Goal: Task Accomplishment & Management: Manage account settings

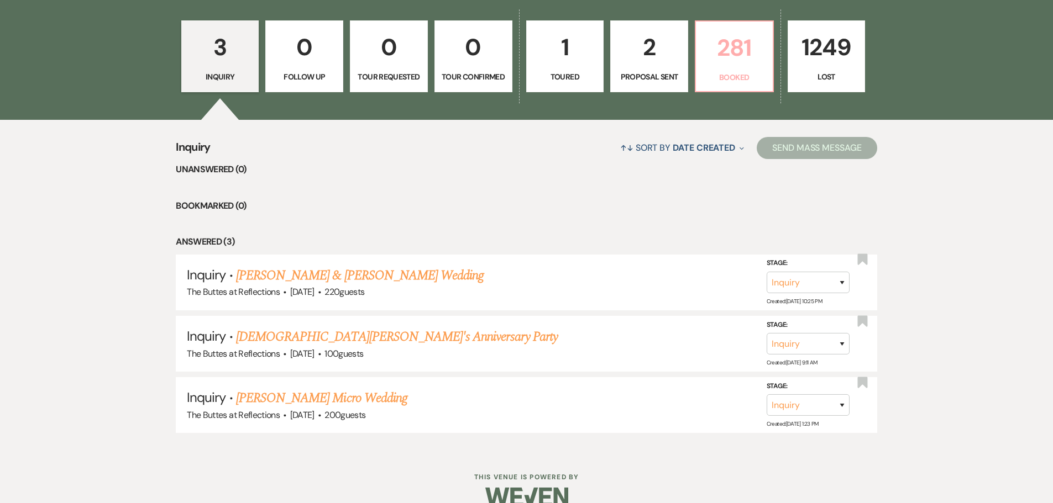
click at [734, 55] on p "281" at bounding box center [734, 47] width 64 height 37
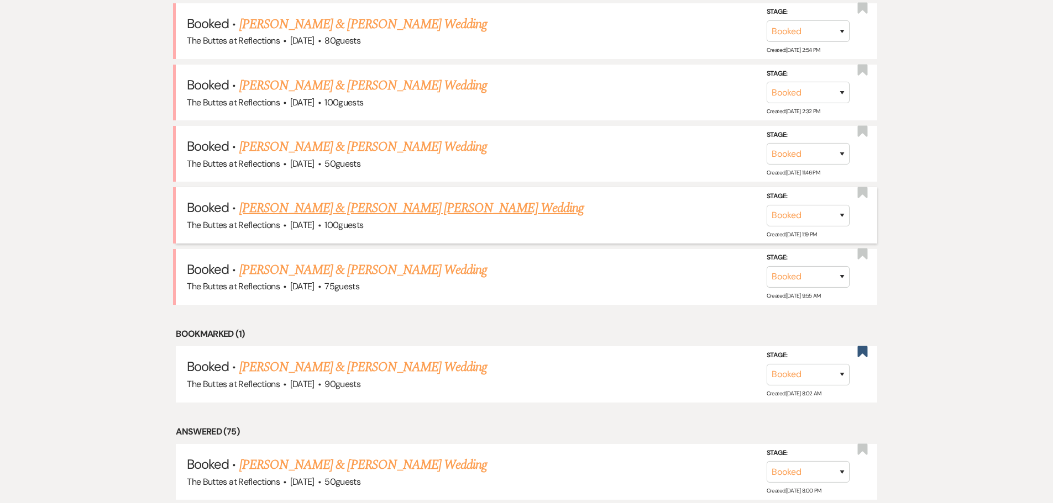
scroll to position [553, 0]
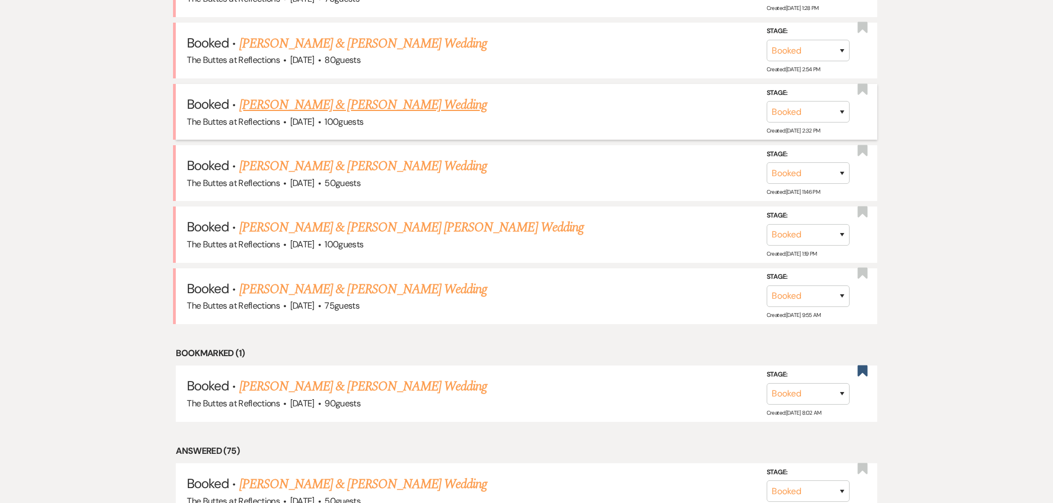
click at [360, 104] on link "Joshua Wade & Amanda Masterson's Wedding" at bounding box center [363, 105] width 248 height 20
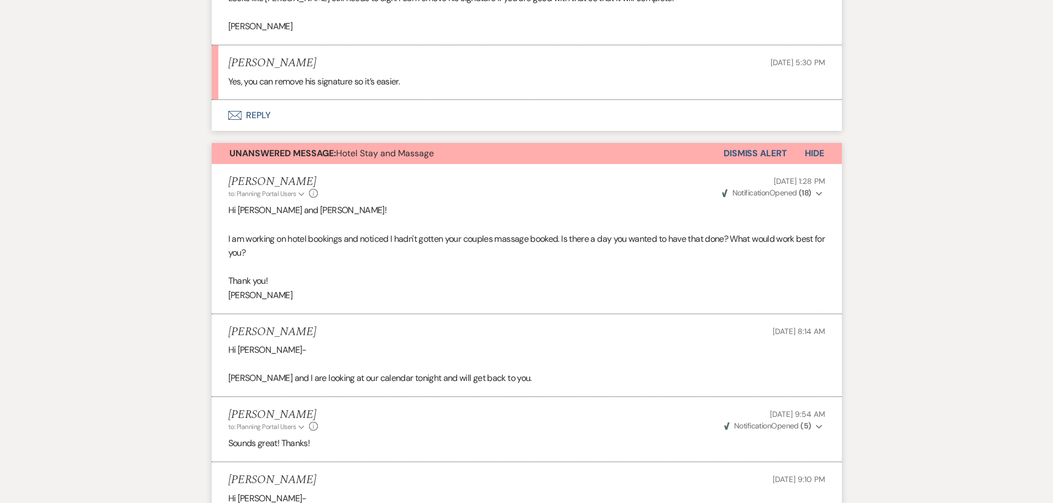
scroll to position [2874, 0]
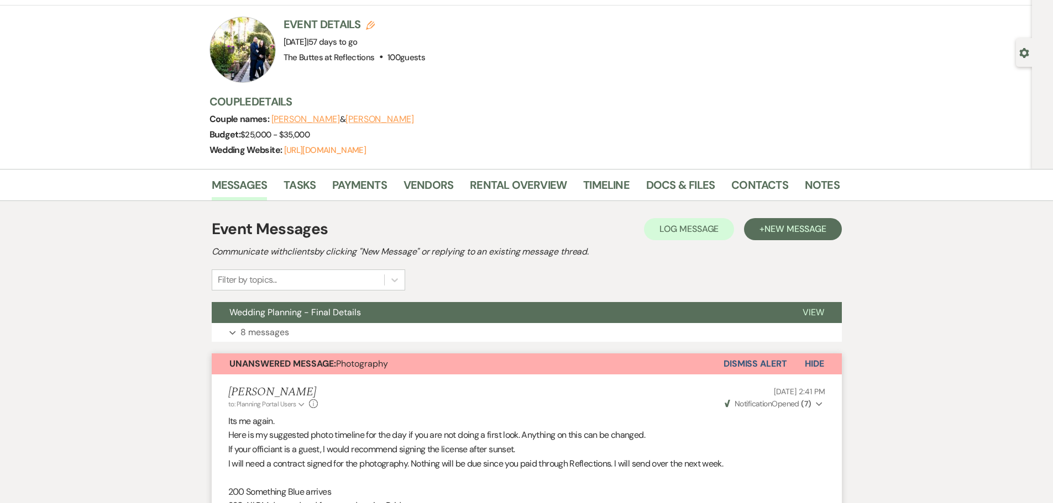
scroll to position [0, 0]
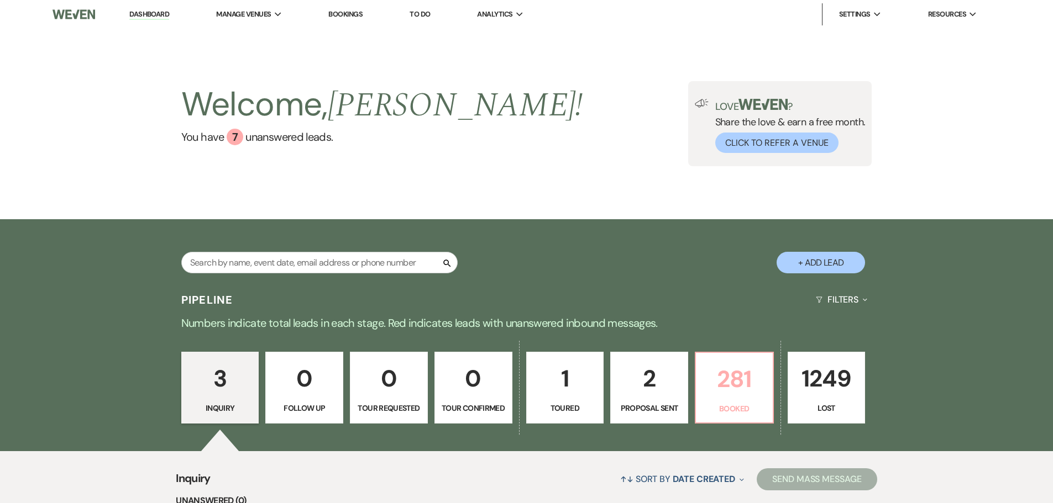
click at [736, 371] on p "281" at bounding box center [734, 379] width 64 height 37
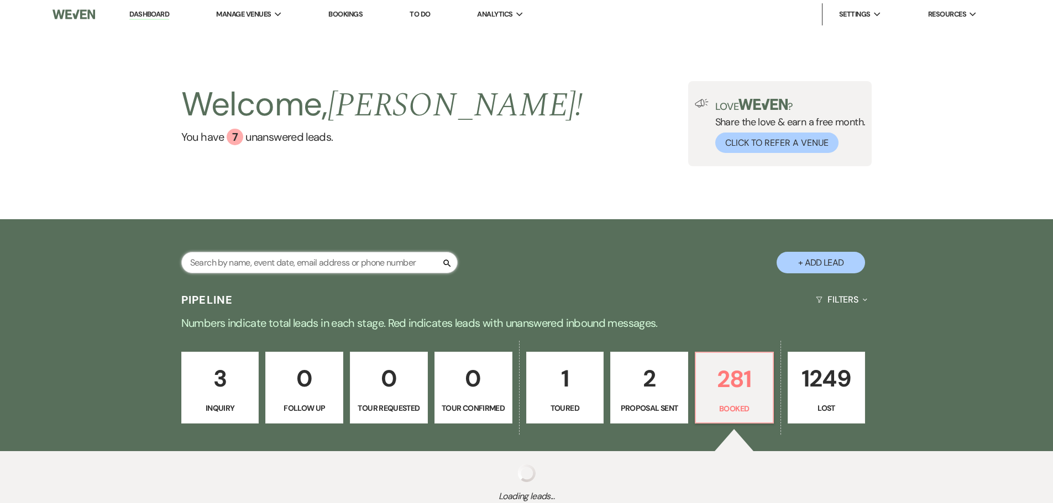
click at [382, 262] on input "text" at bounding box center [319, 263] width 276 height 22
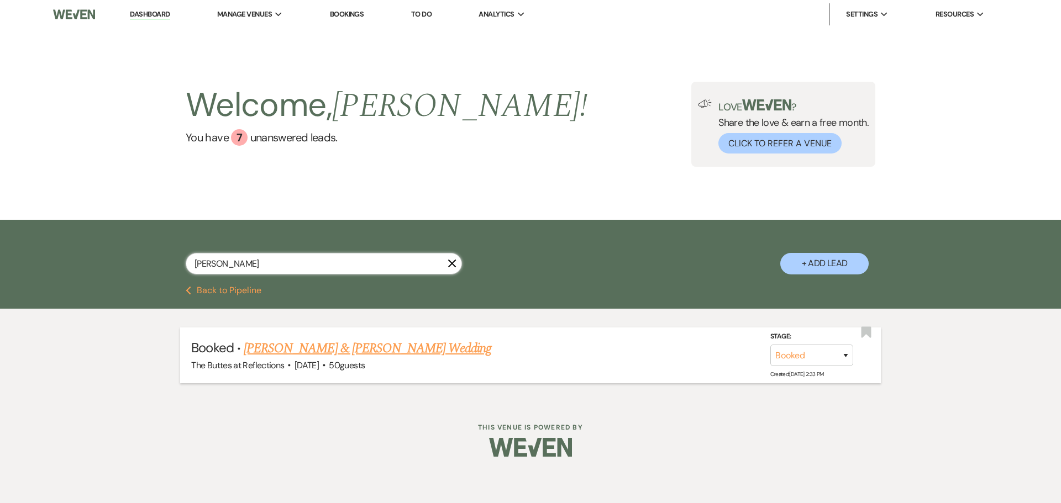
type input "henderson"
click at [384, 347] on link "[PERSON_NAME] & [PERSON_NAME] Wedding" at bounding box center [368, 349] width 248 height 20
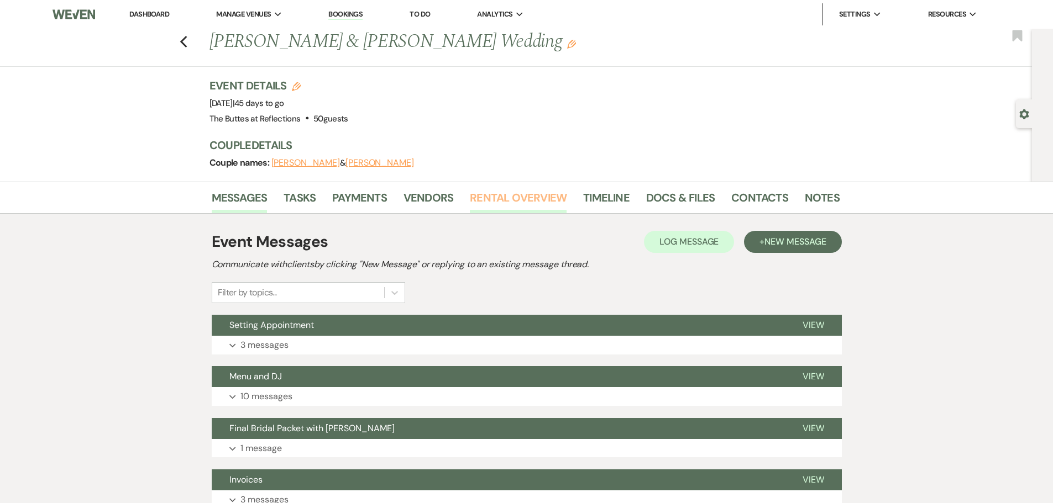
click at [531, 195] on link "Rental Overview" at bounding box center [518, 201] width 97 height 24
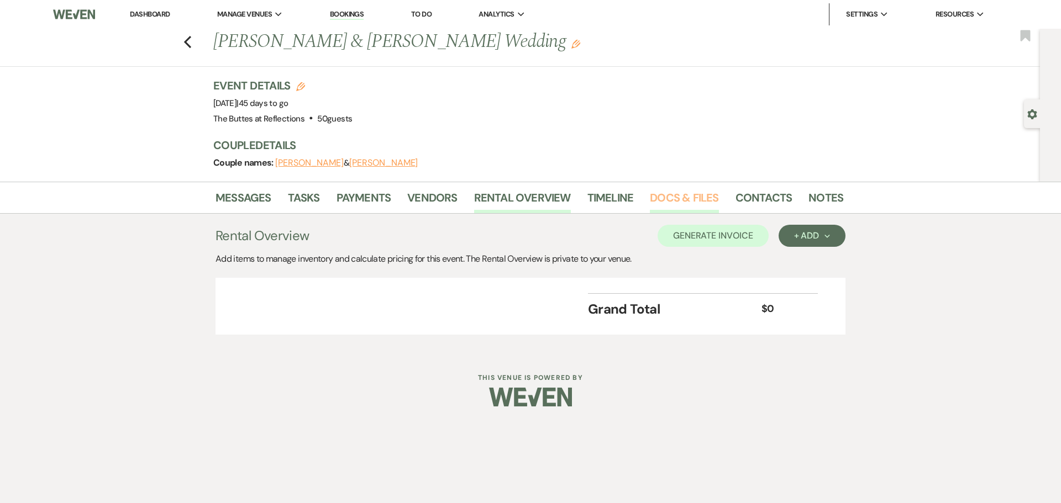
click at [690, 202] on link "Docs & Files" at bounding box center [684, 201] width 69 height 24
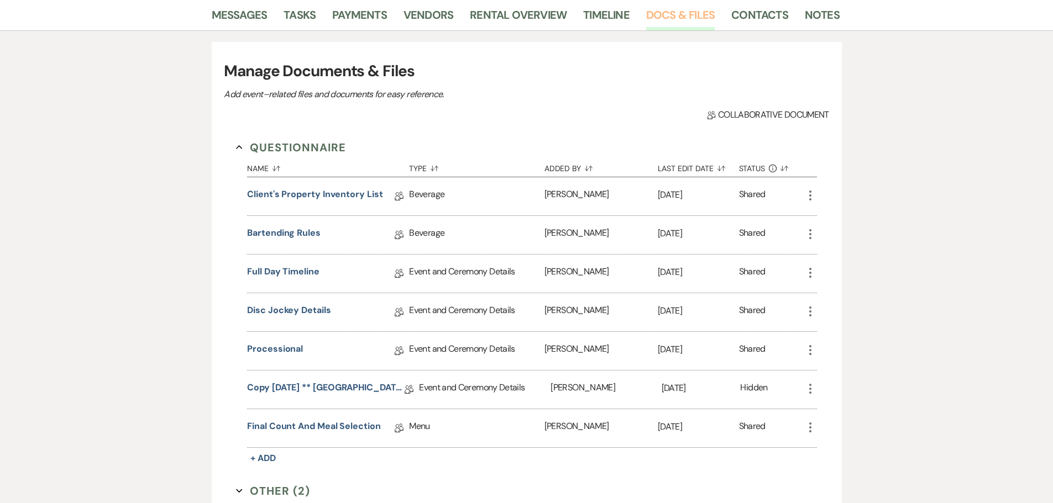
scroll to position [203, 0]
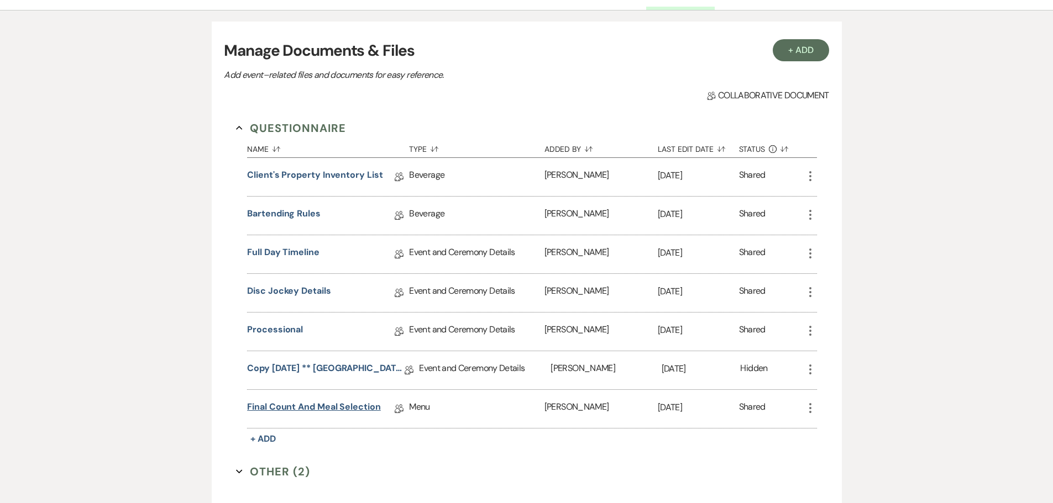
click at [322, 407] on link "Final Count and Meal Selection" at bounding box center [314, 409] width 134 height 17
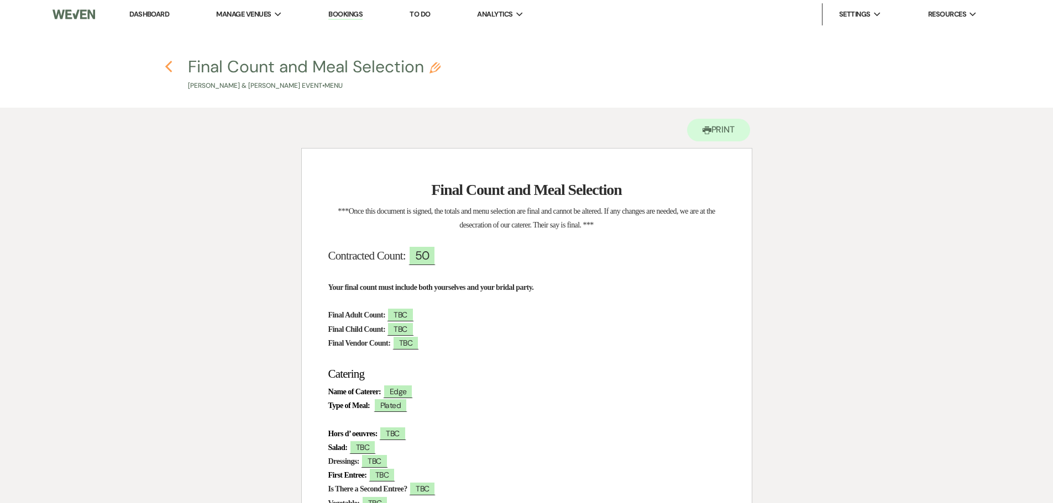
click at [167, 67] on icon "Previous" at bounding box center [169, 66] width 8 height 13
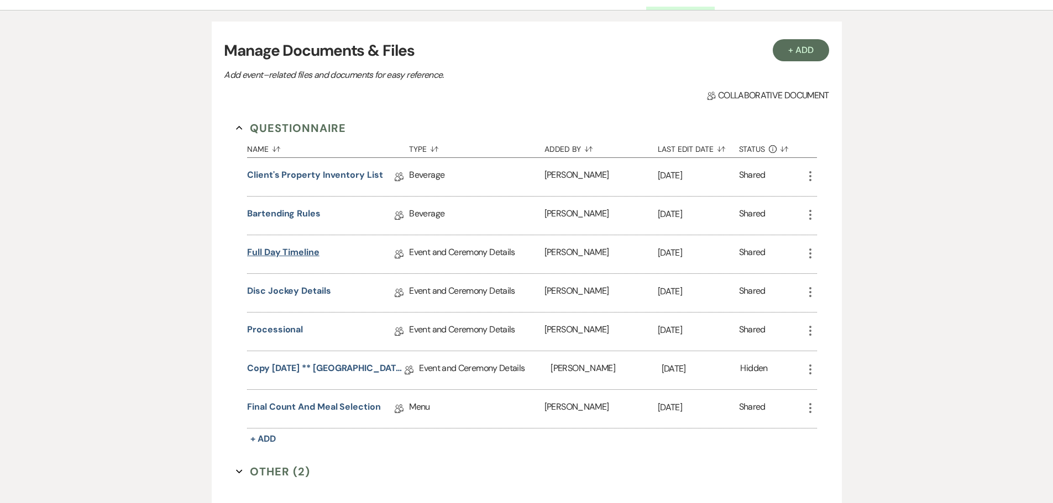
click at [292, 253] on link "Full Day Timeline" at bounding box center [283, 254] width 72 height 17
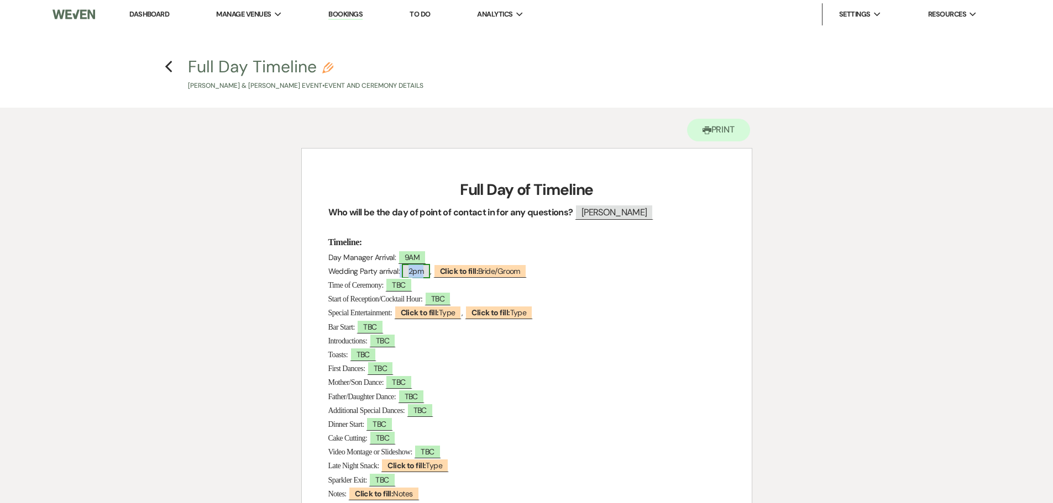
click at [419, 271] on span "2pm" at bounding box center [416, 271] width 28 height 14
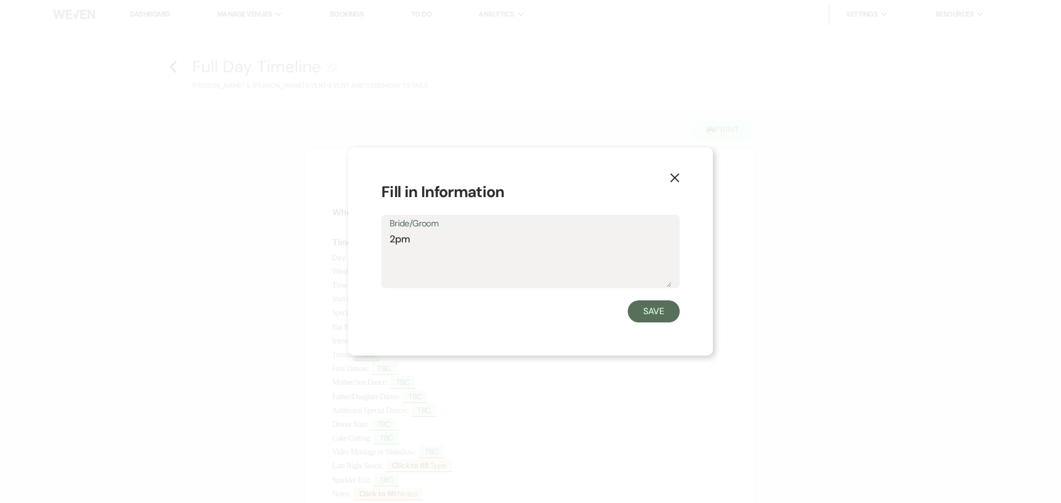
click at [390, 238] on textarea "2pm" at bounding box center [531, 259] width 282 height 55
type textarea "1pm"
click at [646, 307] on button "Save" at bounding box center [654, 312] width 52 height 22
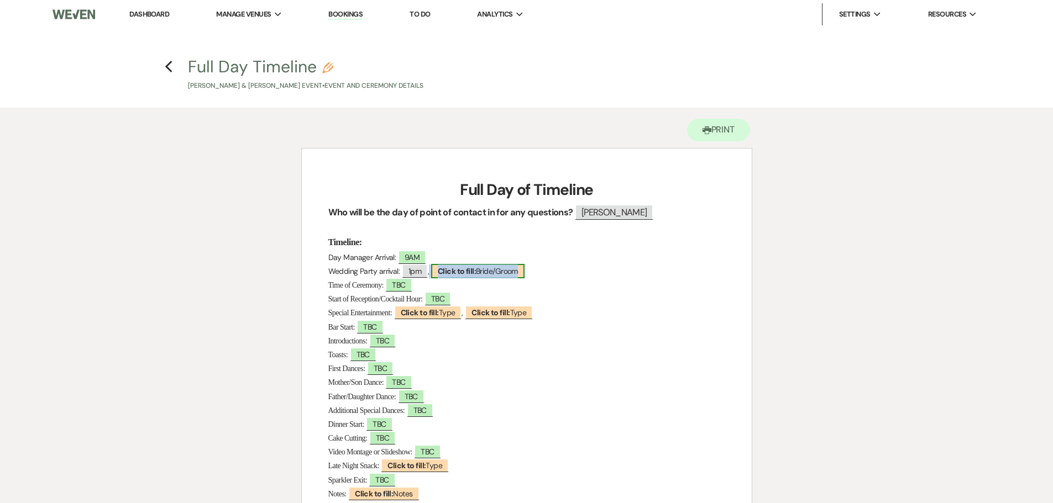
click at [461, 272] on b "Click to fill:" at bounding box center [457, 271] width 38 height 10
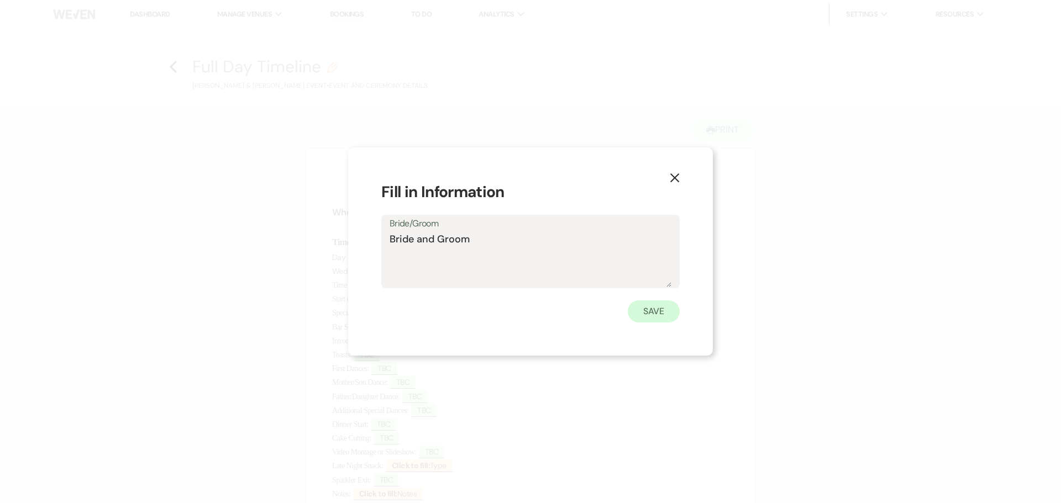
type textarea "Bride and Groom"
click at [656, 309] on button "Save" at bounding box center [654, 312] width 52 height 22
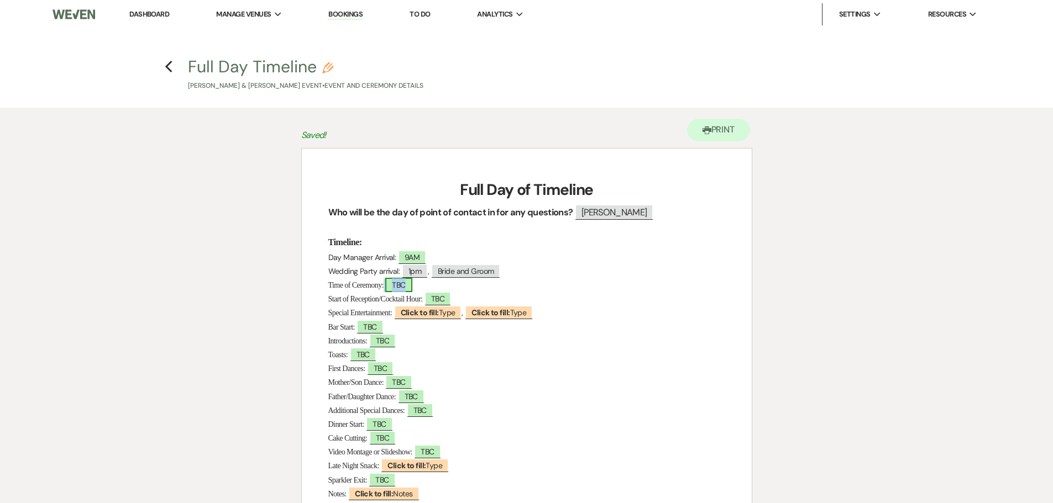
click at [406, 288] on span "TBC" at bounding box center [398, 285] width 27 height 14
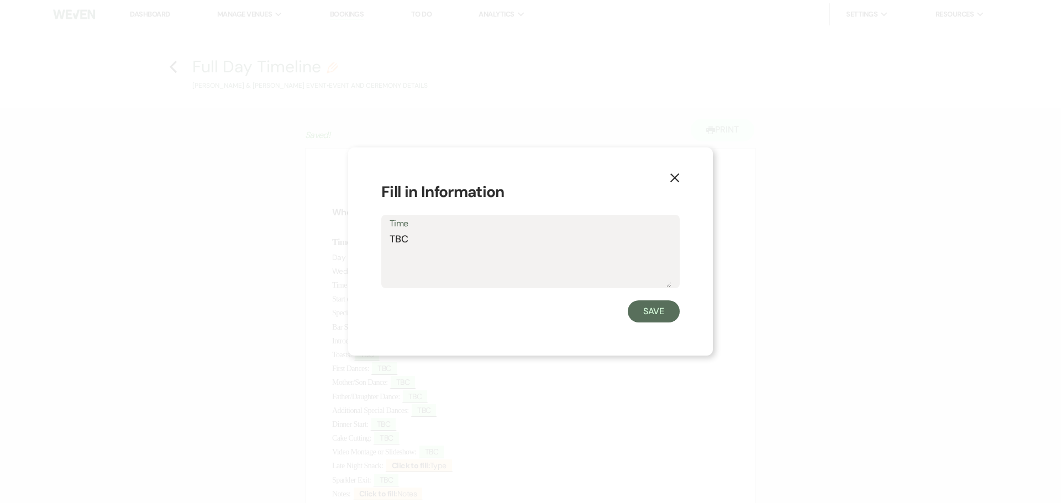
drag, startPoint x: 419, startPoint y: 238, endPoint x: 380, endPoint y: 238, distance: 39.2
click at [380, 238] on div "X Fill in Information Time TBC Save" at bounding box center [530, 252] width 365 height 208
type textarea "4:00pm"
click at [653, 314] on button "Save" at bounding box center [654, 312] width 52 height 22
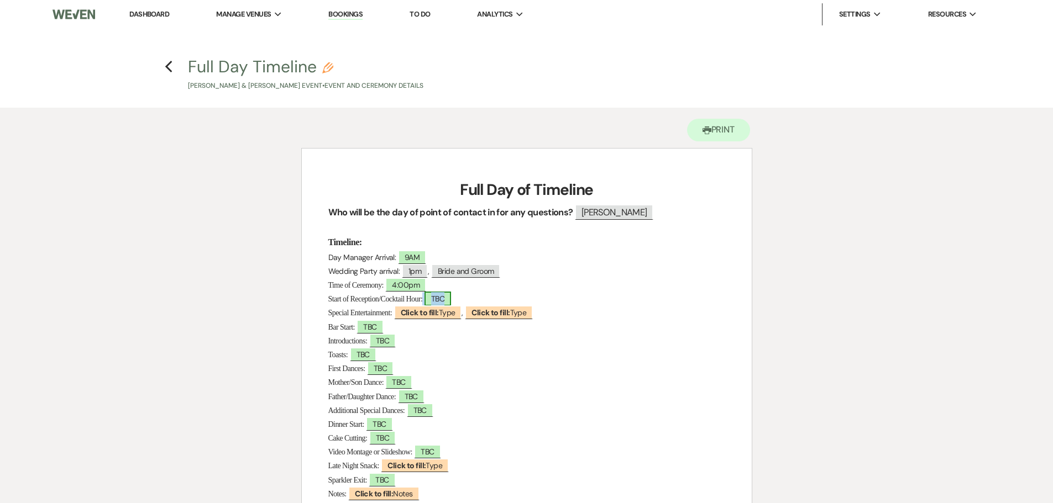
click at [451, 300] on span "TBC" at bounding box center [437, 299] width 27 height 14
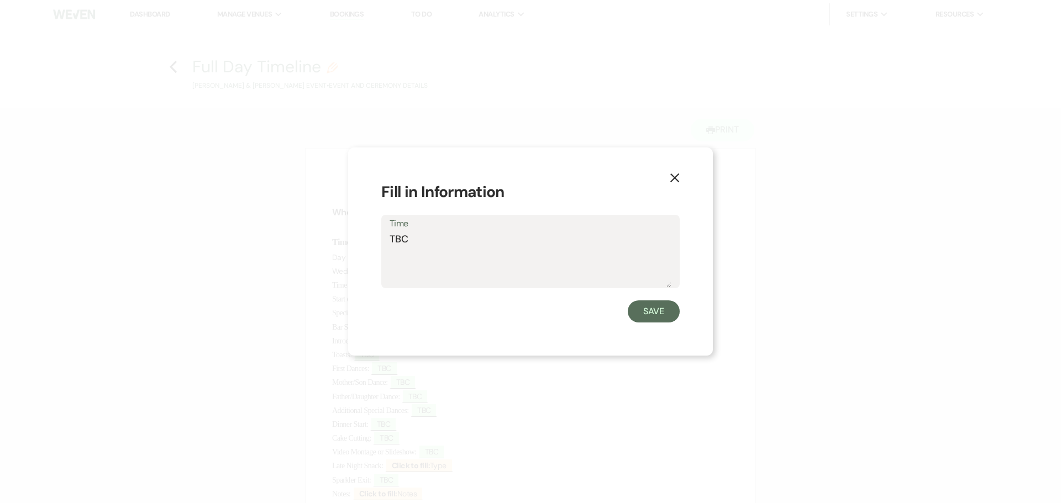
drag, startPoint x: 415, startPoint y: 238, endPoint x: 393, endPoint y: 239, distance: 21.6
click at [393, 239] on textarea "TBC" at bounding box center [531, 259] width 282 height 55
click at [393, 240] on textarea "T4:30pm" at bounding box center [531, 259] width 282 height 55
type textarea "4:30pm"
click at [650, 319] on button "Save" at bounding box center [654, 312] width 52 height 22
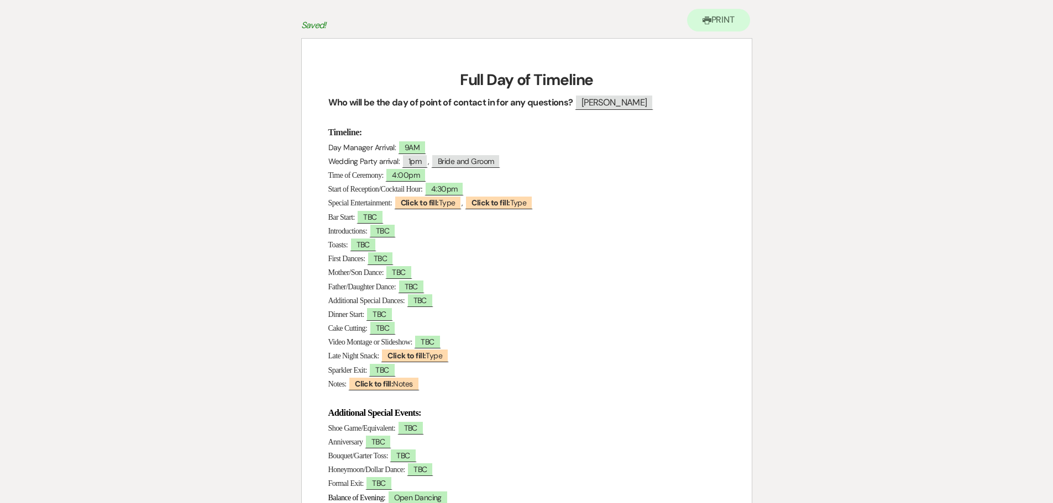
scroll to position [111, 0]
click at [383, 216] on span "TBC" at bounding box center [369, 216] width 27 height 14
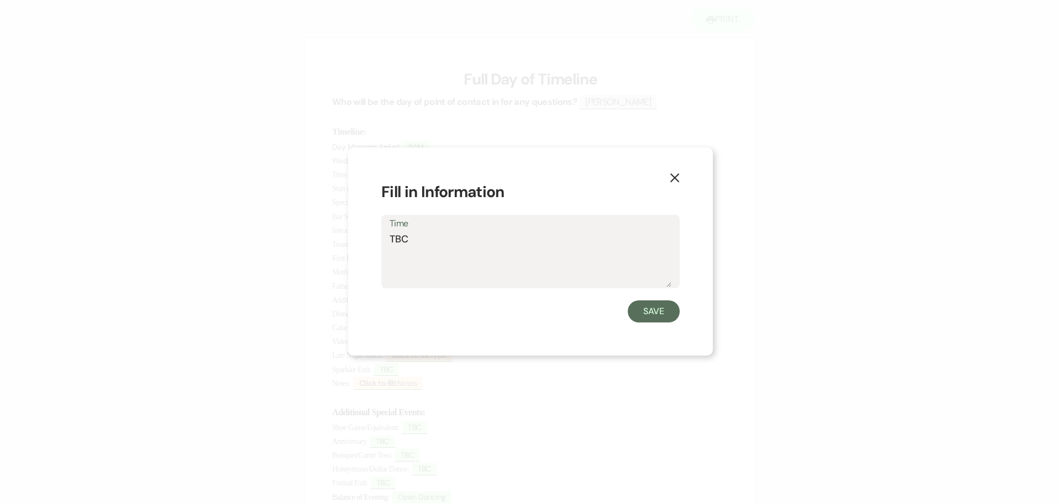
drag, startPoint x: 412, startPoint y: 240, endPoint x: 390, endPoint y: 241, distance: 22.1
click at [390, 241] on textarea "TBC" at bounding box center [531, 259] width 282 height 55
type textarea "4:30pm"
click at [667, 306] on button "Save" at bounding box center [654, 312] width 52 height 22
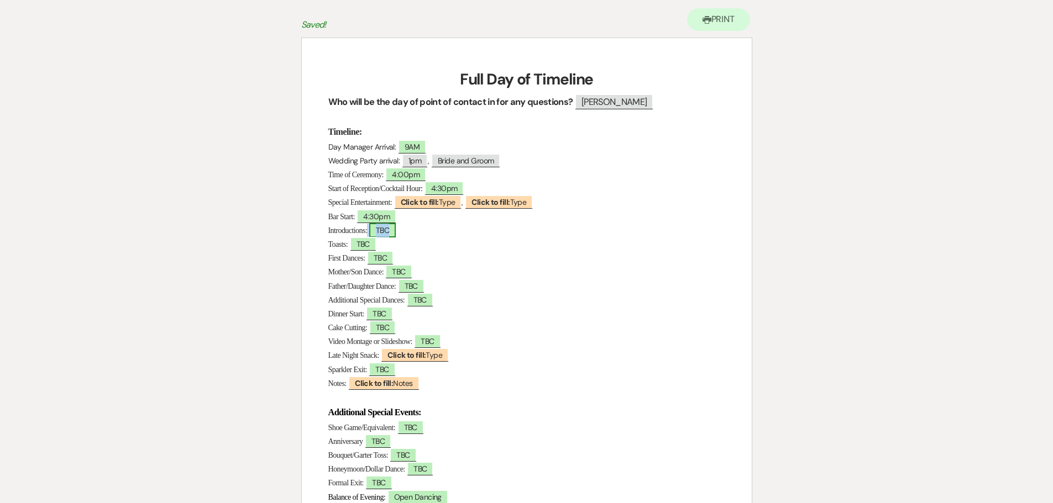
click at [392, 228] on span "TBC" at bounding box center [382, 230] width 27 height 14
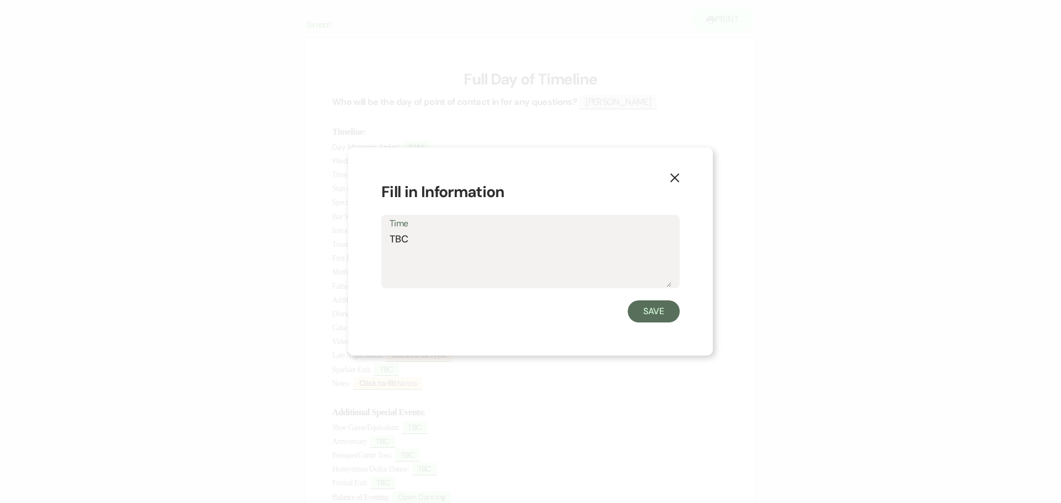
drag, startPoint x: 413, startPoint y: 237, endPoint x: 396, endPoint y: 240, distance: 17.4
click at [397, 240] on textarea "TBC" at bounding box center [531, 259] width 282 height 55
click at [396, 239] on textarea "T5:40pm" at bounding box center [531, 259] width 282 height 55
type textarea "5:40pm"
click at [656, 310] on button "Save" at bounding box center [654, 312] width 52 height 22
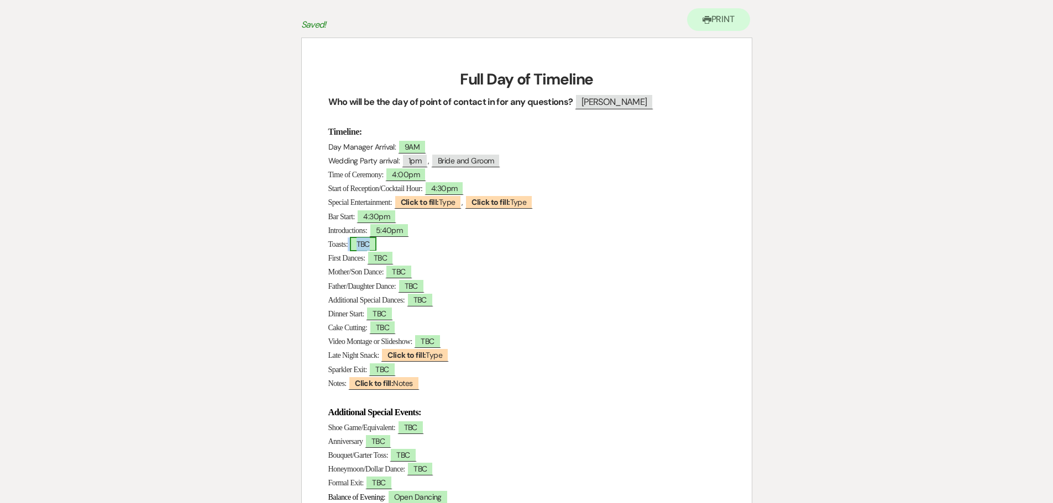
click at [366, 242] on span "TBC" at bounding box center [363, 244] width 27 height 14
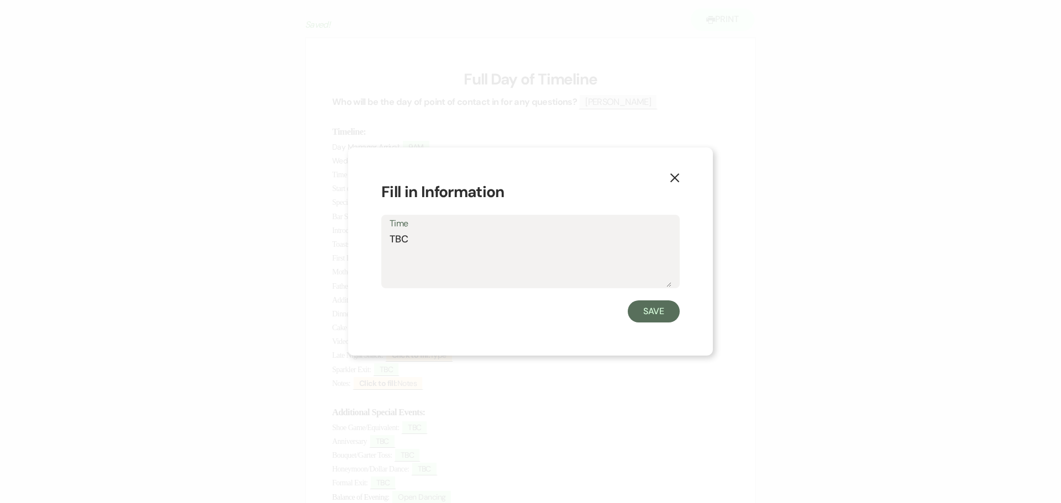
drag, startPoint x: 417, startPoint y: 241, endPoint x: 377, endPoint y: 239, distance: 39.3
click at [377, 239] on div "X Fill in Information Time TBC Save" at bounding box center [530, 252] width 365 height 208
type textarea "6:45pm"
click at [657, 314] on button "Save" at bounding box center [654, 312] width 52 height 22
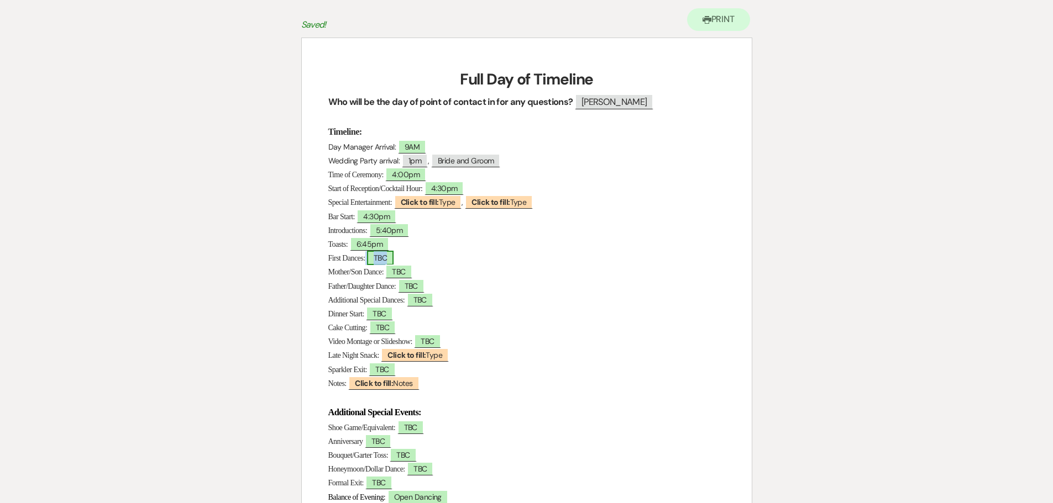
click at [390, 258] on span "TBC" at bounding box center [380, 258] width 27 height 14
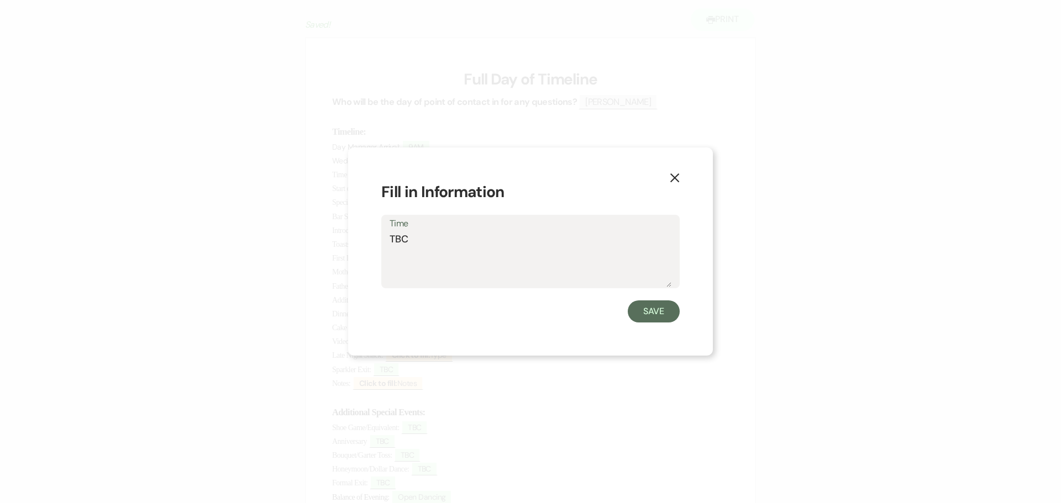
drag, startPoint x: 413, startPoint y: 241, endPoint x: 387, endPoint y: 238, distance: 26.7
click at [387, 238] on div "Time TBC" at bounding box center [530, 251] width 298 height 73
click at [391, 239] on textarea "follow introductions" at bounding box center [531, 259] width 282 height 55
click at [424, 238] on textarea "Follow introductions" at bounding box center [531, 259] width 282 height 55
type textarea "Follow Introductions"
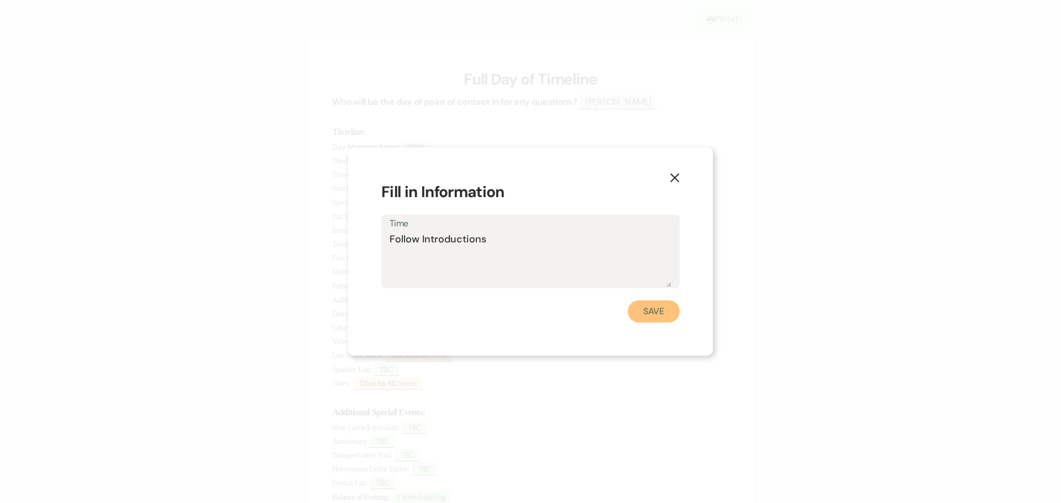
click at [671, 314] on button "Save" at bounding box center [654, 312] width 52 height 22
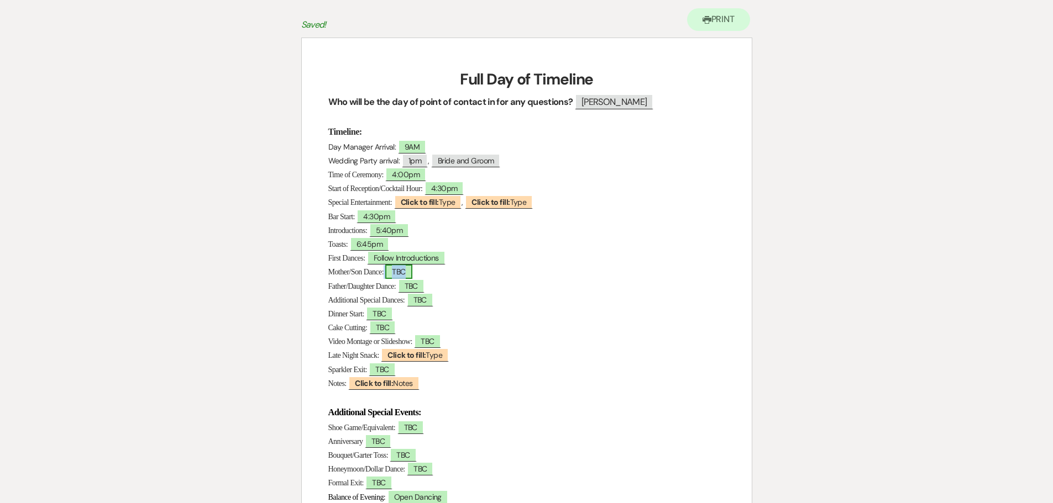
click at [401, 274] on span "TBC" at bounding box center [398, 272] width 27 height 14
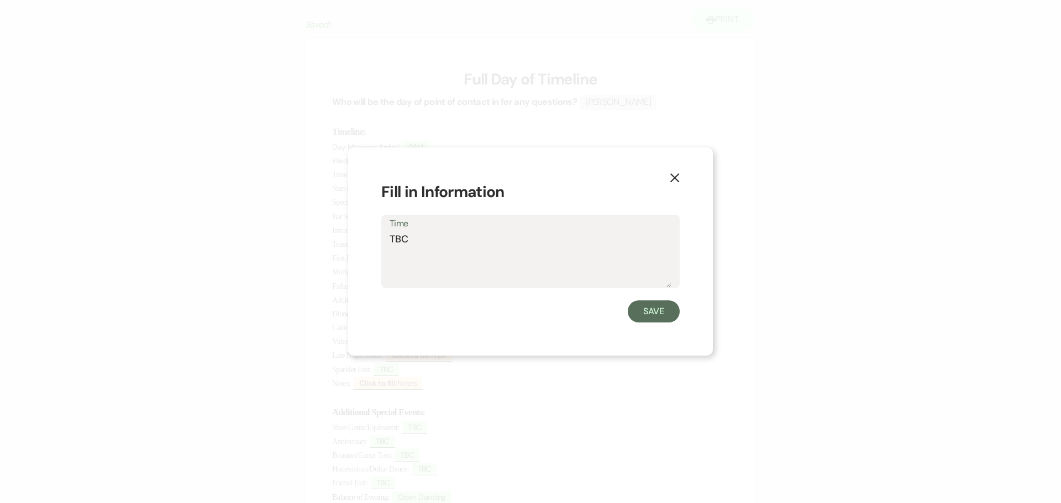
drag, startPoint x: 406, startPoint y: 237, endPoint x: 369, endPoint y: 240, distance: 36.6
click at [369, 240] on div "X Fill in Information Time TBC Save" at bounding box center [530, 252] width 365 height 208
click at [676, 177] on use "button" at bounding box center [674, 178] width 9 height 9
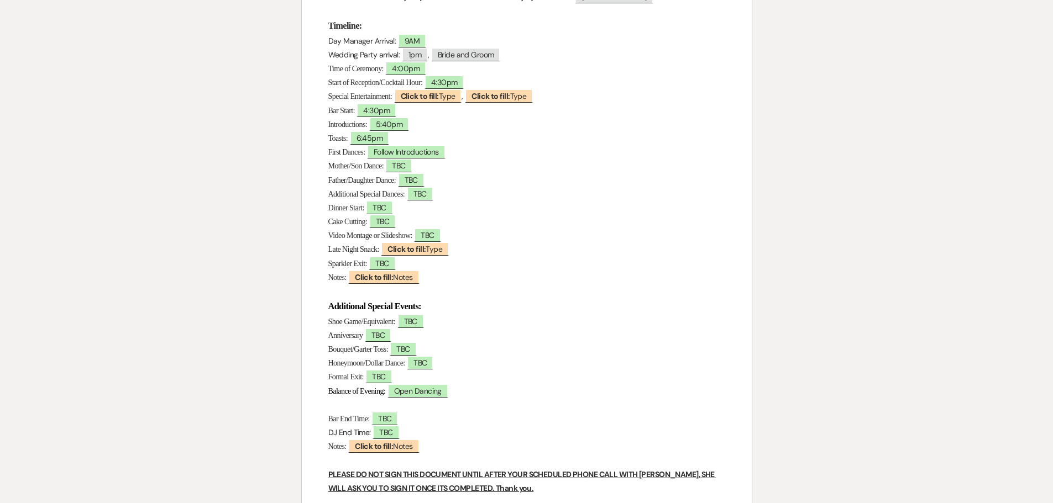
scroll to position [221, 0]
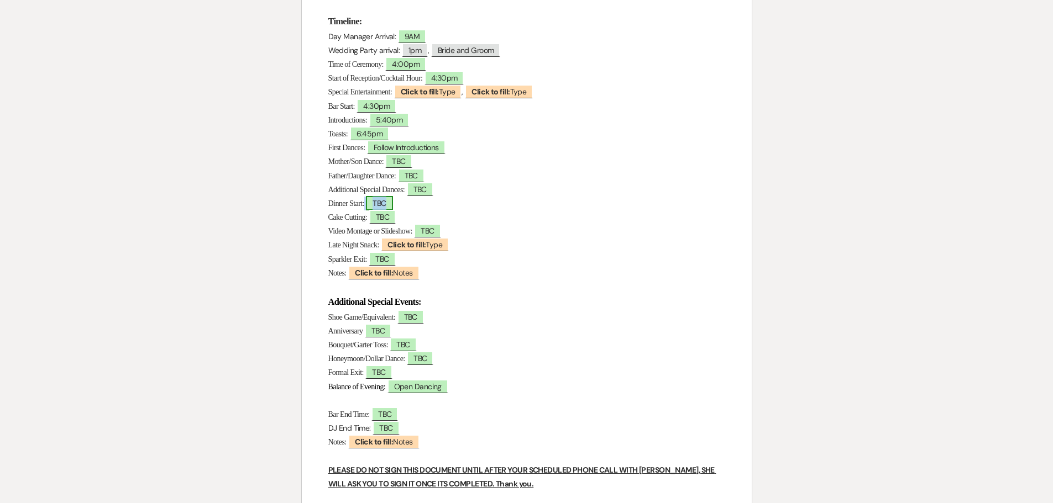
click at [392, 206] on span "TBC" at bounding box center [379, 203] width 27 height 14
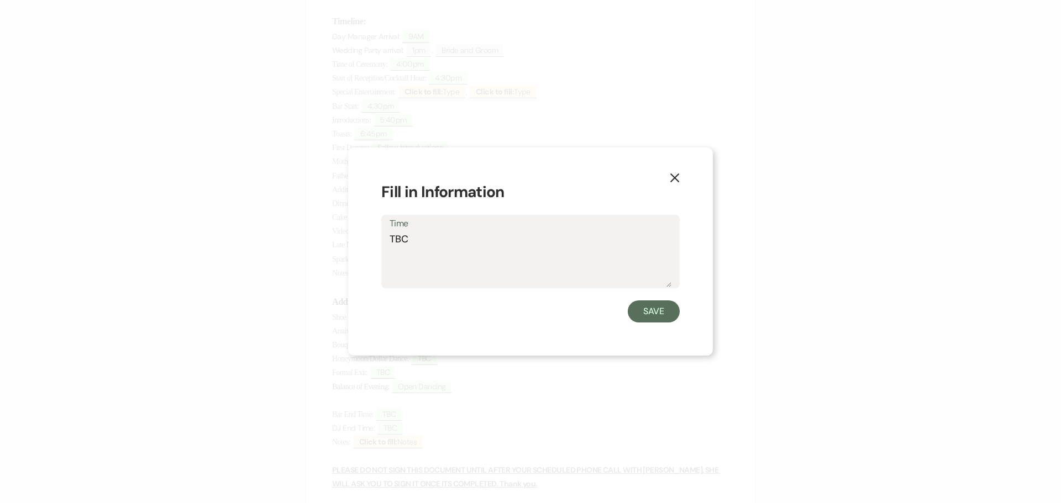
drag, startPoint x: 409, startPoint y: 241, endPoint x: 375, endPoint y: 241, distance: 34.3
click at [375, 241] on div "X Fill in Information Time TBC Save" at bounding box center [530, 252] width 365 height 208
type textarea "5:40pm"
click at [652, 314] on button "Save" at bounding box center [654, 312] width 52 height 22
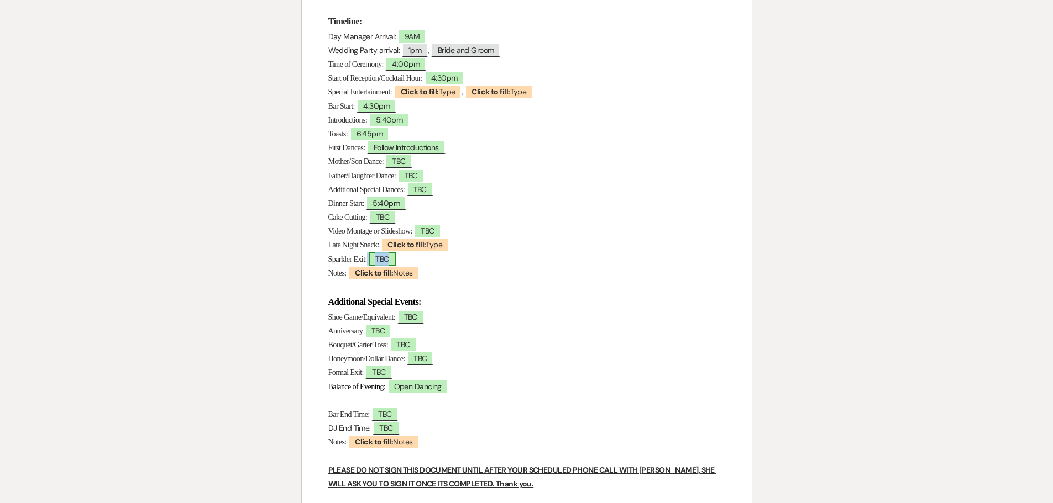
click at [395, 258] on span "TBC" at bounding box center [382, 259] width 27 height 14
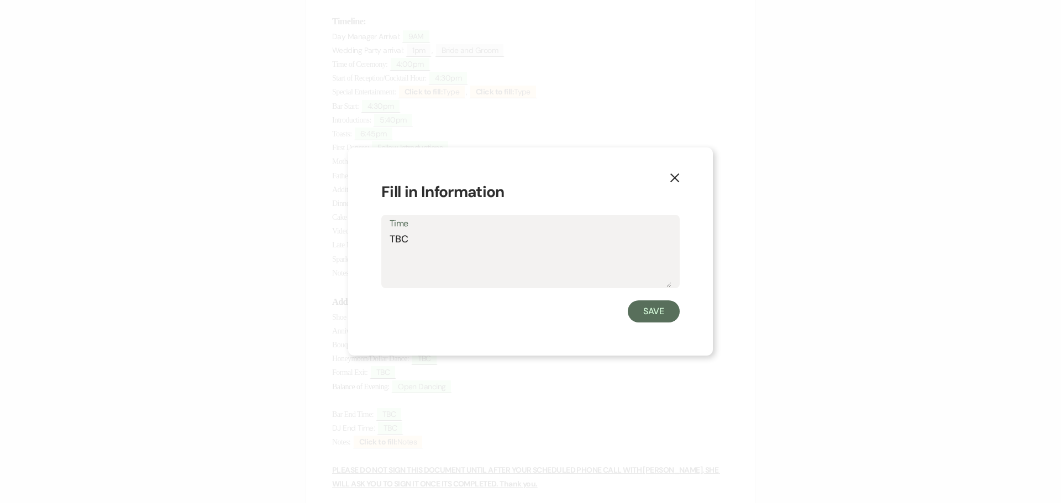
drag, startPoint x: 411, startPoint y: 245, endPoint x: 387, endPoint y: 245, distance: 23.2
click at [387, 245] on div "Time TBC" at bounding box center [530, 251] width 298 height 73
type textarea "NO"
click at [662, 315] on button "Save" at bounding box center [654, 312] width 52 height 22
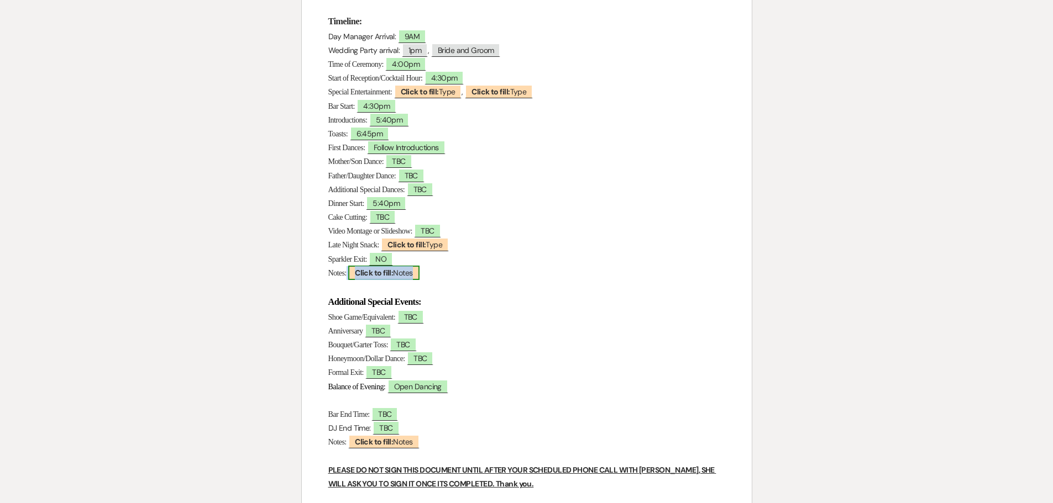
click at [386, 275] on b "Click to fill:" at bounding box center [374, 273] width 38 height 10
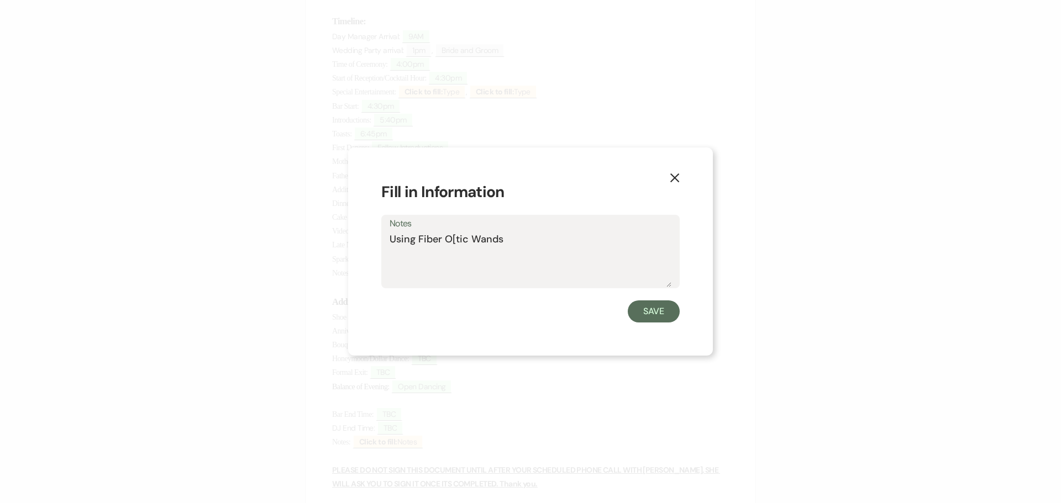
click at [454, 240] on textarea "Using Fiber O[tic Wands" at bounding box center [531, 259] width 282 height 55
type textarea "Using Fiber Optic Wands"
click at [653, 310] on button "Save" at bounding box center [654, 312] width 52 height 22
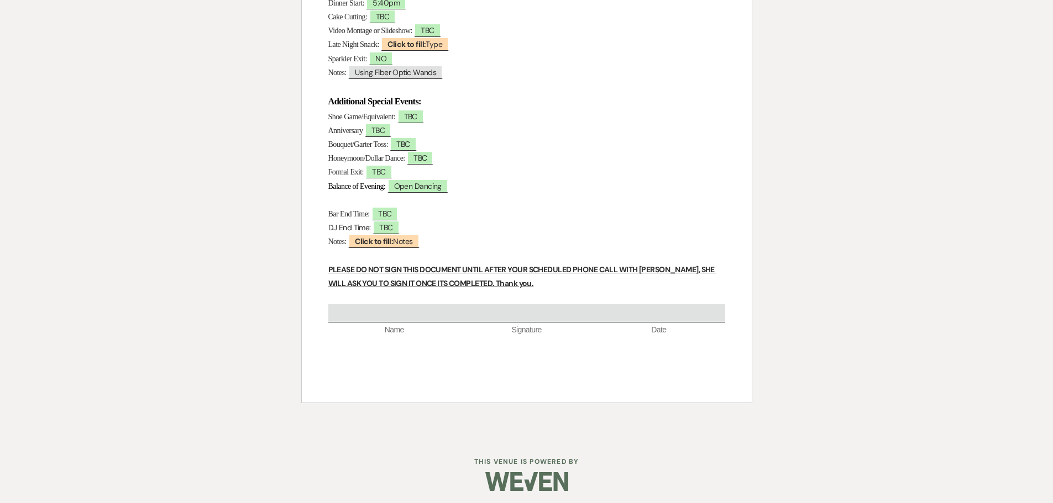
scroll to position [426, 0]
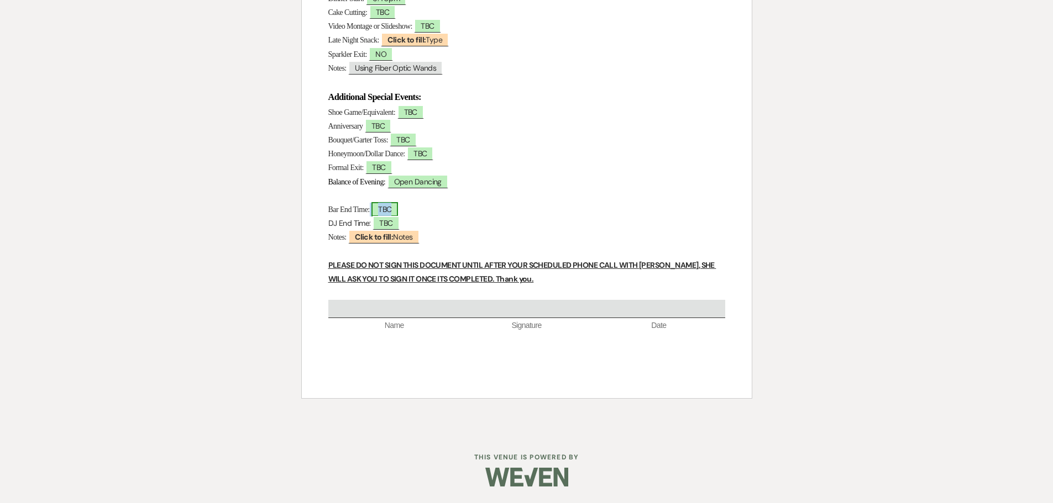
click at [395, 208] on span "TBC" at bounding box center [384, 209] width 27 height 14
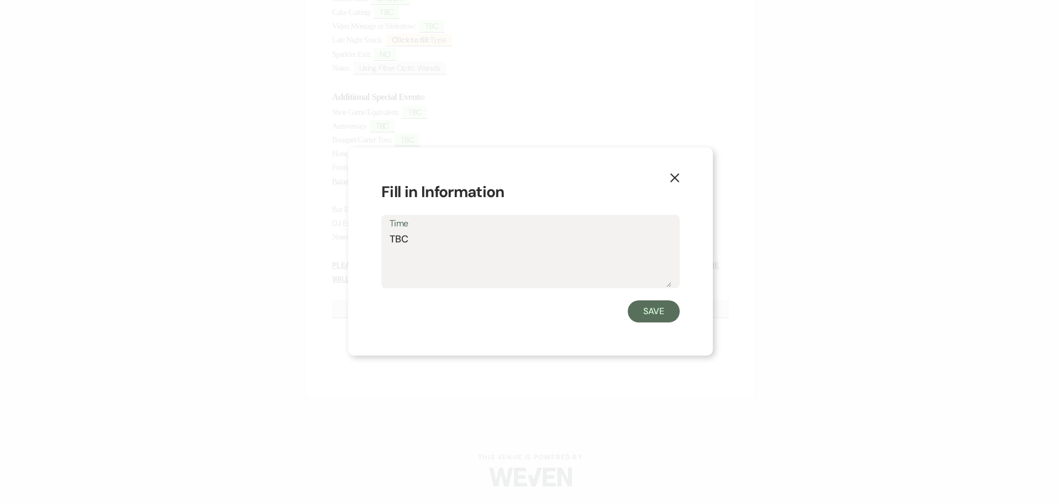
drag, startPoint x: 428, startPoint y: 242, endPoint x: 363, endPoint y: 269, distance: 70.9
click at [363, 269] on div "X Fill in Information Time TBC Save" at bounding box center [530, 252] width 365 height 208
type textarea "10:30pm"
click at [665, 311] on button "Save" at bounding box center [654, 312] width 52 height 22
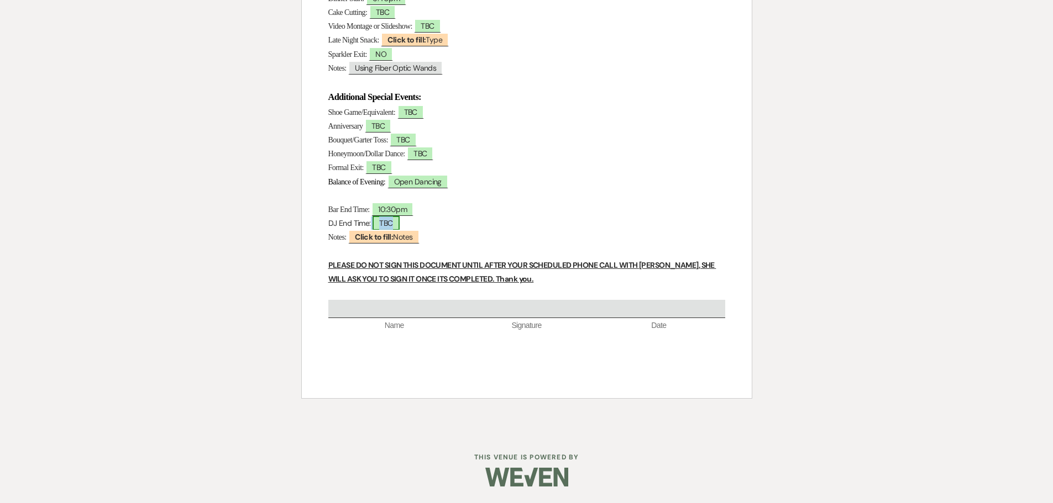
click at [399, 225] on span "TBC" at bounding box center [385, 223] width 27 height 14
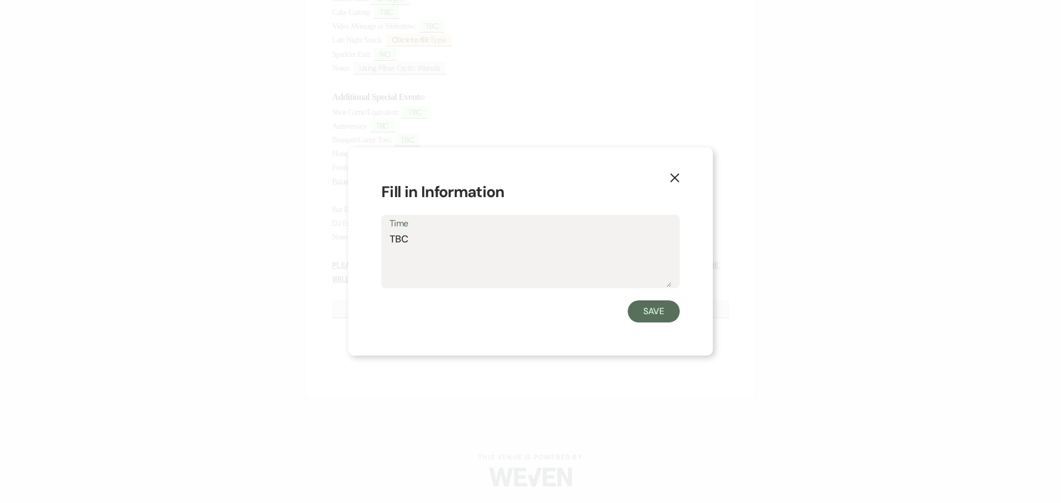
drag, startPoint x: 405, startPoint y: 241, endPoint x: 371, endPoint y: 235, distance: 34.2
click at [371, 235] on div "X Fill in Information Time TBC Save" at bounding box center [530, 252] width 365 height 208
type textarea "10:30pm"
click at [645, 311] on button "Save" at bounding box center [654, 312] width 52 height 22
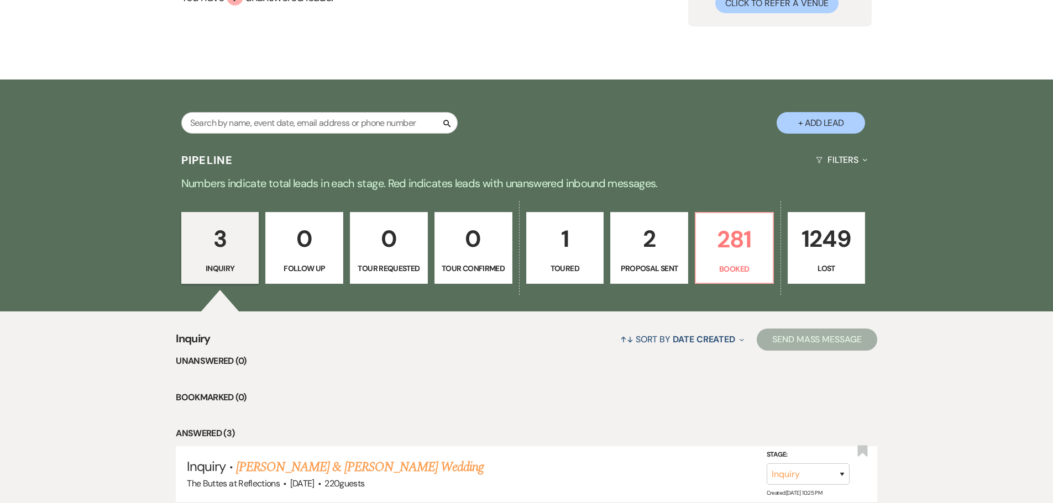
scroll to position [130, 0]
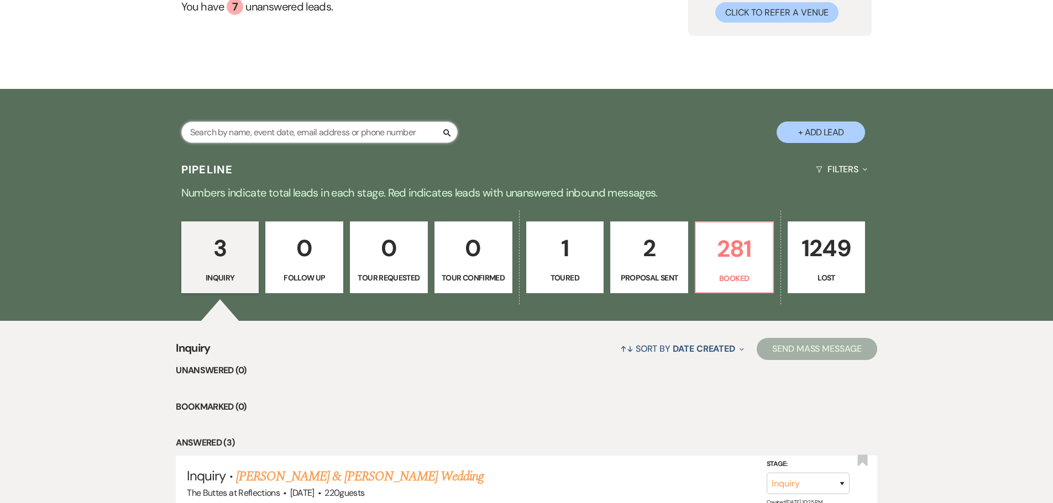
click at [402, 134] on input "text" at bounding box center [319, 133] width 276 height 22
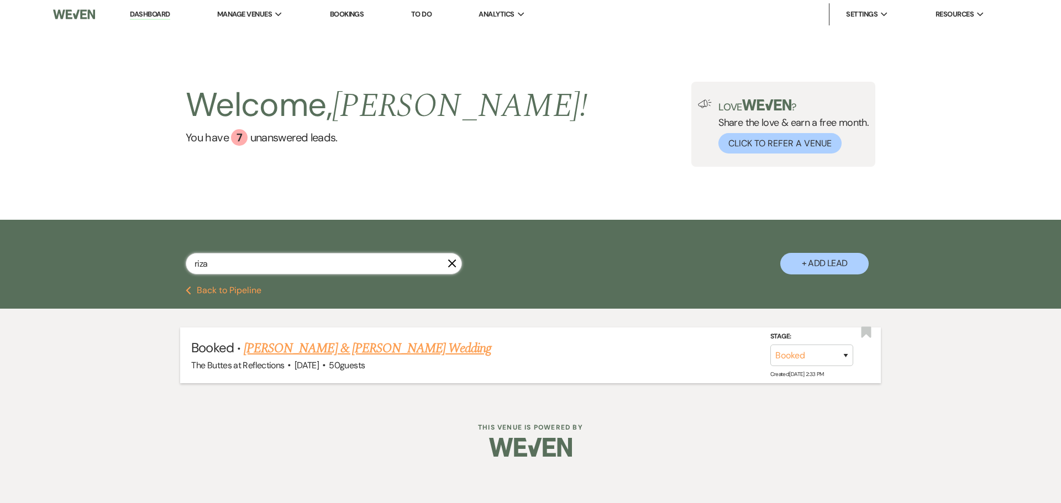
type input "riza"
click at [382, 350] on link "[PERSON_NAME] & [PERSON_NAME] Wedding" at bounding box center [368, 349] width 248 height 20
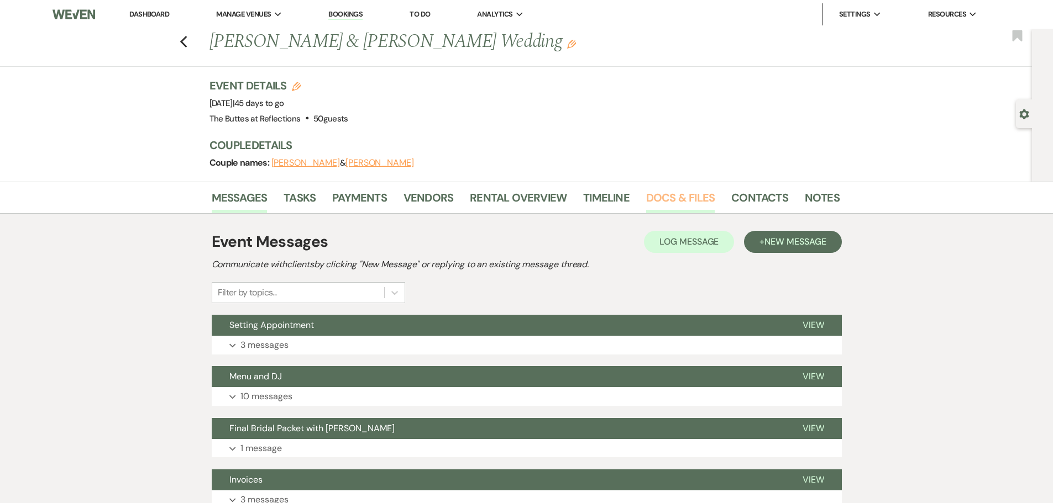
click at [663, 195] on link "Docs & Files" at bounding box center [680, 201] width 69 height 24
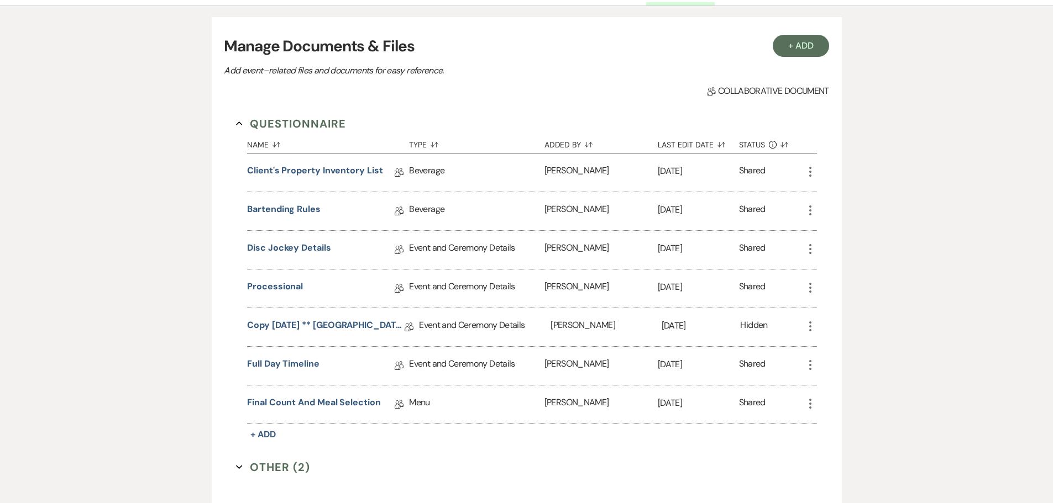
scroll to position [221, 0]
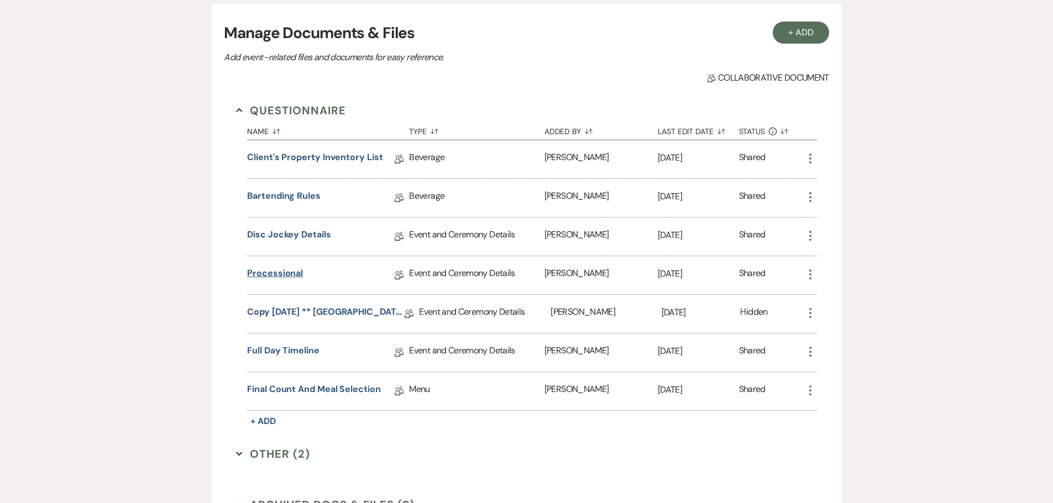
click at [279, 272] on link "Processional" at bounding box center [275, 275] width 56 height 17
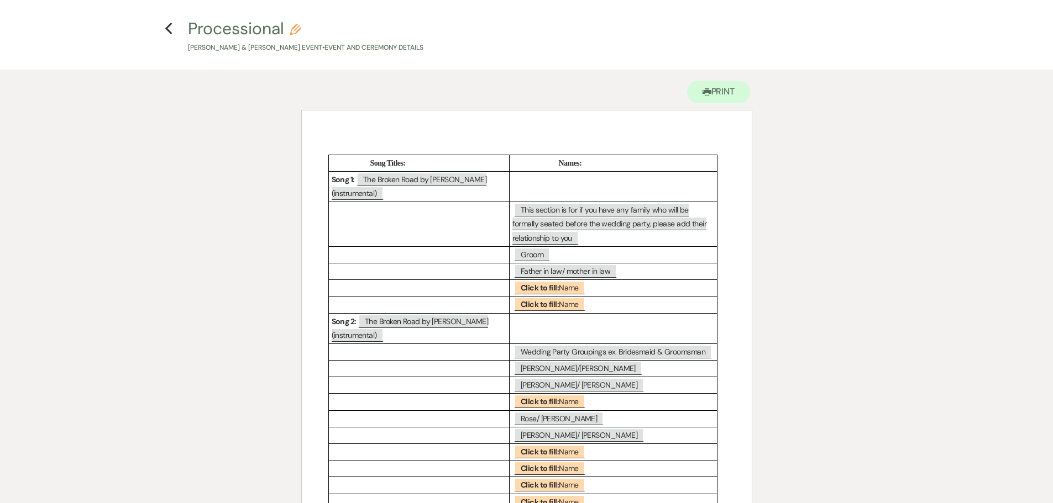
scroll to position [55, 0]
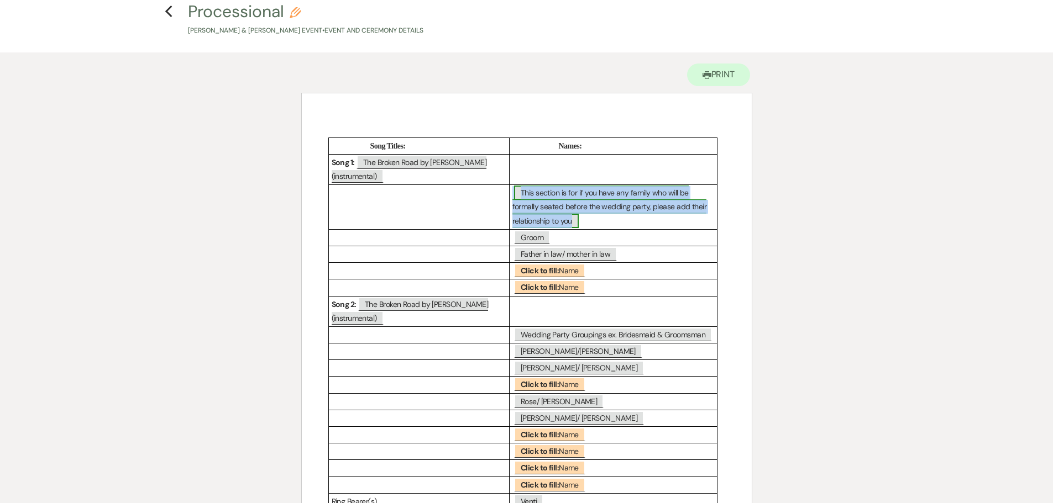
click at [566, 221] on span "This section is for if you have any family who will be formally seated before t…" at bounding box center [609, 207] width 195 height 42
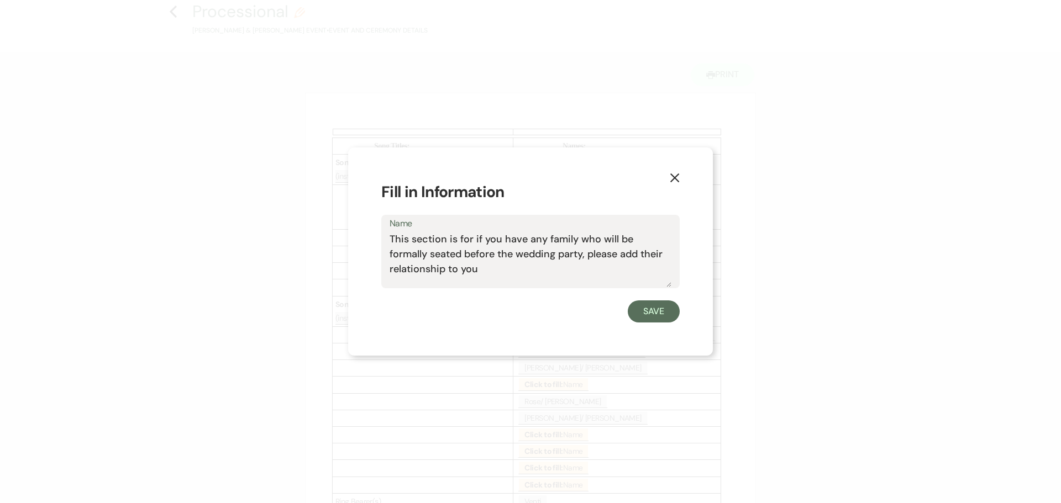
click at [676, 180] on use "button" at bounding box center [674, 178] width 9 height 9
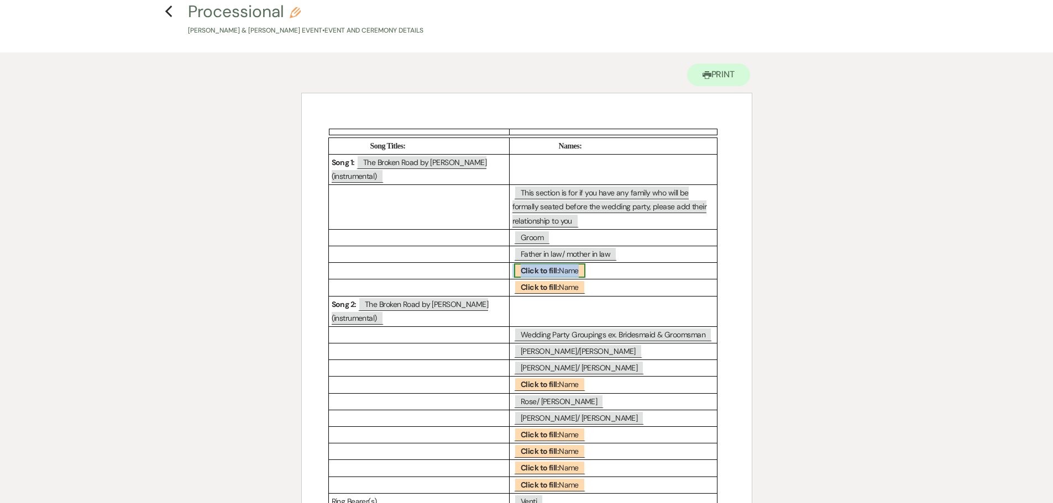
click at [524, 269] on b "Click to fill:" at bounding box center [540, 271] width 38 height 10
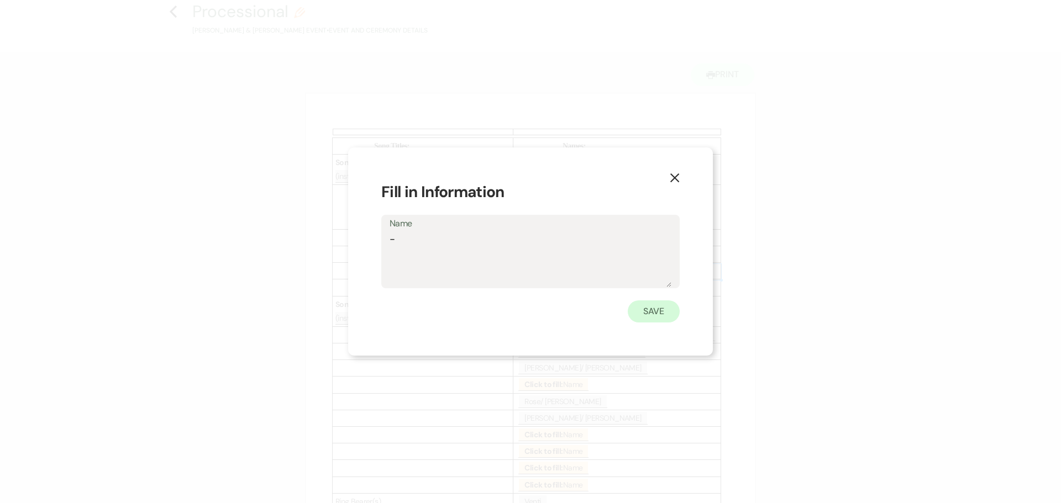
type textarea "-"
click at [662, 314] on button "Save" at bounding box center [654, 312] width 52 height 22
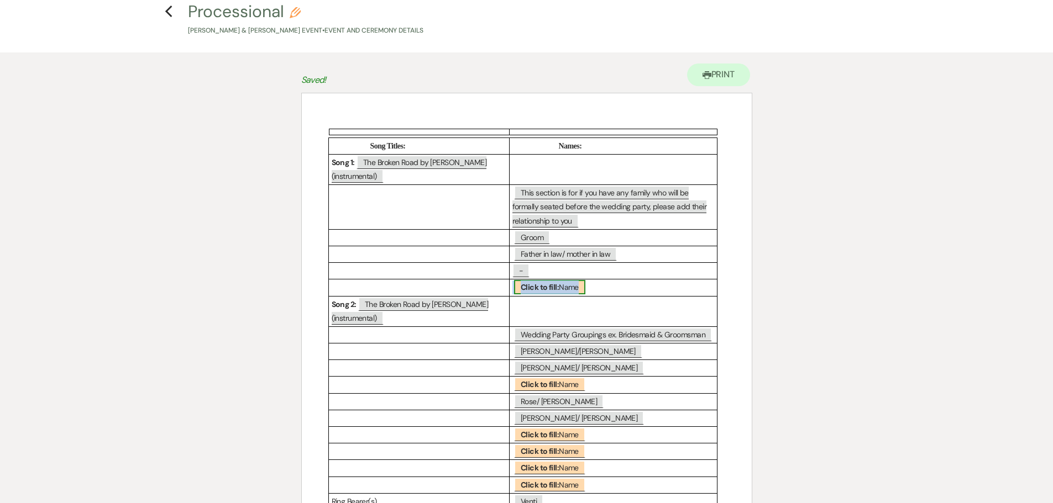
click at [532, 287] on b "Click to fill:" at bounding box center [540, 287] width 38 height 10
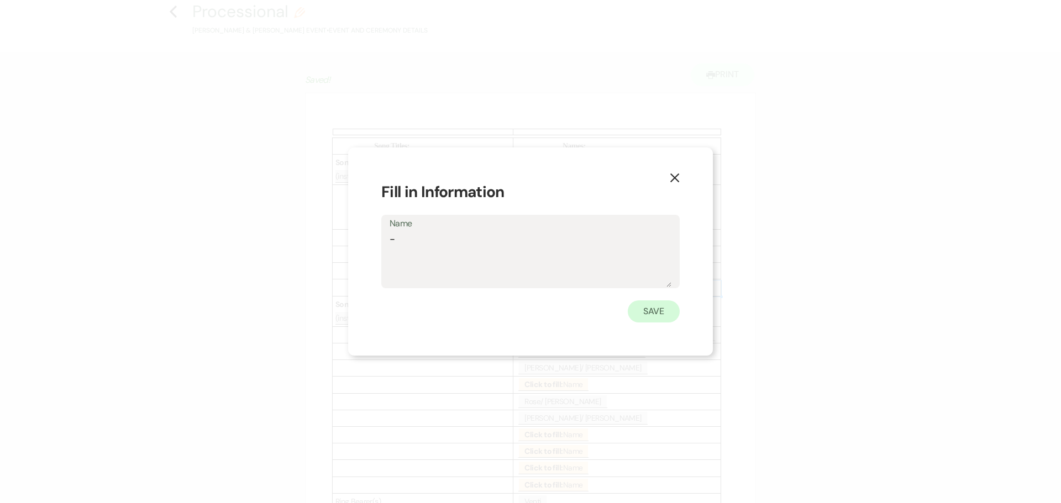
type textarea "-"
click at [654, 318] on button "Save" at bounding box center [654, 312] width 52 height 22
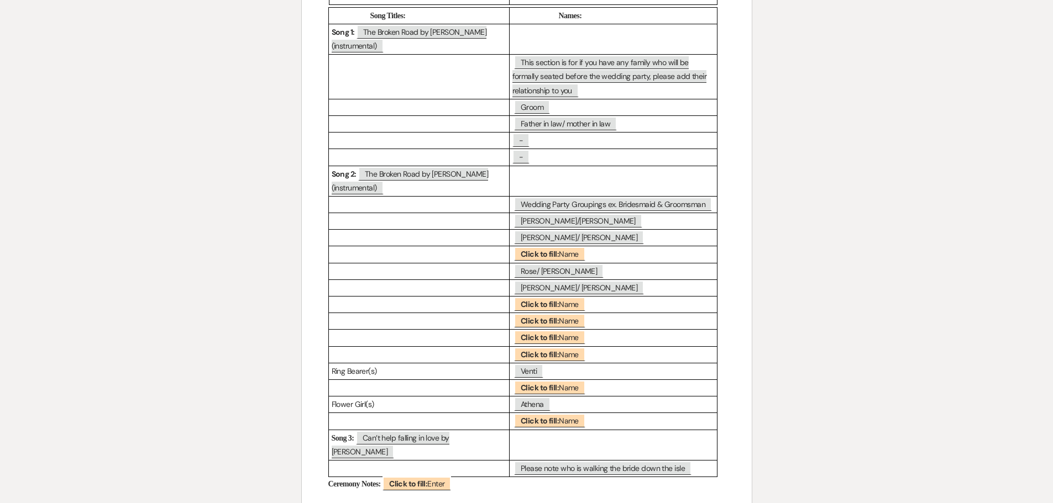
scroll to position [221, 0]
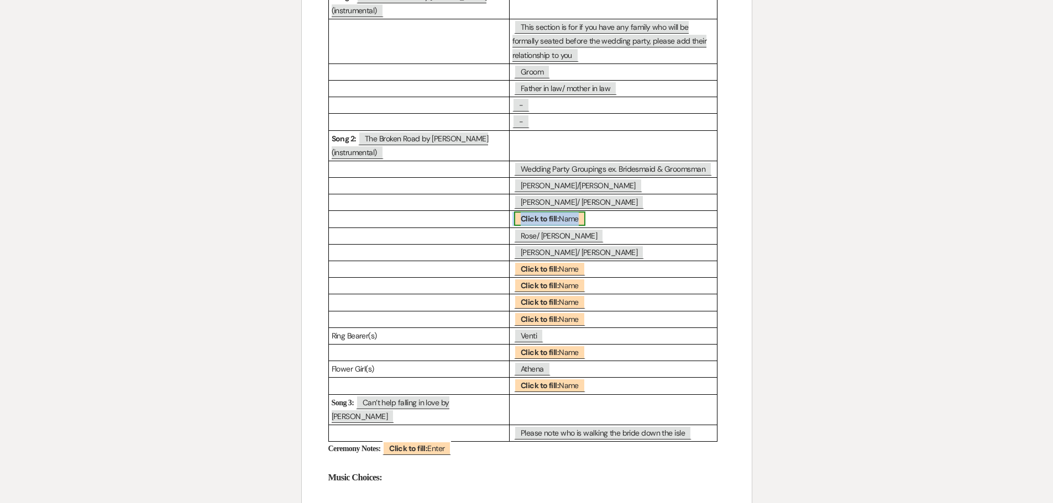
click at [531, 219] on b "Click to fill:" at bounding box center [540, 219] width 38 height 10
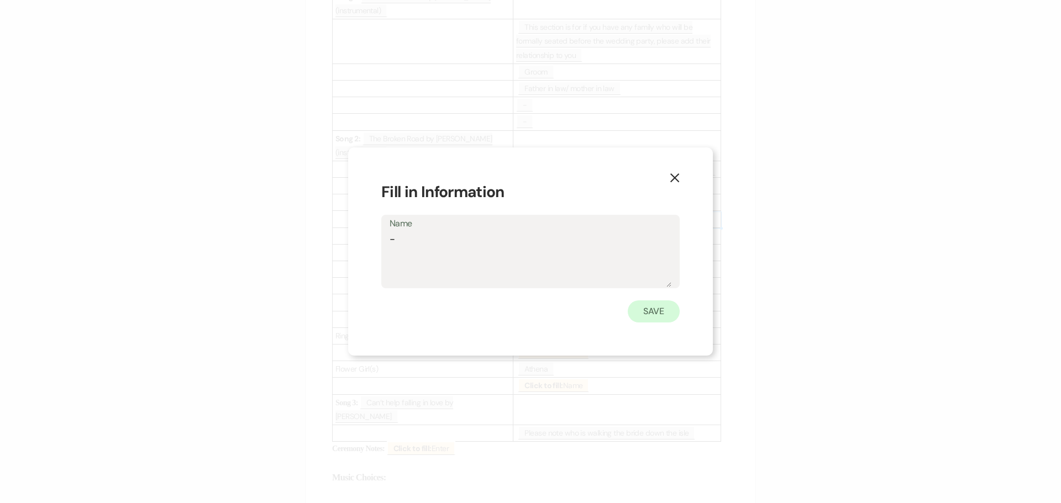
type textarea "-"
click at [650, 314] on button "Save" at bounding box center [654, 312] width 52 height 22
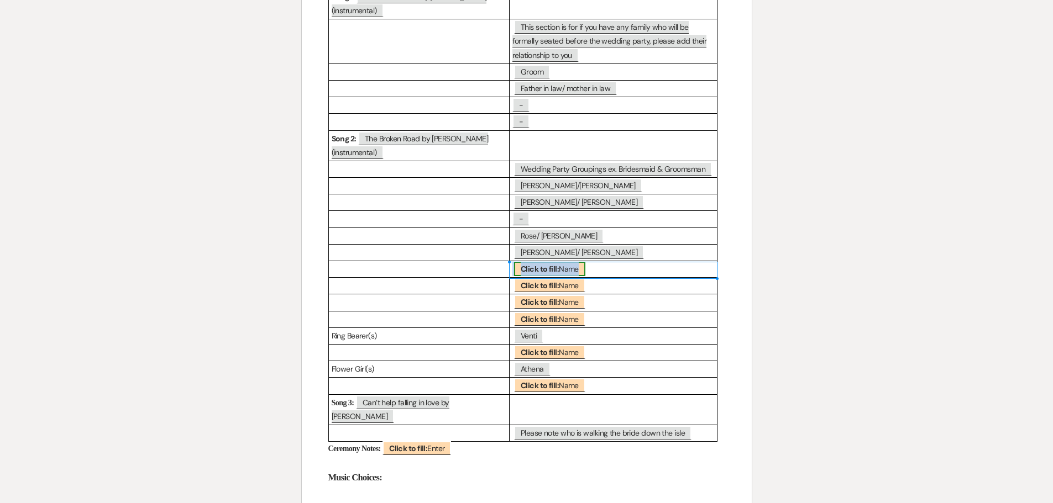
click at [524, 267] on b "Click to fill:" at bounding box center [540, 269] width 38 height 10
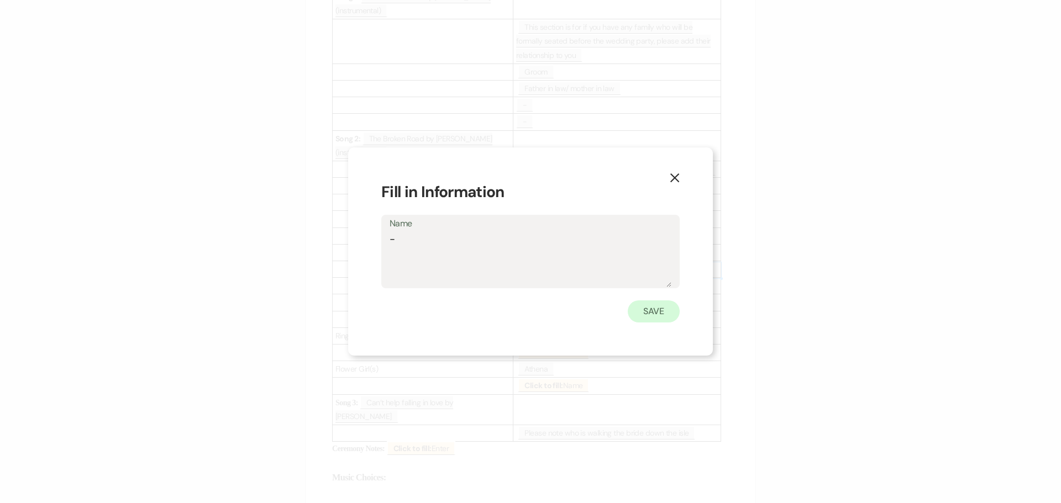
type textarea "-"
click at [647, 308] on button "Save" at bounding box center [654, 312] width 52 height 22
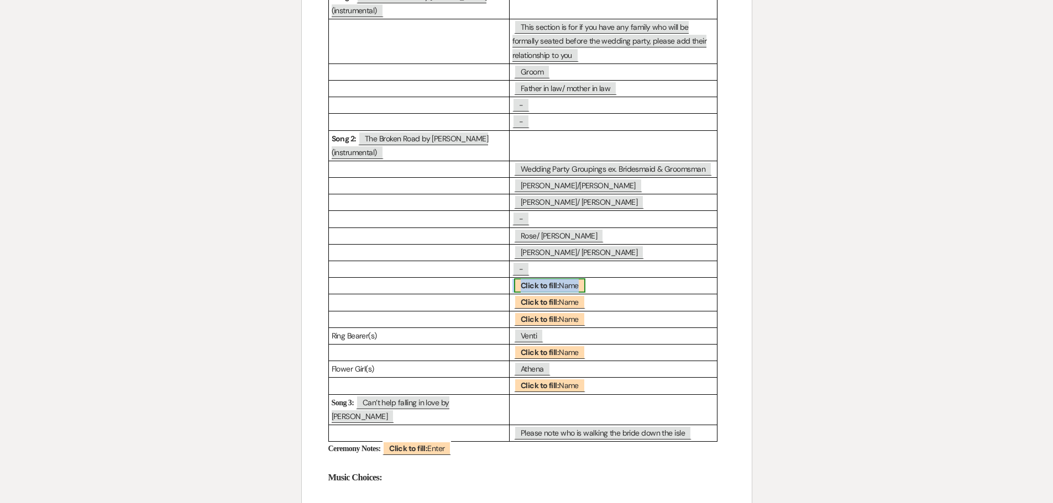
click at [549, 286] on b "Click to fill:" at bounding box center [540, 286] width 38 height 10
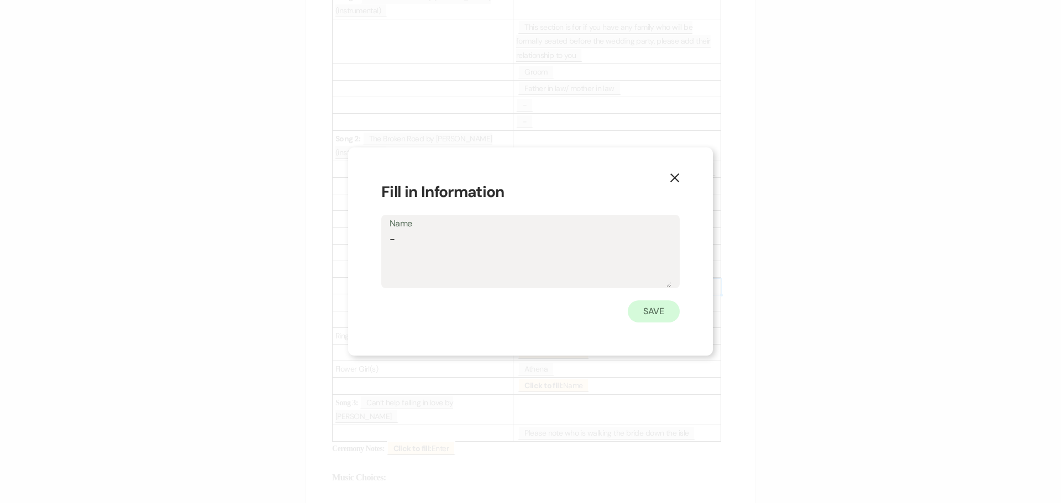
type textarea "-"
click at [650, 306] on button "Save" at bounding box center [654, 312] width 52 height 22
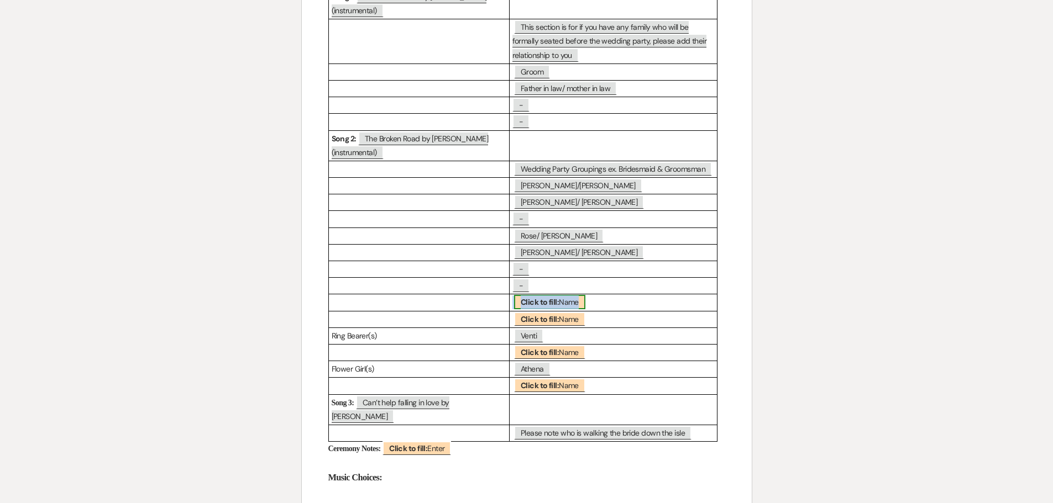
click at [514, 300] on span "Click to fill: Name" at bounding box center [549, 302] width 71 height 14
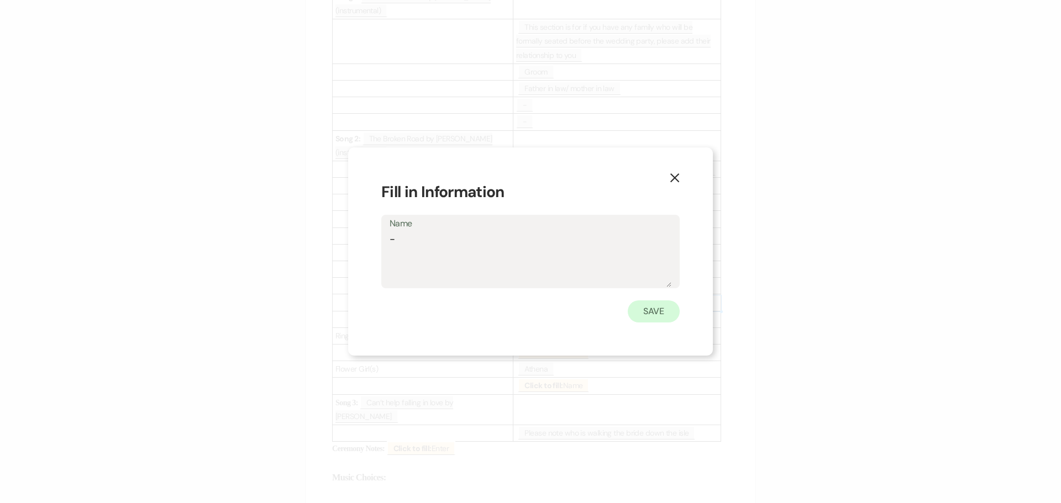
type textarea "-"
click at [649, 314] on button "Save" at bounding box center [654, 312] width 52 height 22
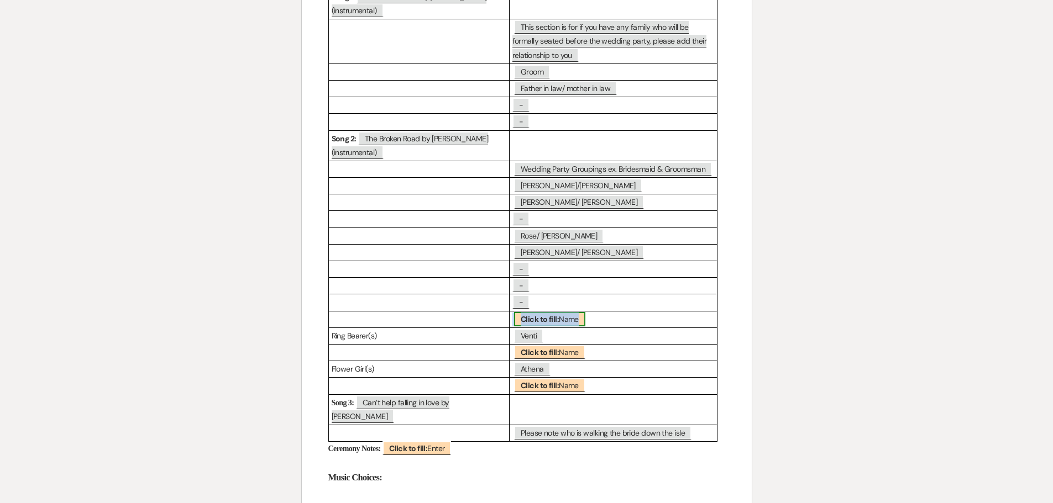
click at [553, 318] on b "Click to fill:" at bounding box center [540, 319] width 38 height 10
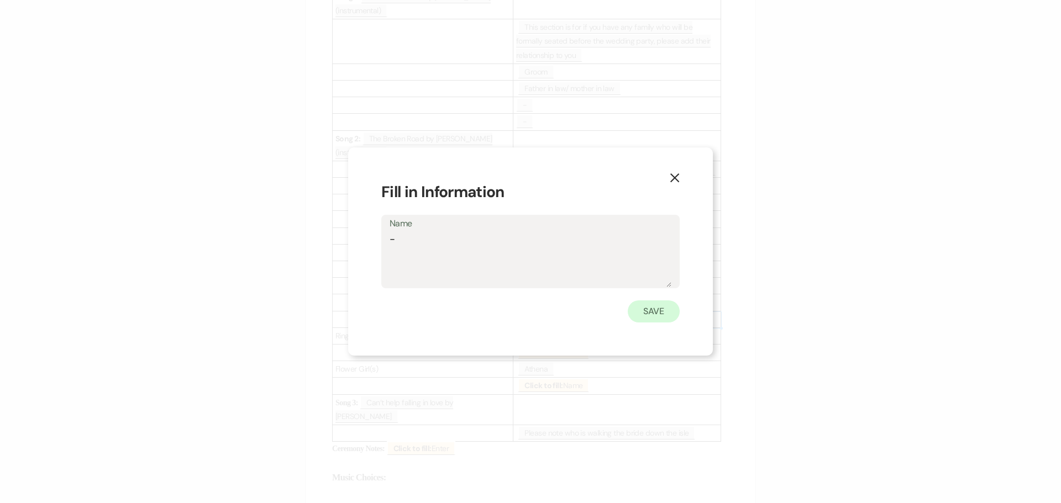
type textarea "-"
click at [655, 312] on button "Save" at bounding box center [654, 312] width 52 height 22
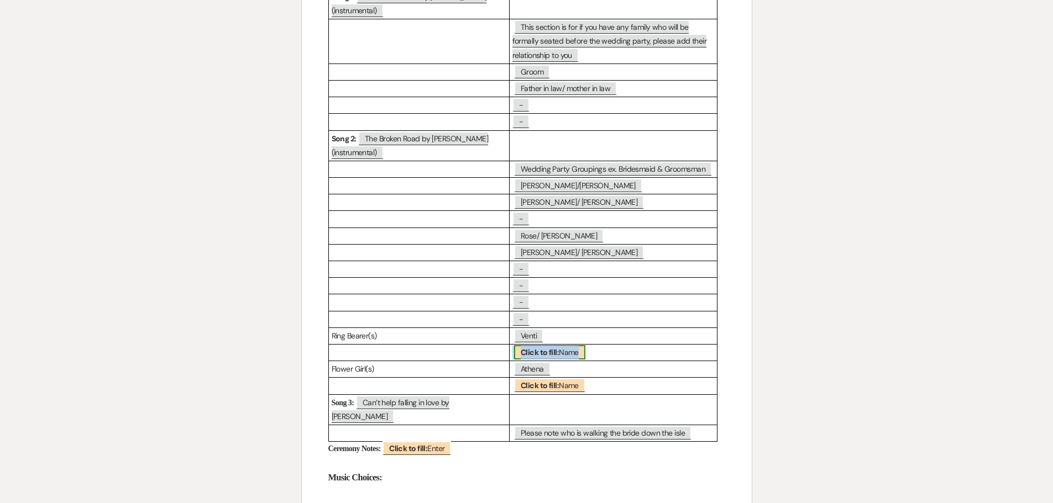
click at [553, 351] on b "Click to fill:" at bounding box center [540, 353] width 38 height 10
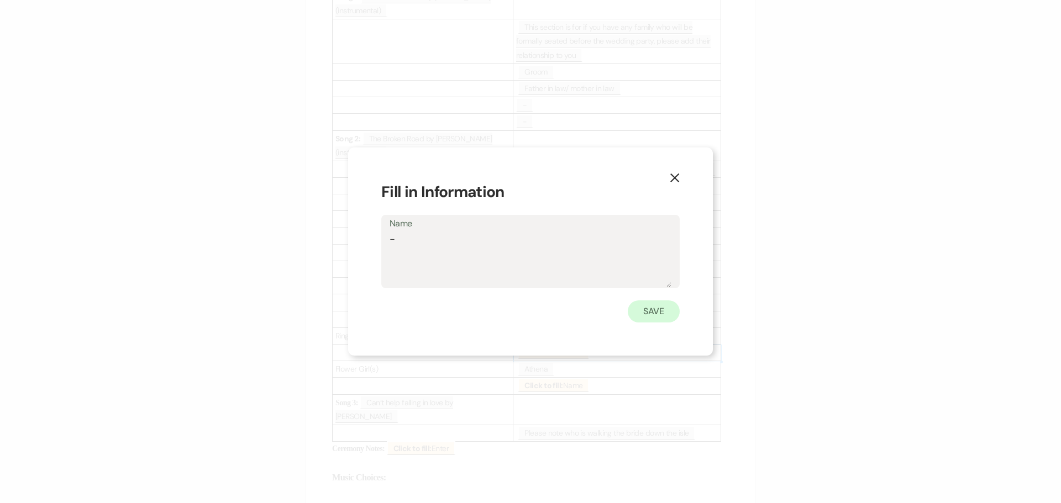
type textarea "-"
click at [646, 313] on button "Save" at bounding box center [654, 312] width 52 height 22
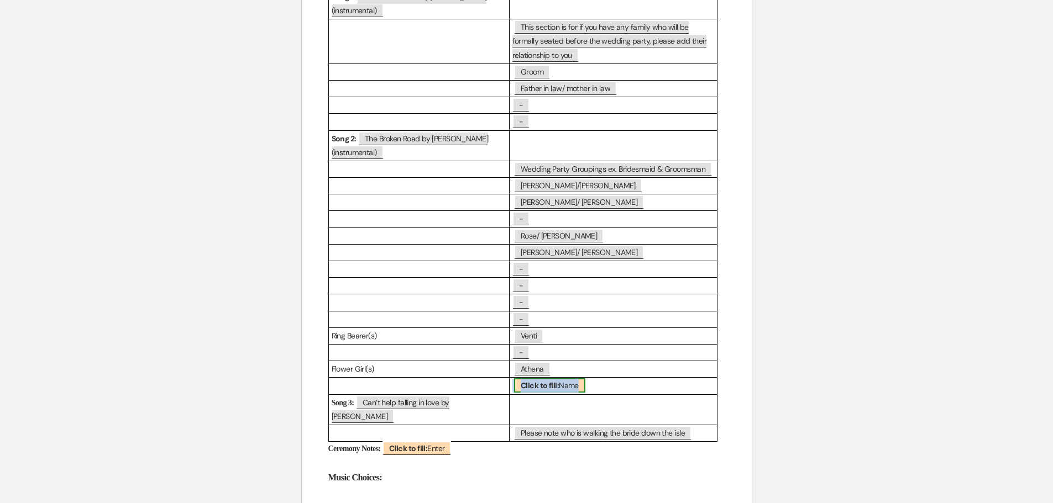
click at [549, 383] on b "Click to fill:" at bounding box center [540, 386] width 38 height 10
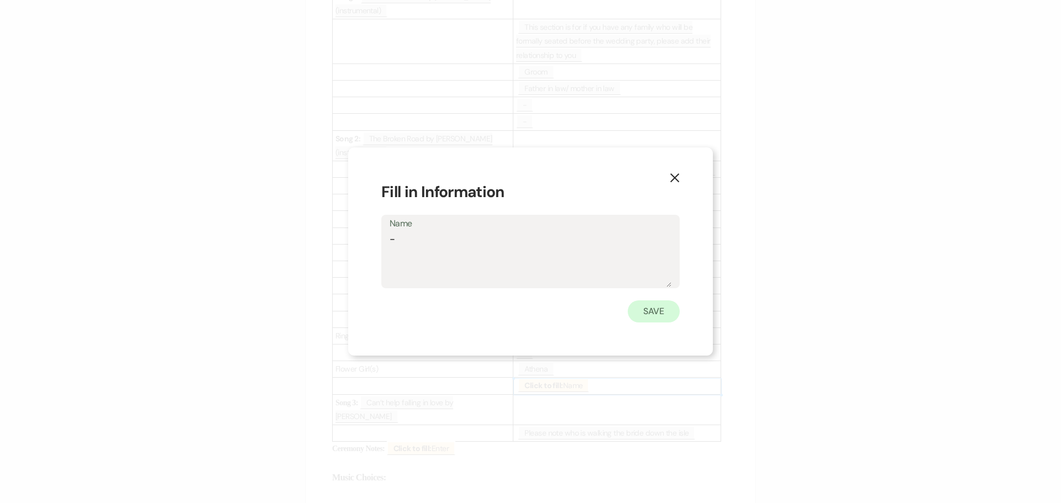
type textarea "-"
click at [651, 317] on button "Save" at bounding box center [654, 312] width 52 height 22
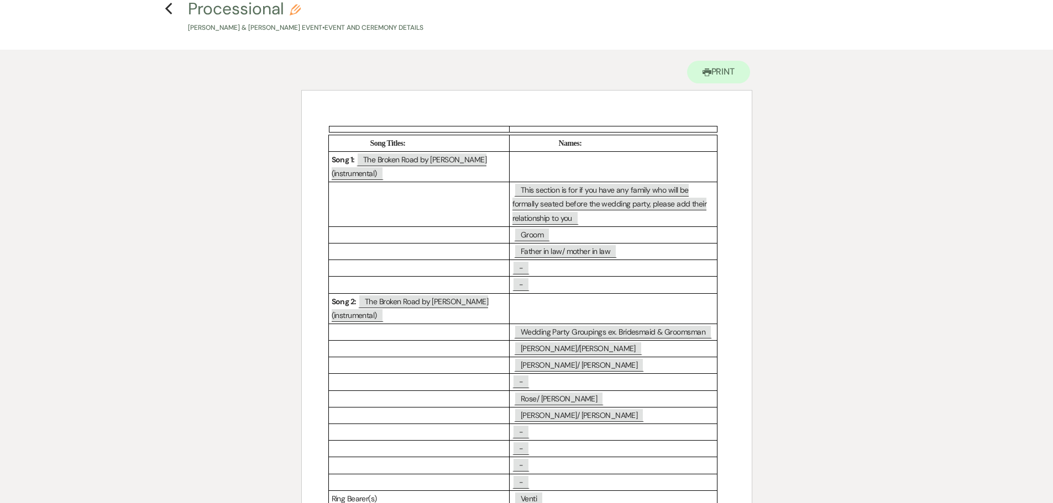
scroll to position [55, 0]
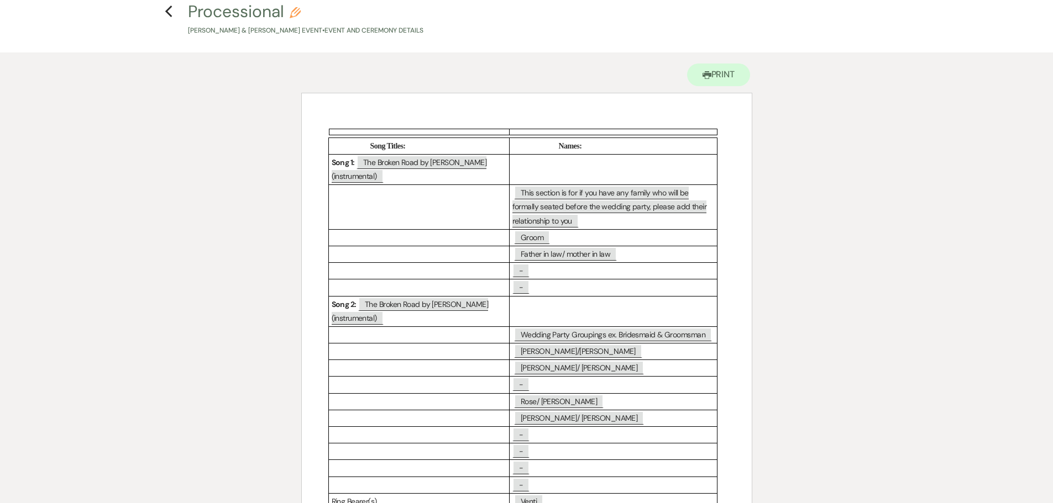
click at [544, 168] on p at bounding box center [613, 169] width 202 height 14
click at [517, 165] on p at bounding box center [613, 169] width 202 height 14
click at [520, 167] on p at bounding box center [613, 169] width 202 height 14
click at [587, 223] on p "﻿ This section is for if you have any family who will be formally seated before…" at bounding box center [613, 207] width 202 height 42
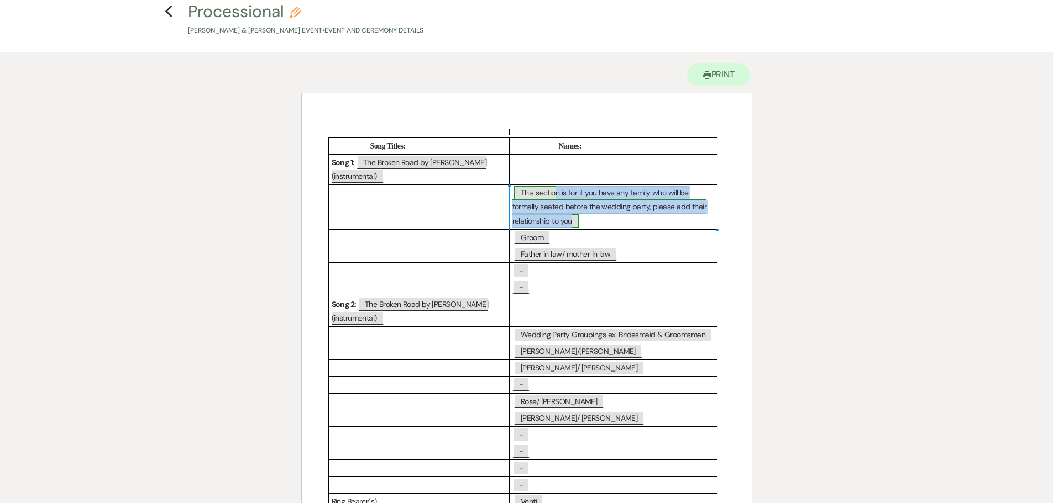
drag, startPoint x: 587, startPoint y: 219, endPoint x: 517, endPoint y: 195, distance: 74.8
click at [517, 195] on p "﻿ This section is for if you have any family who will be formally seated before…" at bounding box center [613, 207] width 202 height 42
click at [601, 219] on p "﻿ This section is for if you have any family who will be formally seated before…" at bounding box center [613, 207] width 202 height 42
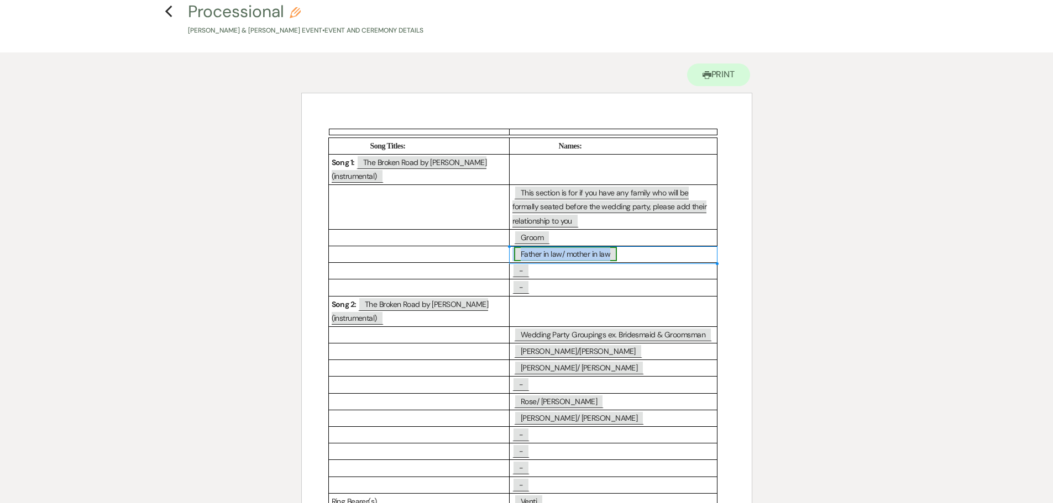
drag, startPoint x: 614, startPoint y: 253, endPoint x: 559, endPoint y: 252, distance: 54.7
click at [559, 252] on span "Father in law/ mother in law" at bounding box center [565, 254] width 103 height 14
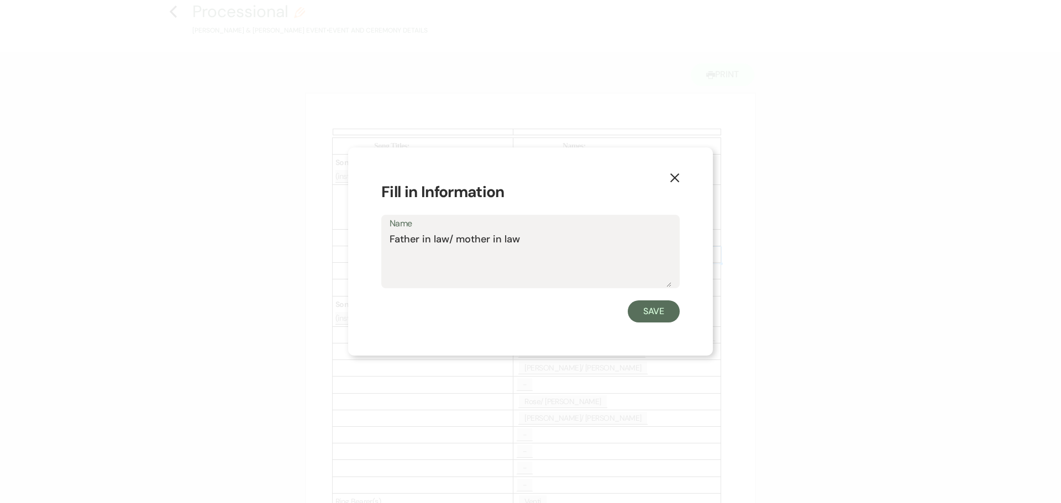
drag, startPoint x: 487, startPoint y: 243, endPoint x: 377, endPoint y: 237, distance: 109.6
click at [377, 237] on div "X Fill in Information Name Father in law/ mother in law Save" at bounding box center [530, 252] width 365 height 208
click at [676, 177] on icon "X" at bounding box center [675, 178] width 10 height 10
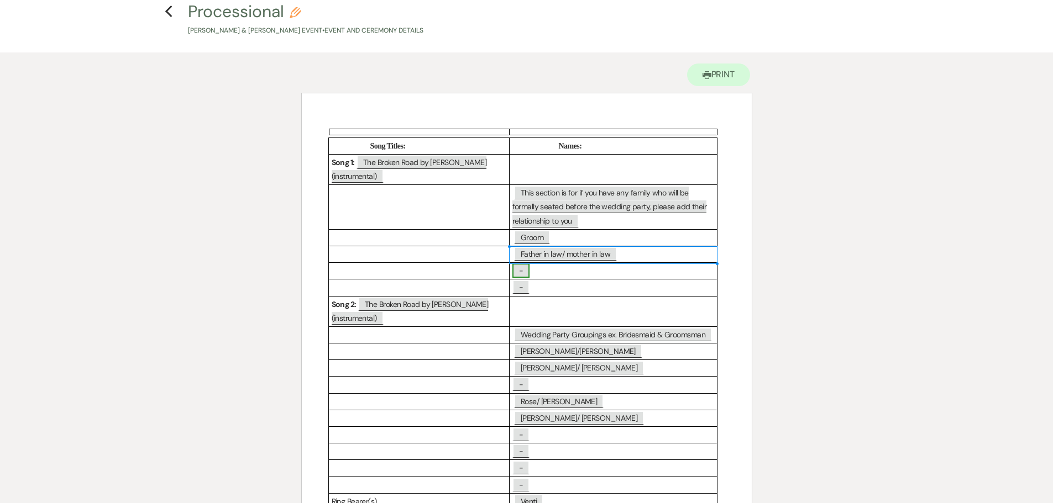
click at [524, 270] on span "-" at bounding box center [520, 271] width 17 height 14
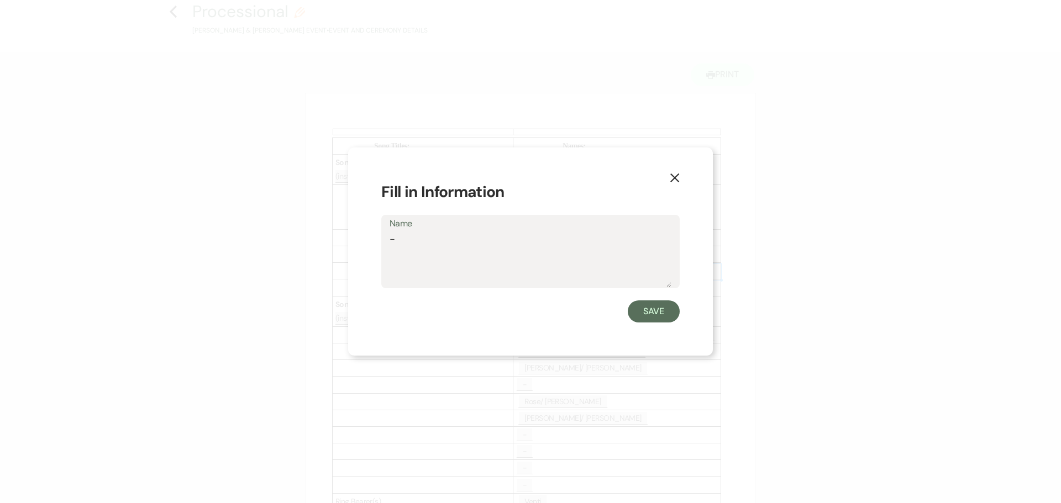
drag, startPoint x: 402, startPoint y: 240, endPoint x: 389, endPoint y: 243, distance: 13.4
click at [389, 243] on div "Name -" at bounding box center [530, 251] width 298 height 73
drag, startPoint x: 389, startPoint y: 243, endPoint x: 599, endPoint y: 266, distance: 211.2
click at [599, 266] on textarea "-" at bounding box center [531, 259] width 282 height 55
paste textarea "Father in law/ mother in law"
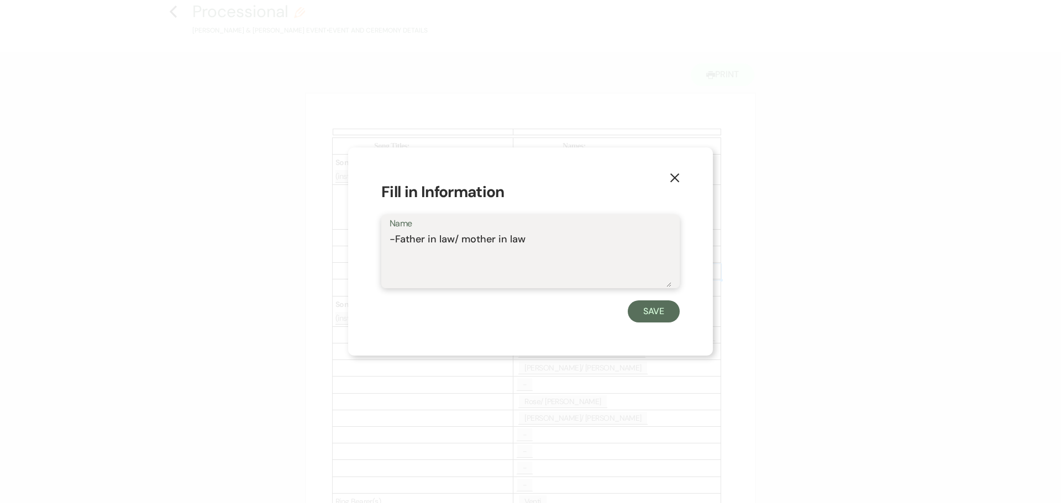
click at [393, 239] on textarea "-Father in law/ mother in law" at bounding box center [531, 259] width 282 height 55
click at [529, 238] on textarea "Father in law/ mother in law" at bounding box center [531, 259] width 282 height 55
type textarea "Father in law/ mother in law (need names)"
click at [660, 311] on button "Save" at bounding box center [654, 312] width 52 height 22
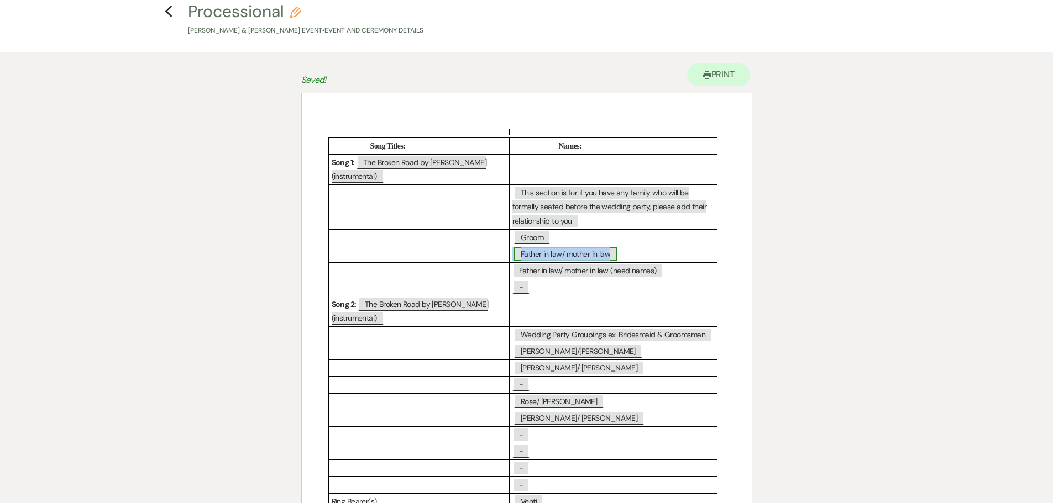
click at [602, 253] on span "Father in law/ mother in law" at bounding box center [565, 254] width 103 height 14
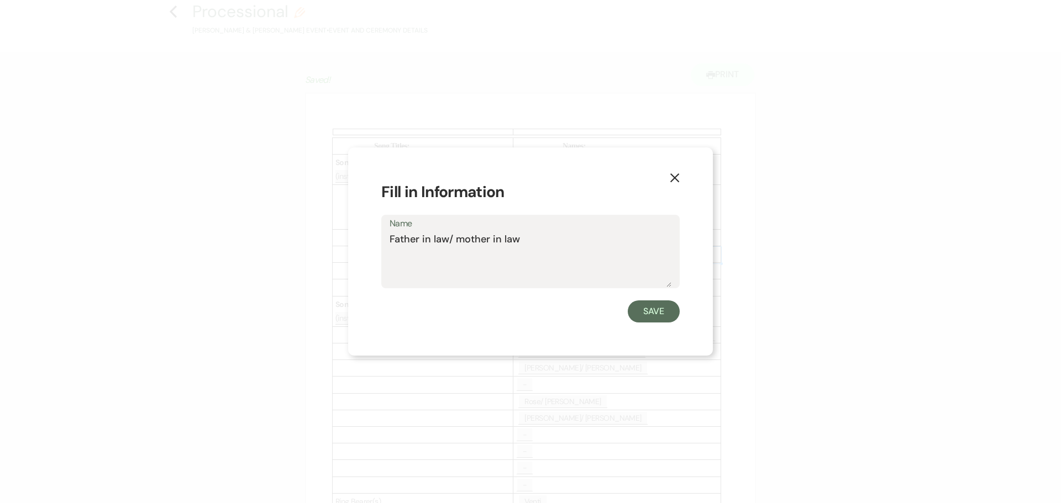
drag, startPoint x: 516, startPoint y: 239, endPoint x: 370, endPoint y: 245, distance: 146.0
click at [370, 245] on div "X Fill in Information Name Father in law/ mother in law Save" at bounding box center [530, 252] width 365 height 208
type textarea "Groom"
click at [653, 312] on button "Save" at bounding box center [654, 312] width 52 height 22
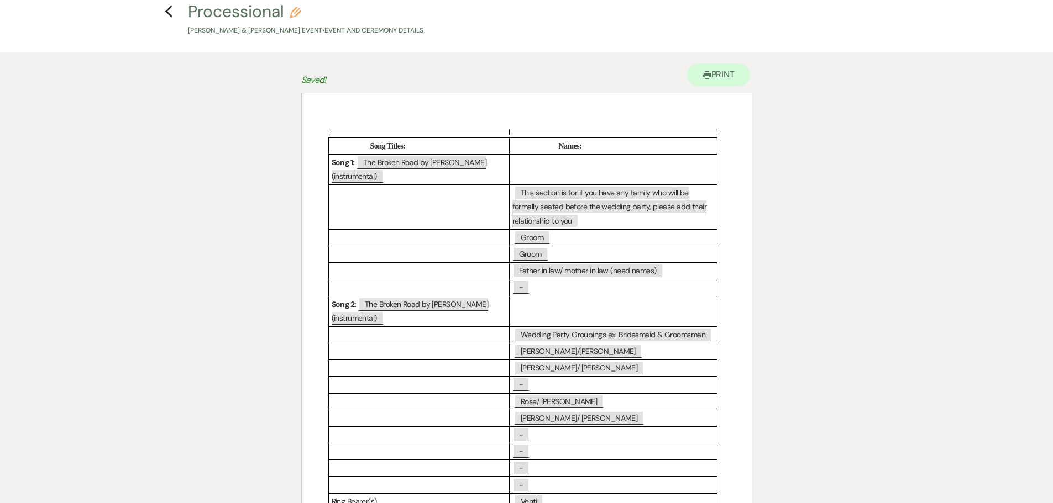
drag, startPoint x: 187, startPoint y: 31, endPoint x: 196, endPoint y: 29, distance: 9.0
click at [196, 29] on p "Jeric Maglanzo & Riza Henderson's Event • Event and Ceremony Details" at bounding box center [305, 30] width 235 height 10
select select "49"
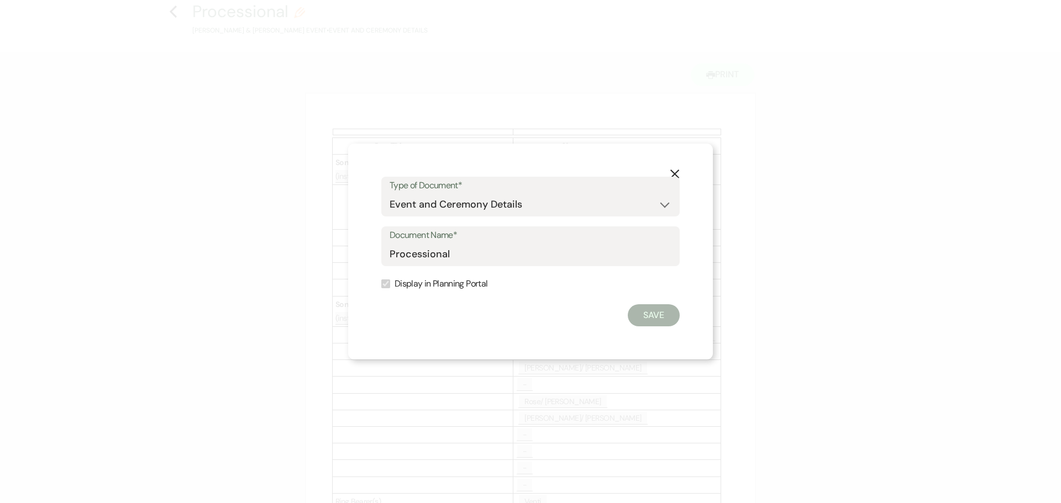
click at [673, 171] on use "button" at bounding box center [674, 174] width 9 height 9
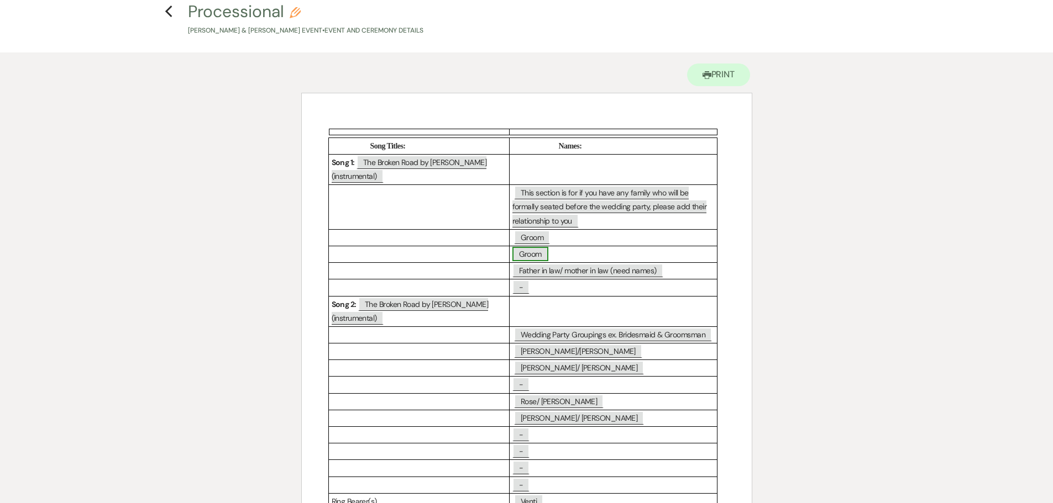
click at [540, 254] on span "Groom" at bounding box center [530, 254] width 36 height 14
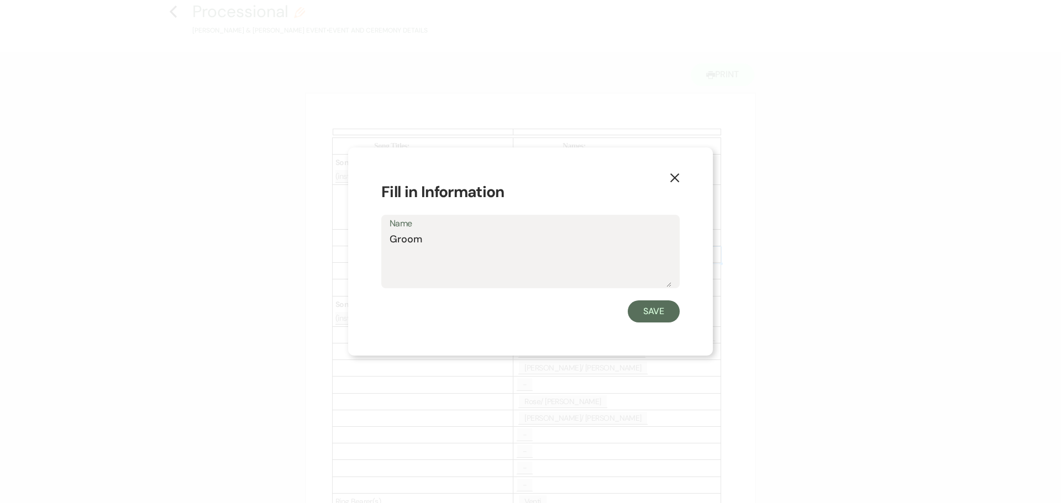
click at [440, 238] on textarea "Groom" at bounding box center [531, 259] width 282 height 55
click at [438, 239] on textarea "Groom" at bounding box center [531, 259] width 282 height 55
type textarea "Groom- Jeric Maglanzo"
click at [661, 310] on button "Save" at bounding box center [654, 312] width 52 height 22
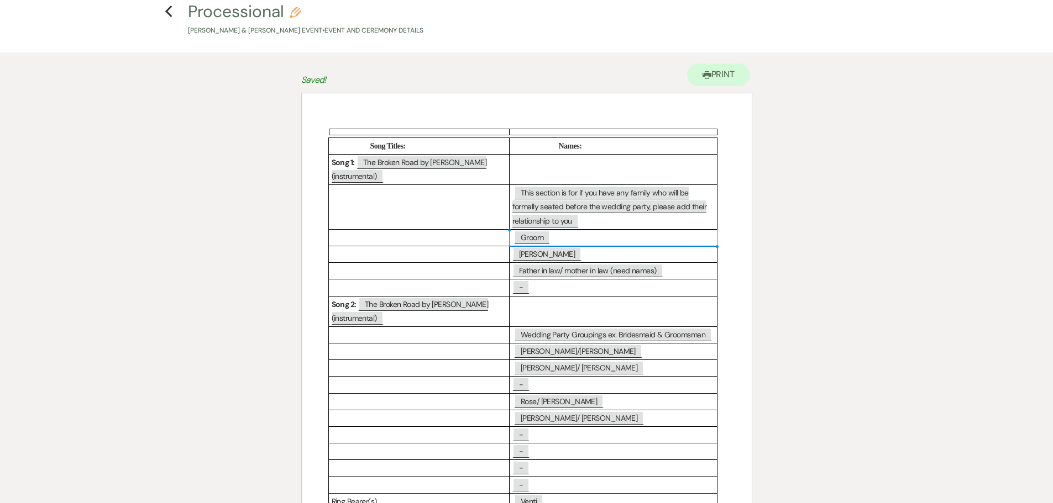
click at [562, 240] on p "﻿ Groom ﻿" at bounding box center [613, 238] width 202 height 14
click at [528, 233] on span "Groom" at bounding box center [532, 237] width 36 height 14
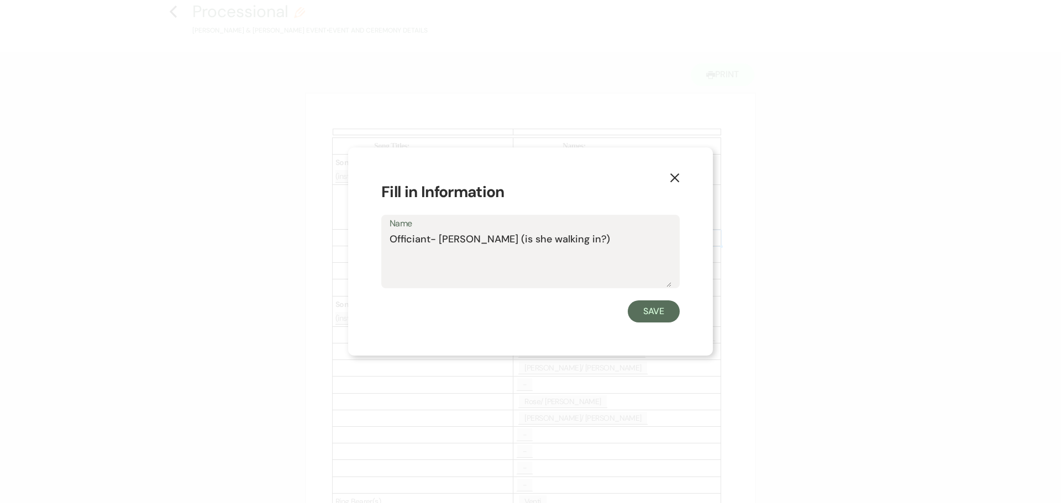
click at [608, 236] on textarea "Officiant- Yolanda Lopez (is she walking in?)" at bounding box center [531, 259] width 282 height 55
drag, startPoint x: 600, startPoint y: 236, endPoint x: 508, endPoint y: 248, distance: 92.5
click at [508, 248] on textarea "Officiant- Yolanda Lopez (is she walking in?)" at bounding box center [531, 259] width 282 height 55
type textarea "Officiant- Yolanda Lopez"
click at [656, 316] on button "Save" at bounding box center [654, 312] width 52 height 22
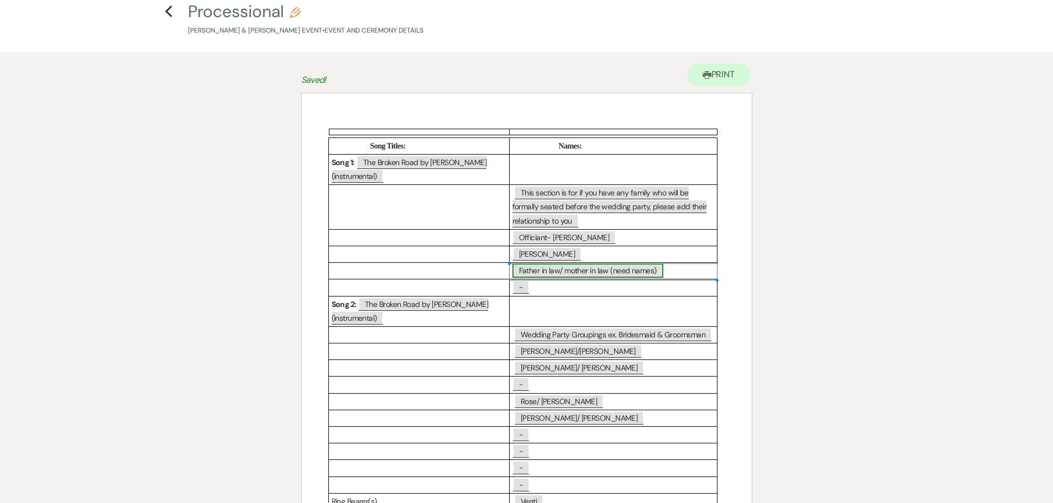
click at [569, 271] on span "Father in law/ mother in law (need names)" at bounding box center [587, 271] width 151 height 14
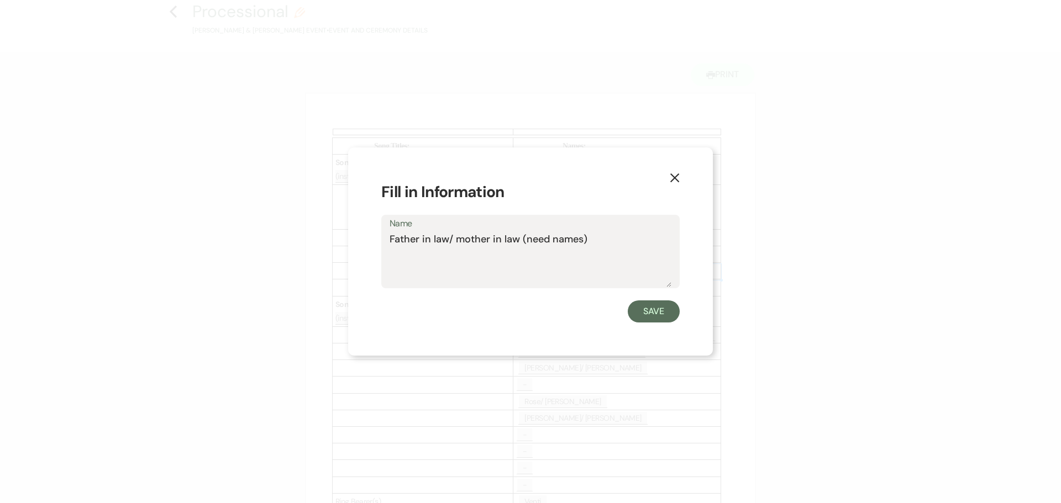
drag, startPoint x: 390, startPoint y: 240, endPoint x: 597, endPoint y: 239, distance: 207.2
click at [597, 239] on textarea "Father in law/ mother in law (need names)" at bounding box center [531, 259] width 282 height 55
click at [388, 239] on div "Name Marjorie Boqueo" at bounding box center [530, 251] width 298 height 73
click at [390, 238] on textarea "Marjorie Boqueo" at bounding box center [531, 259] width 282 height 55
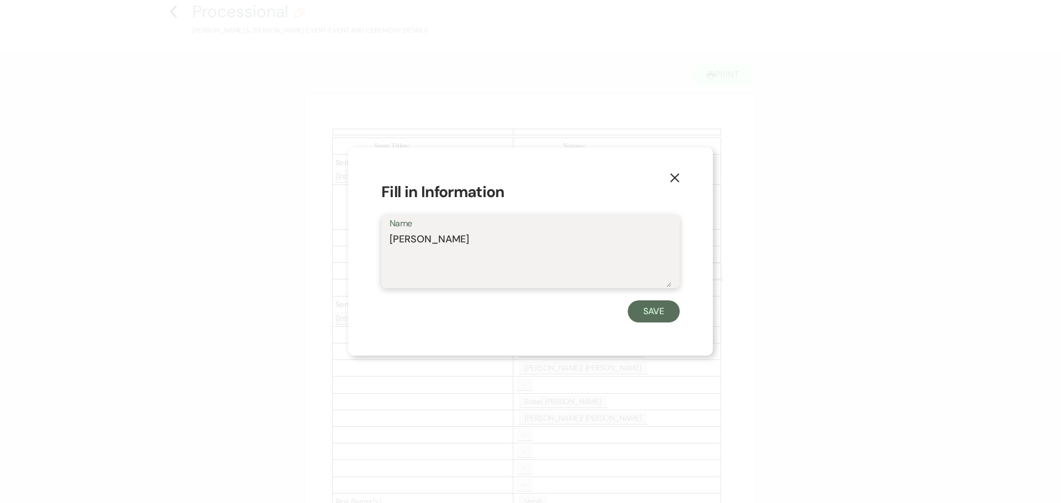
click at [500, 241] on textarea "GM-Marjorie Boqueo" at bounding box center [531, 259] width 282 height 55
type textarea "GM-Marjorie Boqueo and GF Jerry Maglonzo (are they walking together?)"
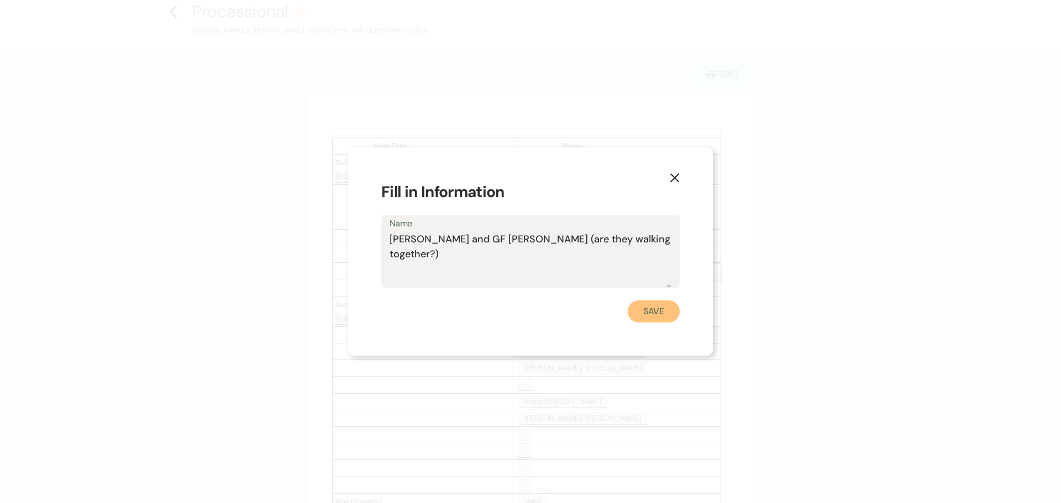
click at [660, 308] on button "Save" at bounding box center [654, 312] width 52 height 22
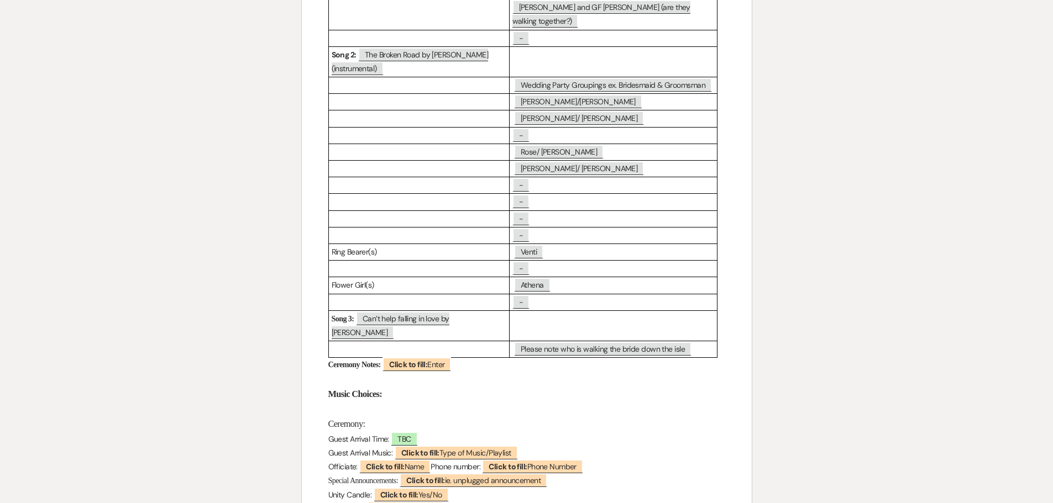
scroll to position [332, 0]
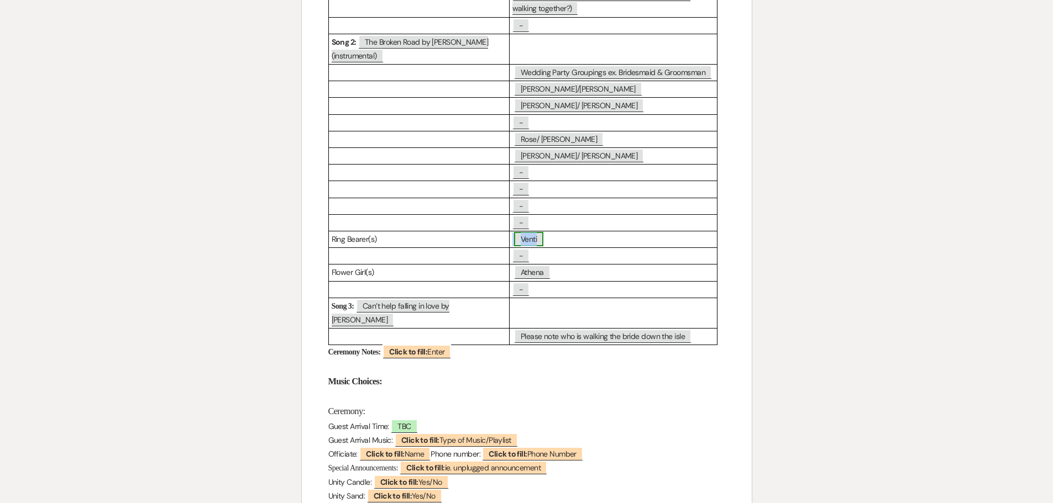
click at [537, 241] on span "Venti" at bounding box center [528, 239] width 29 height 14
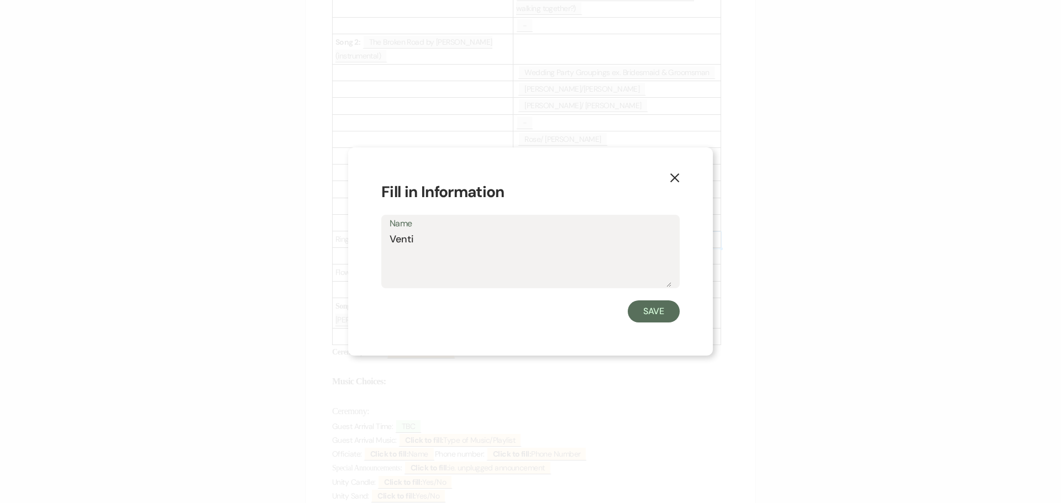
click at [427, 249] on textarea "Venti" at bounding box center [531, 259] width 282 height 55
type textarea "Venti -brides dog (shitzu)"
click at [664, 314] on button "Save" at bounding box center [654, 312] width 52 height 22
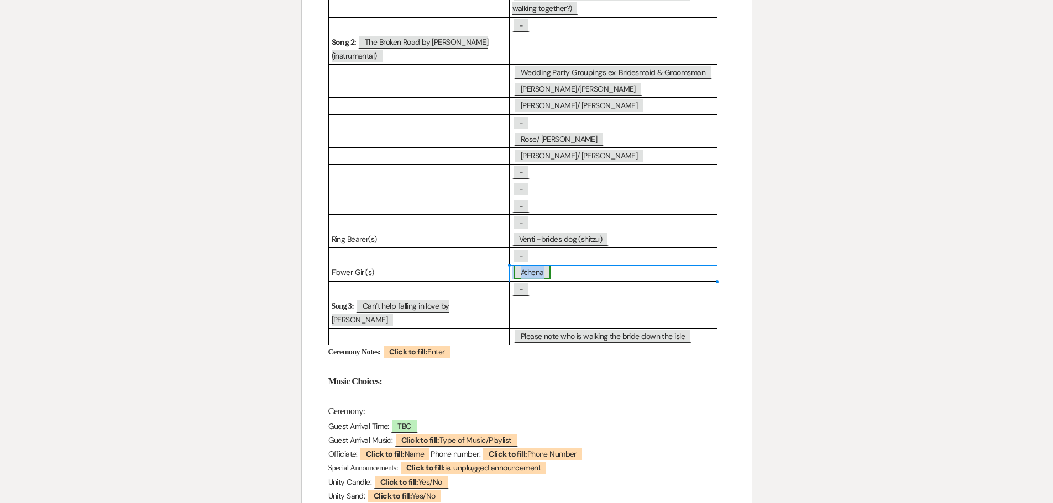
click at [547, 274] on span "Athena" at bounding box center [532, 272] width 36 height 14
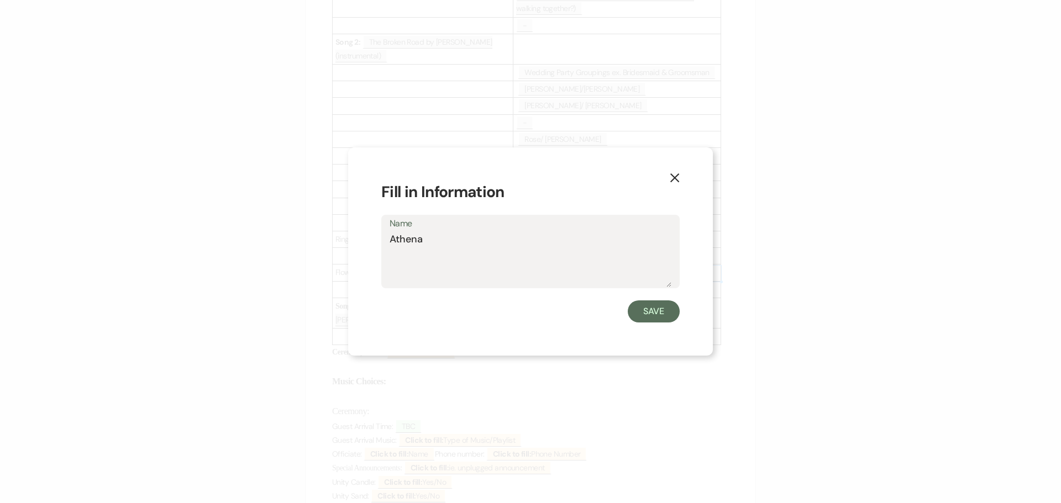
click at [466, 246] on textarea "Athena" at bounding box center [531, 259] width 282 height 55
type textarea "Athena (2) father will walk with her"
click at [640, 313] on button "Save" at bounding box center [654, 312] width 52 height 22
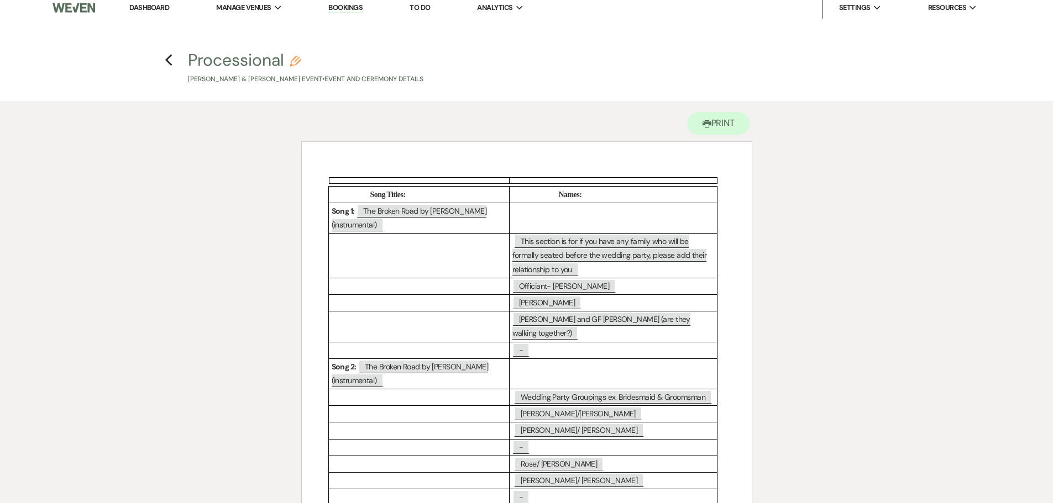
scroll to position [0, 0]
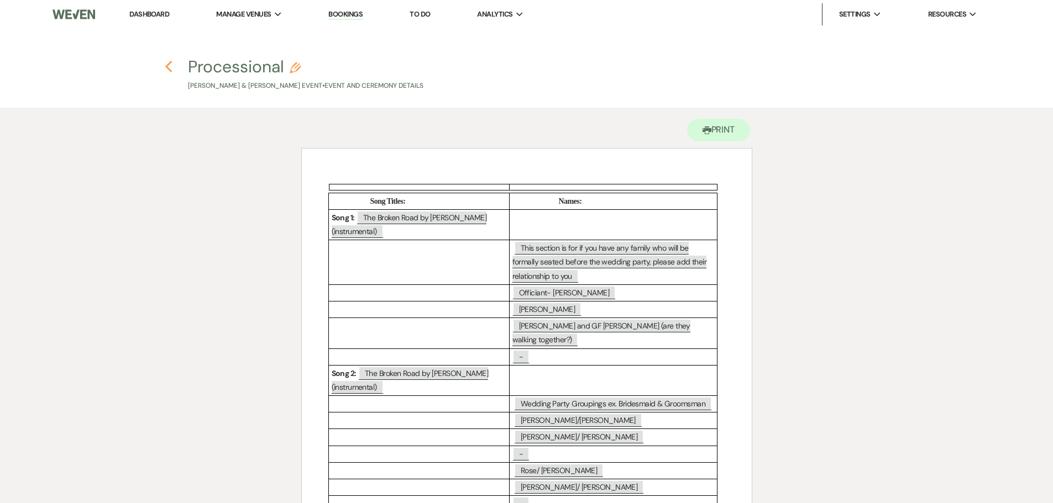
click at [167, 69] on use "button" at bounding box center [168, 67] width 7 height 12
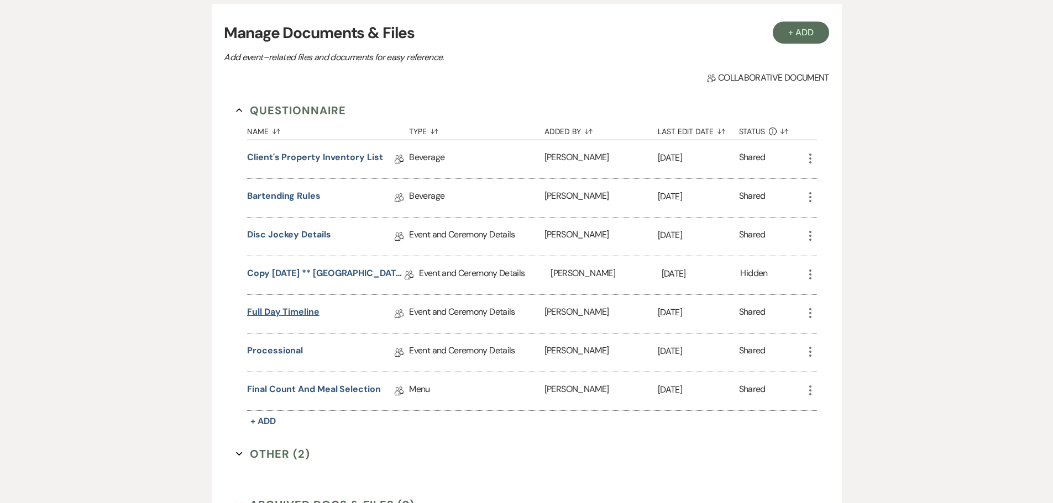
click at [288, 311] on link "Full Day Timeline" at bounding box center [283, 314] width 72 height 17
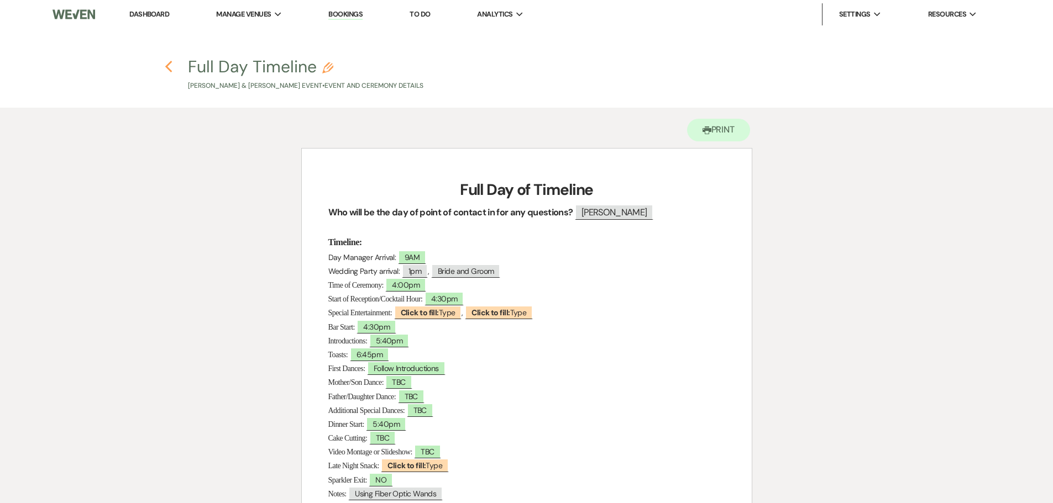
click at [169, 68] on icon "Previous" at bounding box center [169, 66] width 8 height 13
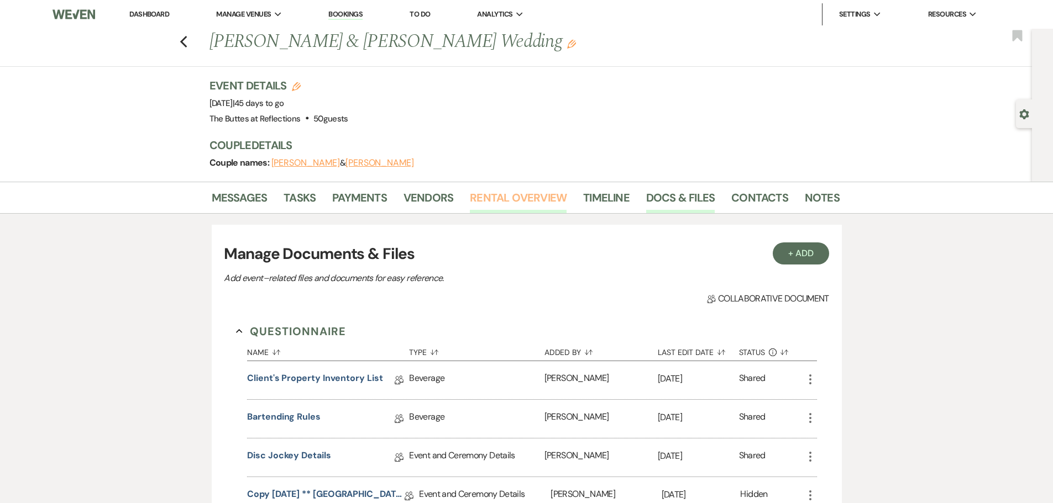
click at [527, 201] on link "Rental Overview" at bounding box center [518, 201] width 97 height 24
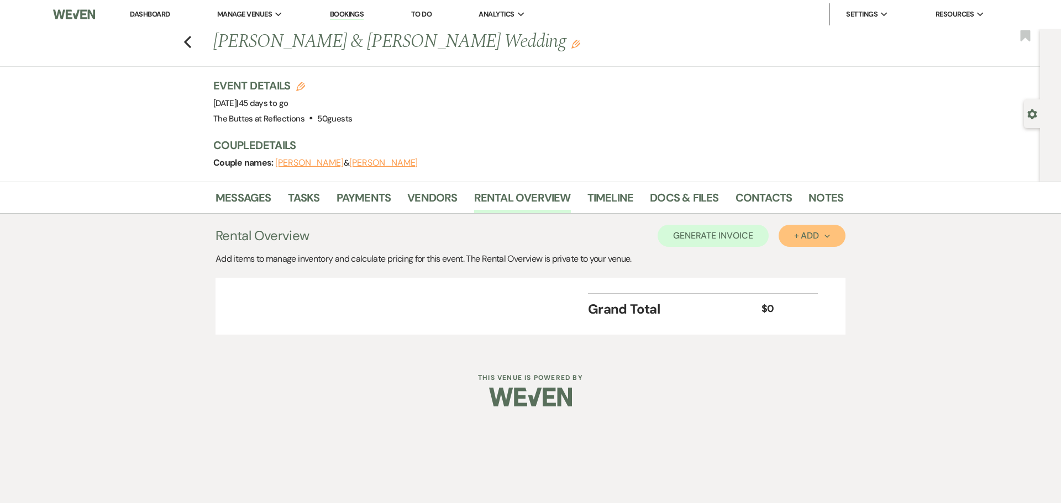
click at [802, 235] on div "+ Add Next" at bounding box center [812, 236] width 36 height 9
click at [799, 262] on button "Item" at bounding box center [807, 261] width 56 height 17
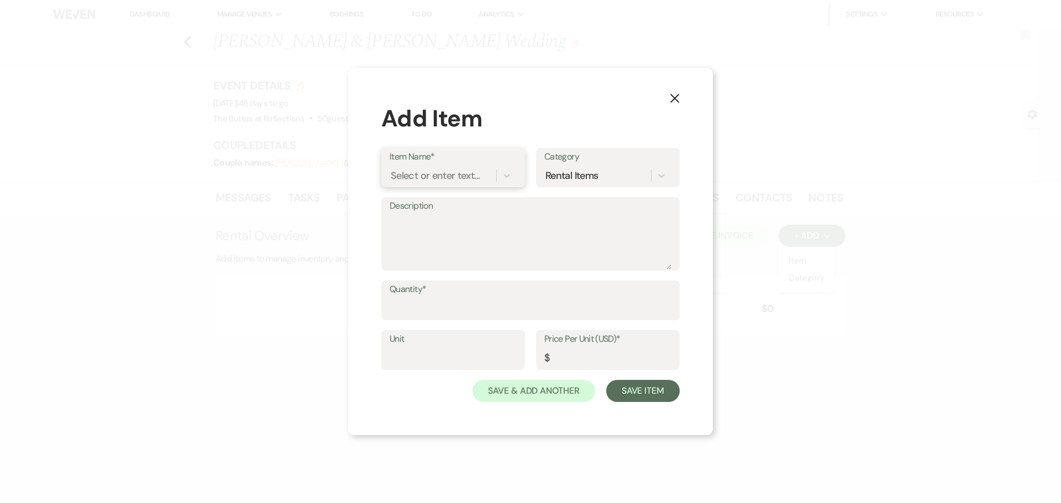
click at [431, 178] on div "Select or enter text..." at bounding box center [435, 176] width 89 height 15
type input "ceiling swag"
click at [433, 314] on input "Quantity*" at bounding box center [531, 309] width 282 height 22
type input "1"
click at [475, 362] on input "Unit" at bounding box center [453, 359] width 127 height 22
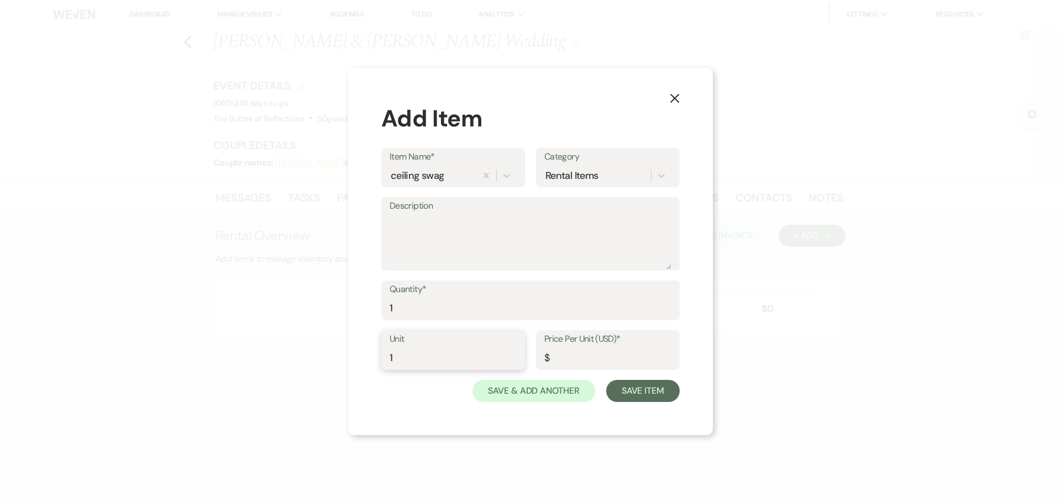
type input "1"
click at [574, 354] on input "Price Per Unit (USD)*" at bounding box center [607, 359] width 127 height 22
type input "300.00"
click at [627, 388] on button "Save Item" at bounding box center [642, 391] width 73 height 22
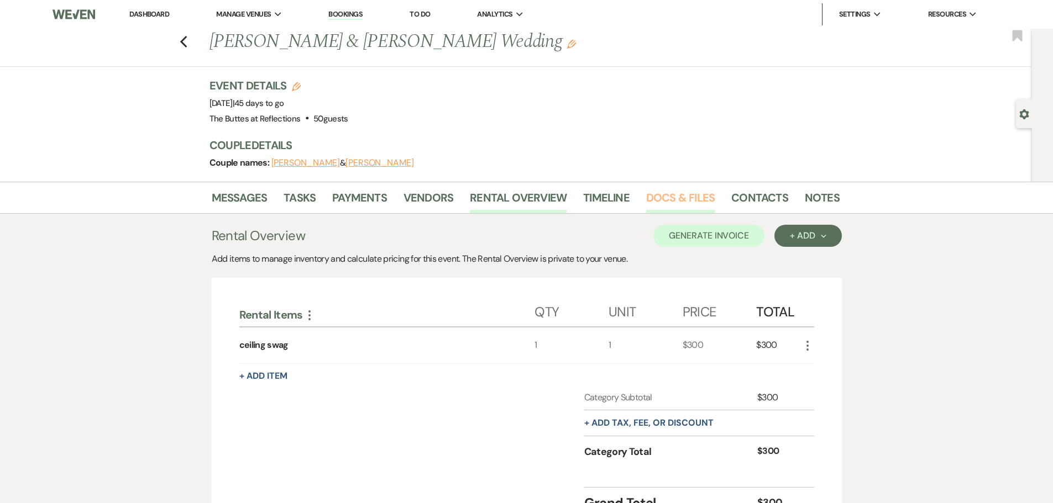
click at [662, 202] on link "Docs & Files" at bounding box center [680, 201] width 69 height 24
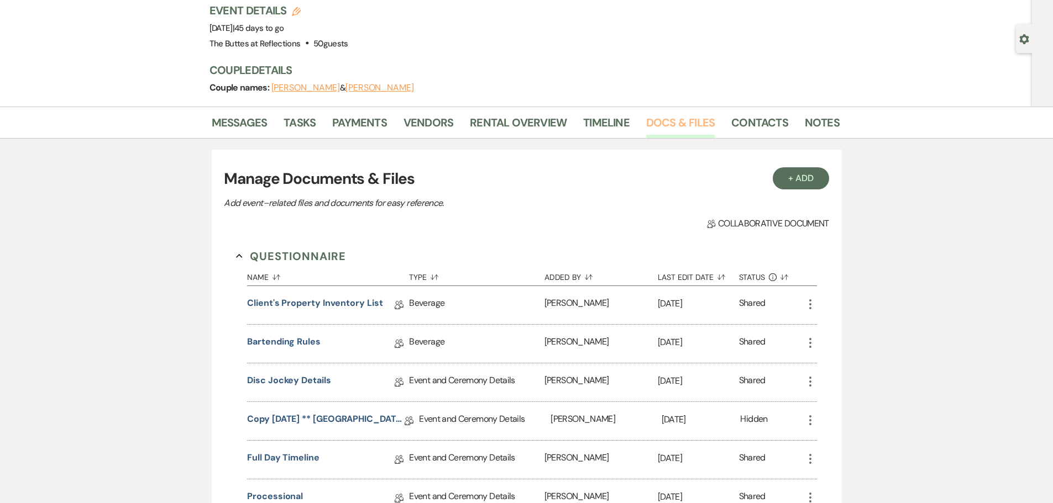
scroll to position [221, 0]
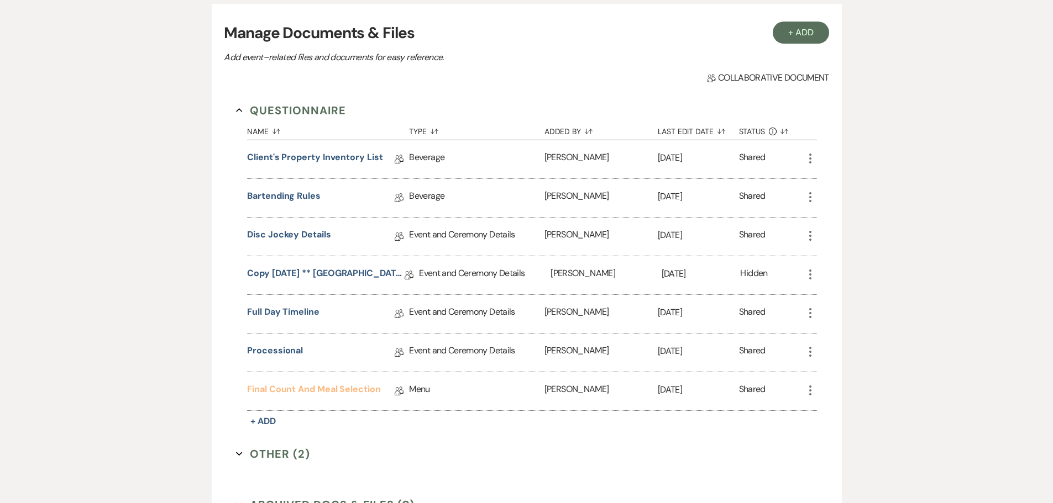
click at [283, 390] on link "Final Count and Meal Selection" at bounding box center [314, 391] width 134 height 17
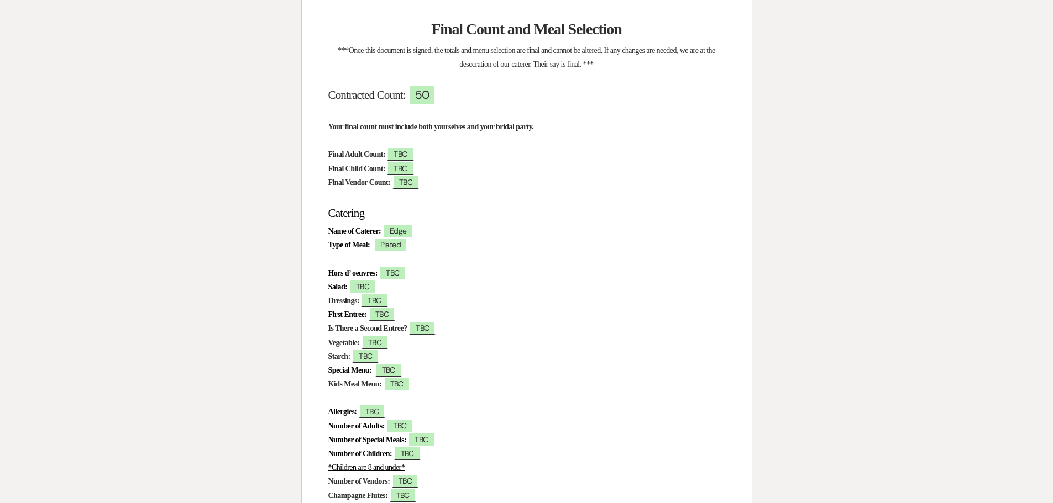
scroll to position [166, 0]
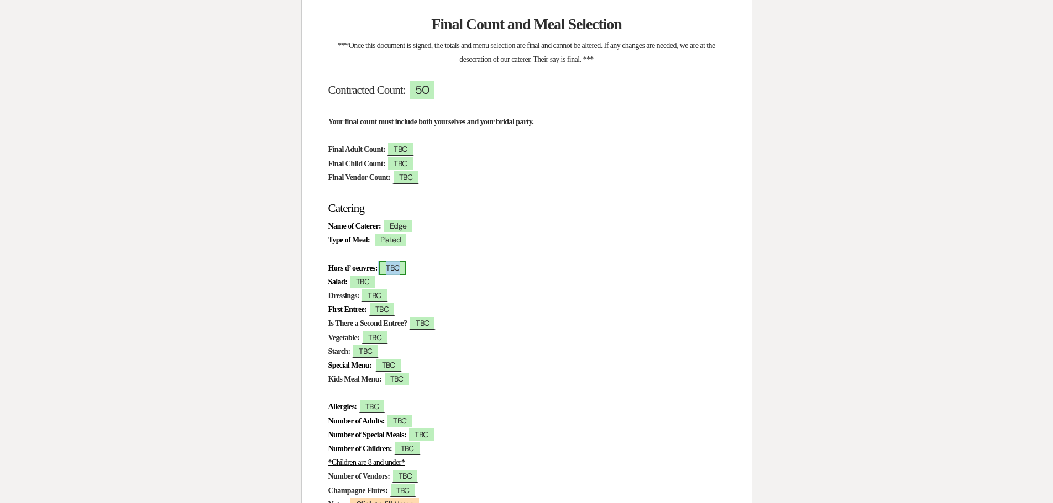
click at [406, 269] on span "TBC" at bounding box center [392, 268] width 27 height 14
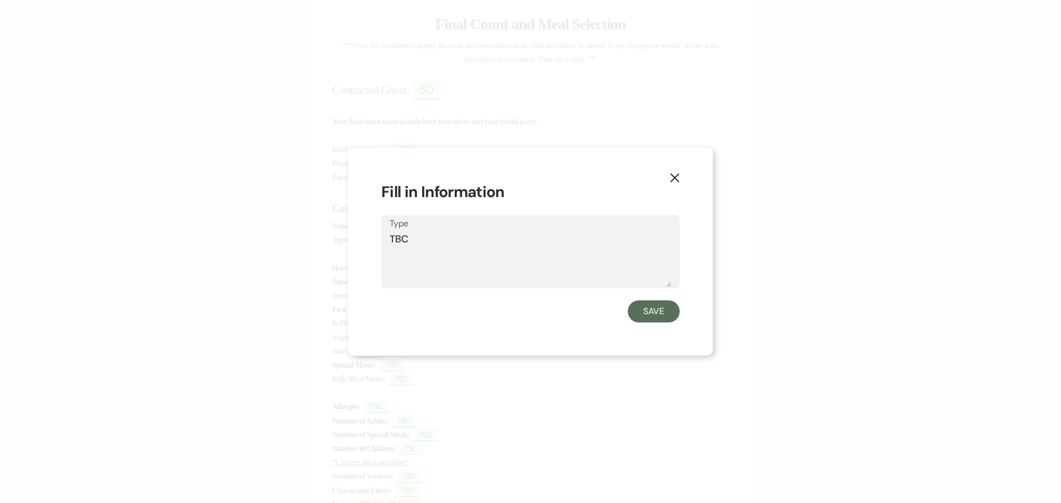
drag, startPoint x: 415, startPoint y: 239, endPoint x: 380, endPoint y: 235, distance: 35.6
click at [380, 235] on div "X Fill in Information Type TBC Save" at bounding box center [530, 252] width 365 height 208
type textarea "None"
click at [645, 316] on button "Save" at bounding box center [654, 312] width 52 height 22
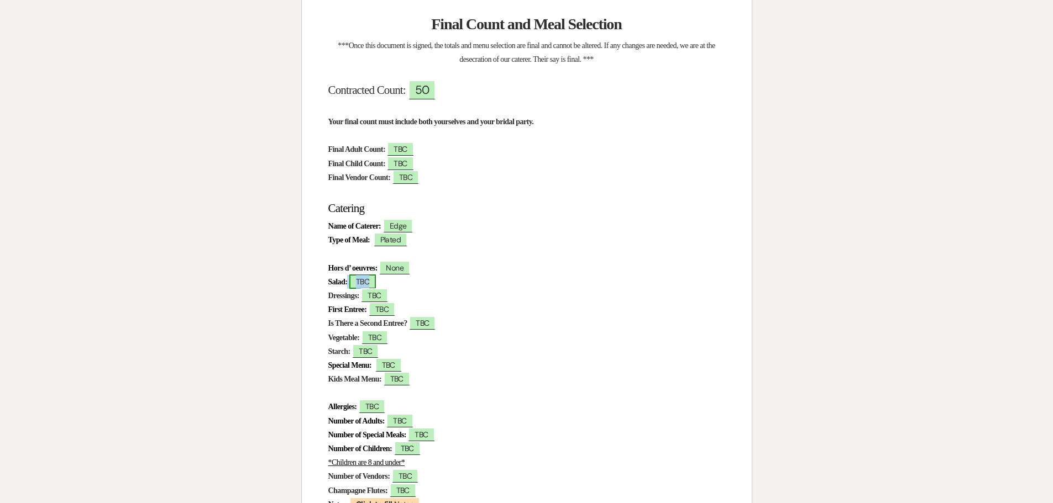
click at [376, 281] on span "TBC" at bounding box center [362, 282] width 27 height 14
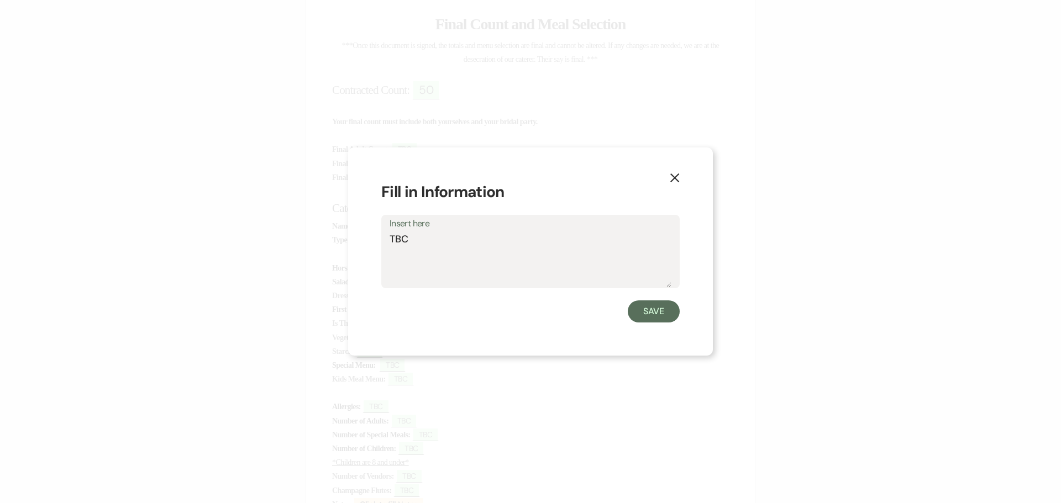
drag, startPoint x: 418, startPoint y: 237, endPoint x: 391, endPoint y: 237, distance: 27.1
click at [391, 237] on textarea "TBC" at bounding box center [531, 259] width 282 height 55
type textarea "Caesar"
click at [644, 321] on button "Save" at bounding box center [654, 312] width 52 height 22
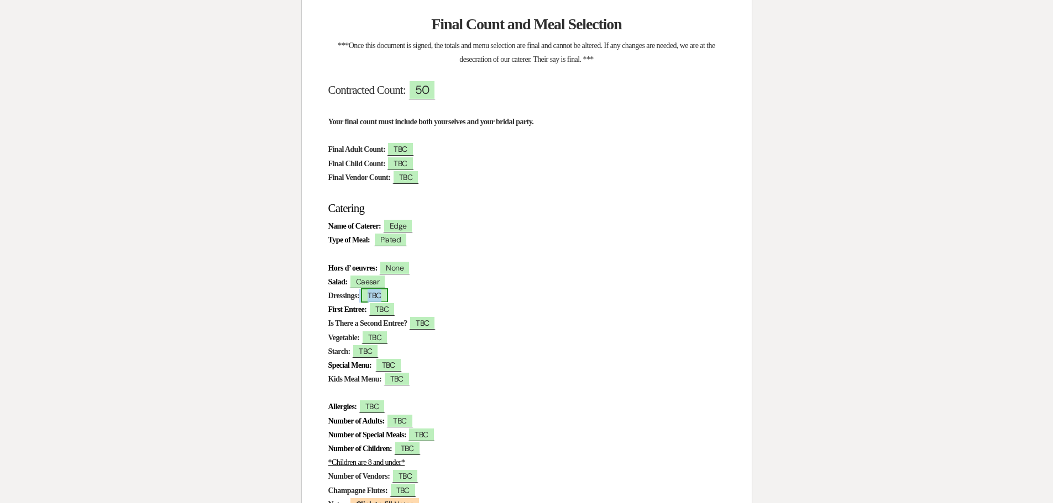
click at [384, 300] on span "TBC" at bounding box center [374, 295] width 27 height 14
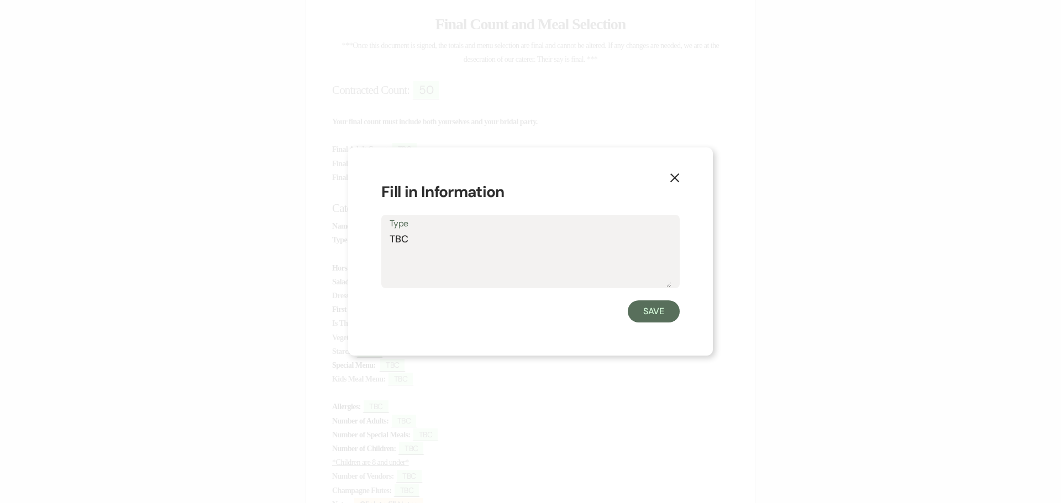
drag, startPoint x: 414, startPoint y: 241, endPoint x: 383, endPoint y: 241, distance: 31.5
click at [383, 241] on div "Type TBC" at bounding box center [530, 251] width 298 height 73
type textarea "Raspberry Lime Vinaigrette Ranch"
click at [663, 314] on button "Save" at bounding box center [654, 312] width 52 height 22
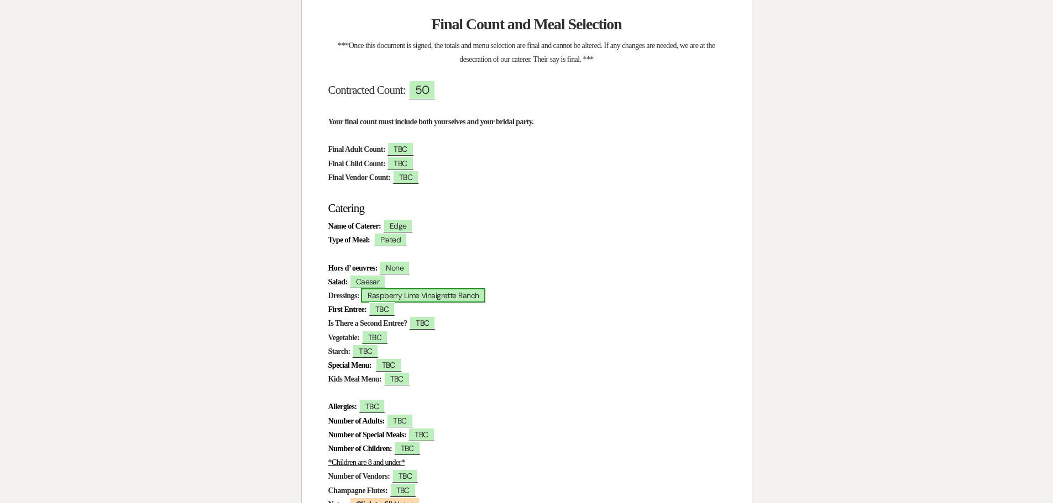
click at [421, 297] on span "Raspberry Lime Vinaigrette Ranch" at bounding box center [423, 295] width 124 height 14
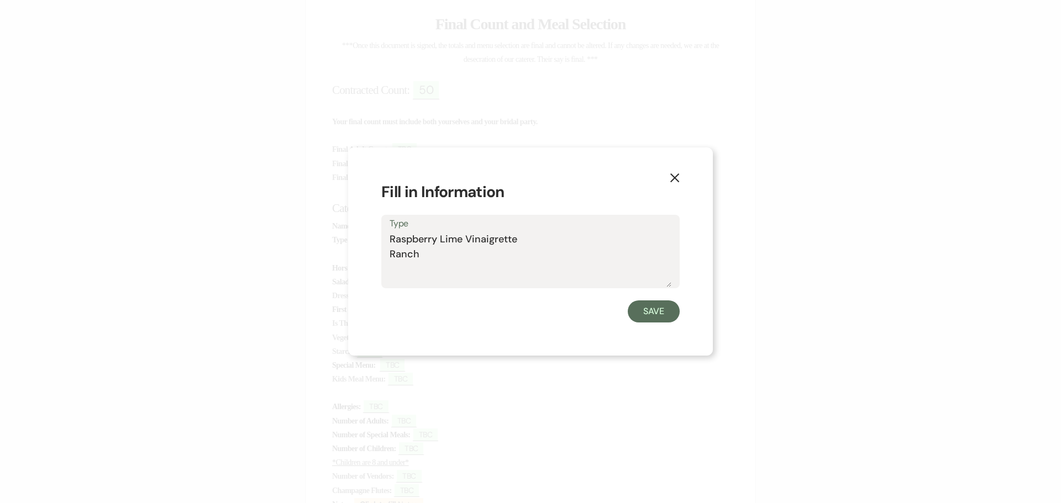
click at [525, 245] on textarea "Raspberry Lime Vinaigrette Ranch" at bounding box center [531, 259] width 282 height 55
drag, startPoint x: 429, startPoint y: 256, endPoint x: 383, endPoint y: 263, distance: 46.3
click at [383, 263] on div "Type Raspberry Lime Vinaigrette and Butermilk Ranch Ranch" at bounding box center [530, 251] width 298 height 73
type textarea "Raspberry Lime Vinaigrette and Butermilk Ranch"
click at [667, 313] on button "Save" at bounding box center [654, 312] width 52 height 22
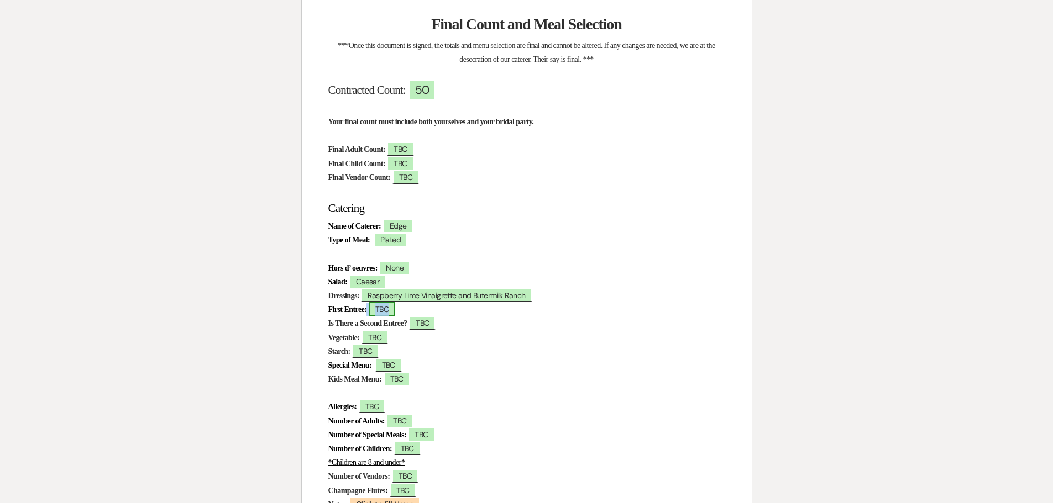
click at [395, 311] on span "TBC" at bounding box center [382, 309] width 27 height 14
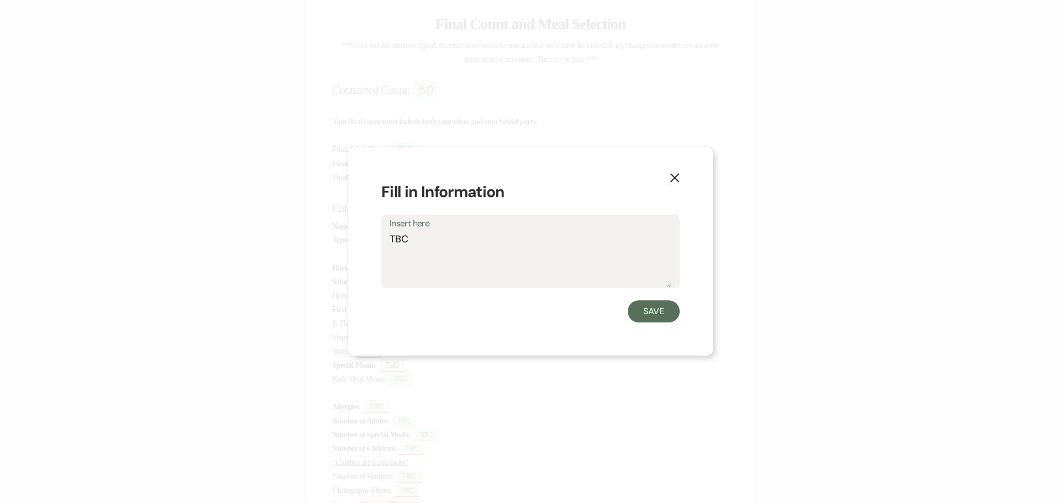
drag, startPoint x: 421, startPoint y: 233, endPoint x: 339, endPoint y: 235, distance: 81.3
click at [339, 235] on div "X Fill in Information Insert here TBC Save" at bounding box center [530, 251] width 1061 height 503
type textarea "Grilled Chicken Quarters with Tequila BBQ"
click at [657, 312] on button "Save" at bounding box center [654, 312] width 52 height 22
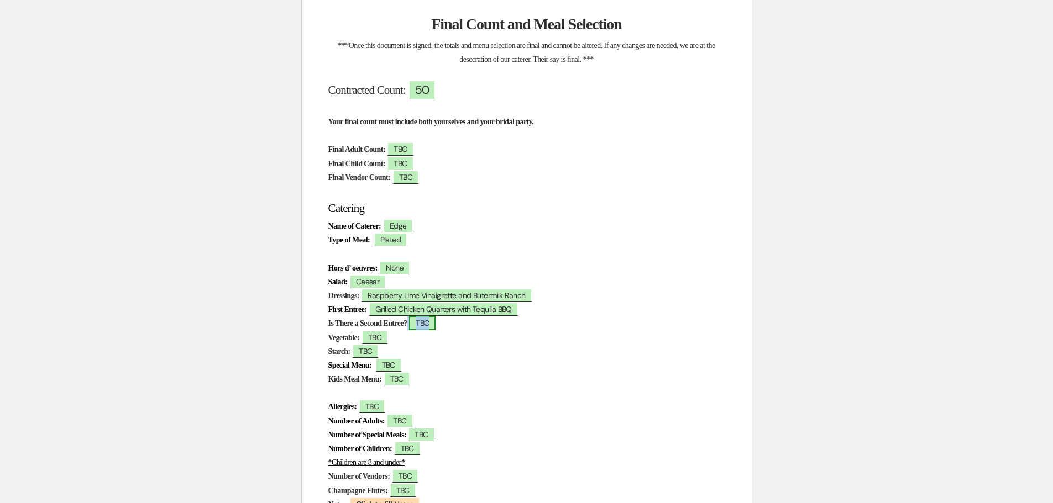
click at [435, 324] on span "TBC" at bounding box center [422, 323] width 27 height 14
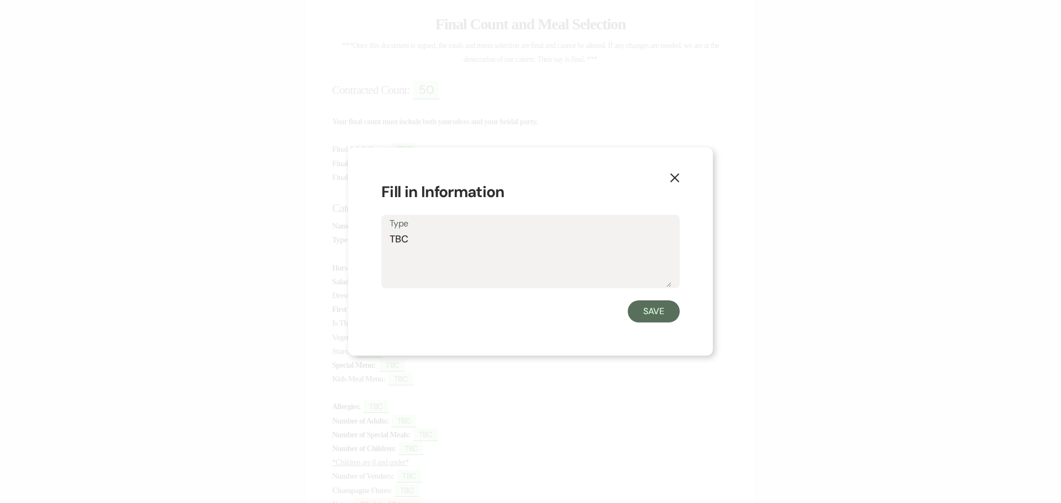
drag, startPoint x: 382, startPoint y: 236, endPoint x: 370, endPoint y: 237, distance: 12.2
click at [370, 237] on div "X Fill in Information Type TBC Save" at bounding box center [530, 252] width 365 height 208
type textarea "S"
type textarea "Mesquite Smoked Sausage with Thyme"
click at [669, 310] on button "Save" at bounding box center [654, 312] width 52 height 22
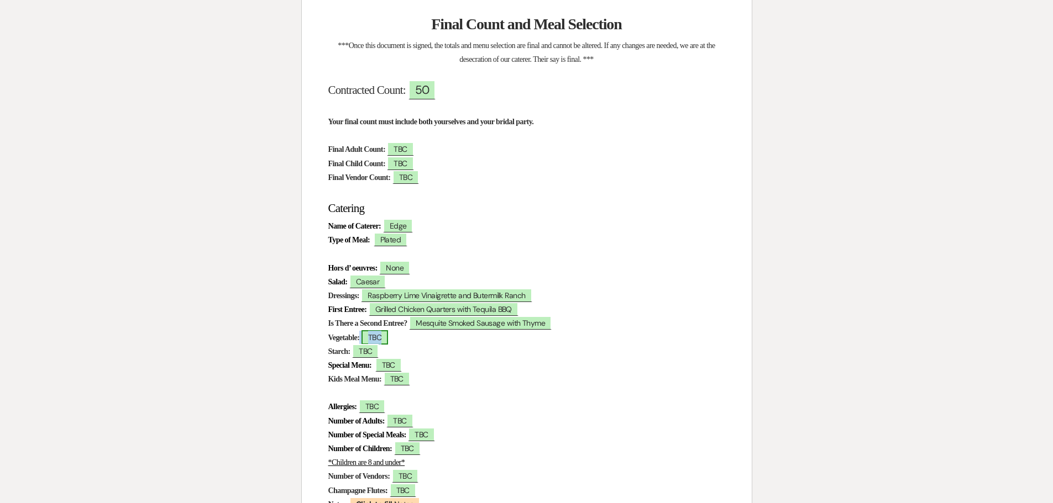
click at [387, 339] on span "TBC" at bounding box center [374, 337] width 27 height 14
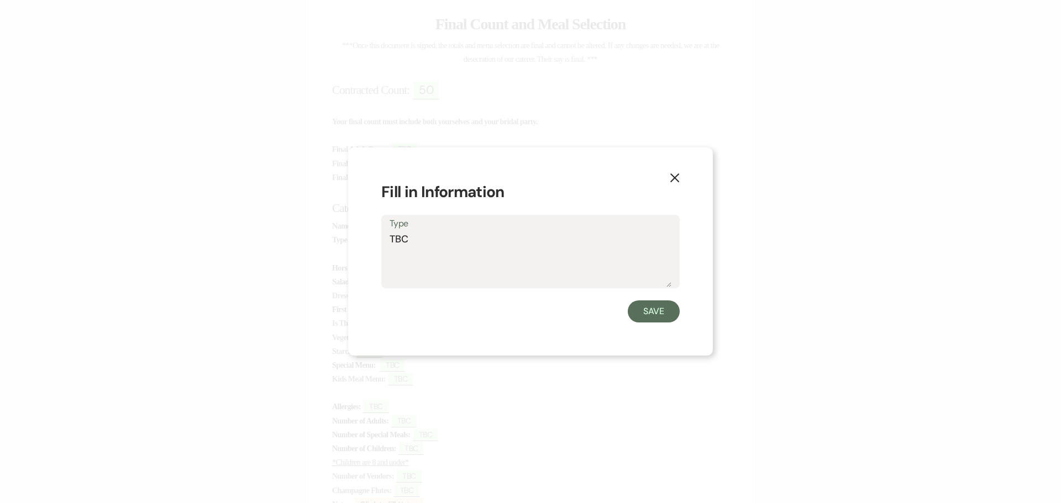
drag, startPoint x: 407, startPoint y: 239, endPoint x: 379, endPoint y: 241, distance: 27.8
click at [382, 240] on div "Type TBC" at bounding box center [530, 251] width 298 height 73
type textarea "Green beans with Garlic and Pine Nuts"
click at [659, 312] on button "Save" at bounding box center [654, 312] width 52 height 22
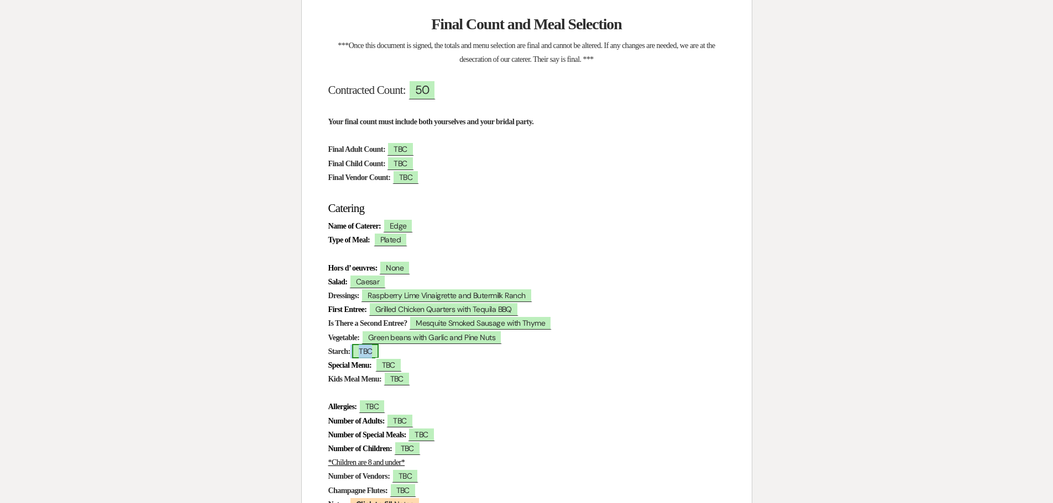
click at [369, 355] on span "TBC" at bounding box center [365, 351] width 27 height 14
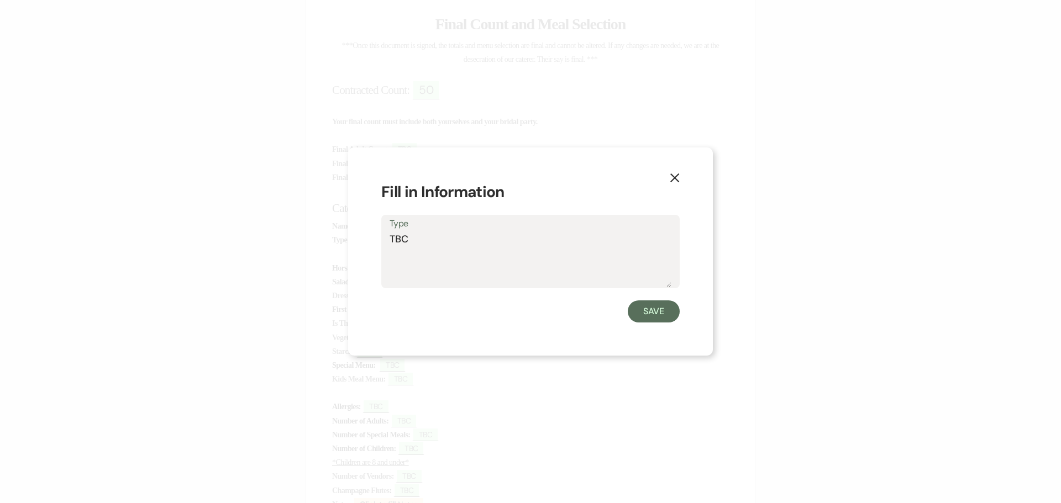
drag, startPoint x: 416, startPoint y: 239, endPoint x: 382, endPoint y: 241, distance: 33.8
click at [382, 241] on div "Type TBC" at bounding box center [530, 251] width 298 height 73
type textarea "Thyme Scalloped Potatoes"
click at [653, 311] on button "Save" at bounding box center [654, 312] width 52 height 22
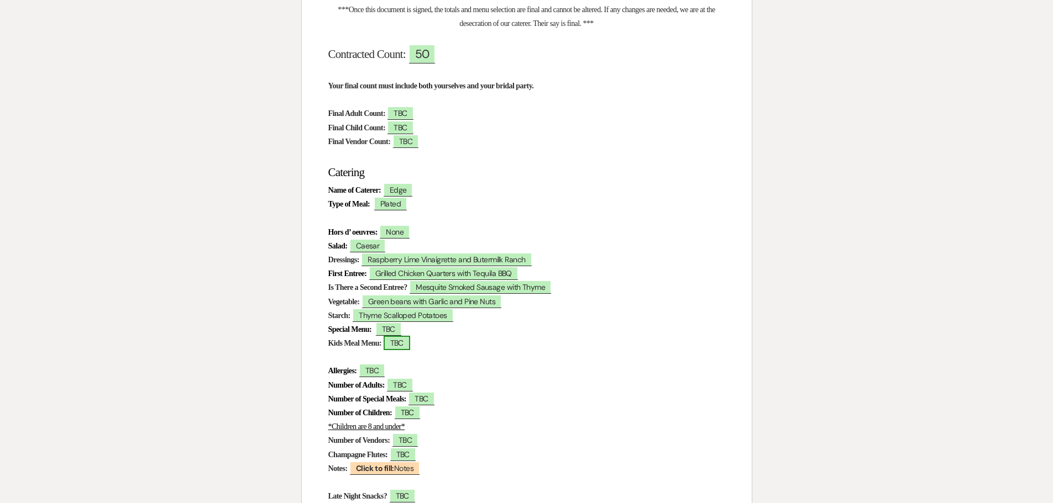
scroll to position [276, 0]
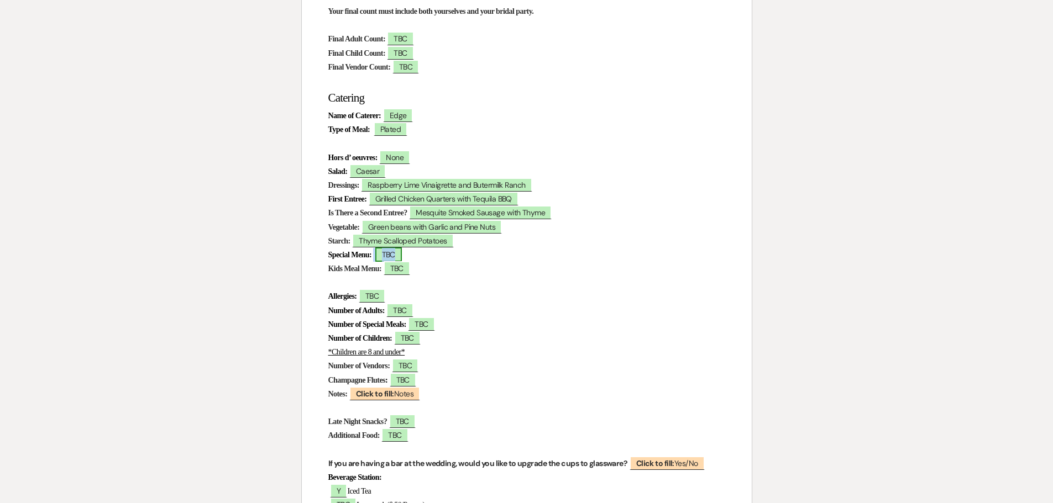
click at [402, 255] on span "TBC" at bounding box center [388, 255] width 27 height 14
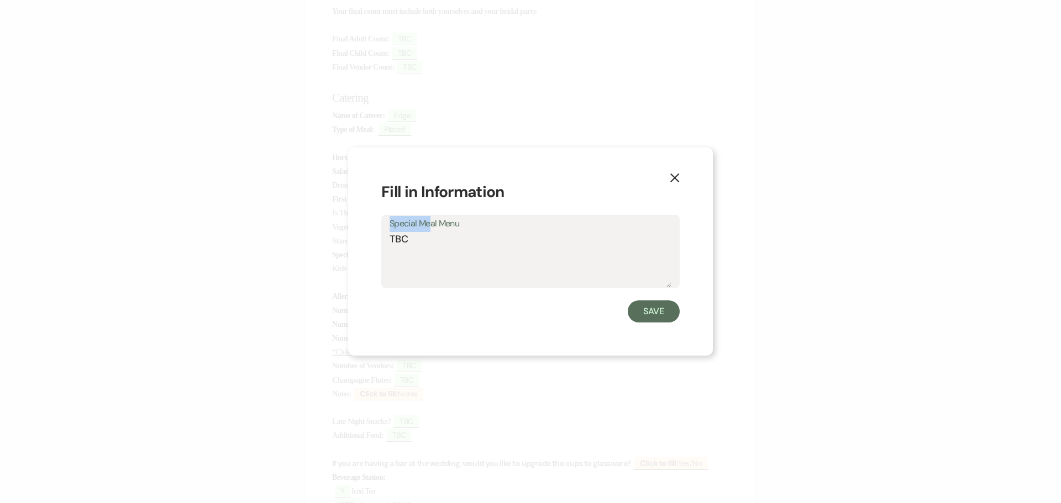
drag, startPoint x: 432, startPoint y: 228, endPoint x: 412, endPoint y: 241, distance: 23.8
click at [412, 241] on div "Special Meal Menu TBC" at bounding box center [530, 251] width 298 height 73
drag, startPoint x: 412, startPoint y: 241, endPoint x: 382, endPoint y: 239, distance: 29.9
click at [382, 239] on div "Special Meal Menu TBC" at bounding box center [530, 251] width 298 height 73
click at [465, 263] on textarea "TBC" at bounding box center [531, 259] width 282 height 55
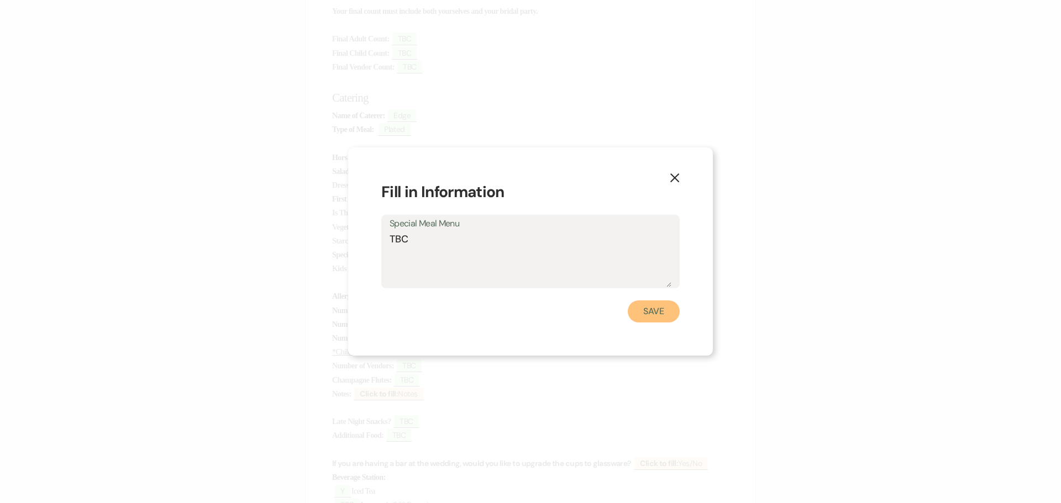
click at [660, 312] on button "Save" at bounding box center [654, 312] width 52 height 22
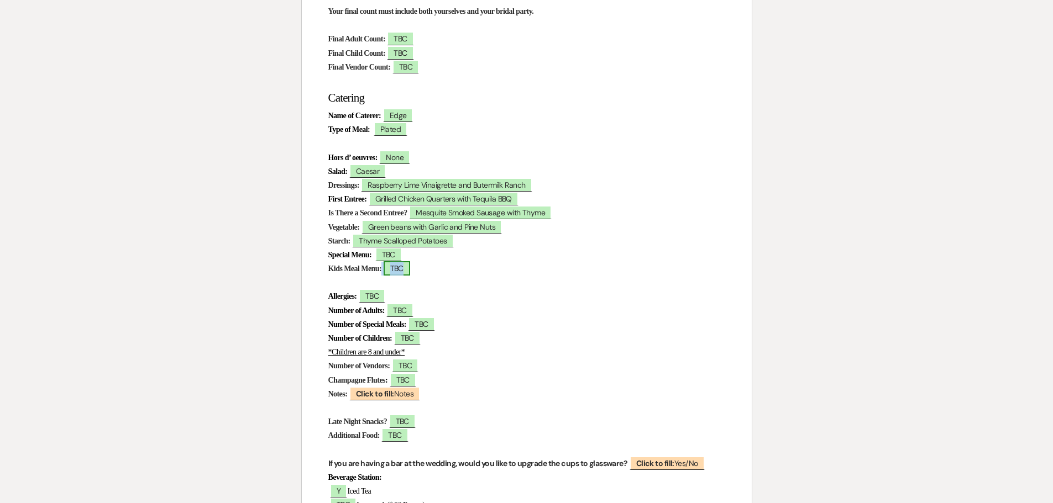
click at [406, 271] on span "TBC" at bounding box center [397, 268] width 27 height 14
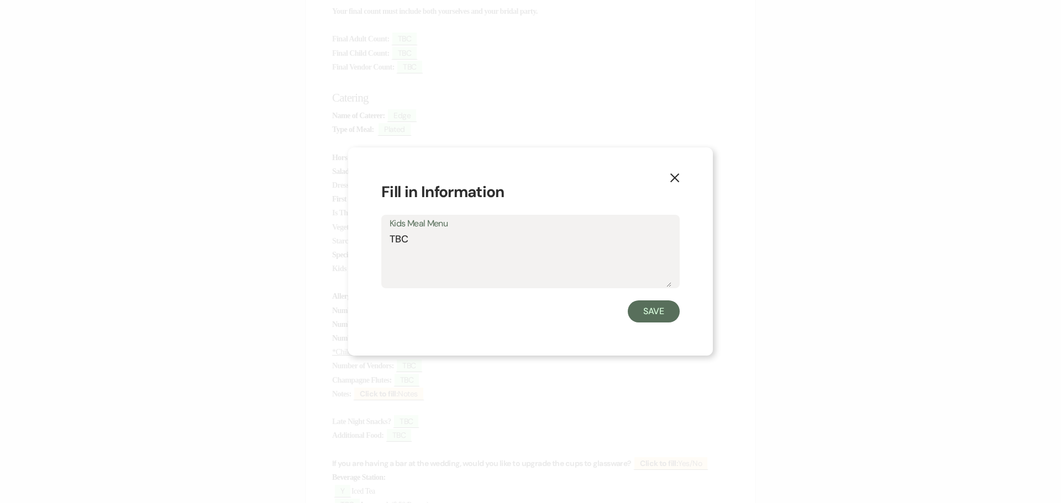
drag, startPoint x: 407, startPoint y: 241, endPoint x: 376, endPoint y: 238, distance: 31.1
click at [376, 238] on div "X Fill in Information Kids Meal Menu TBC Save" at bounding box center [530, 252] width 365 height 208
type textarea "Standard"
click at [658, 316] on button "Save" at bounding box center [654, 312] width 52 height 22
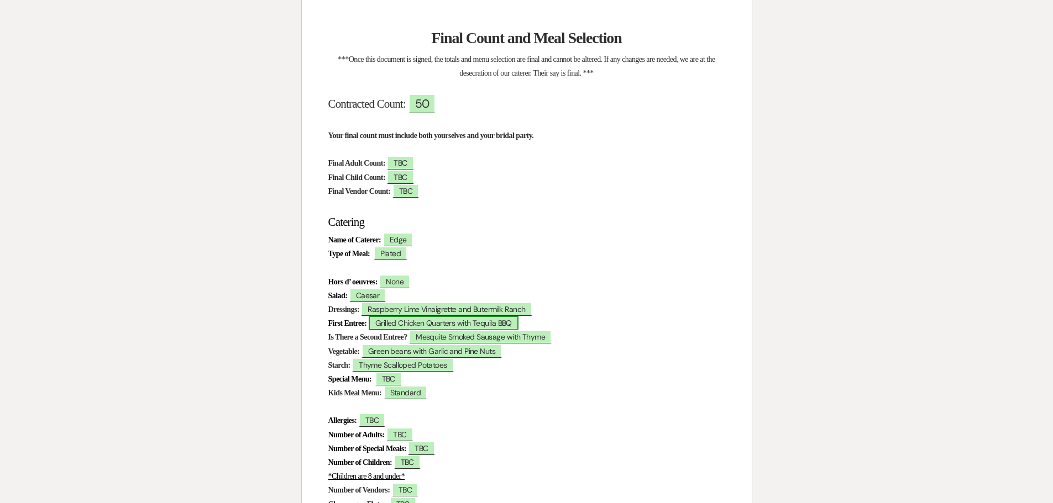
scroll to position [166, 0]
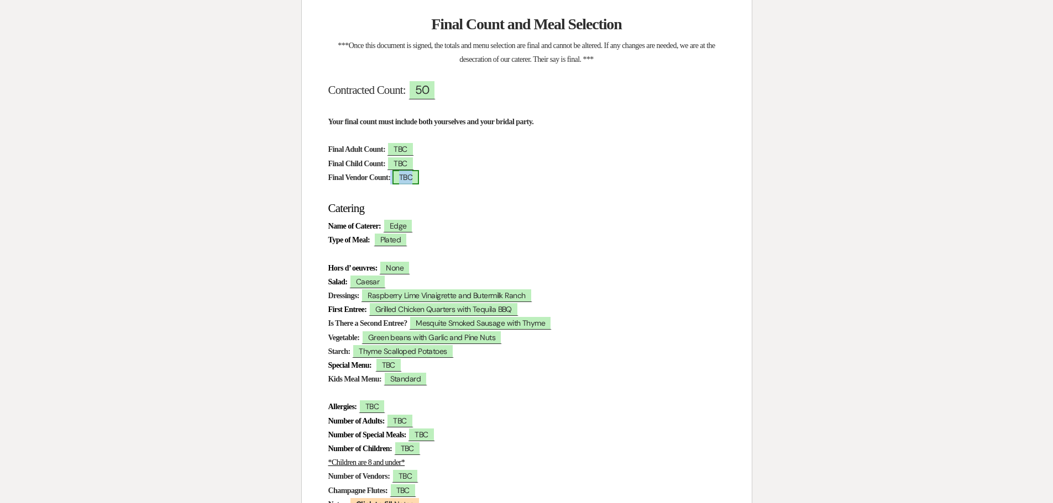
click at [419, 180] on span "TBC" at bounding box center [405, 177] width 27 height 14
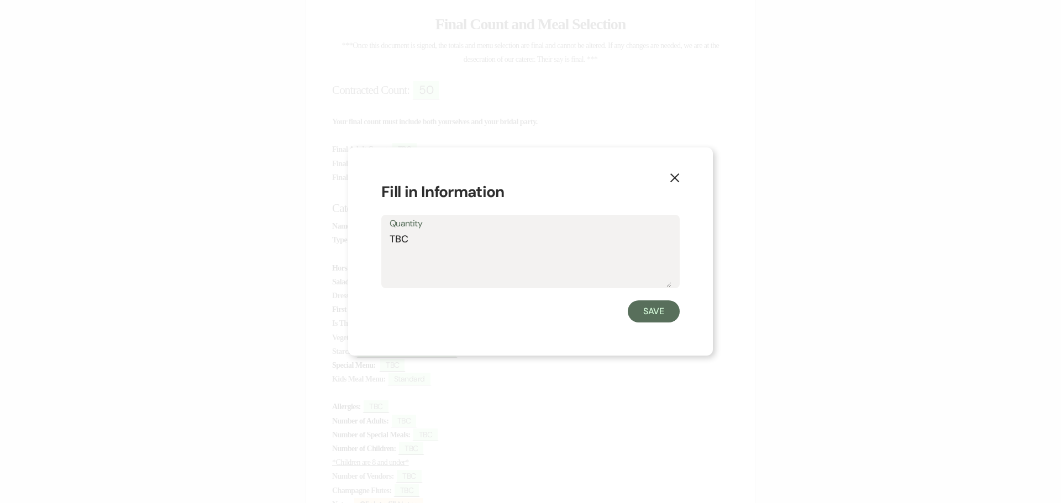
drag, startPoint x: 420, startPoint y: 238, endPoint x: 379, endPoint y: 240, distance: 41.0
click at [379, 240] on div "X Fill in Information Quantity TBC Save" at bounding box center [530, 252] width 365 height 208
type textarea "2"
click at [648, 313] on button "Save" at bounding box center [654, 312] width 52 height 22
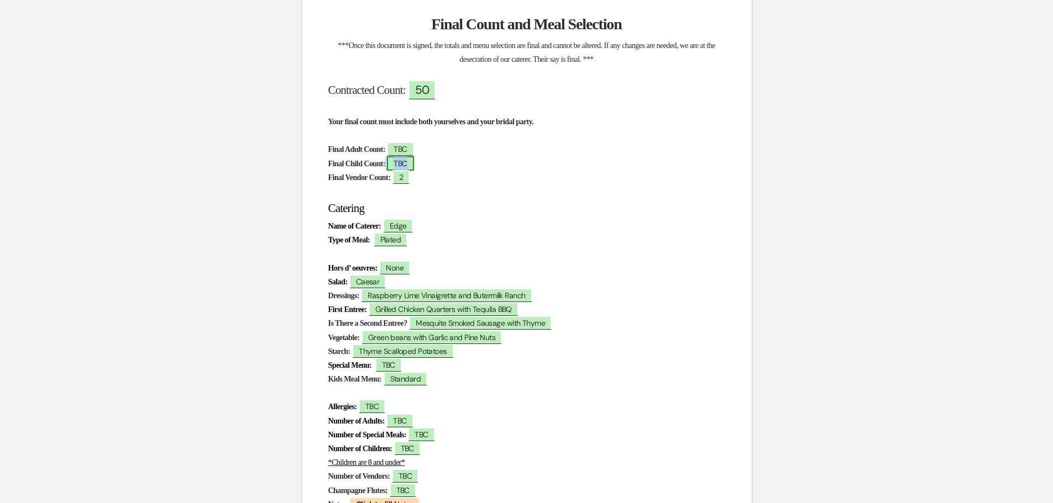
click at [408, 165] on span "TBC" at bounding box center [400, 163] width 27 height 14
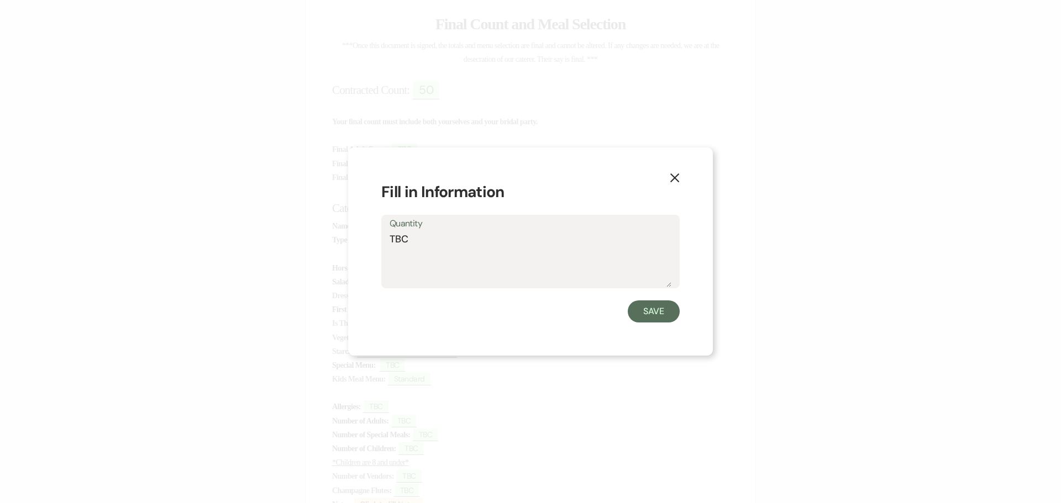
drag, startPoint x: 421, startPoint y: 237, endPoint x: 385, endPoint y: 235, distance: 36.0
click at [385, 235] on div "Quantity TBC" at bounding box center [530, 251] width 298 height 73
type textarea "3"
click at [658, 309] on button "Save" at bounding box center [654, 312] width 52 height 22
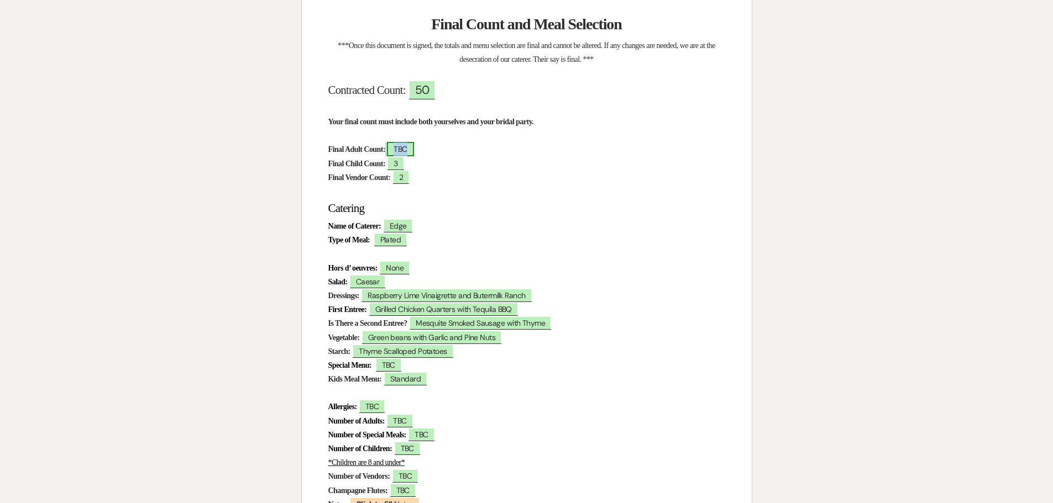
click at [413, 149] on span "TBC" at bounding box center [400, 149] width 27 height 14
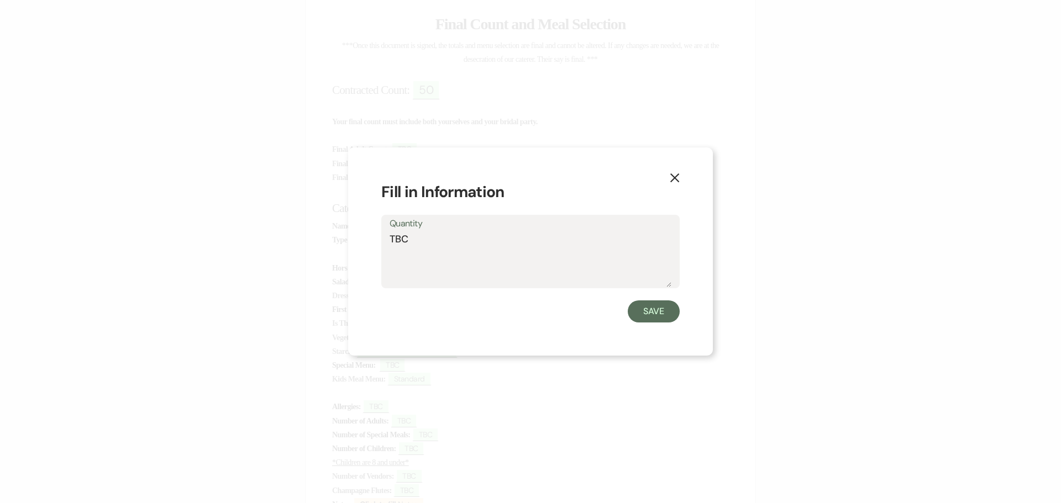
click at [431, 265] on textarea "TBC" at bounding box center [531, 259] width 282 height 55
drag, startPoint x: 420, startPoint y: 243, endPoint x: 387, endPoint y: 240, distance: 32.8
click at [387, 240] on div "Quantity TBC" at bounding box center [530, 251] width 298 height 73
type textarea "52"
click at [652, 309] on button "Save" at bounding box center [654, 312] width 52 height 22
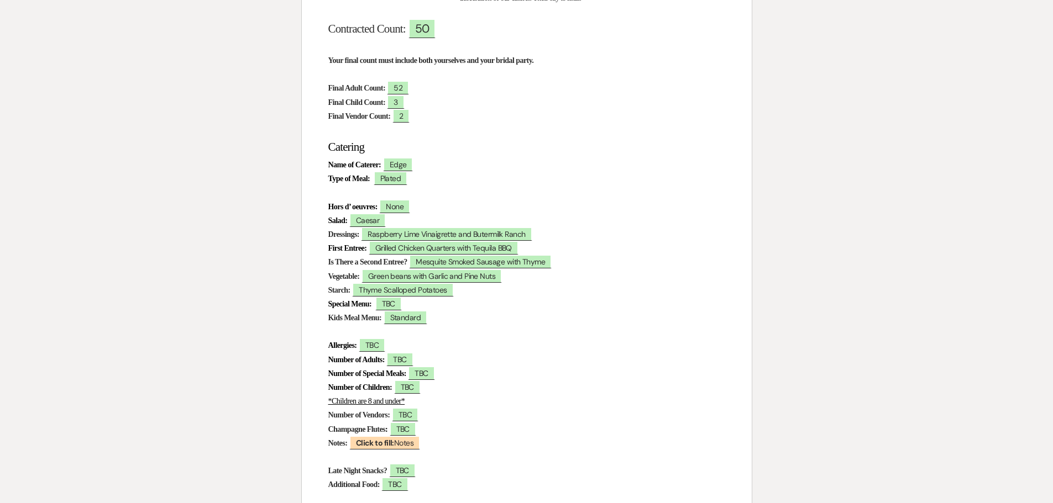
scroll to position [221, 0]
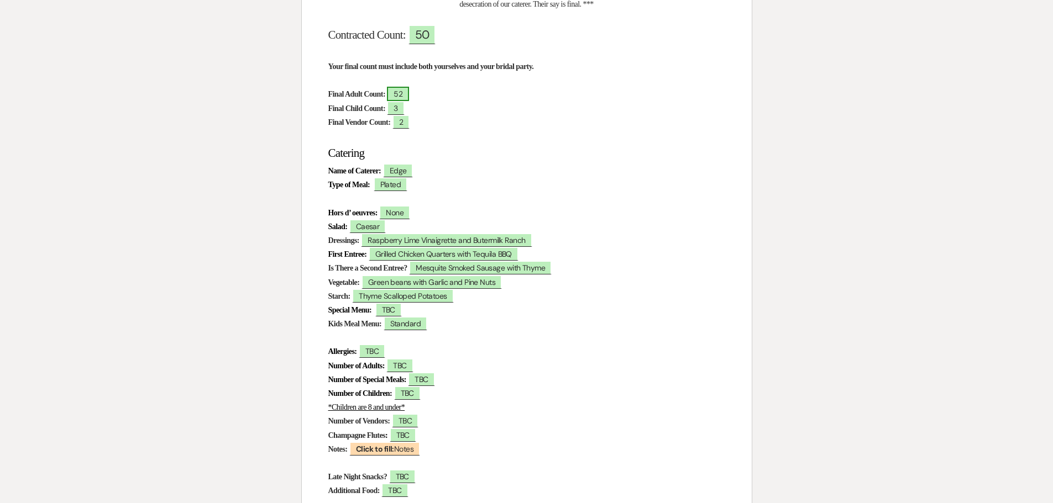
click at [409, 97] on span "52" at bounding box center [398, 94] width 22 height 14
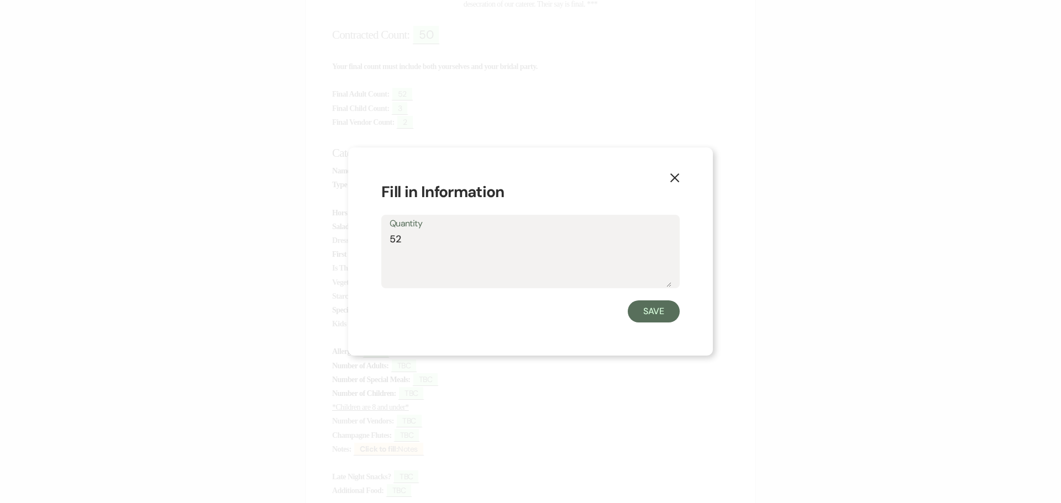
drag, startPoint x: 405, startPoint y: 242, endPoint x: 364, endPoint y: 242, distance: 41.4
click at [364, 242] on div "X Fill in Information Quantity 52 Save" at bounding box center [530, 252] width 365 height 208
type textarea "TBC"
click at [660, 317] on button "Save" at bounding box center [654, 312] width 52 height 22
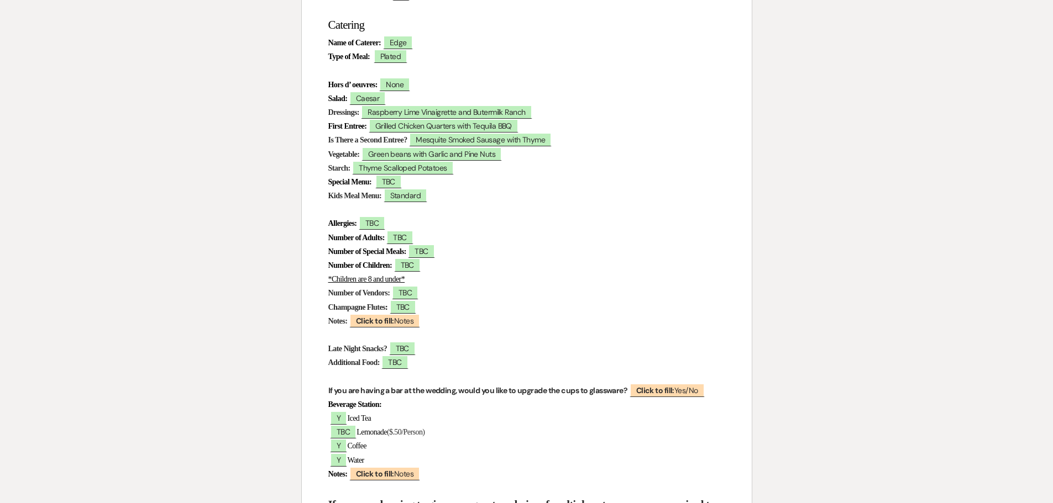
scroll to position [387, 0]
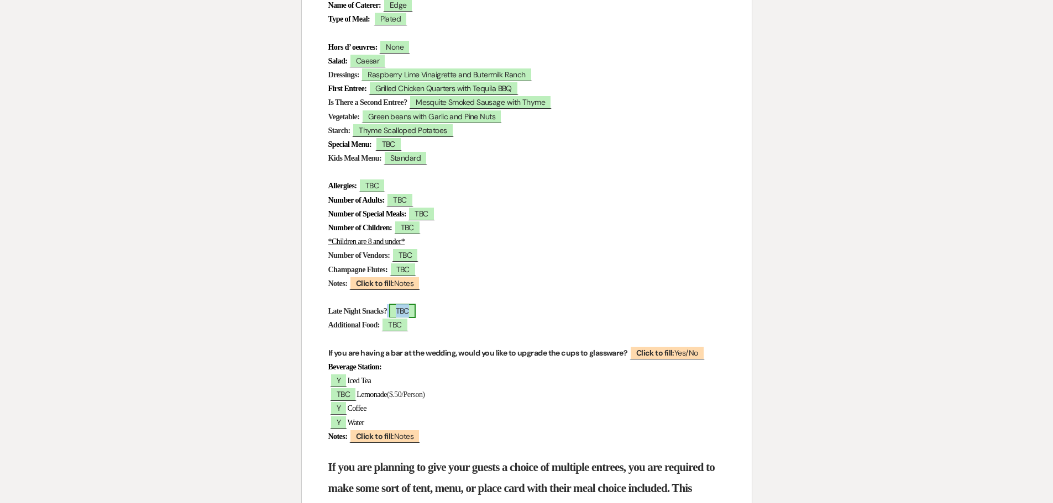
click at [416, 311] on span "TBC" at bounding box center [402, 311] width 27 height 14
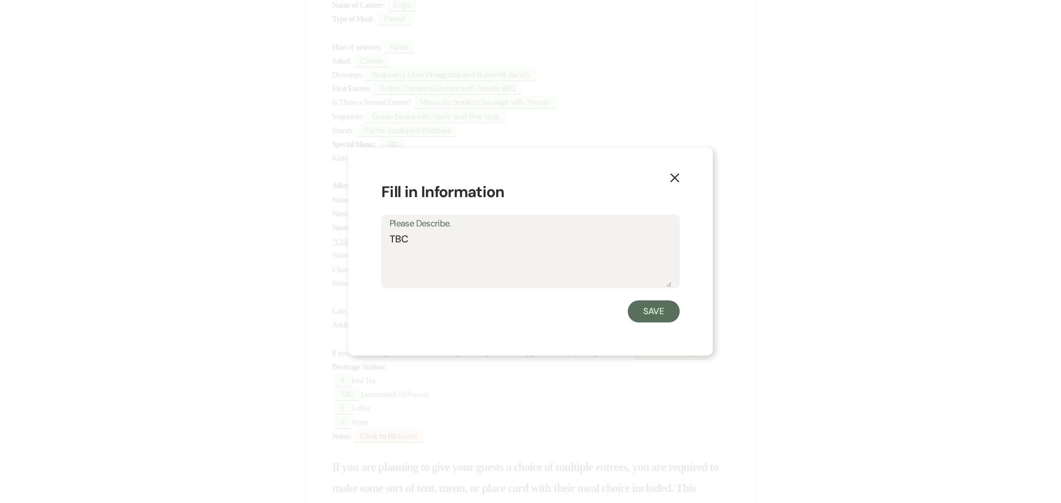
drag, startPoint x: 397, startPoint y: 242, endPoint x: 363, endPoint y: 242, distance: 34.8
click at [363, 242] on div "X Fill in Information Please Describe. TBC Save" at bounding box center [530, 252] width 365 height 208
type textarea "None"
click at [661, 309] on button "Save" at bounding box center [654, 312] width 52 height 22
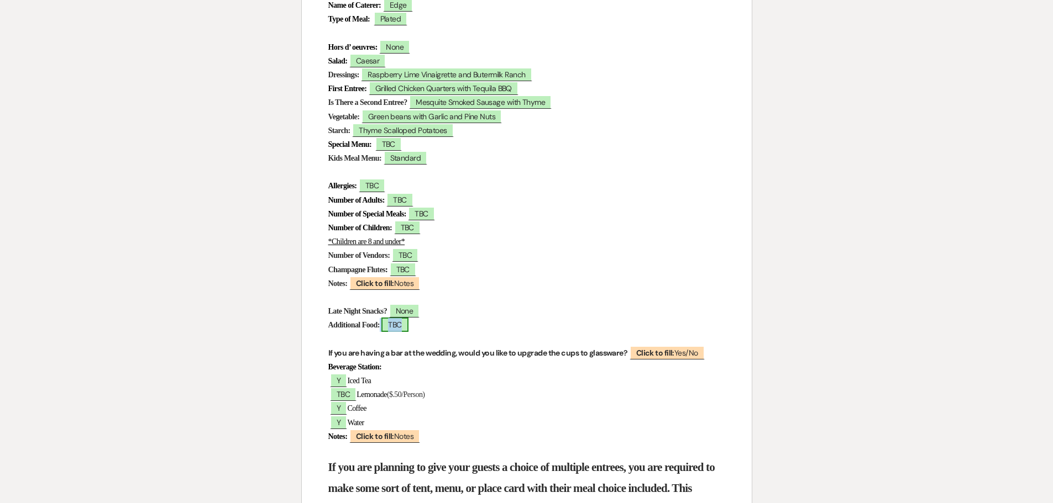
click at [408, 327] on span "TBC" at bounding box center [394, 325] width 27 height 14
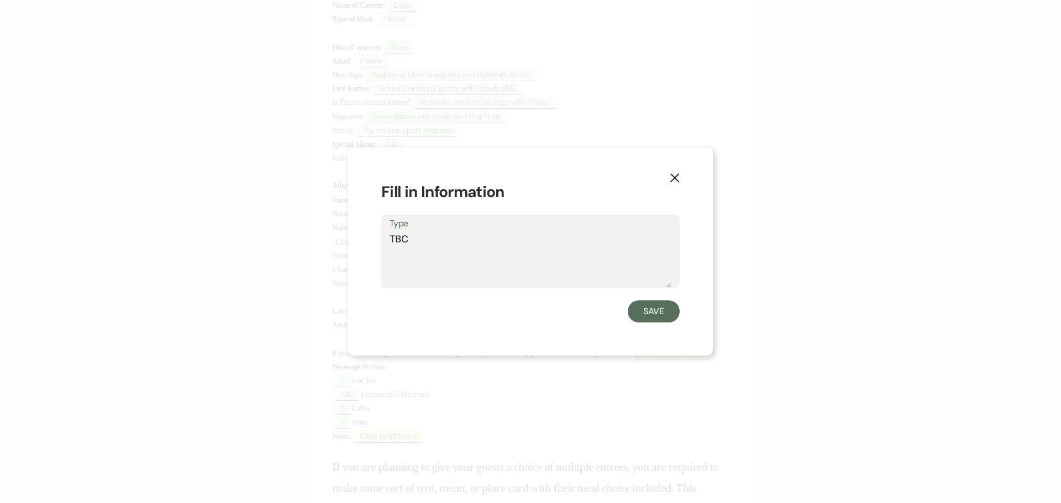
drag, startPoint x: 422, startPoint y: 244, endPoint x: 379, endPoint y: 240, distance: 42.8
click at [379, 240] on div "X Fill in Information Type TBC Save" at bounding box center [530, 252] width 365 height 208
type textarea "dessert Table by Grooms Mother"
click at [646, 309] on button "Save" at bounding box center [654, 312] width 52 height 22
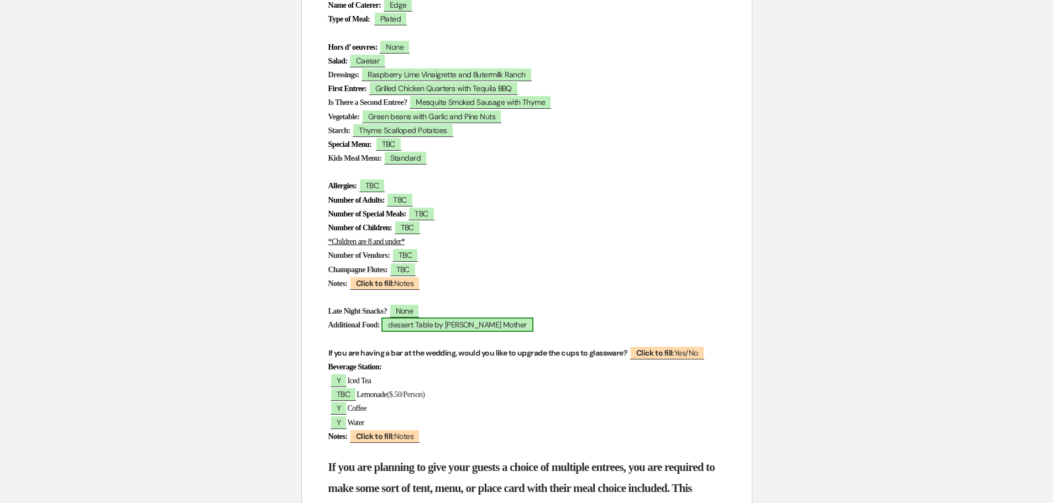
click at [421, 327] on span "dessert Table by Grooms Mother" at bounding box center [456, 325] width 151 height 14
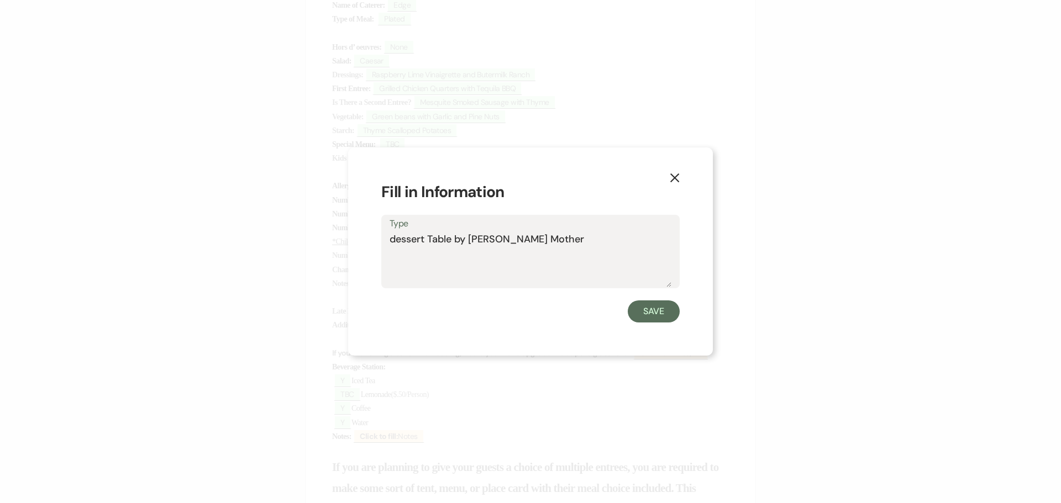
click at [398, 236] on textarea "dessert Table by Grooms Mother" at bounding box center [531, 259] width 282 height 55
type textarea "Dessert Table by Grooms Mother"
click at [653, 318] on button "Save" at bounding box center [654, 312] width 52 height 22
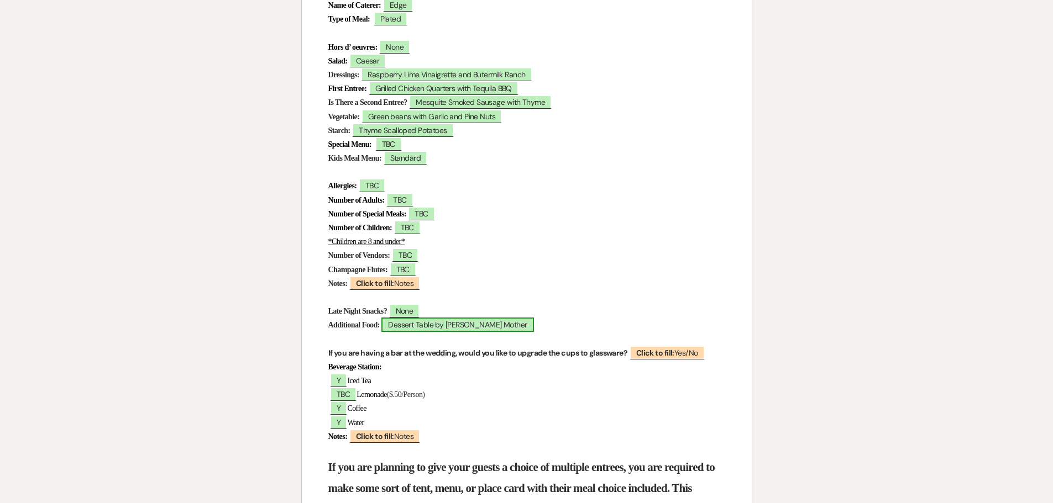
click at [477, 326] on span "Dessert Table by Grooms Mother" at bounding box center [457, 325] width 152 height 14
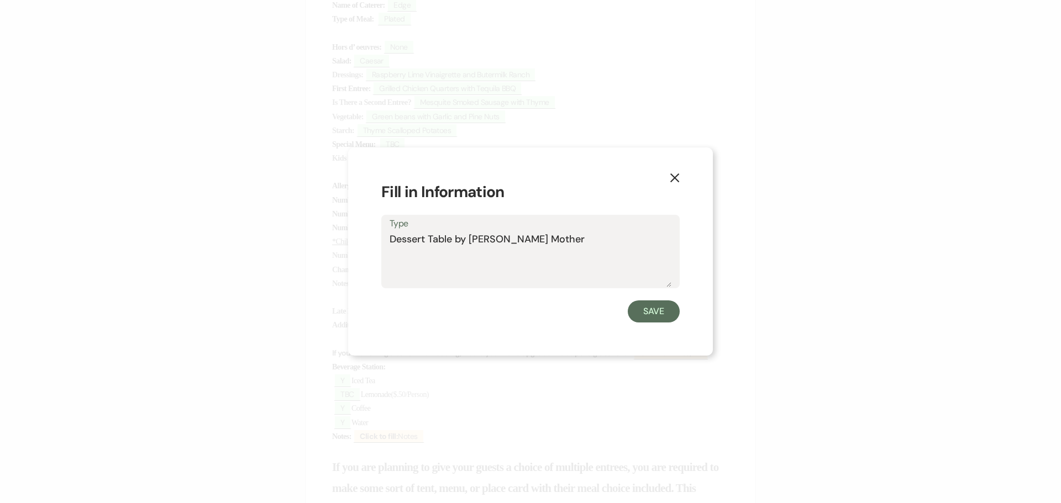
drag, startPoint x: 452, startPoint y: 239, endPoint x: 427, endPoint y: 240, distance: 25.4
click at [427, 240] on textarea "Dessert Table by Grooms Mother" at bounding box center [531, 259] width 282 height 55
type textarea "Desserts by Grooms Mother"
click at [652, 309] on button "Save" at bounding box center [654, 312] width 52 height 22
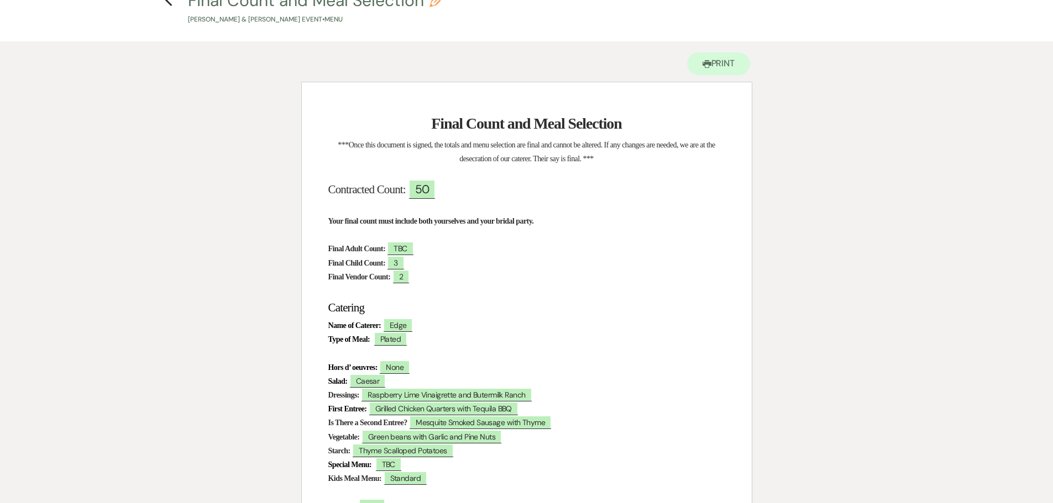
scroll to position [0, 0]
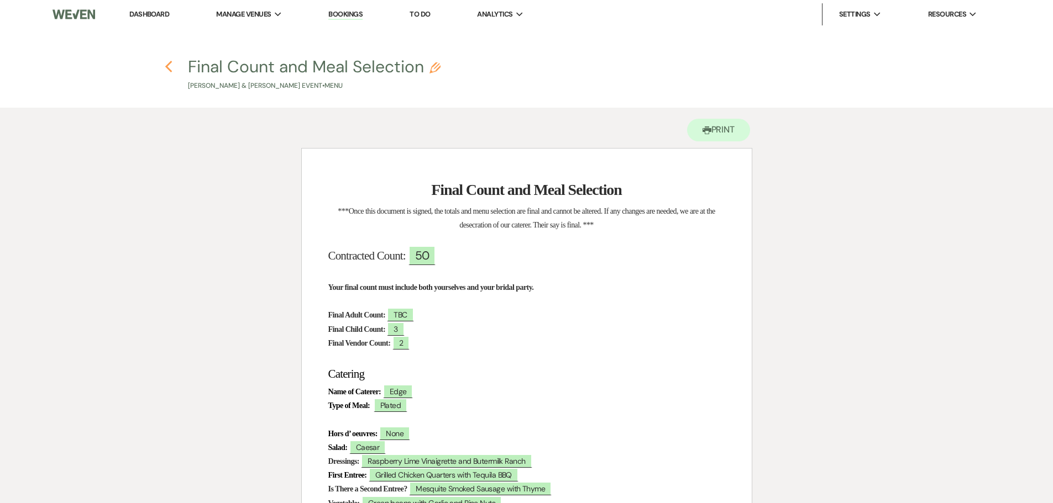
click at [169, 67] on icon "Previous" at bounding box center [169, 66] width 8 height 13
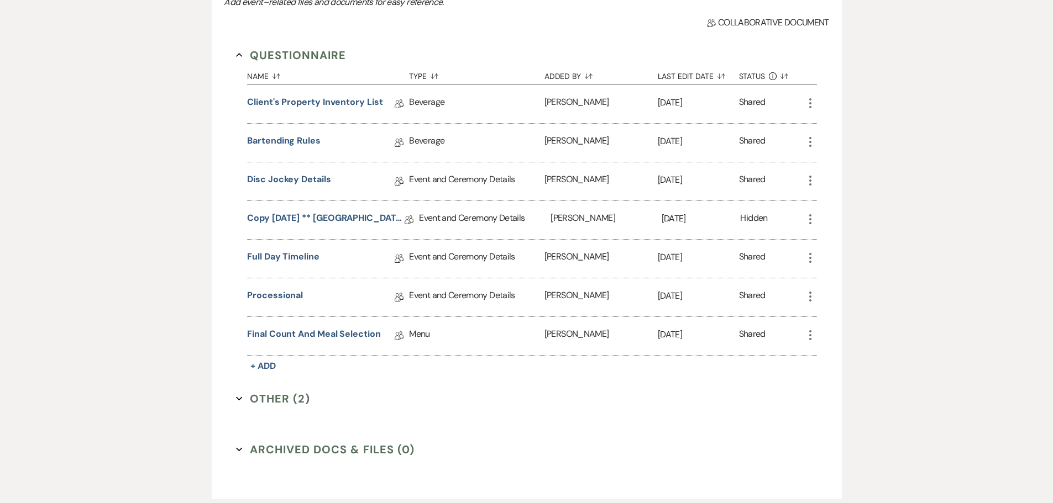
scroll to position [332, 0]
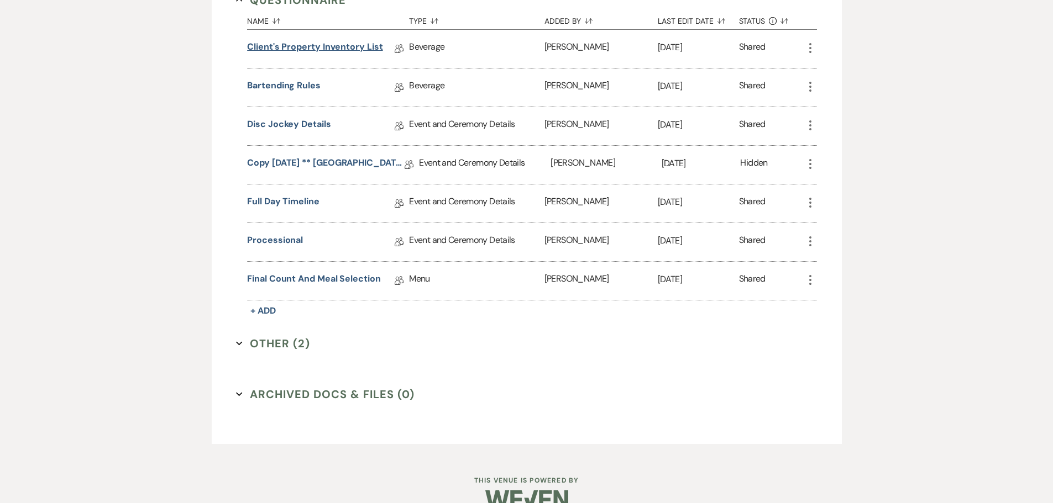
click at [340, 46] on link "Client's Property Inventory List" at bounding box center [314, 48] width 135 height 17
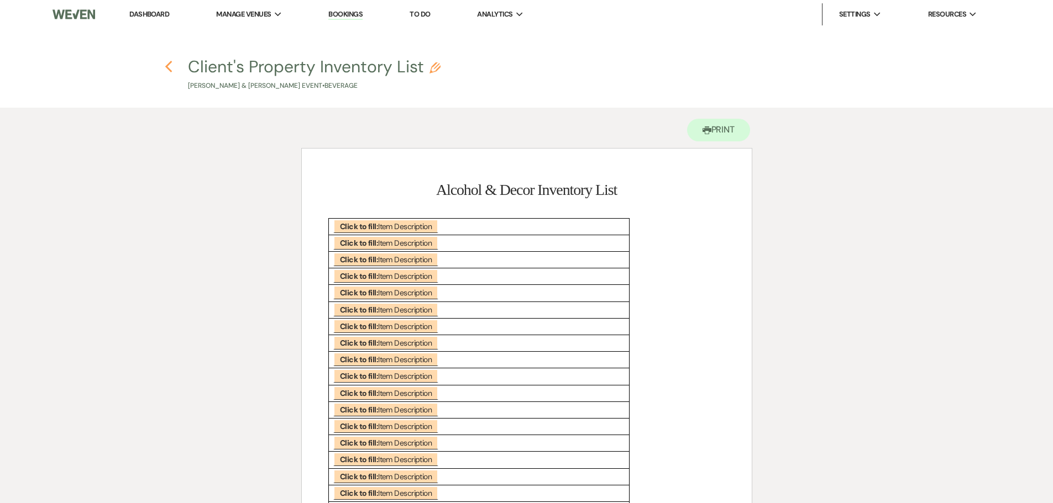
click at [172, 62] on use "button" at bounding box center [168, 67] width 7 height 12
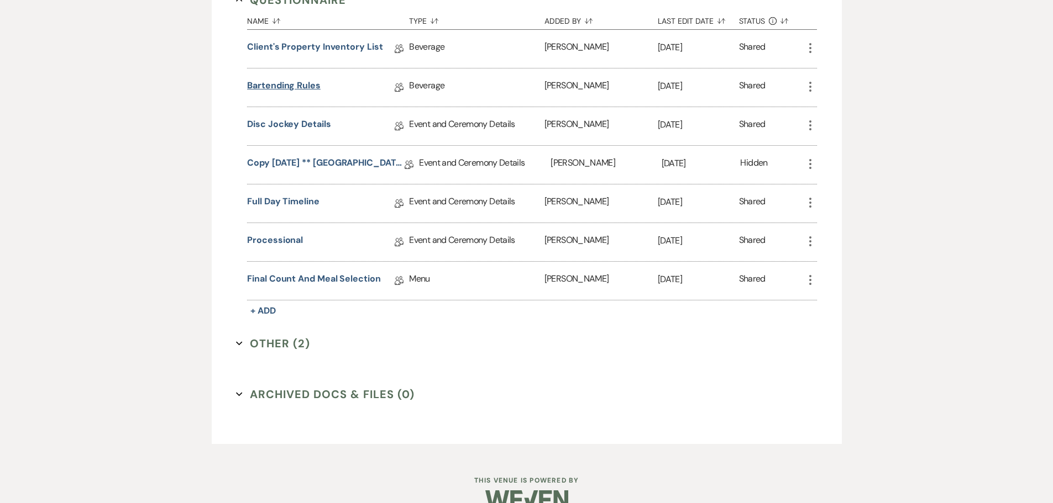
click at [291, 84] on link "Bartending Rules" at bounding box center [283, 87] width 73 height 17
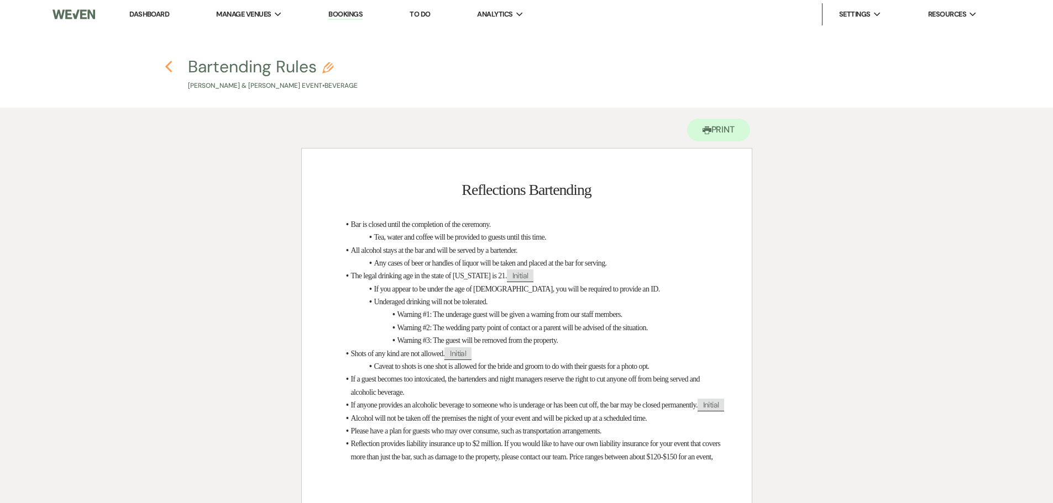
click at [169, 65] on use "button" at bounding box center [168, 67] width 7 height 12
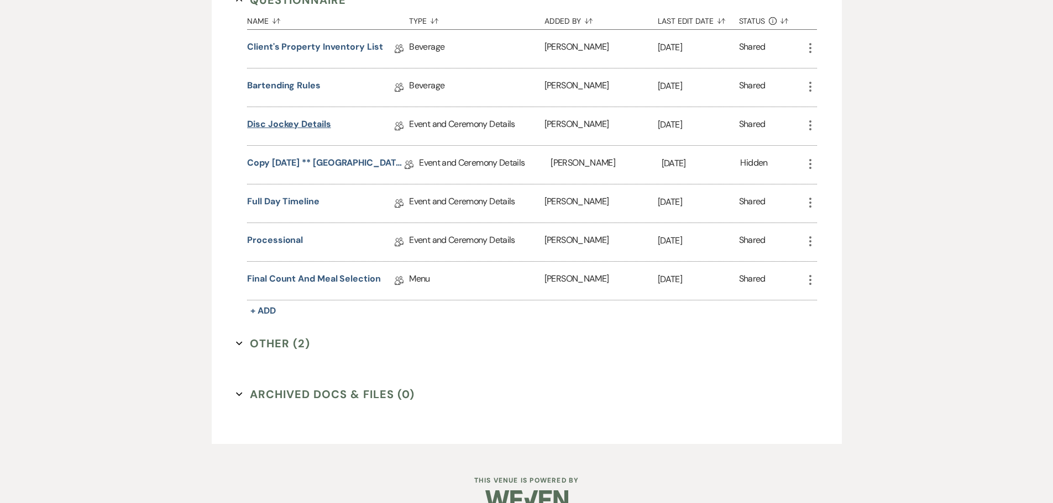
click at [260, 124] on link "Disc Jockey Details" at bounding box center [288, 126] width 83 height 17
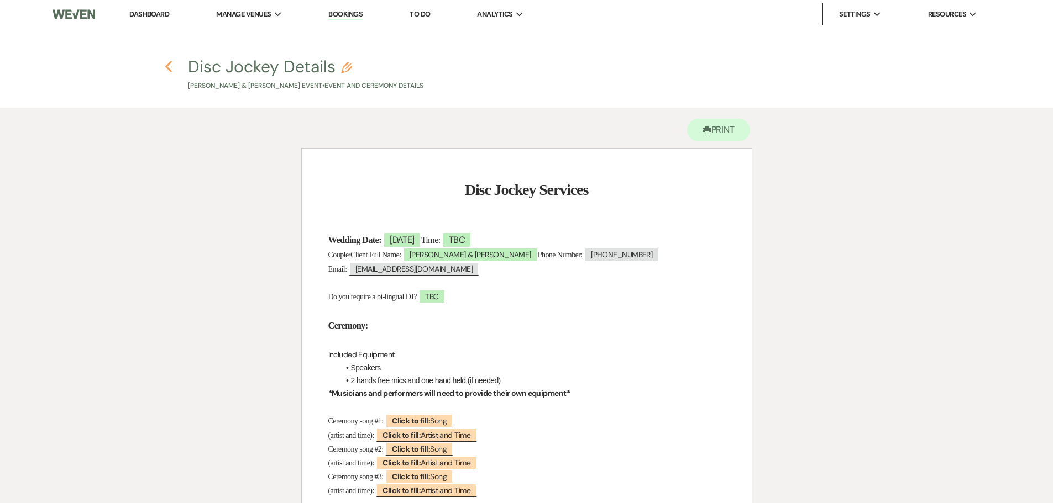
click at [171, 67] on icon "Previous" at bounding box center [169, 66] width 8 height 13
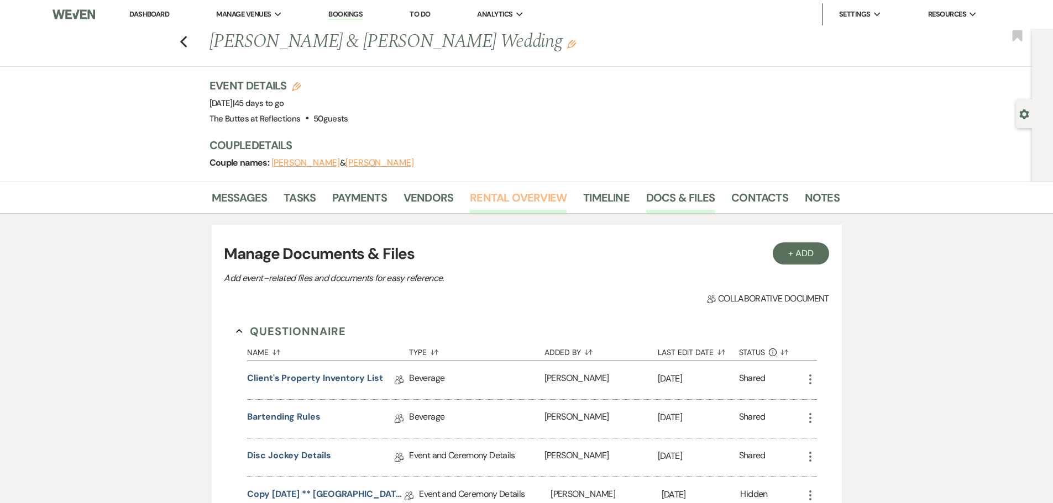
click at [519, 196] on link "Rental Overview" at bounding box center [518, 201] width 97 height 24
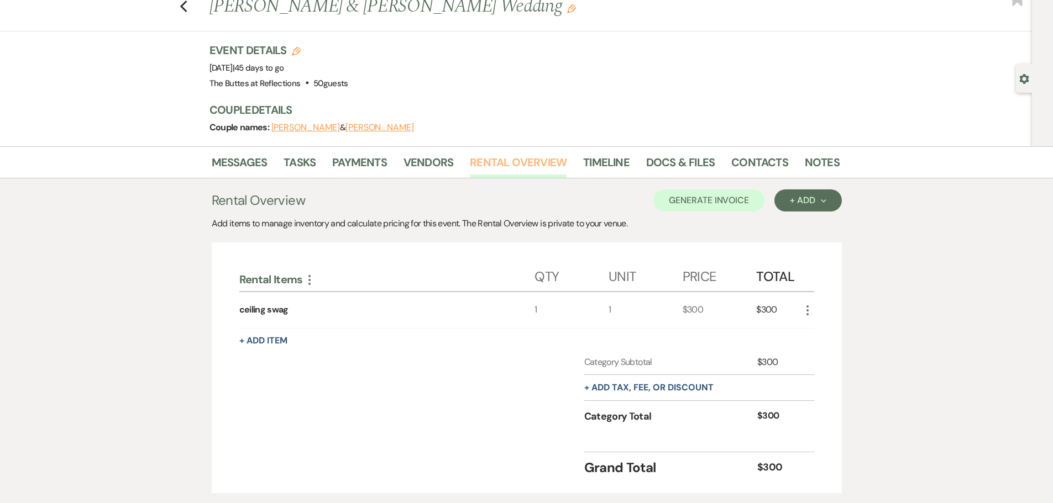
scroll to position [107, 0]
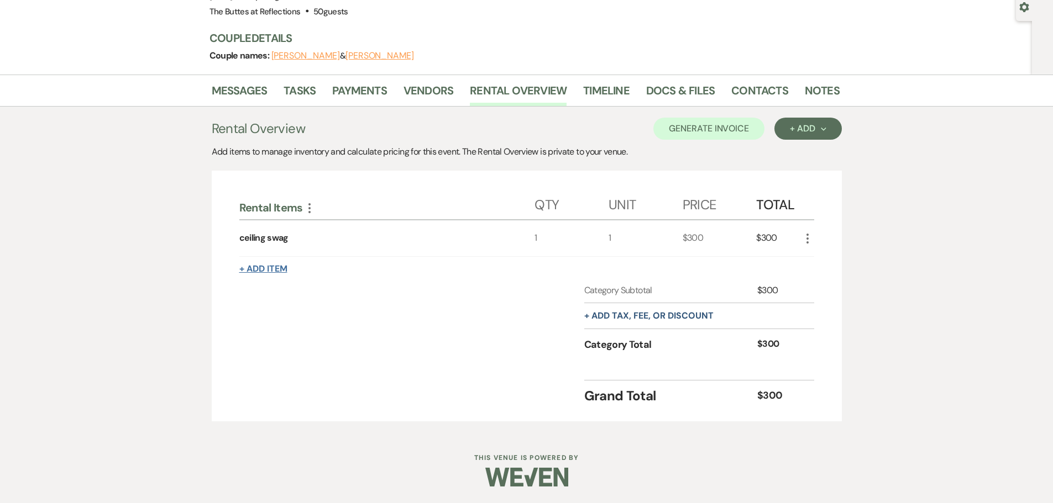
click at [270, 269] on button "+ Add Item" at bounding box center [263, 269] width 48 height 9
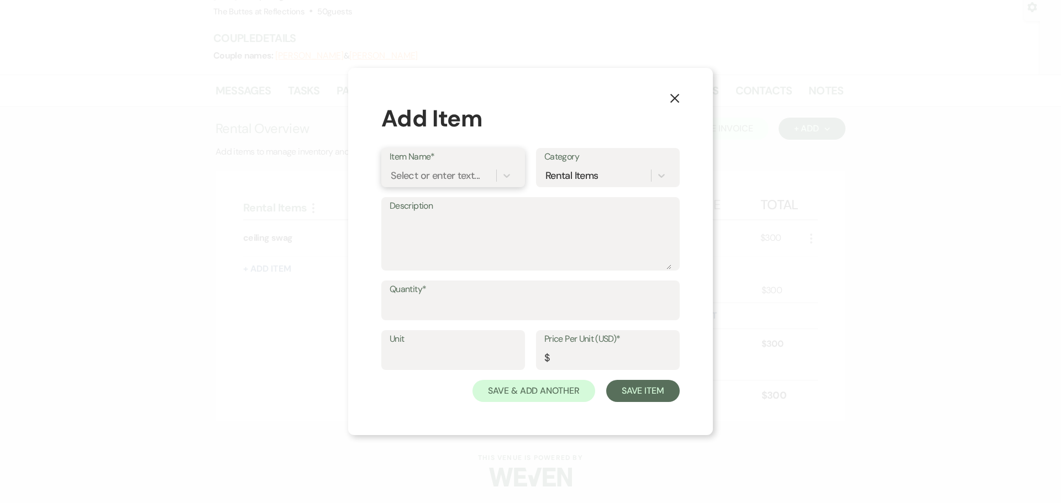
click at [471, 177] on div "Select or enter text..." at bounding box center [435, 176] width 89 height 15
type input "Adult Meal"
click at [420, 355] on input "Unit" at bounding box center [453, 359] width 127 height 22
type input "0"
click at [553, 358] on input "Price Per Unit (USD)*" at bounding box center [607, 359] width 127 height 22
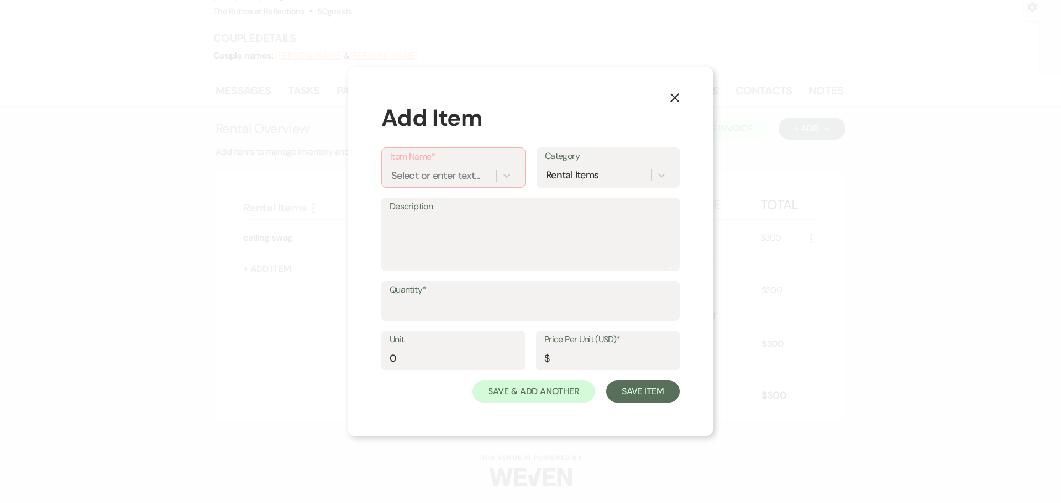
click at [676, 96] on use "button" at bounding box center [674, 97] width 9 height 9
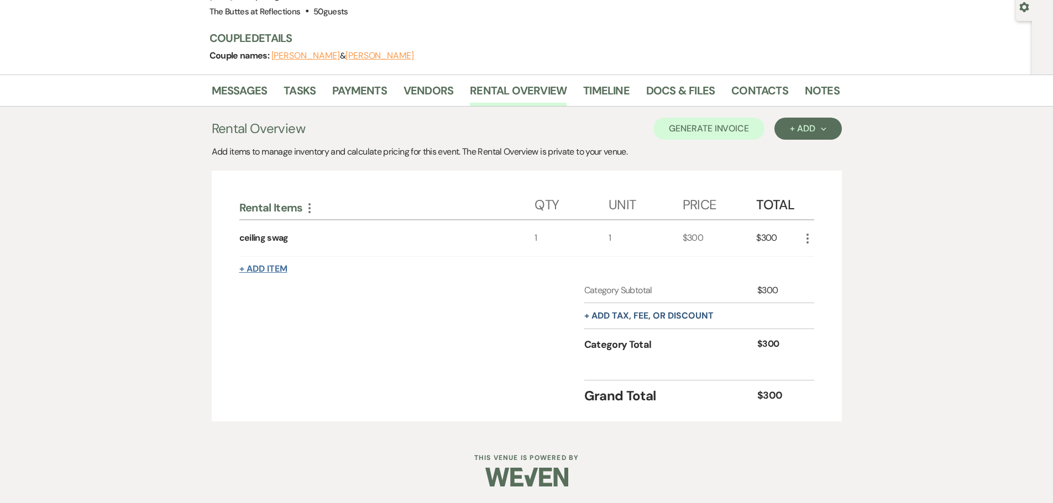
click at [271, 267] on button "+ Add Item" at bounding box center [263, 269] width 48 height 9
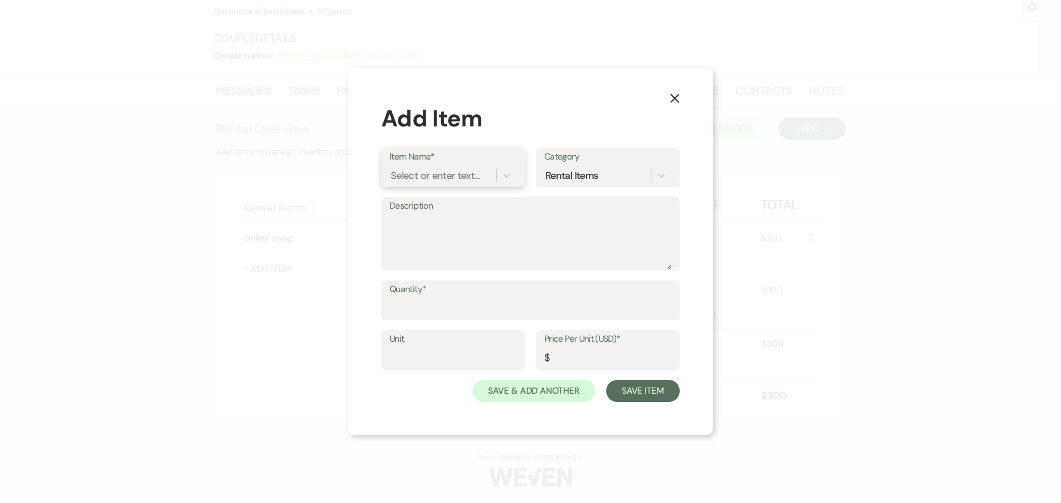
click at [419, 177] on div "Select or enter text..." at bounding box center [435, 176] width 89 height 15
type input "Adult Meal"
click at [445, 346] on label "Unit" at bounding box center [453, 340] width 127 height 16
click at [445, 348] on input "Unit" at bounding box center [453, 359] width 127 height 22
type input "0"
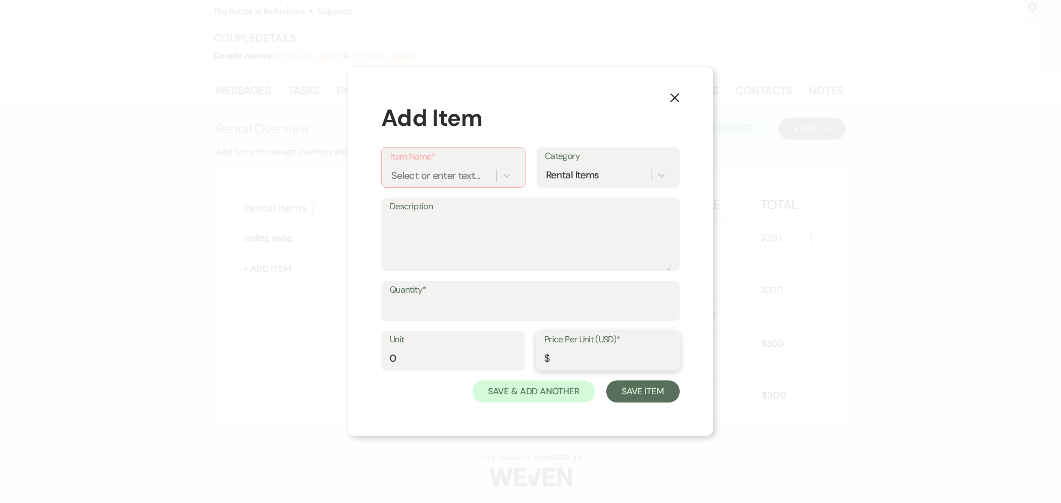
click at [564, 356] on input "Price Per Unit (USD)*" at bounding box center [607, 359] width 127 height 22
type input "94.00"
click at [434, 174] on div "Select or enter text..." at bounding box center [435, 176] width 89 height 15
type input "Adult"
click at [391, 175] on div "Adult" at bounding box center [443, 175] width 106 height 19
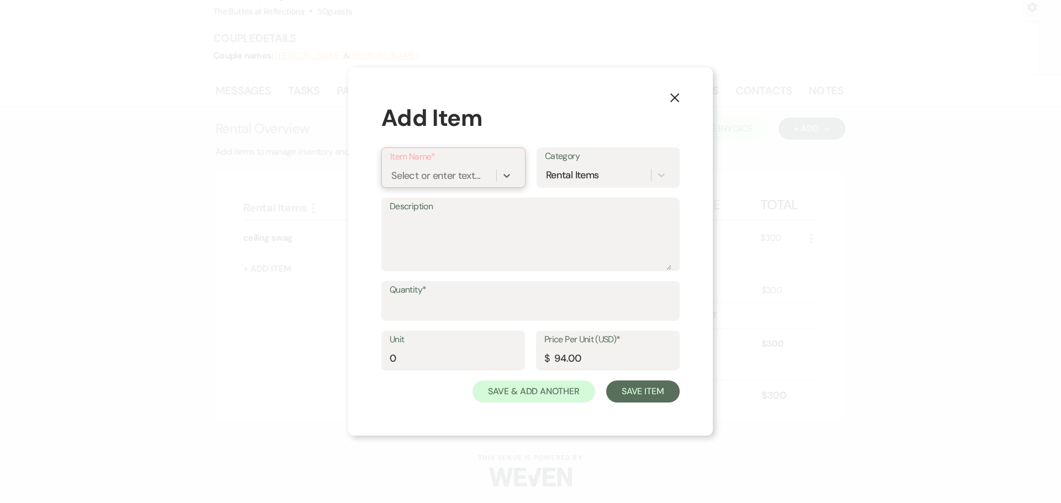
click at [395, 176] on div "Select or enter text..." at bounding box center [435, 176] width 89 height 15
click at [428, 201] on div "Type to add a new item" at bounding box center [453, 204] width 127 height 22
click at [395, 176] on input "adult" at bounding box center [403, 176] width 24 height 15
click at [397, 176] on input "aAdult" at bounding box center [406, 176] width 31 height 15
type input "Adult"
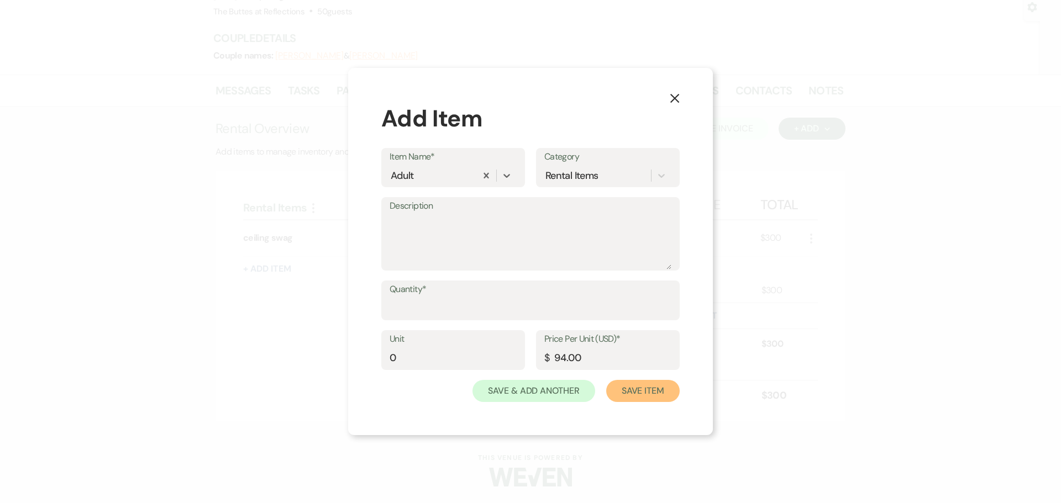
click at [628, 391] on button "Save Item" at bounding box center [642, 391] width 73 height 22
click at [455, 304] on input "Quantity*" at bounding box center [530, 309] width 281 height 22
type input "1"
click at [626, 386] on button "Save Item" at bounding box center [642, 391] width 73 height 22
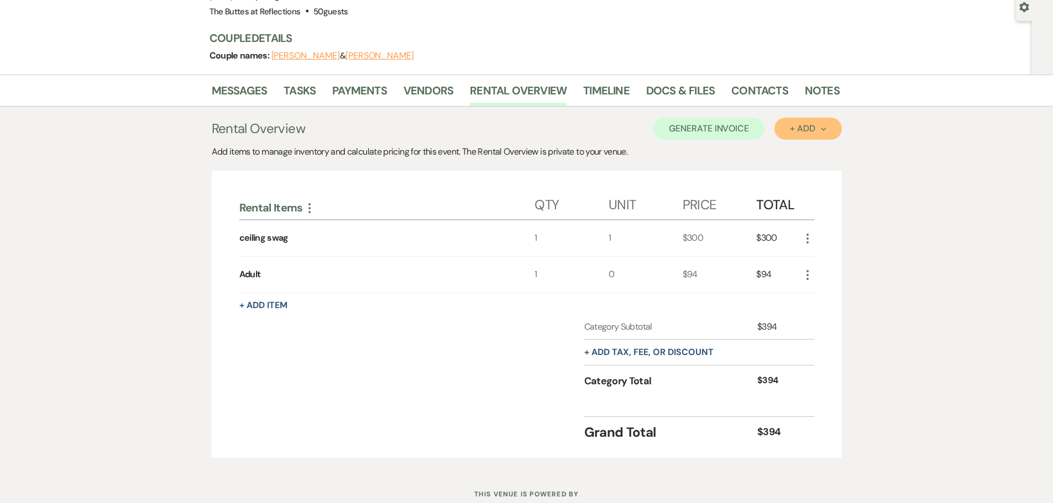
click at [799, 127] on div "+ Add Next" at bounding box center [808, 128] width 36 height 9
click at [799, 155] on button "Item" at bounding box center [802, 153] width 56 height 17
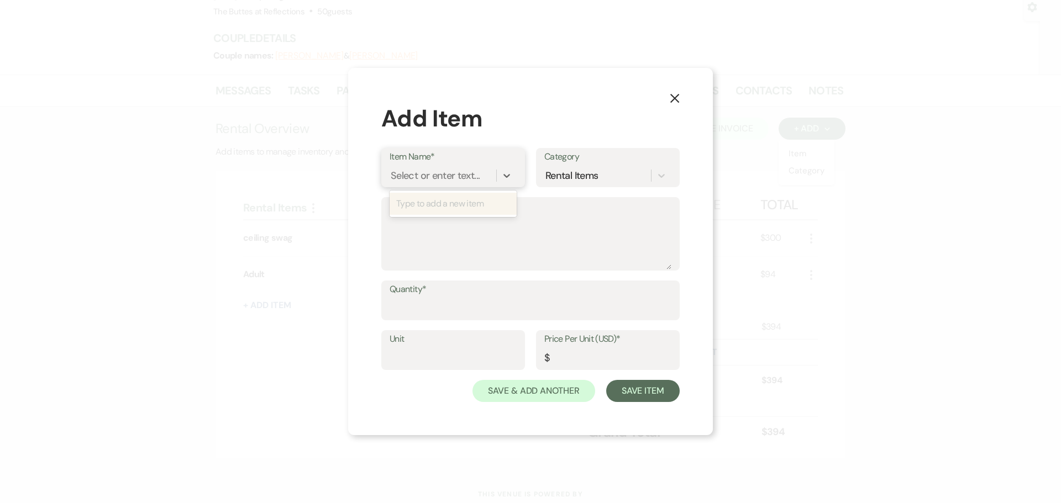
click at [482, 180] on div "Select or enter text..." at bounding box center [443, 175] width 107 height 19
type input "Child"
click at [448, 204] on div "+ Add "Child"" at bounding box center [453, 204] width 127 height 22
click at [441, 300] on input "Quantity*" at bounding box center [531, 309] width 282 height 22
type input "1"
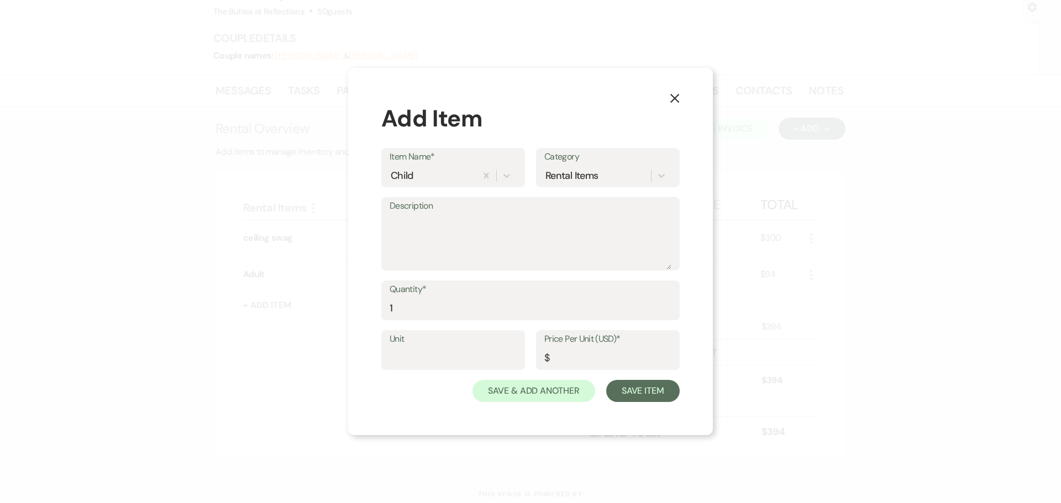
click at [455, 344] on label "Unit" at bounding box center [453, 340] width 127 height 16
click at [455, 348] on input "Unit" at bounding box center [453, 359] width 127 height 22
type input "0"
click at [573, 358] on input "Price Per Unit (USD)*" at bounding box center [607, 359] width 127 height 22
type input "30.00"
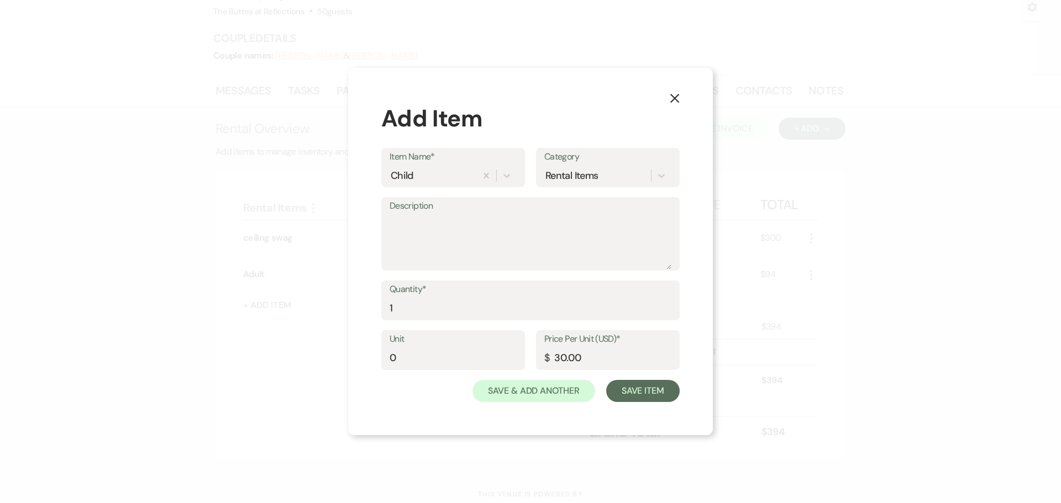
click at [632, 376] on div "Unit 0 Price Per Unit (USD)* $ 30.00" at bounding box center [530, 355] width 298 height 50
click at [638, 390] on button "Save Item" at bounding box center [642, 391] width 73 height 22
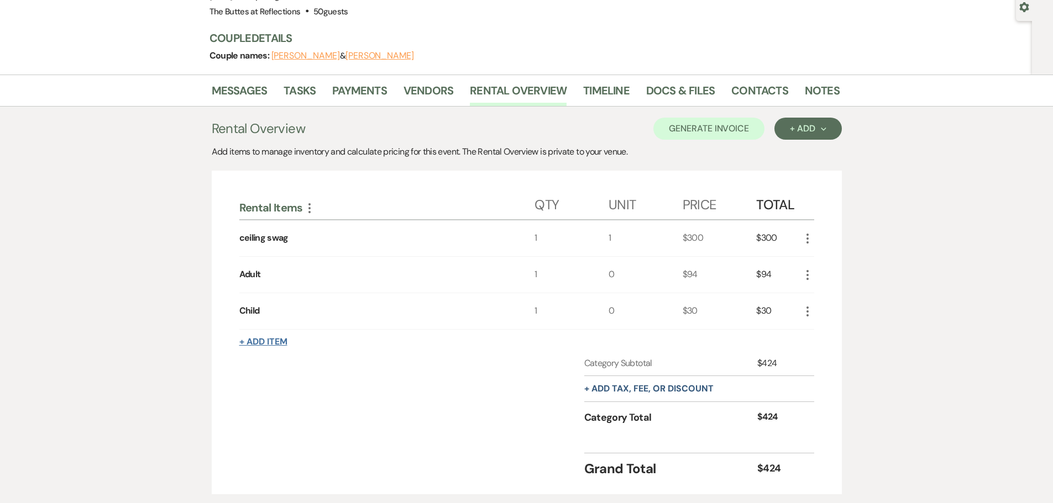
click at [266, 340] on button "+ Add Item" at bounding box center [263, 342] width 48 height 9
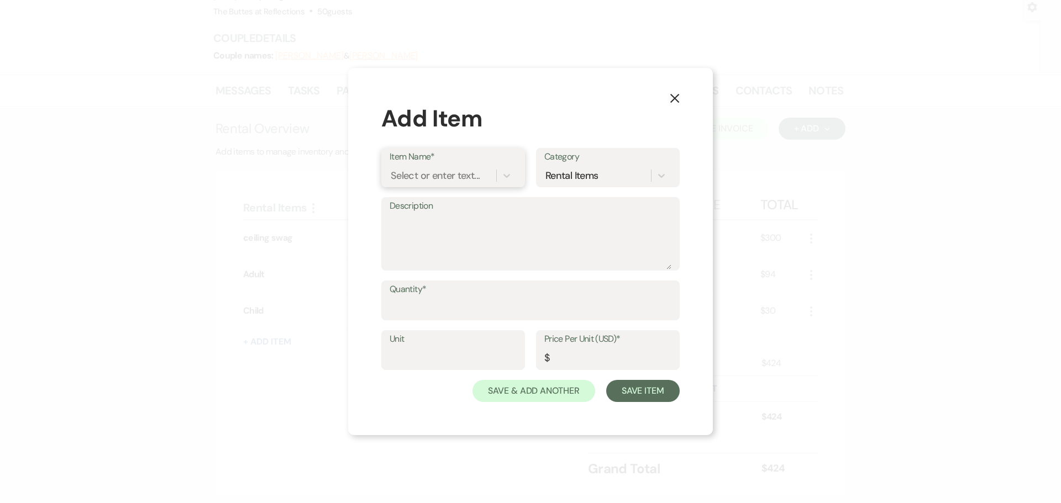
click at [450, 175] on div "Select or enter text..." at bounding box center [435, 176] width 89 height 15
type input "Vendor"
click at [430, 293] on label "Quantity*" at bounding box center [531, 290] width 282 height 16
click at [430, 298] on input "Quantity*" at bounding box center [531, 309] width 282 height 22
type input "1"
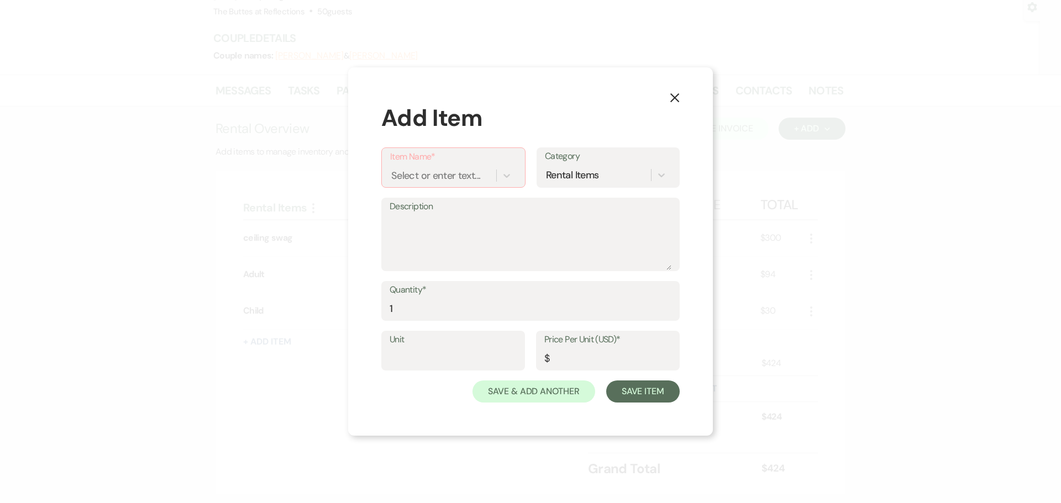
click at [458, 346] on label "Unit" at bounding box center [453, 340] width 127 height 16
click at [458, 348] on input "Unit" at bounding box center [453, 359] width 127 height 22
type input "0"
click at [566, 360] on input "Price Per Unit (USD)*" at bounding box center [607, 359] width 127 height 22
type input "35.00"
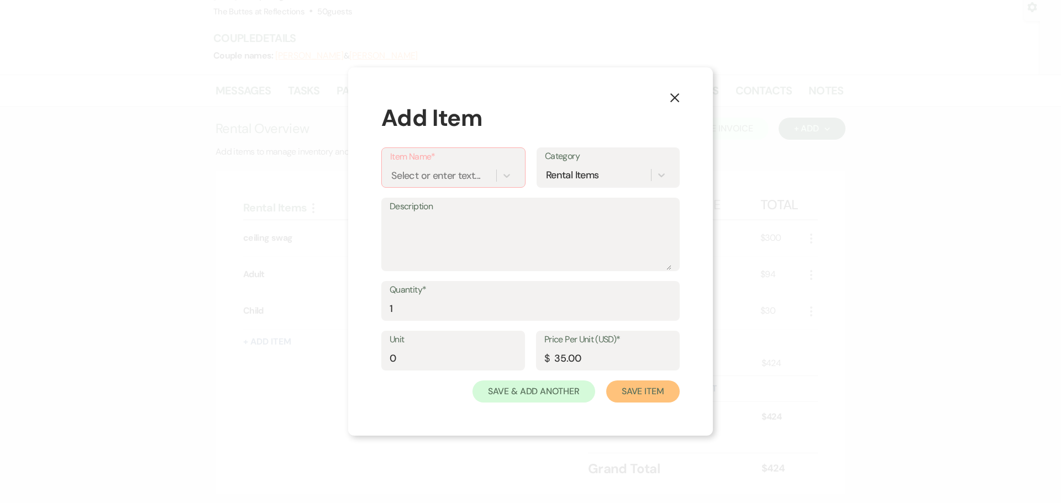
click at [643, 391] on button "Save Item" at bounding box center [642, 392] width 73 height 22
click at [491, 178] on div "Select or enter text..." at bounding box center [443, 175] width 106 height 19
click at [483, 207] on div "Type to add a new item" at bounding box center [453, 204] width 127 height 22
click at [447, 201] on div "Type to add a new item" at bounding box center [453, 204] width 127 height 22
click at [417, 178] on div "Select or enter text..." at bounding box center [435, 176] width 89 height 15
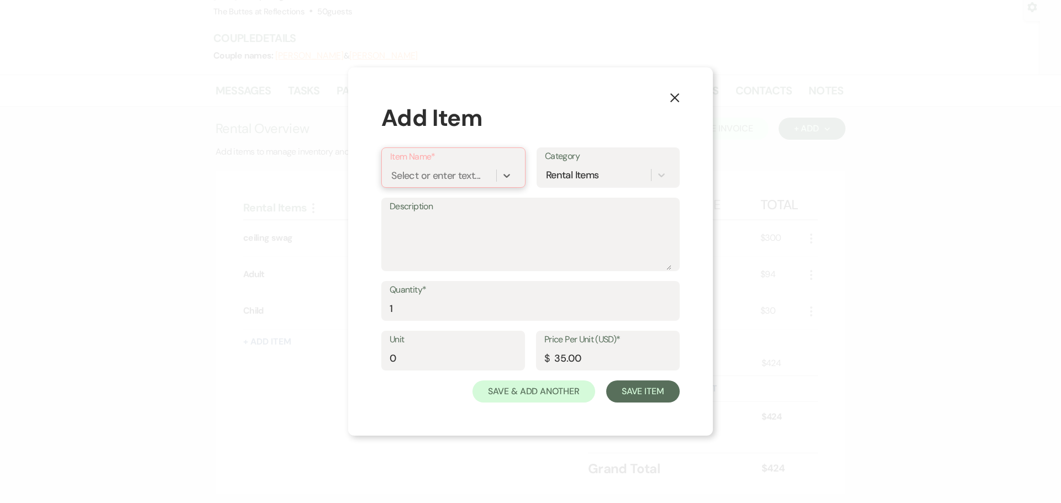
click at [417, 178] on div "Select or enter text..." at bounding box center [435, 176] width 89 height 15
click at [416, 178] on div "Select or enter text..." at bounding box center [435, 176] width 89 height 15
type input "Vendor"
click at [411, 202] on div "+ Add "Vendor"" at bounding box center [453, 204] width 127 height 22
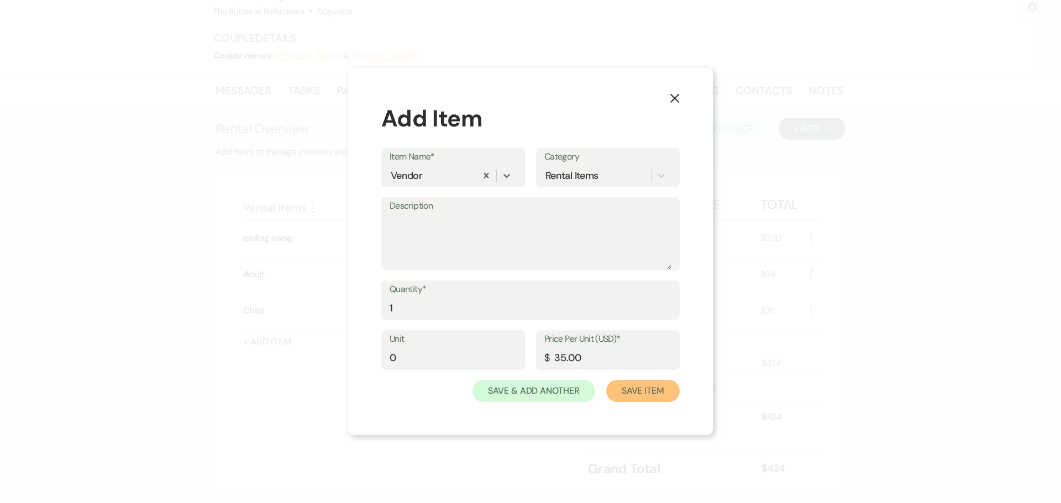
click at [633, 390] on button "Save Item" at bounding box center [642, 391] width 73 height 22
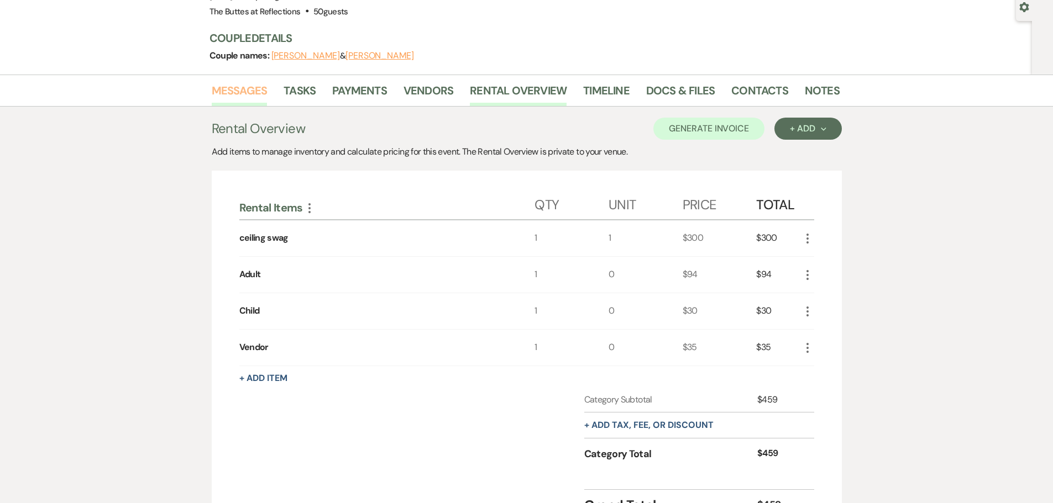
click at [233, 93] on link "Messages" at bounding box center [240, 94] width 56 height 24
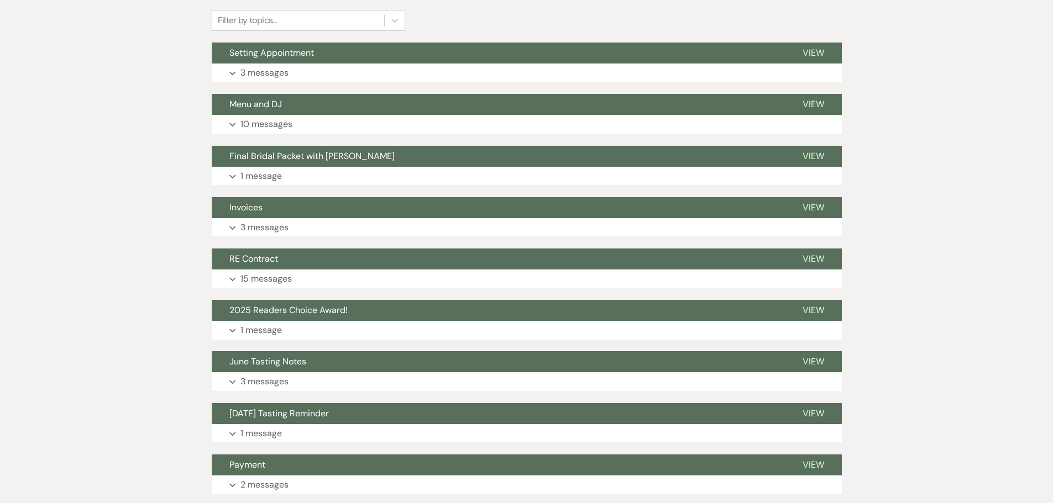
scroll to position [273, 0]
click at [275, 174] on p "1 message" at bounding box center [260, 176] width 41 height 14
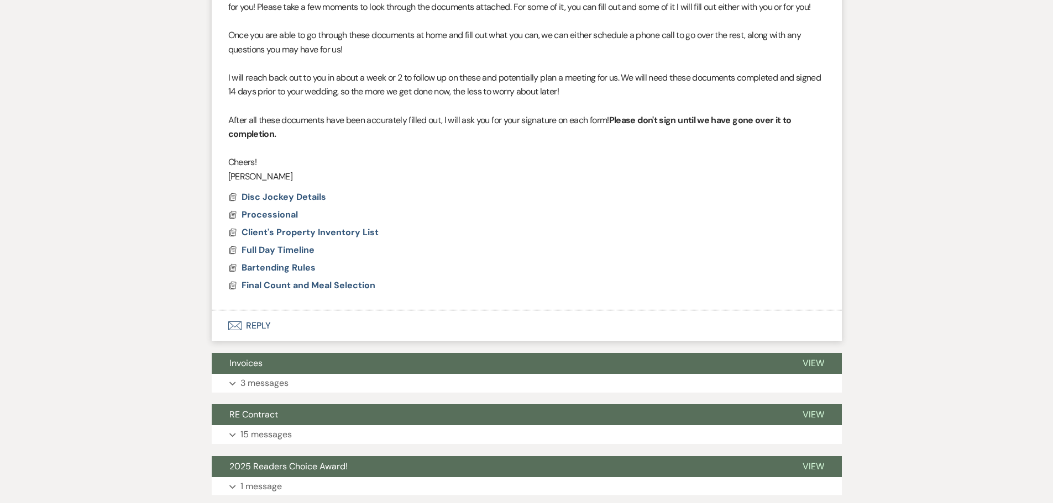
click at [256, 325] on button "Envelope Reply" at bounding box center [527, 326] width 630 height 31
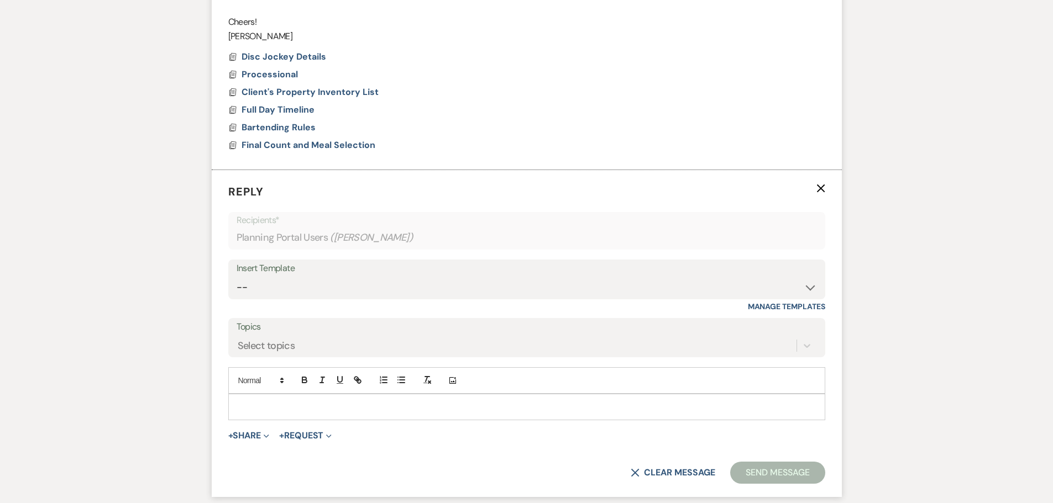
scroll to position [743, 0]
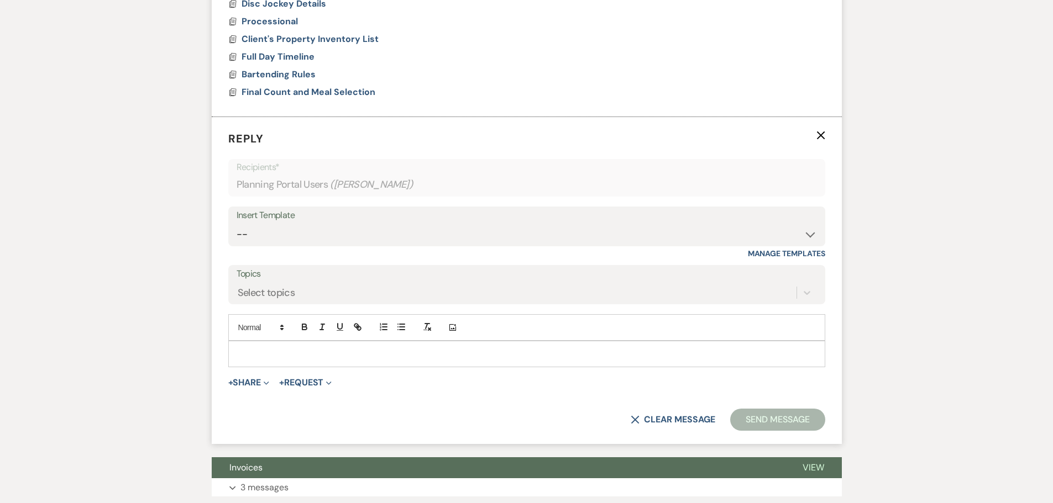
click at [294, 271] on label "Topics" at bounding box center [527, 274] width 580 height 16
click at [239, 285] on input "Topics" at bounding box center [238, 292] width 1 height 15
click at [303, 351] on p at bounding box center [526, 354] width 579 height 12
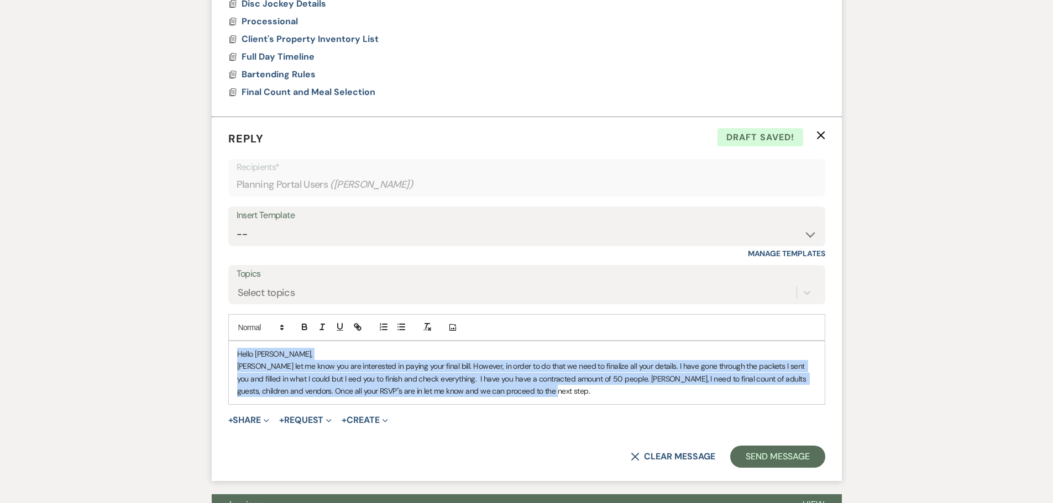
drag, startPoint x: 235, startPoint y: 354, endPoint x: 549, endPoint y: 393, distance: 315.9
click at [549, 393] on div "Hello Riza, Debi let me know you are interested in paying your final bill. Howe…" at bounding box center [527, 373] width 596 height 63
copy div "Hello Riza, Debi let me know you are interested in paying your final bill. Howe…"
drag, startPoint x: 525, startPoint y: 392, endPoint x: 215, endPoint y: 357, distance: 312.0
click at [215, 357] on form "Reply X Draft Recipients* Planning Portal Users ( Riza Henderson ) Insert Templ…" at bounding box center [527, 299] width 630 height 364
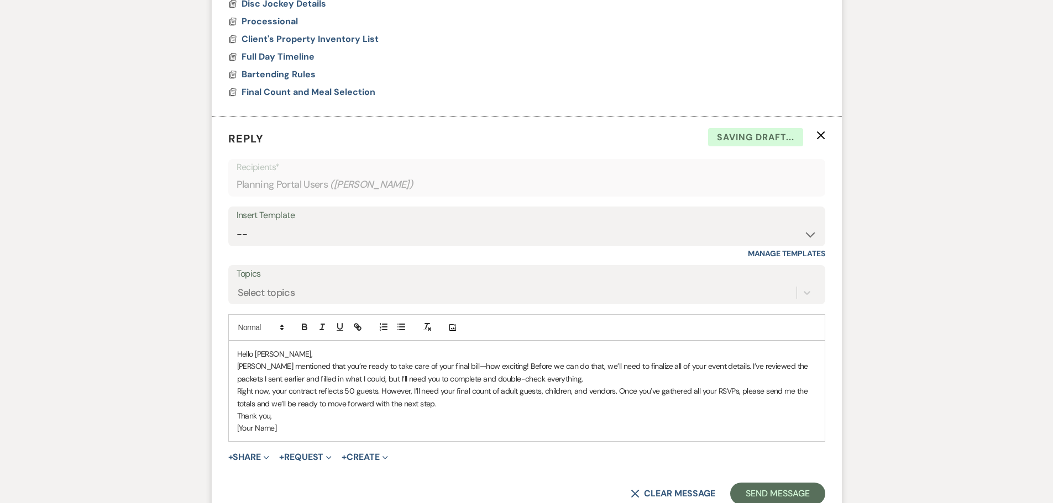
drag, startPoint x: 278, startPoint y: 430, endPoint x: 238, endPoint y: 432, distance: 40.4
click at [238, 432] on p "[Your Name]" at bounding box center [526, 428] width 579 height 12
click at [434, 473] on form "Reply X Saving draft... Recipients* Planning Portal Users ( Riza Henderson ) In…" at bounding box center [527, 317] width 630 height 401
click at [760, 495] on button "Send Message" at bounding box center [777, 494] width 94 height 22
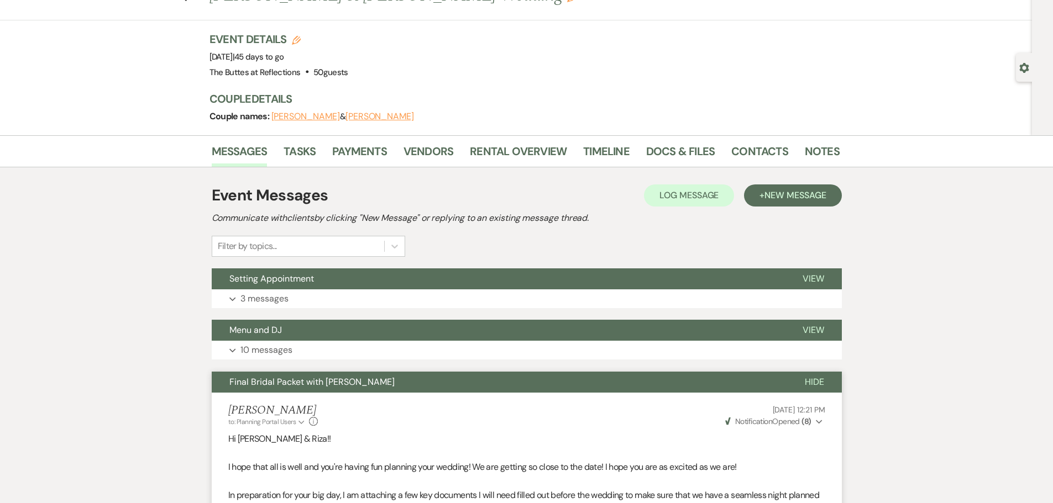
scroll to position [0, 0]
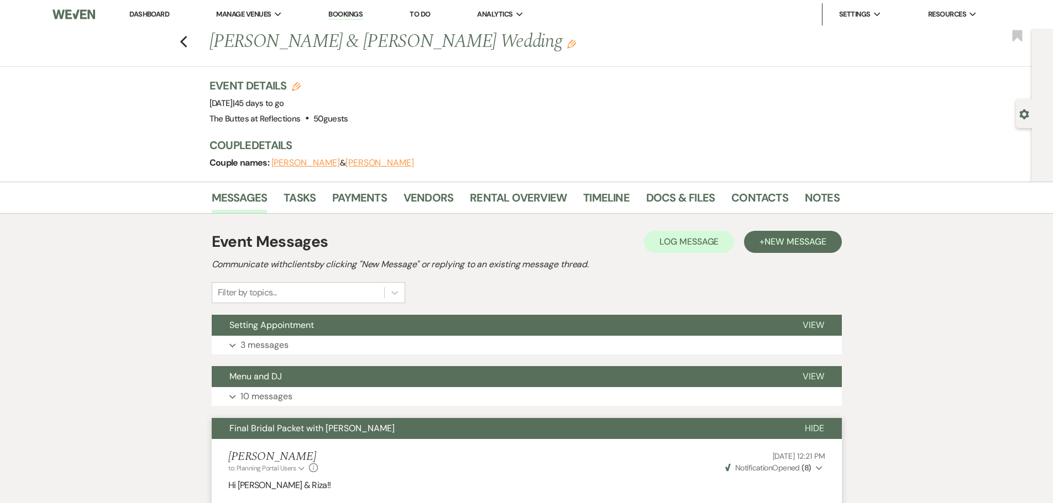
click at [139, 12] on link "Dashboard" at bounding box center [149, 13] width 40 height 9
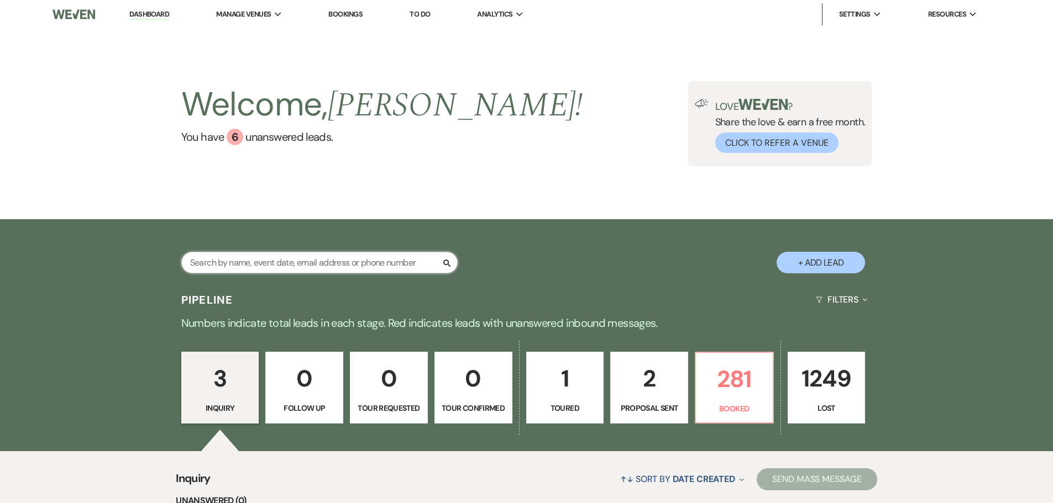
click at [421, 262] on input "text" at bounding box center [319, 263] width 276 height 22
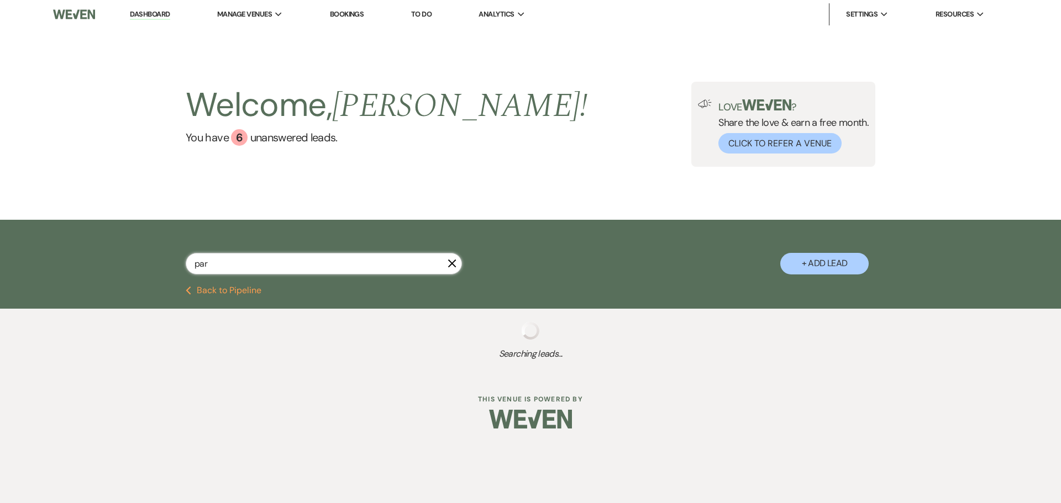
type input "park"
select select "8"
select select "5"
select select "8"
select select "5"
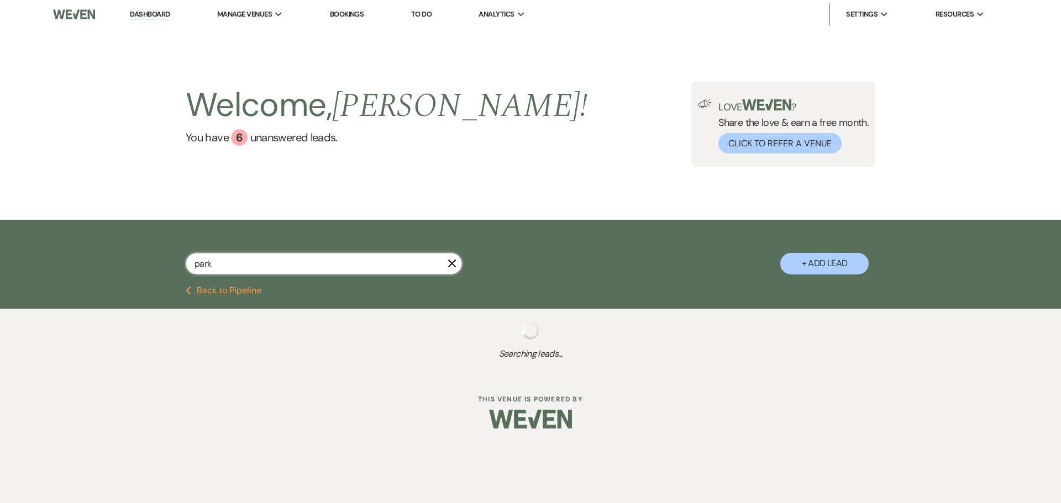
select select "8"
select select "5"
select select "8"
select select "5"
select select "8"
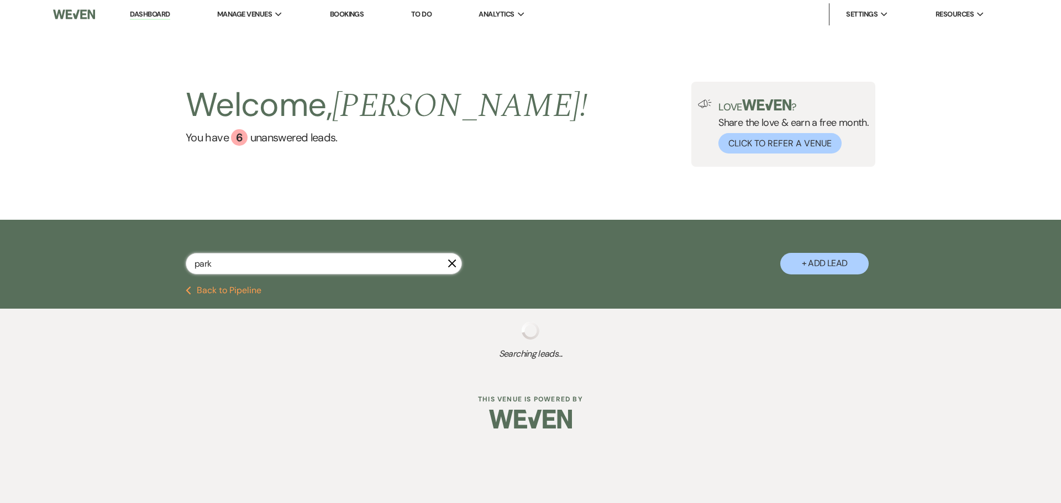
select select "8"
select select "10"
select select "8"
select select "5"
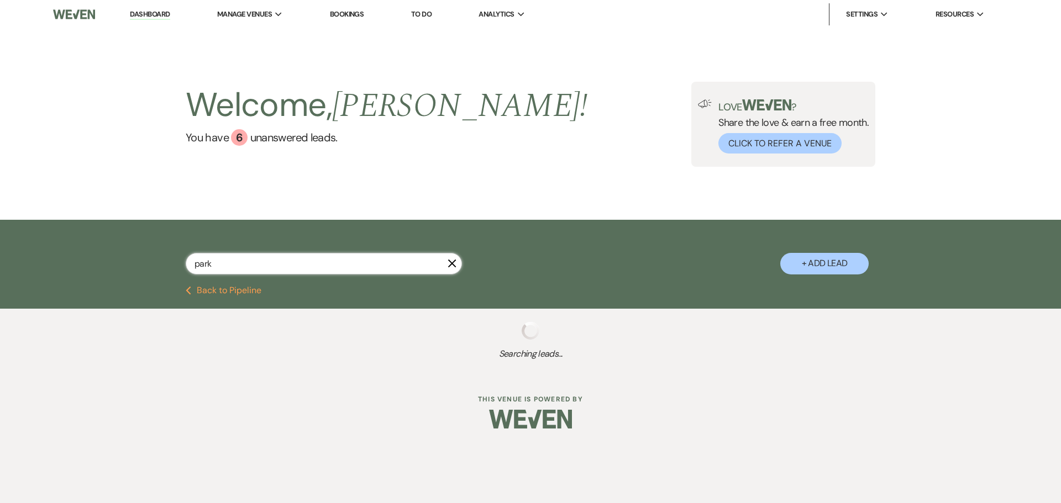
select select "8"
select select "6"
select select "8"
select select "5"
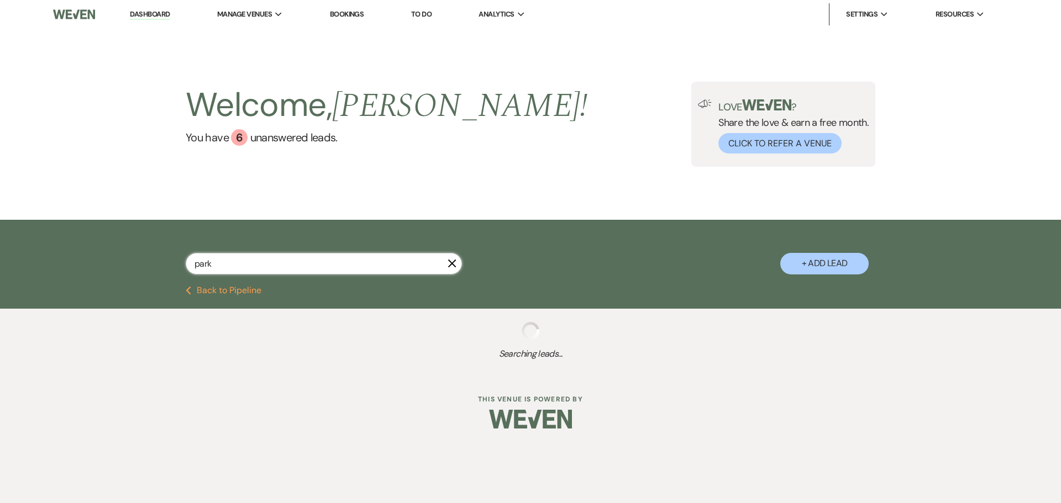
select select "8"
select select "6"
select select "8"
select select "6"
select select "8"
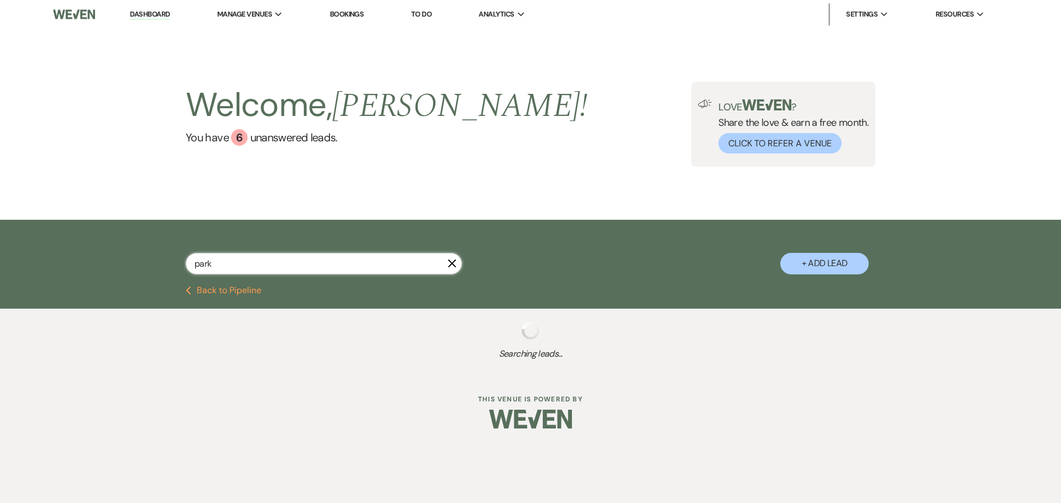
select select "4"
select select "8"
select select "5"
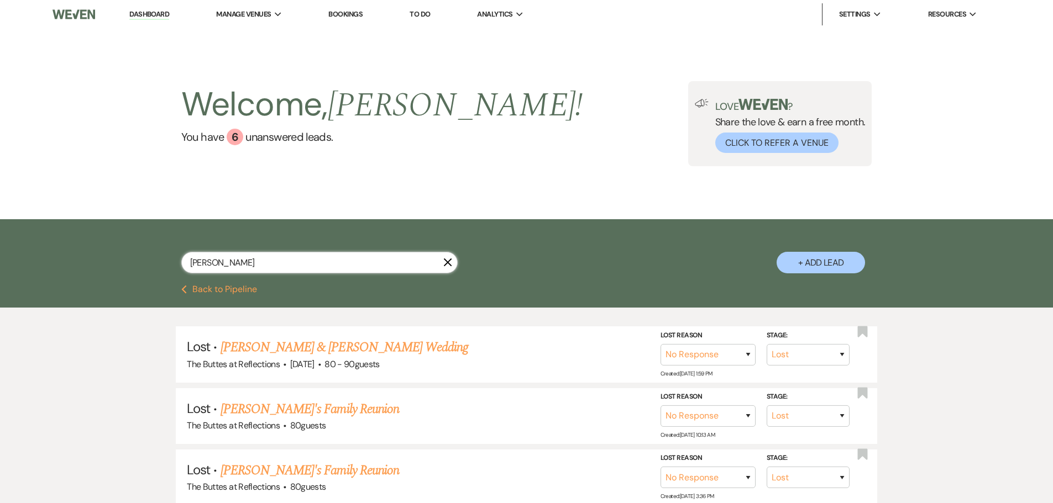
type input "parker"
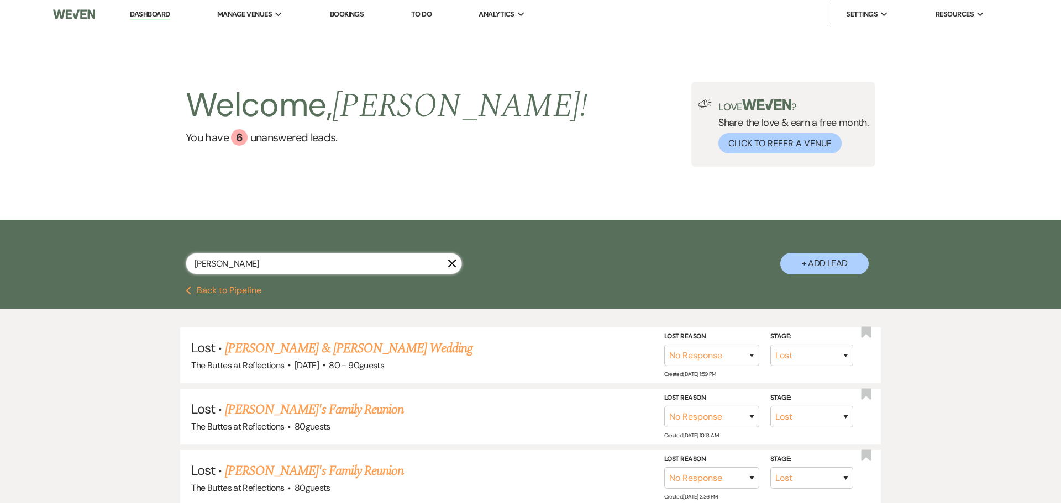
select select "8"
select select "5"
select select "8"
select select "6"
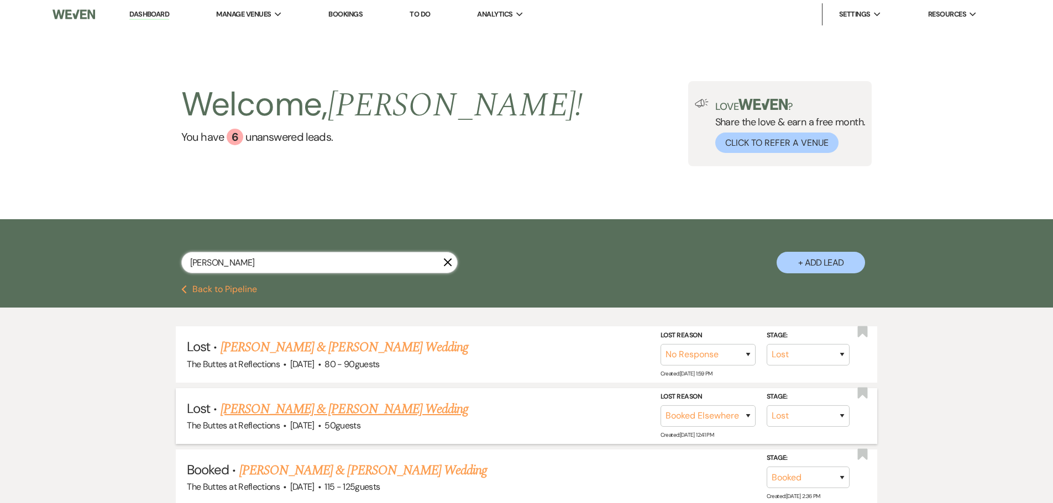
scroll to position [92, 0]
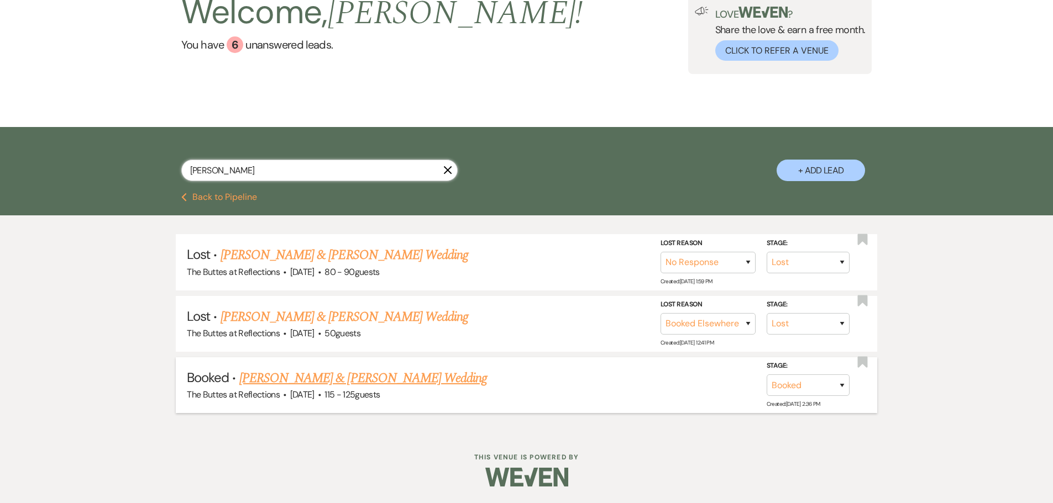
type input "parker"
click at [375, 376] on link "[PERSON_NAME] & [PERSON_NAME] Wedding" at bounding box center [363, 379] width 248 height 20
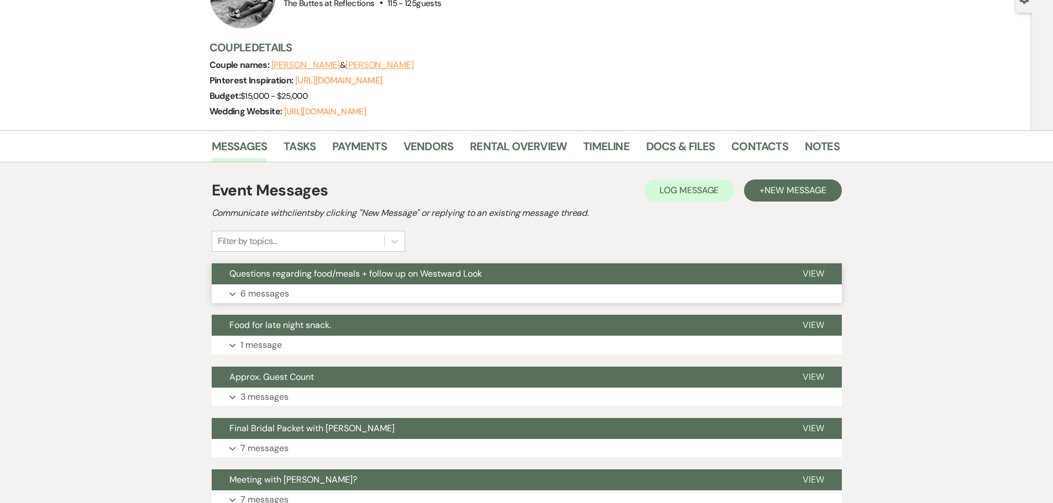
scroll to position [166, 0]
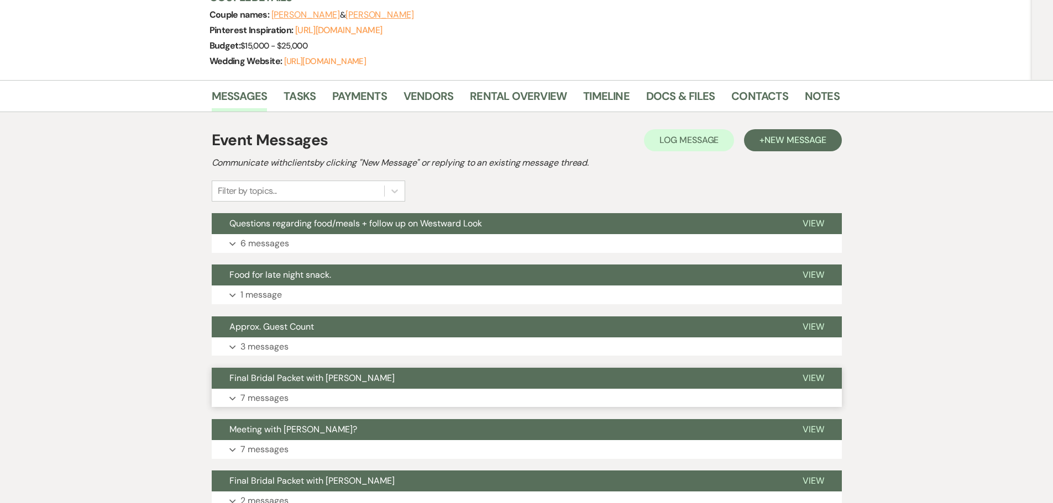
click at [266, 406] on p "7 messages" at bounding box center [264, 398] width 48 height 14
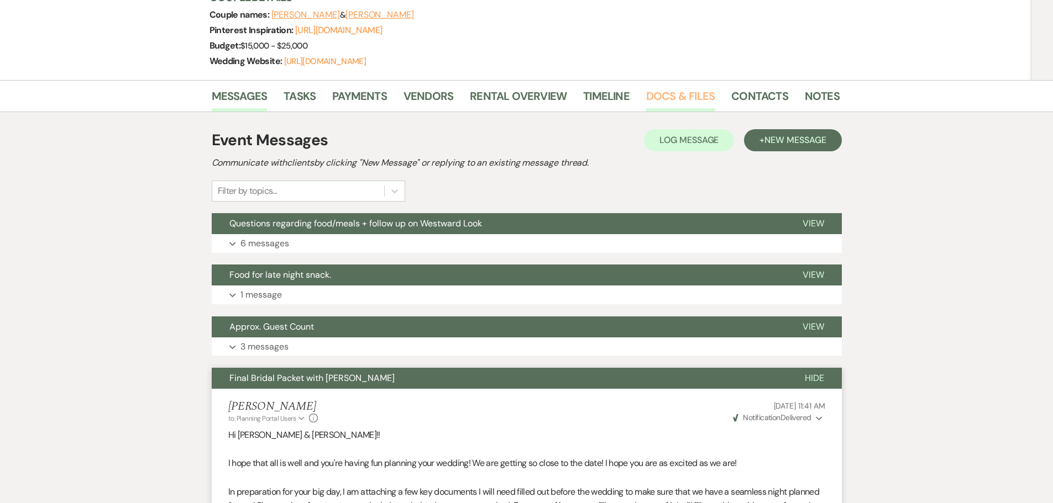
click at [669, 107] on link "Docs & Files" at bounding box center [680, 99] width 69 height 24
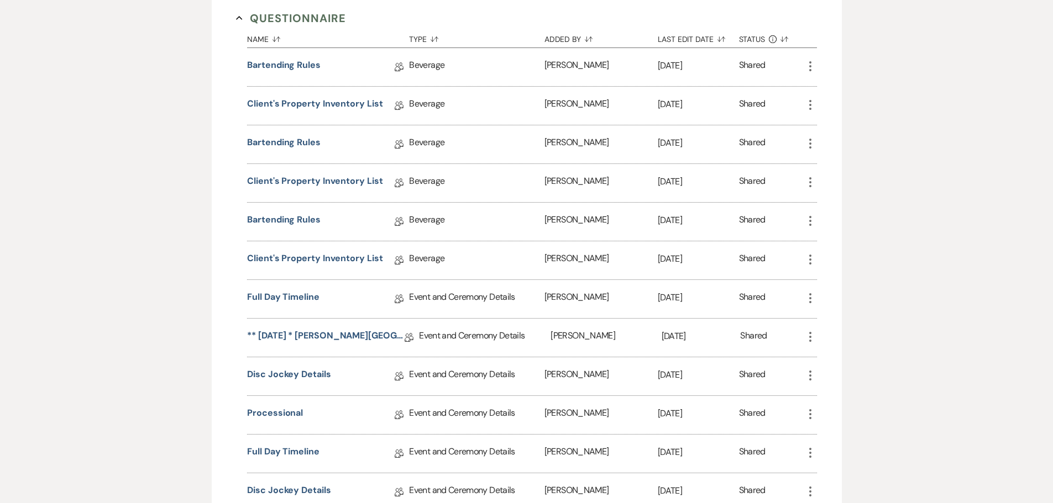
scroll to position [939, 0]
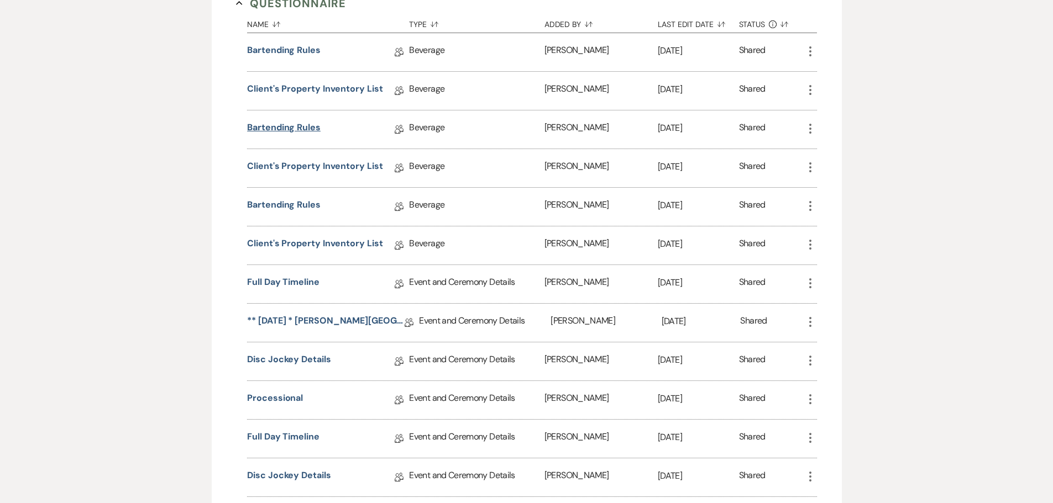
click at [293, 138] on link "Bartending Rules" at bounding box center [283, 129] width 73 height 17
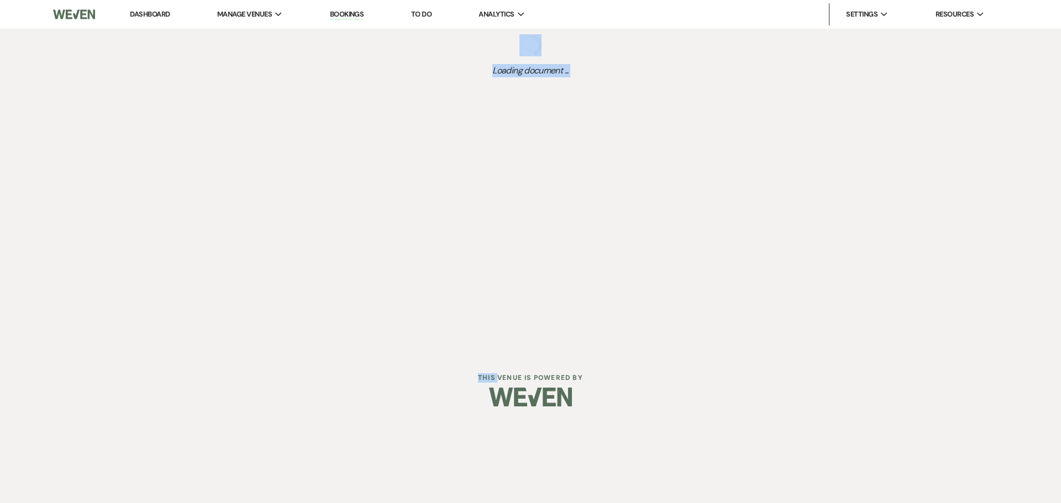
click at [293, 138] on div "Dashboard Manage Venues Expand The Buttes at Reflections Bookings To Do Analyti…" at bounding box center [530, 176] width 1061 height 353
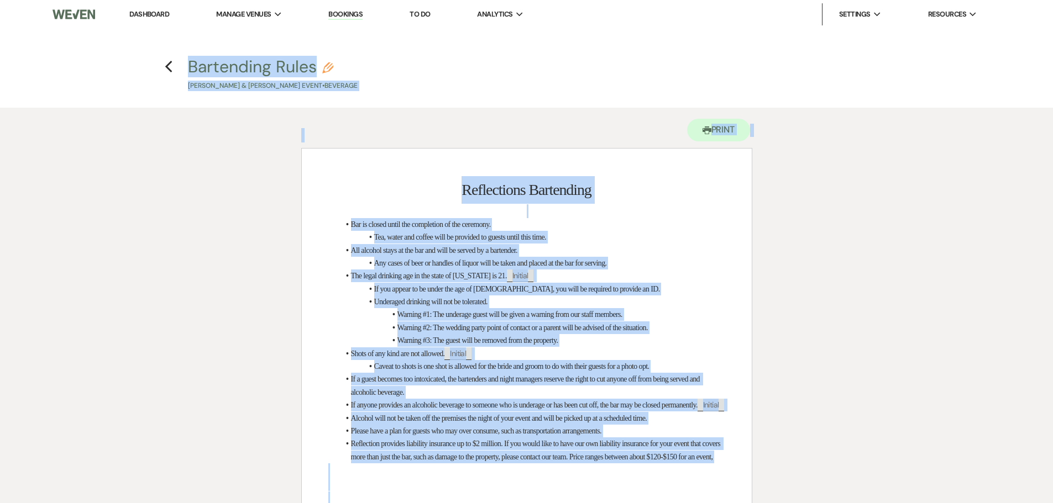
click at [398, 186] on h1 "Reflections Bartending" at bounding box center [526, 190] width 397 height 28
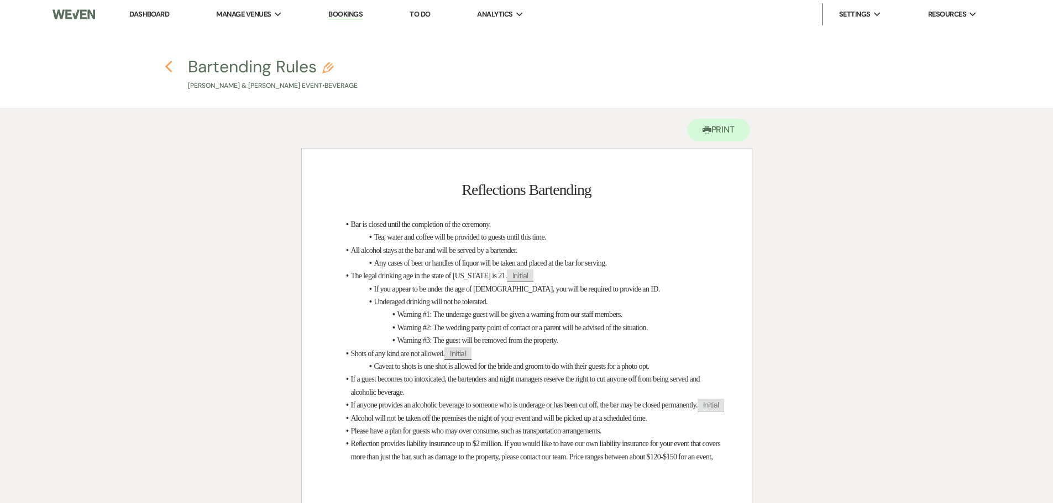
click at [168, 66] on use "button" at bounding box center [168, 67] width 7 height 12
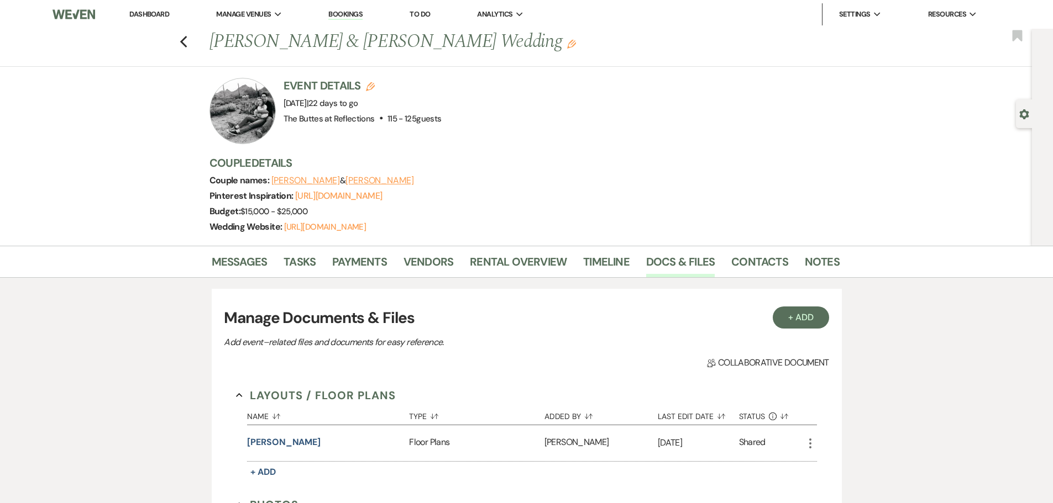
scroll to position [939, 0]
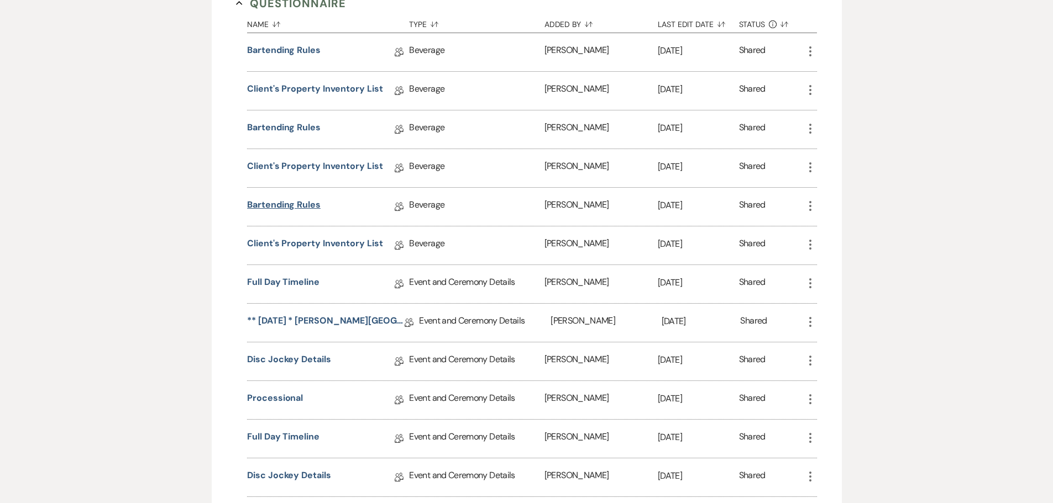
click at [280, 216] on link "Bartending Rules" at bounding box center [283, 206] width 73 height 17
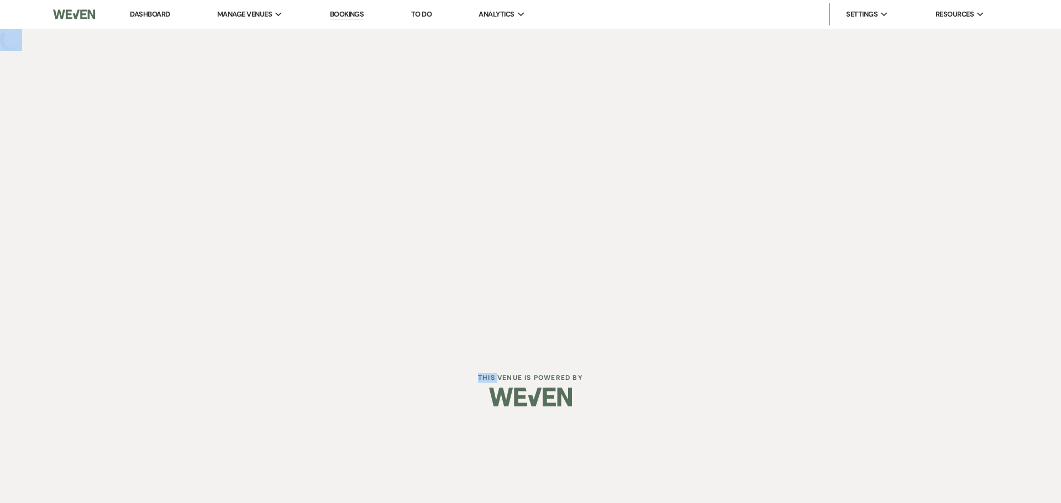
click at [280, 219] on div "Dashboard Manage Venues Expand The Buttes at Reflections Bookings To Do Analyti…" at bounding box center [530, 176] width 1061 height 353
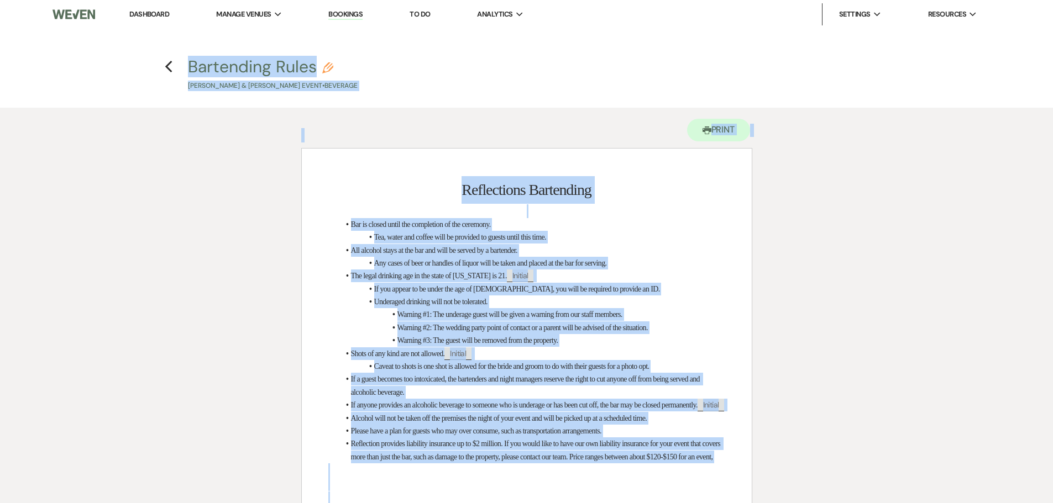
click at [367, 207] on p at bounding box center [526, 211] width 397 height 14
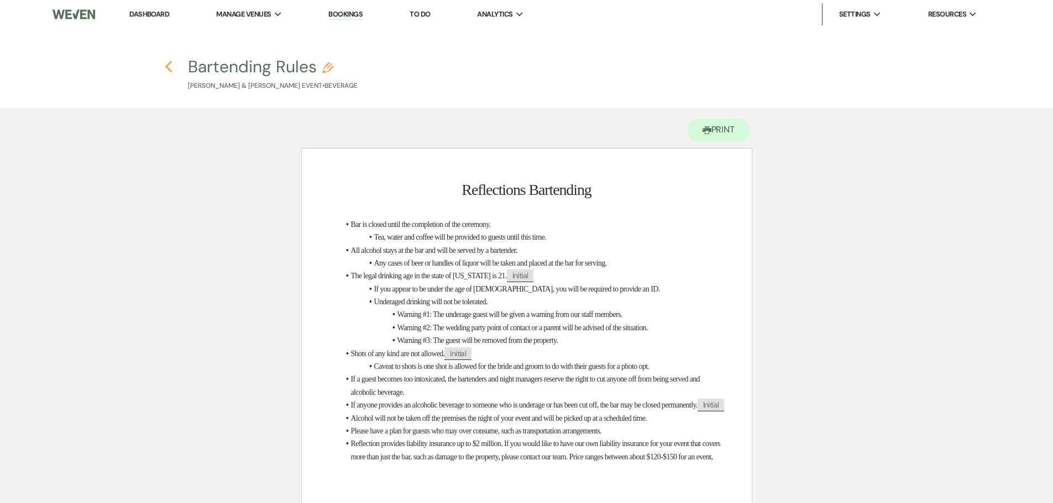
click at [168, 65] on use "button" at bounding box center [168, 67] width 7 height 12
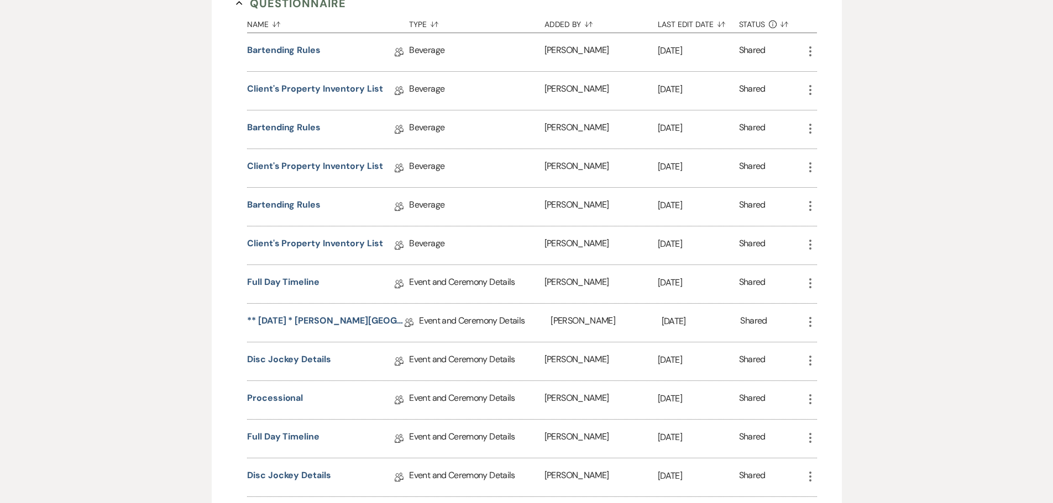
click at [812, 135] on icon "More" at bounding box center [810, 128] width 13 height 13
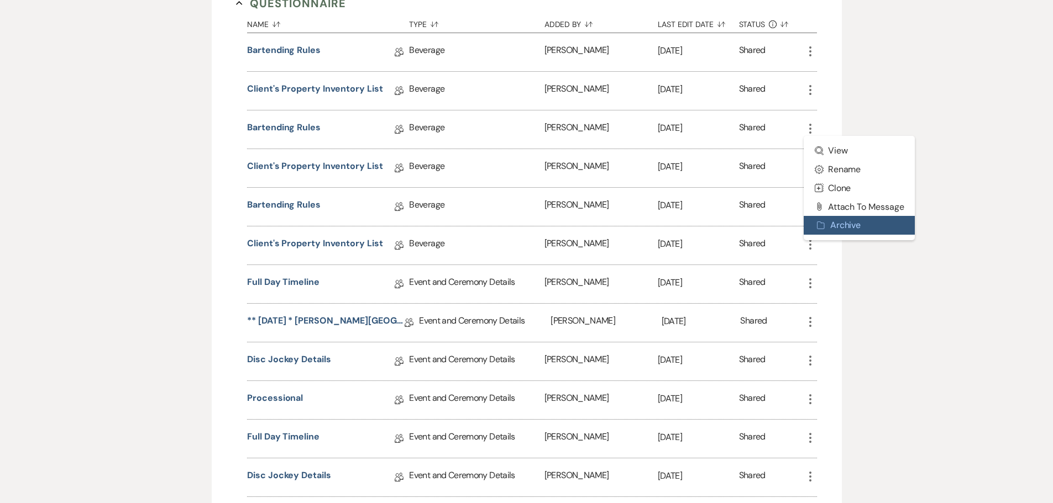
click at [833, 235] on button "Archive Archive" at bounding box center [860, 225] width 112 height 19
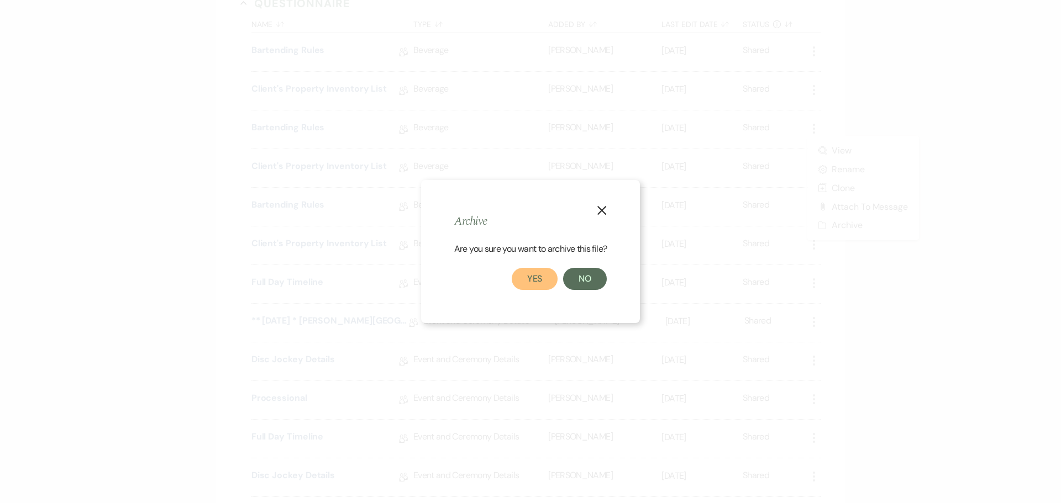
click at [537, 275] on button "Yes" at bounding box center [535, 279] width 46 height 22
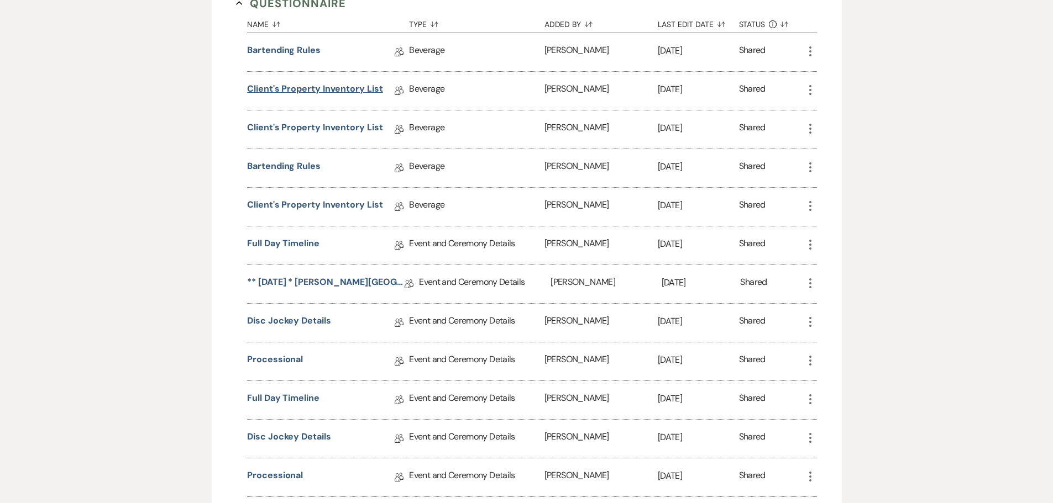
click at [346, 99] on link "Client's Property Inventory List" at bounding box center [314, 90] width 135 height 17
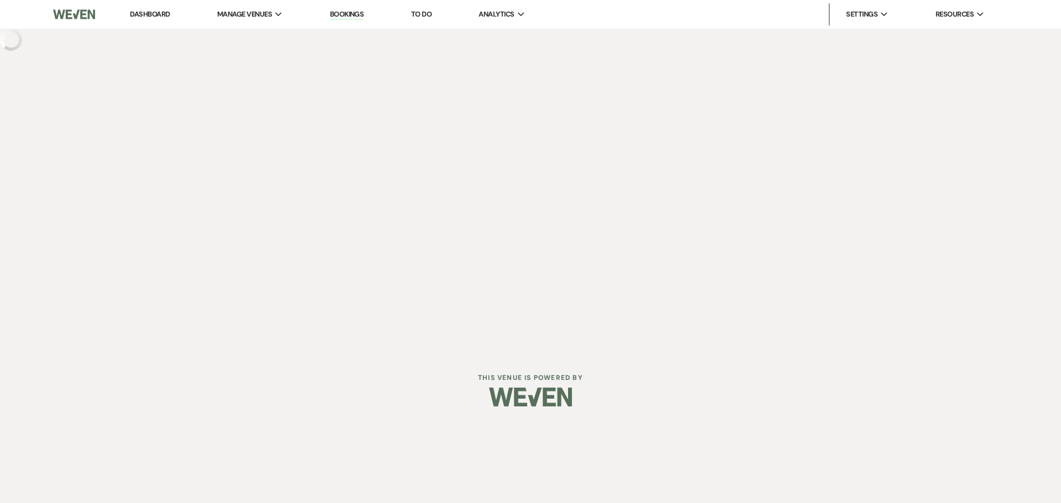
click at [346, 102] on div "Dashboard Manage Venues Expand The Buttes at Reflections Bookings To Do Analyti…" at bounding box center [530, 176] width 1061 height 353
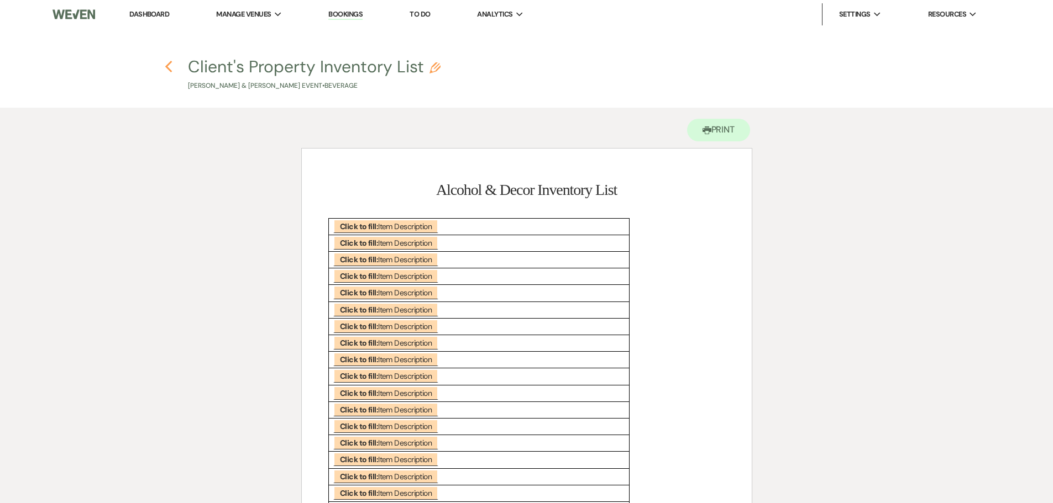
click at [170, 67] on icon "Previous" at bounding box center [169, 66] width 8 height 13
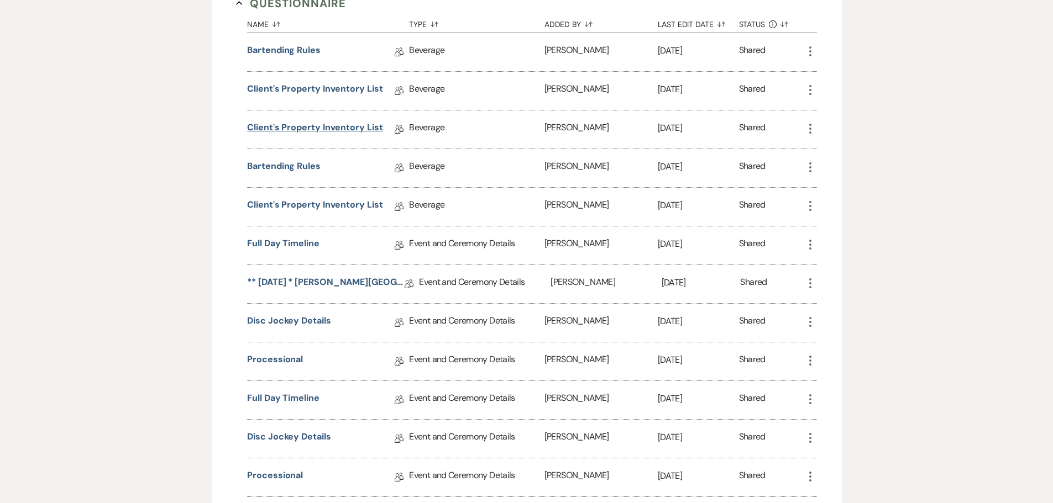
click at [304, 138] on link "Client's Property Inventory List" at bounding box center [314, 129] width 135 height 17
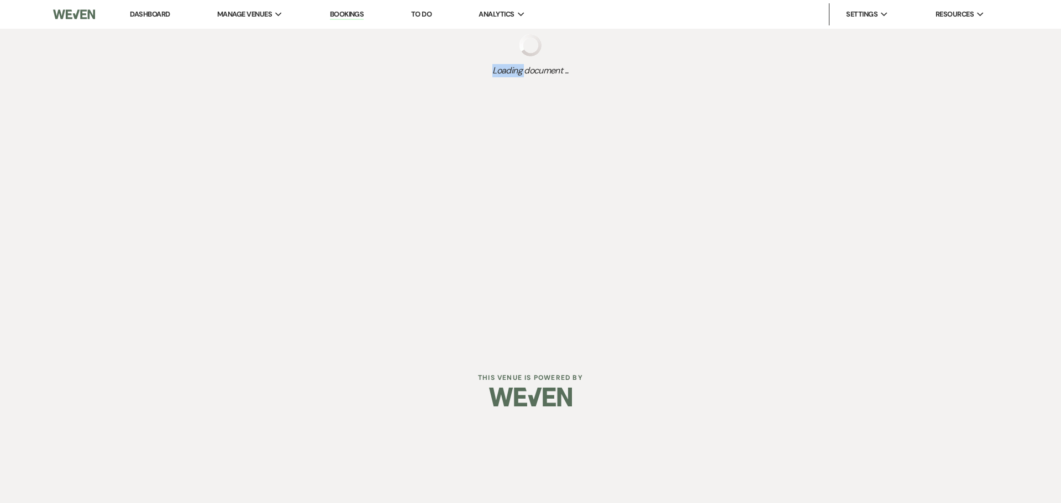
click at [304, 138] on div "Dashboard Manage Venues Expand The Buttes at Reflections Bookings To Do Analyti…" at bounding box center [530, 176] width 1061 height 353
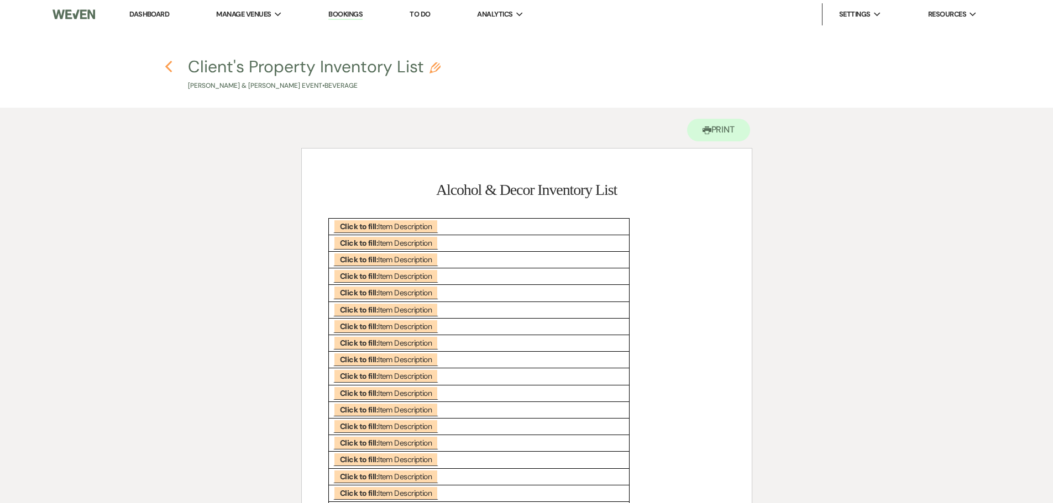
click at [170, 64] on use "button" at bounding box center [168, 67] width 7 height 12
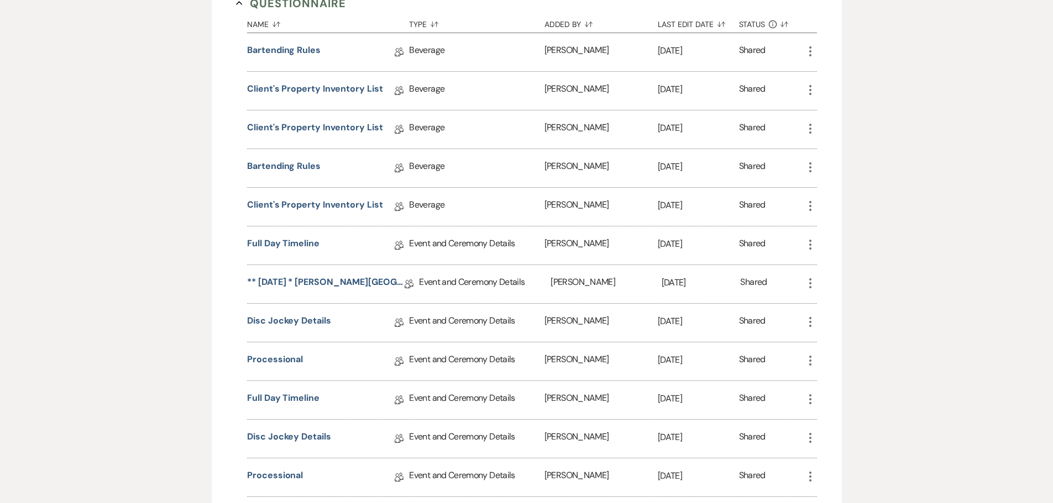
click at [807, 135] on icon "More" at bounding box center [810, 128] width 13 height 13
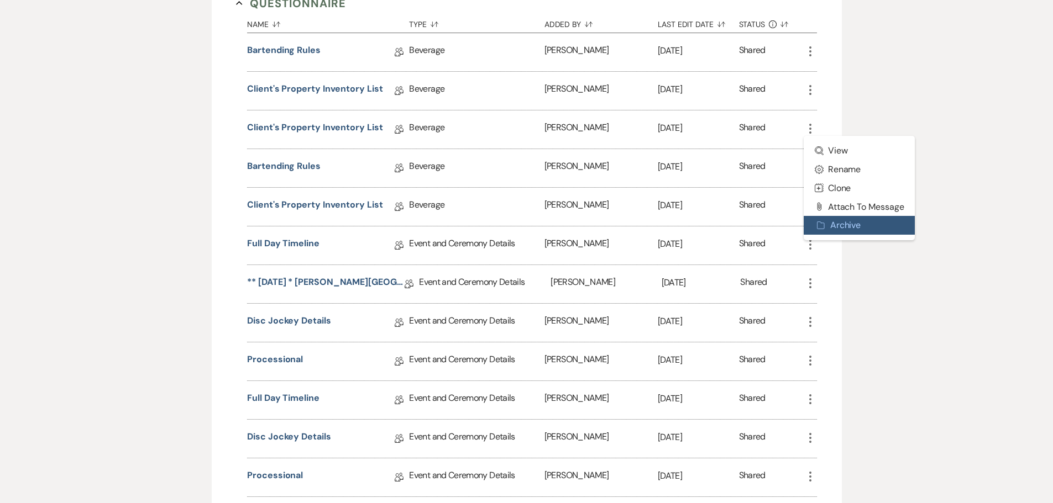
click at [831, 235] on button "Archive Archive" at bounding box center [860, 225] width 112 height 19
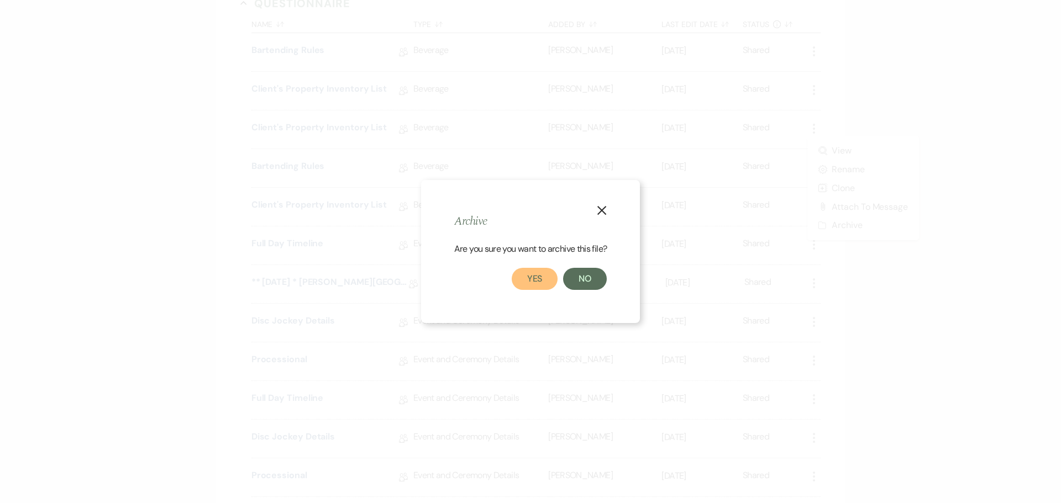
click at [545, 275] on button "Yes" at bounding box center [535, 279] width 46 height 22
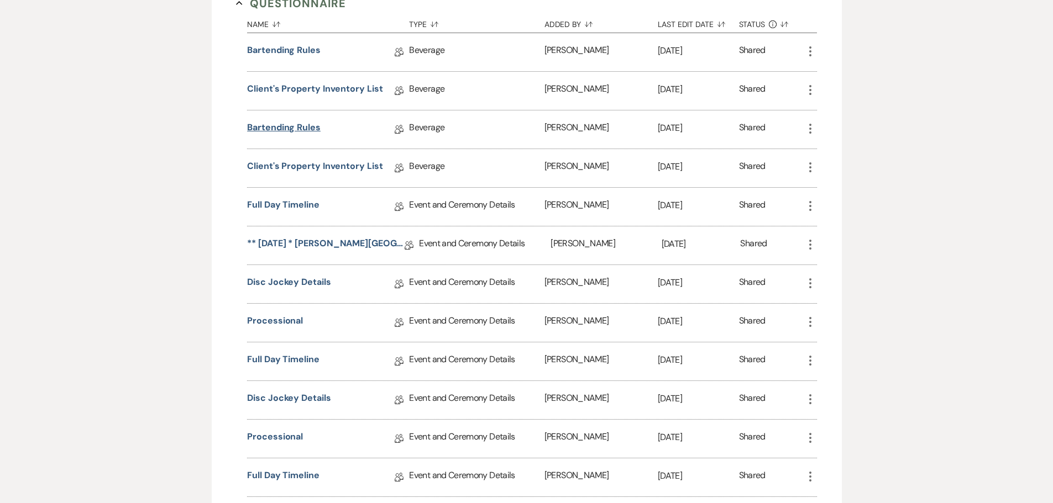
click at [274, 138] on link "Bartending Rules" at bounding box center [283, 129] width 73 height 17
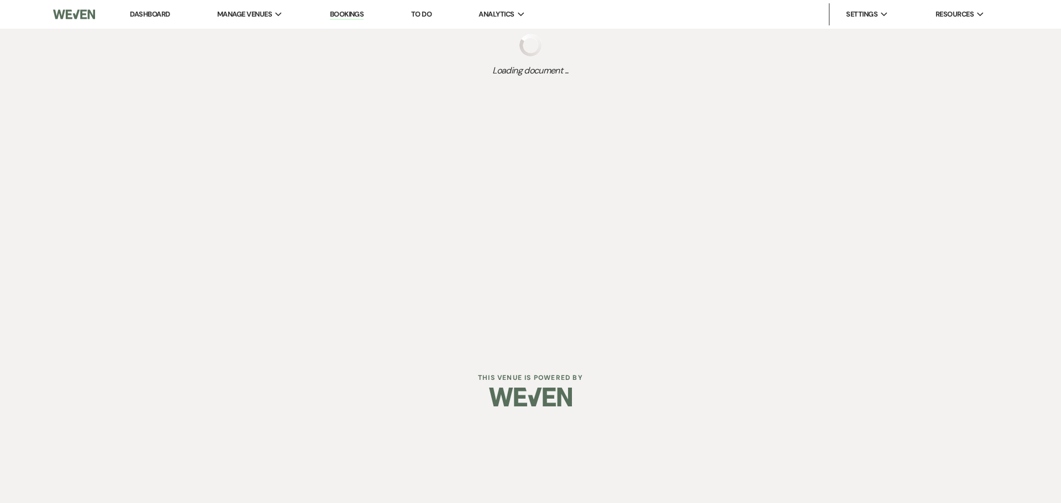
click at [274, 145] on div "Dashboard Manage Venues Expand The Buttes at Reflections Bookings To Do Analyti…" at bounding box center [530, 176] width 1061 height 353
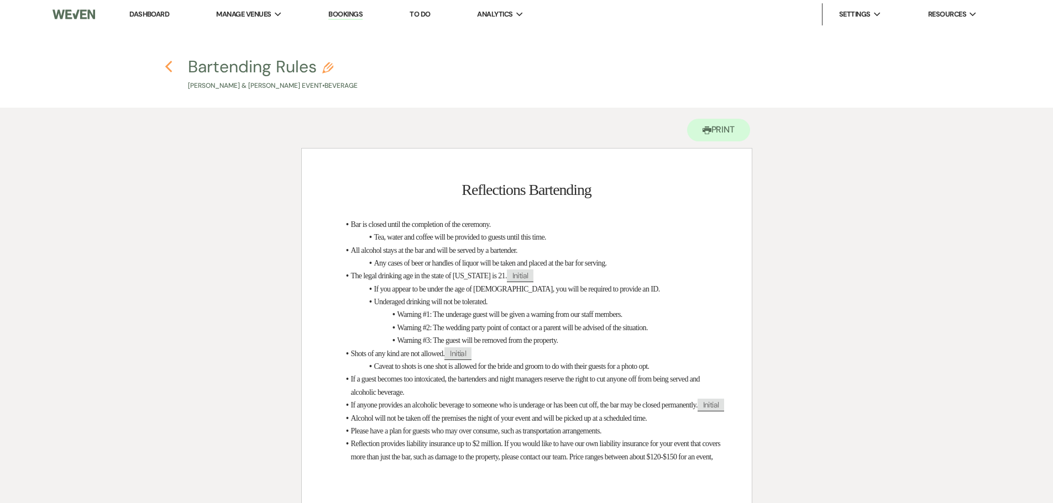
click at [168, 65] on use "button" at bounding box center [168, 67] width 7 height 12
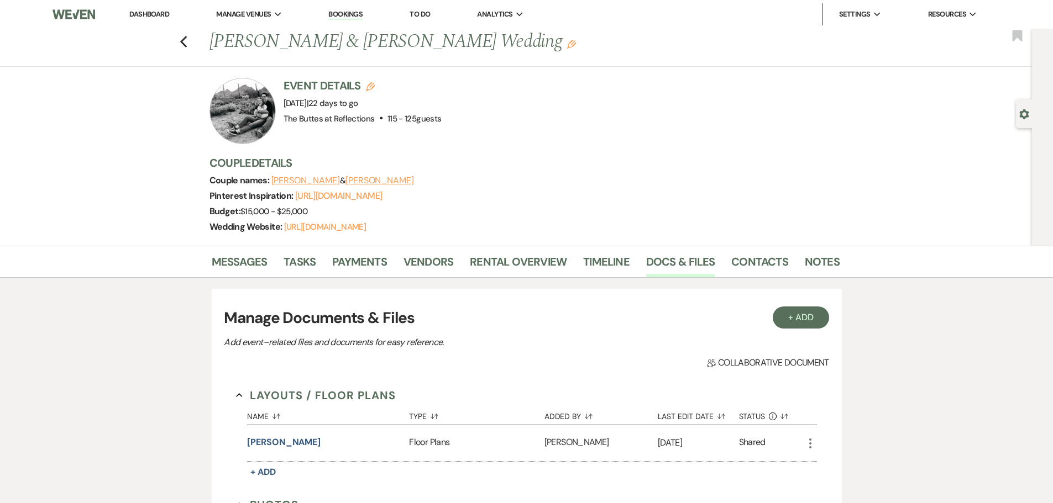
scroll to position [939, 0]
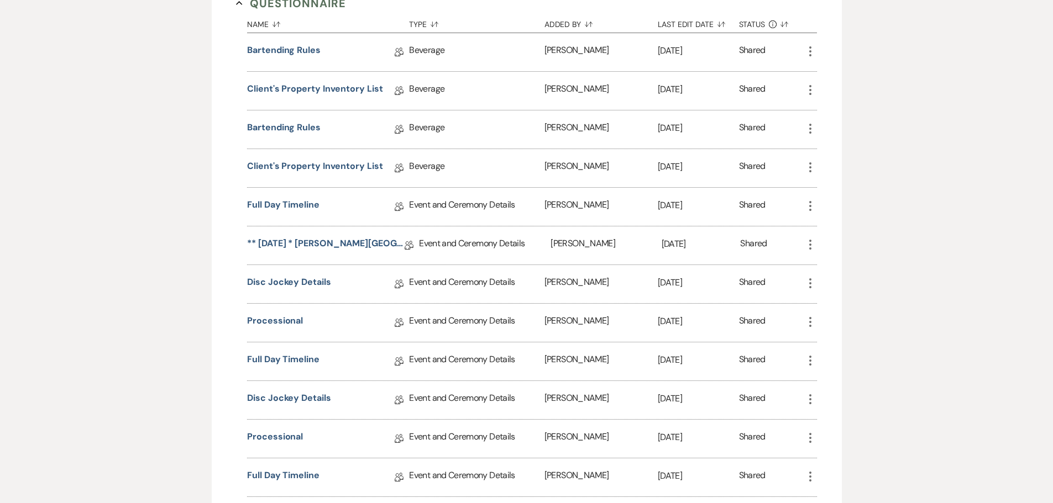
click at [807, 135] on icon "More" at bounding box center [810, 128] width 13 height 13
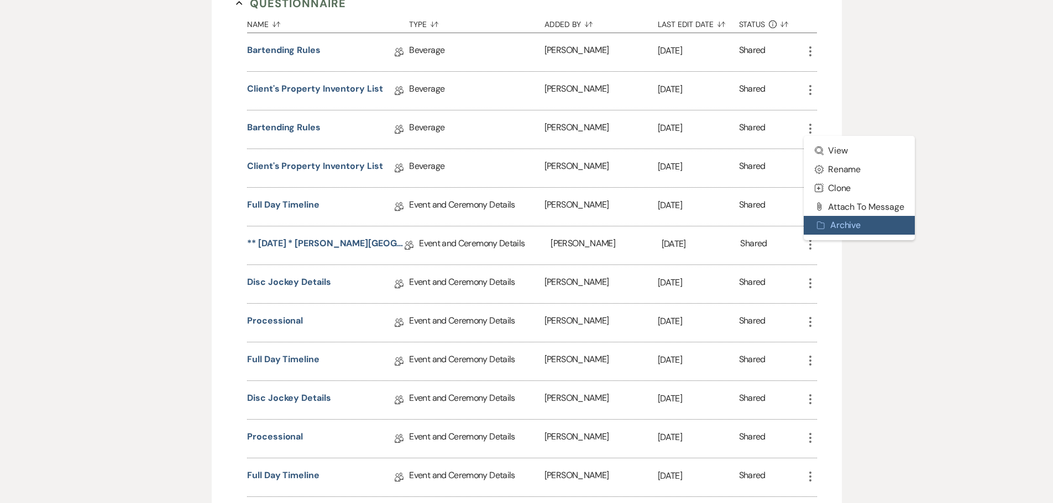
click at [824, 229] on use "button" at bounding box center [820, 225] width 7 height 7
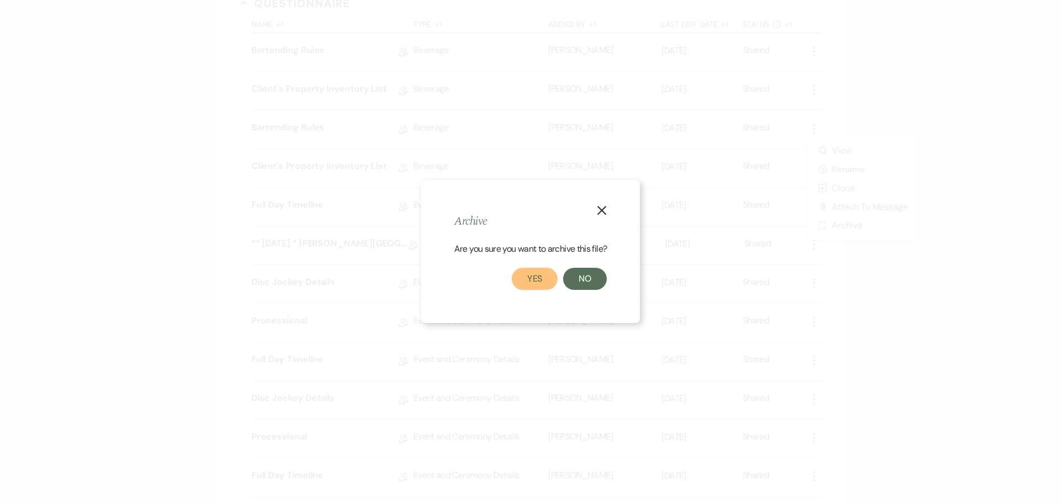
click at [529, 276] on button "Yes" at bounding box center [535, 279] width 46 height 22
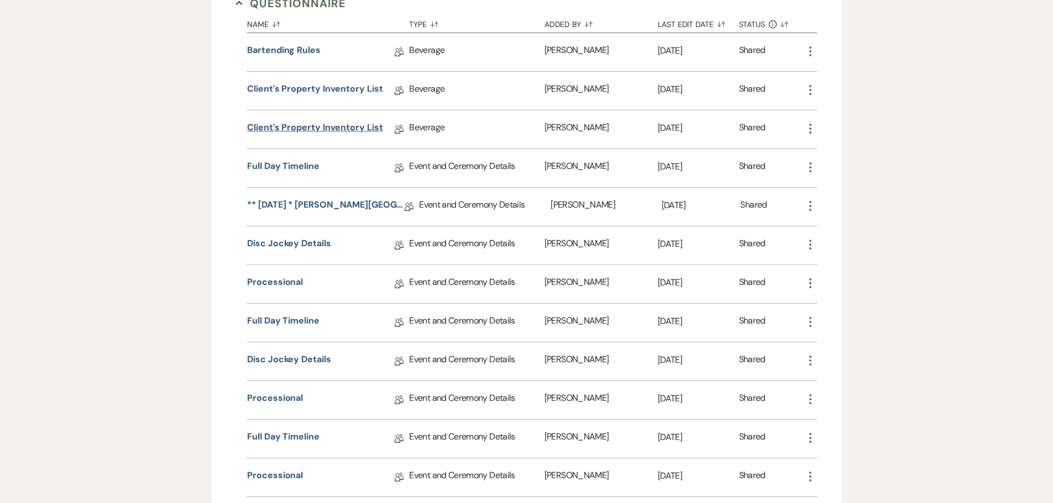
click at [277, 138] on link "Client's Property Inventory List" at bounding box center [314, 129] width 135 height 17
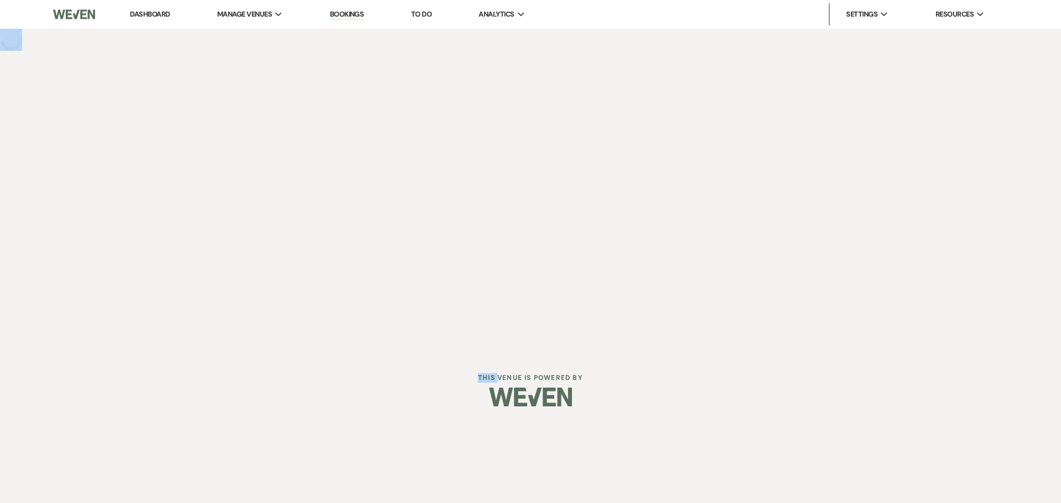
click at [277, 140] on div "Dashboard Manage Venues Expand The Buttes at Reflections Bookings To Do Analyti…" at bounding box center [530, 176] width 1061 height 353
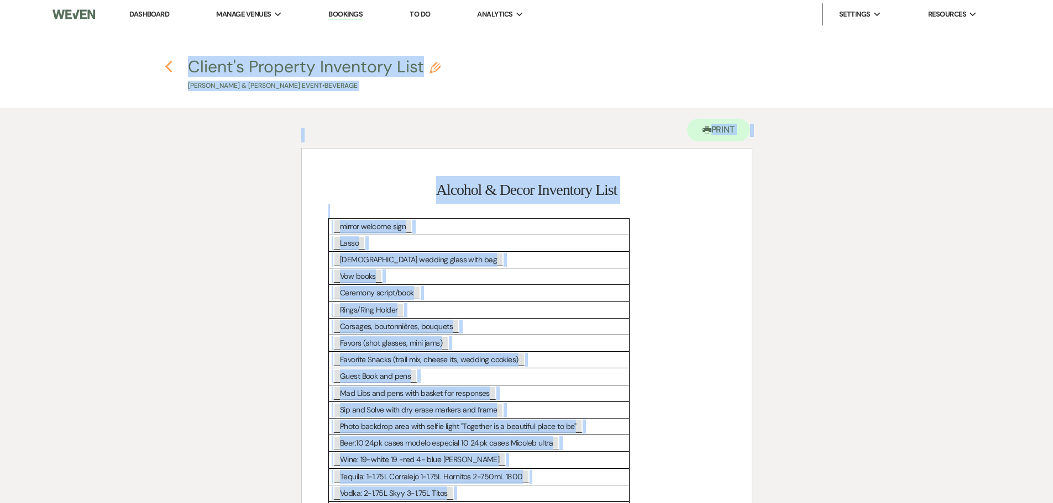
click at [169, 63] on use "button" at bounding box center [168, 67] width 7 height 12
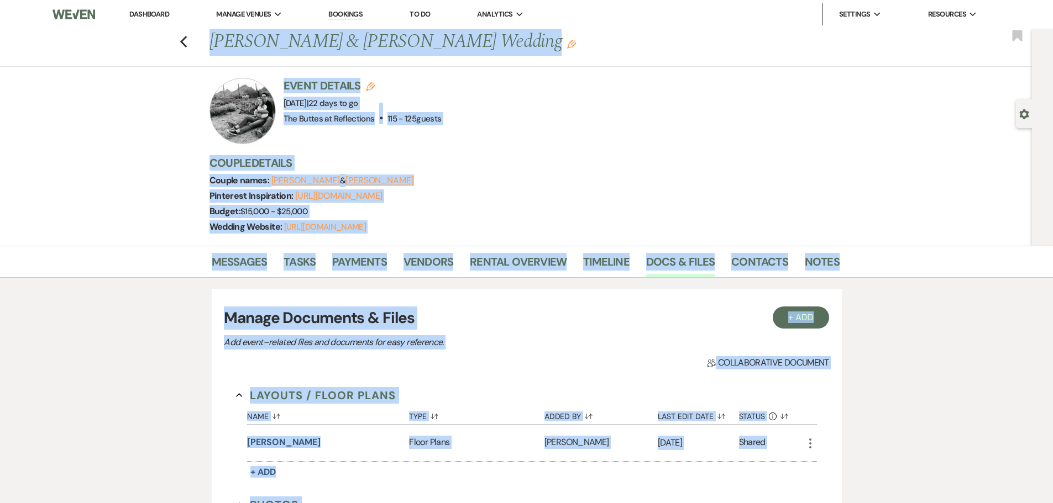
scroll to position [939, 0]
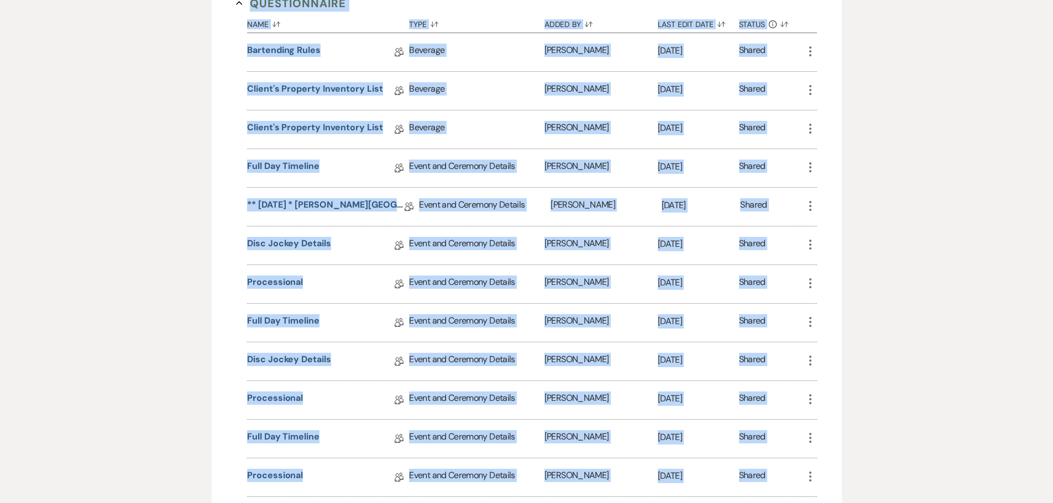
click at [167, 171] on div "Messages Tasks Payments Vendors Rental Overview Timeline Docs & Files Contacts …" at bounding box center [526, 78] width 1053 height 1545
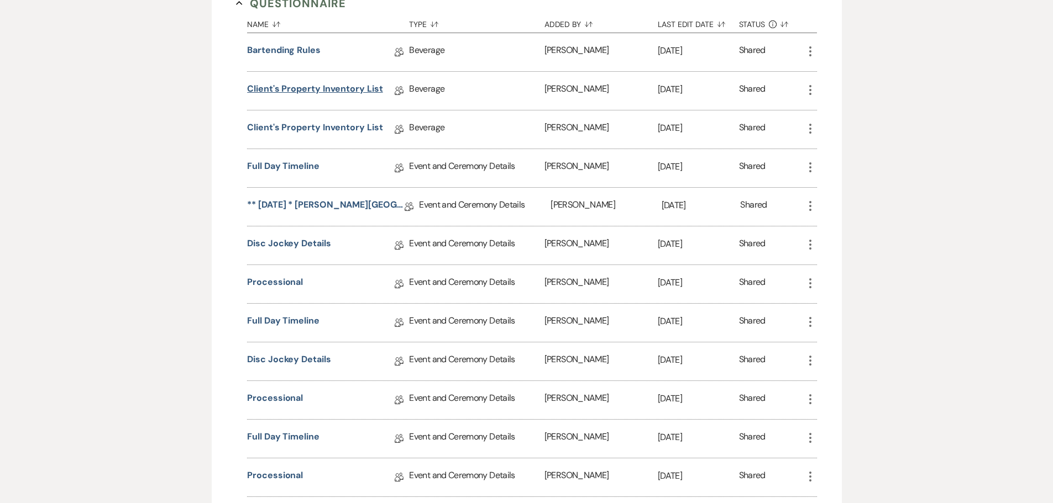
click at [349, 99] on link "Client's Property Inventory List" at bounding box center [314, 90] width 135 height 17
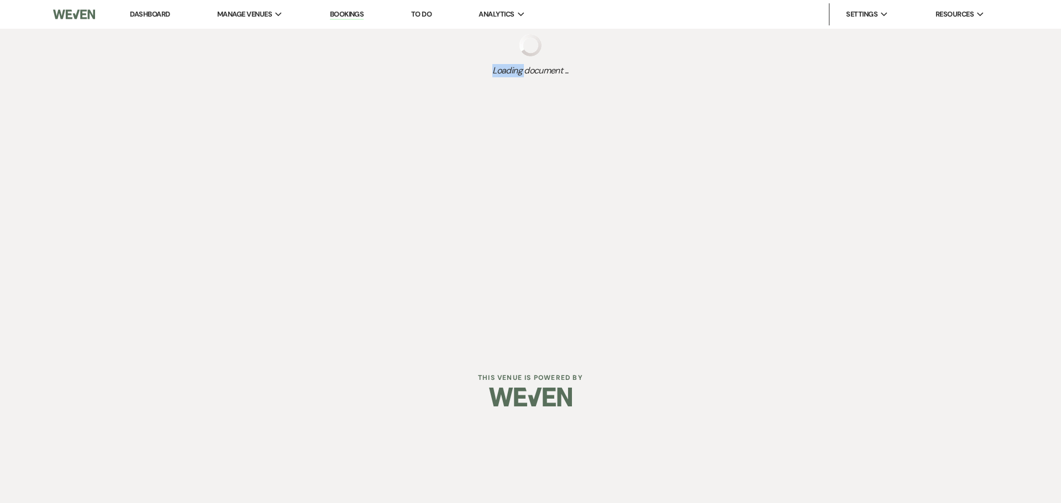
click at [349, 106] on div "Dashboard Manage Venues Expand The Buttes at Reflections Bookings To Do Analyti…" at bounding box center [530, 176] width 1061 height 353
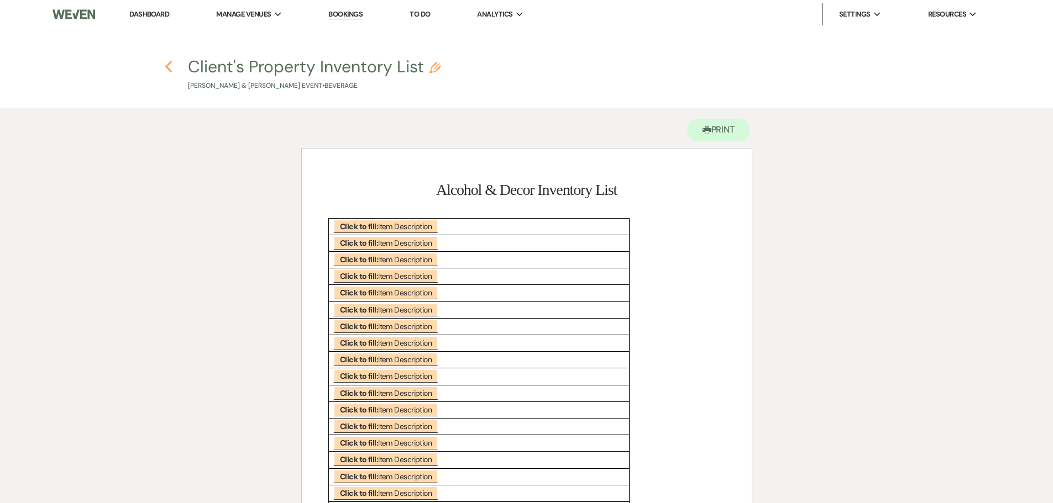
click at [169, 69] on use "button" at bounding box center [168, 67] width 7 height 12
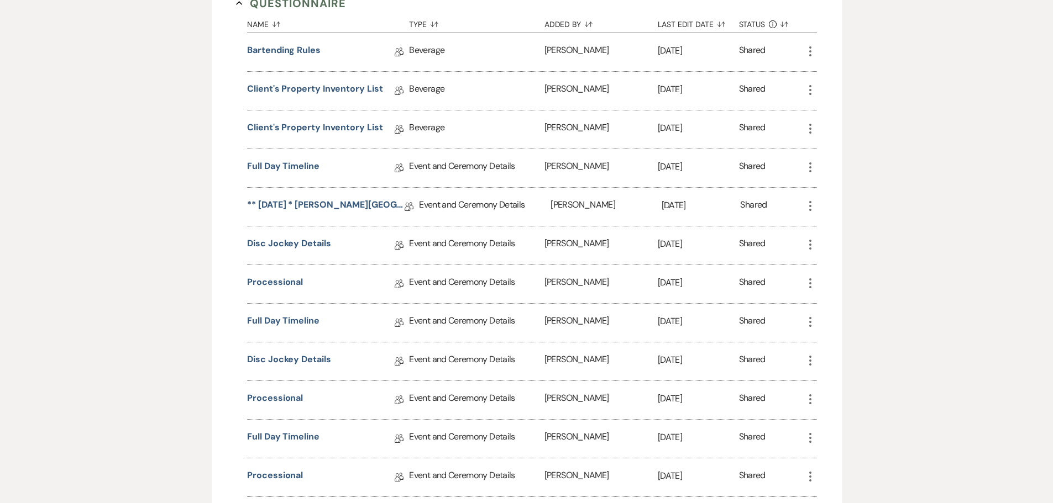
click at [811, 97] on icon "More" at bounding box center [810, 89] width 13 height 13
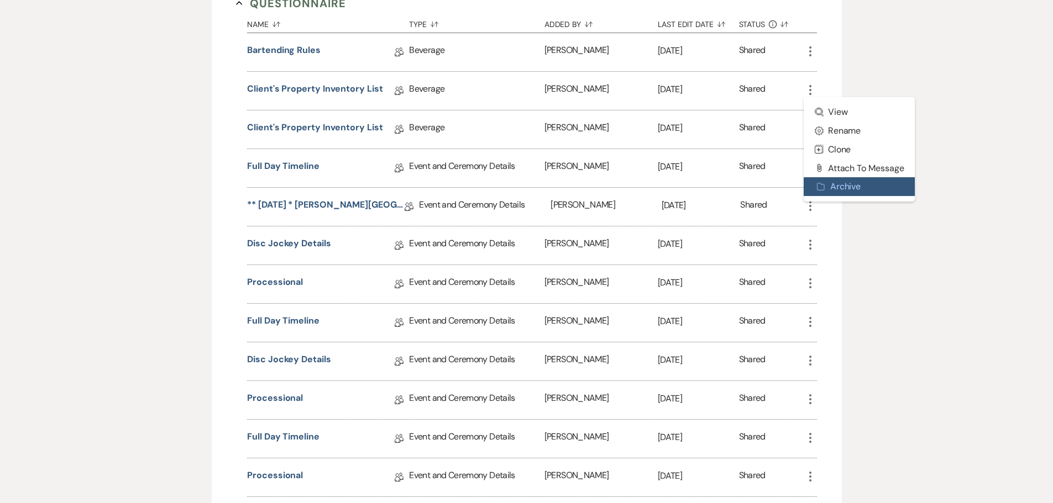
click at [832, 196] on button "Archive Archive" at bounding box center [860, 186] width 112 height 19
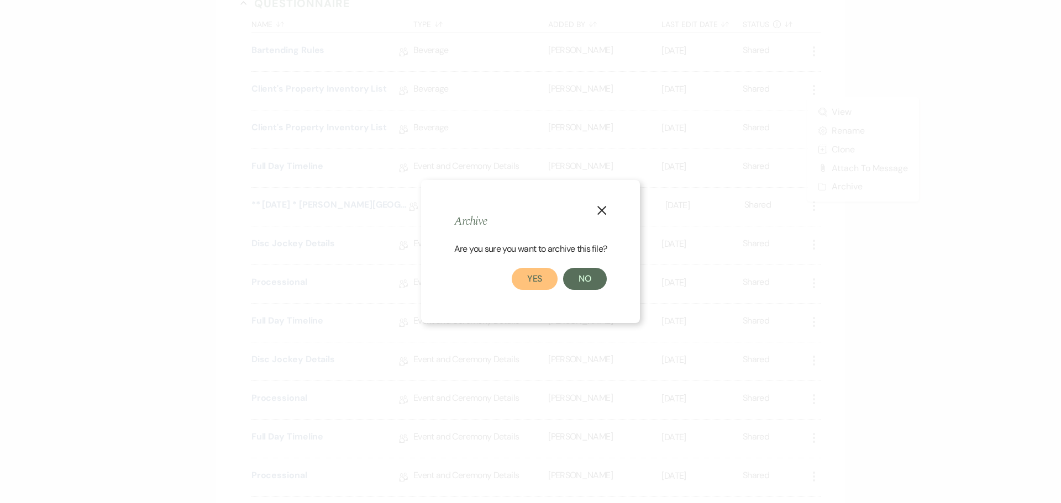
click at [531, 280] on button "Yes" at bounding box center [535, 279] width 46 height 22
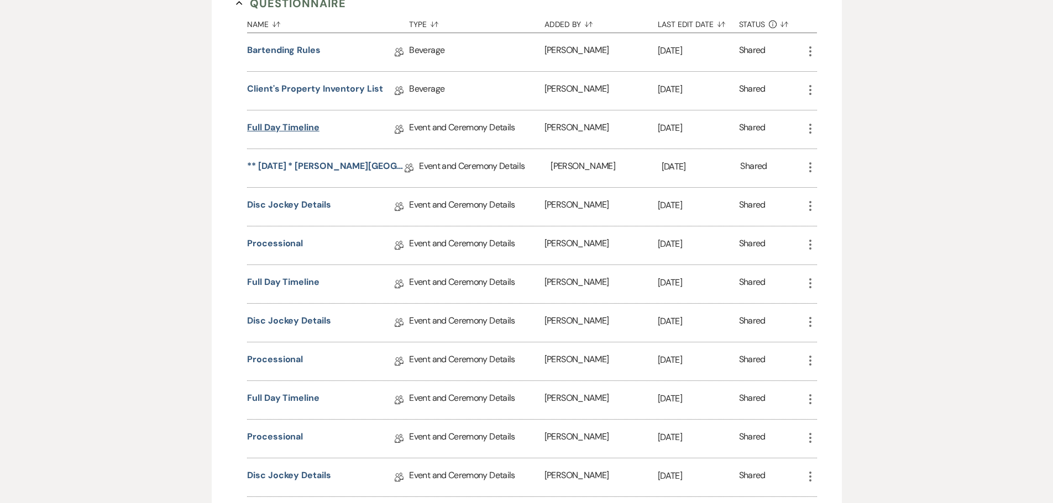
click at [298, 138] on link "Full Day Timeline" at bounding box center [283, 129] width 72 height 17
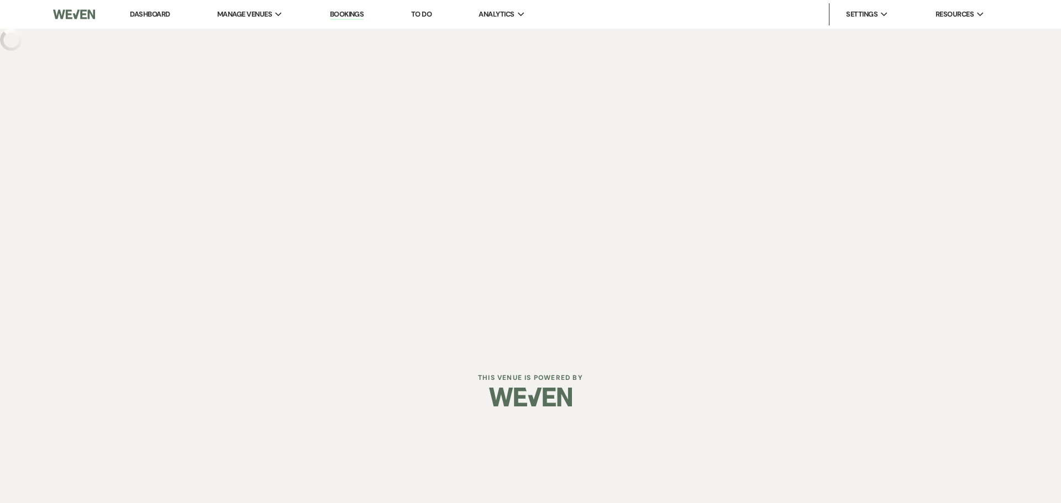
click at [298, 142] on div "Dashboard Manage Venues Expand The Buttes at Reflections Bookings To Do Analyti…" at bounding box center [530, 176] width 1061 height 353
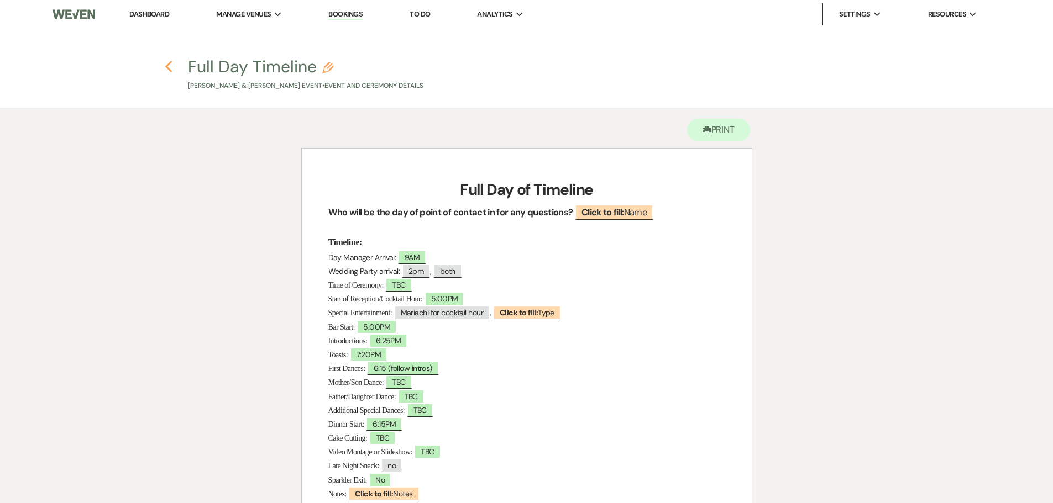
click at [167, 65] on use "button" at bounding box center [168, 67] width 7 height 12
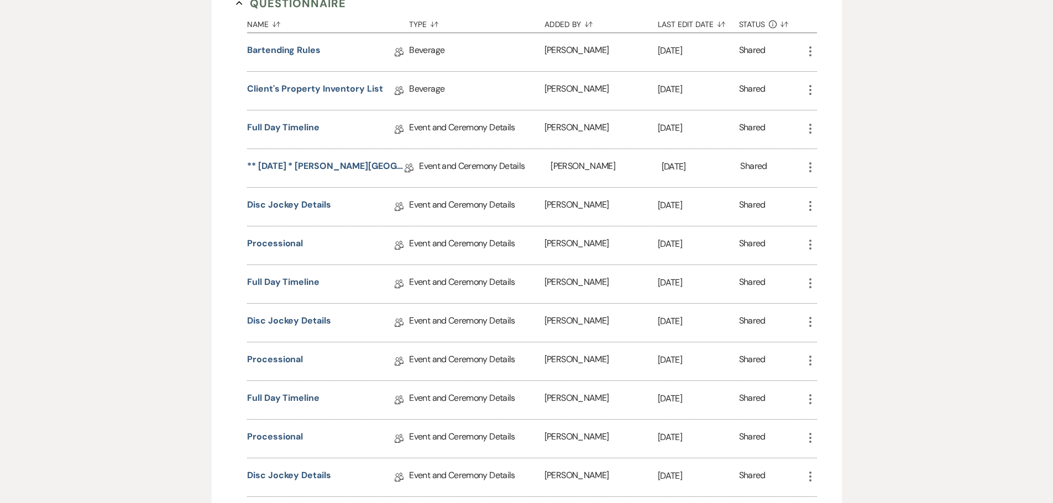
click at [811, 290] on icon "More" at bounding box center [810, 283] width 13 height 13
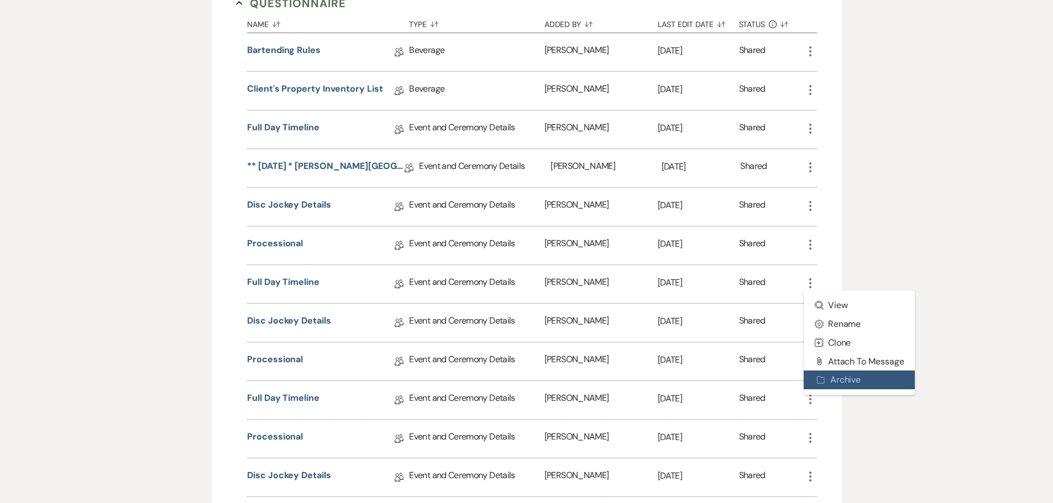
click at [840, 390] on button "Archive Archive" at bounding box center [860, 380] width 112 height 19
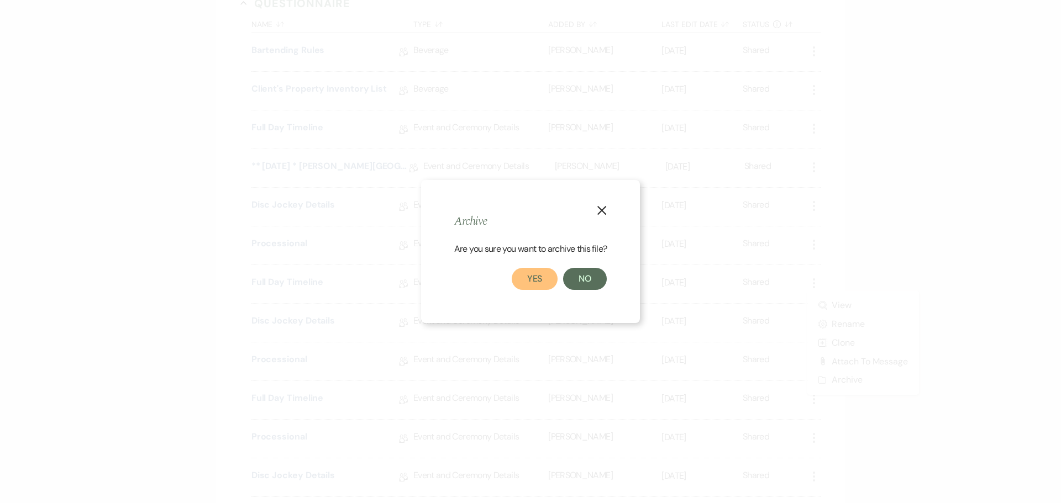
click at [526, 277] on button "Yes" at bounding box center [535, 279] width 46 height 22
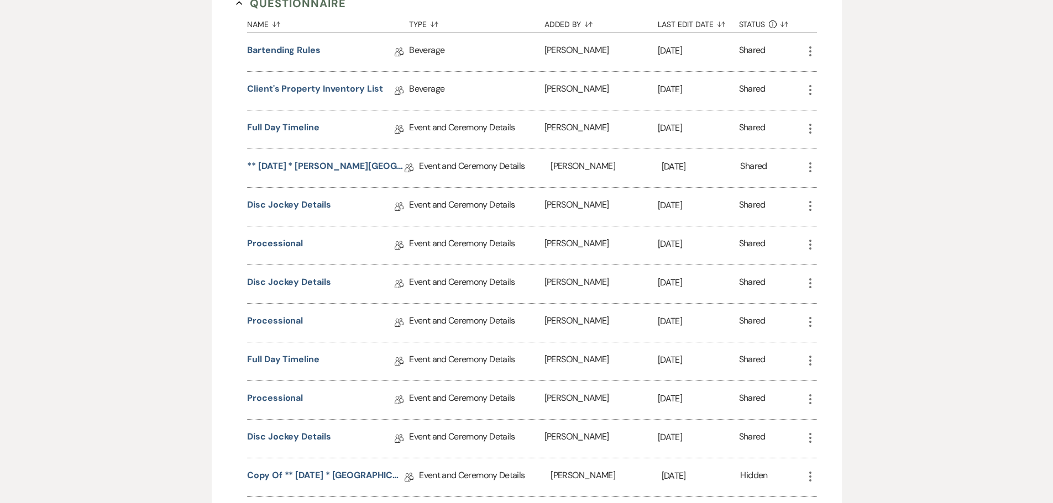
click at [810, 366] on use "button" at bounding box center [810, 361] width 2 height 10
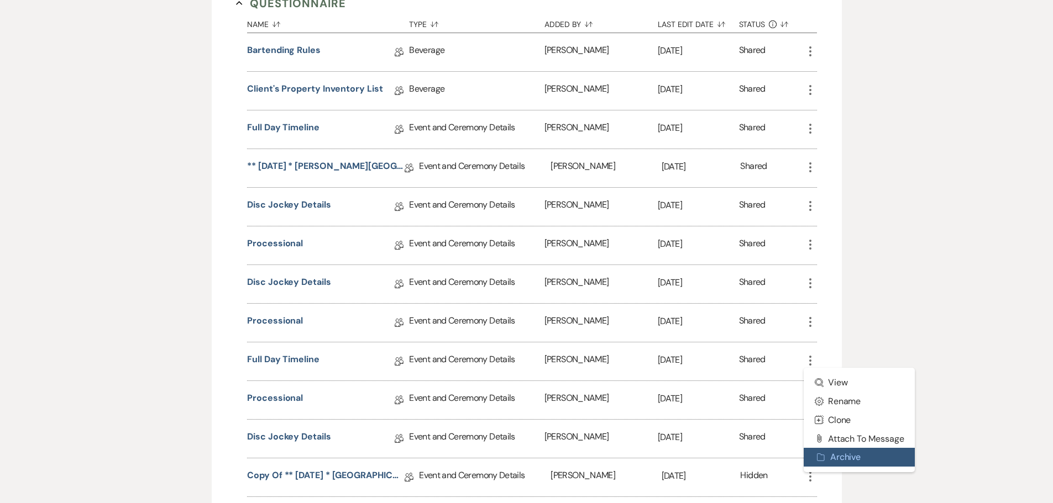
click at [834, 467] on button "Archive Archive" at bounding box center [860, 457] width 112 height 19
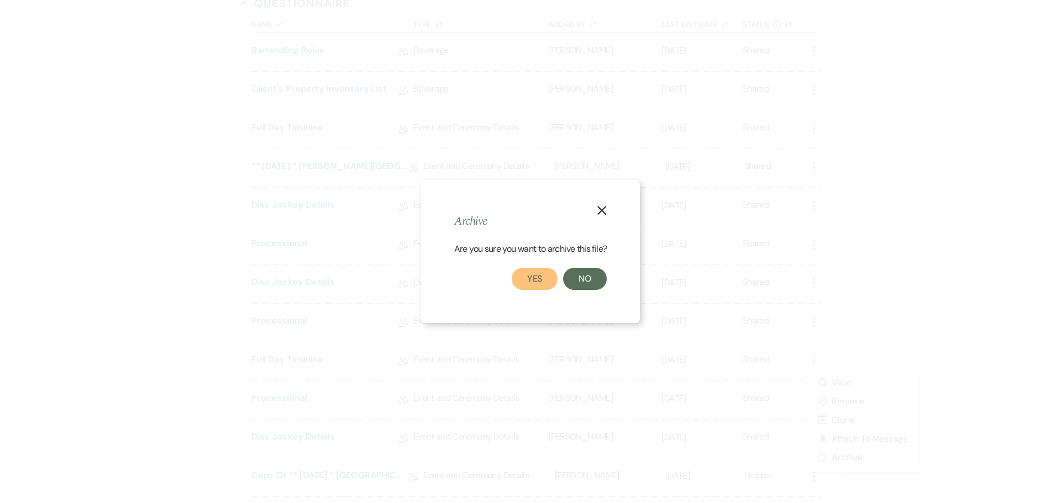
click at [532, 280] on button "Yes" at bounding box center [535, 279] width 46 height 22
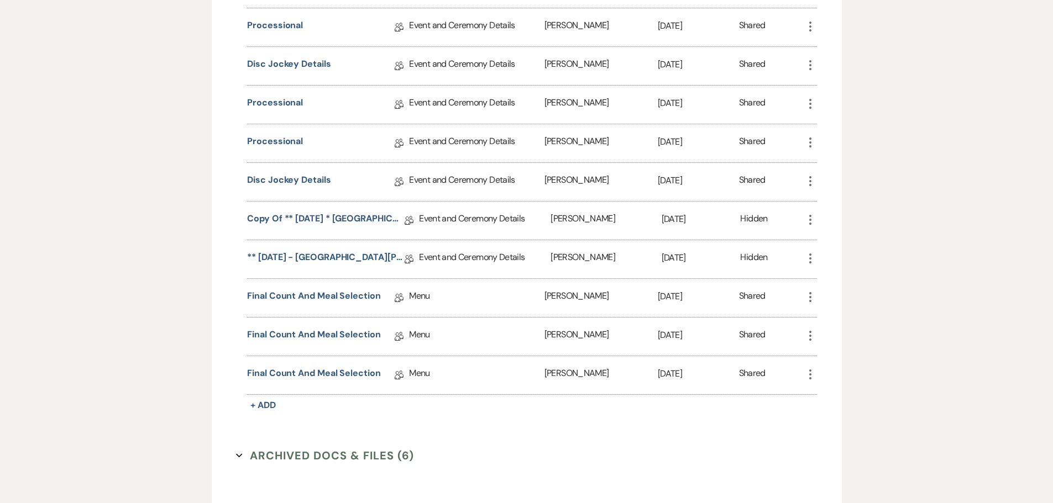
scroll to position [1161, 0]
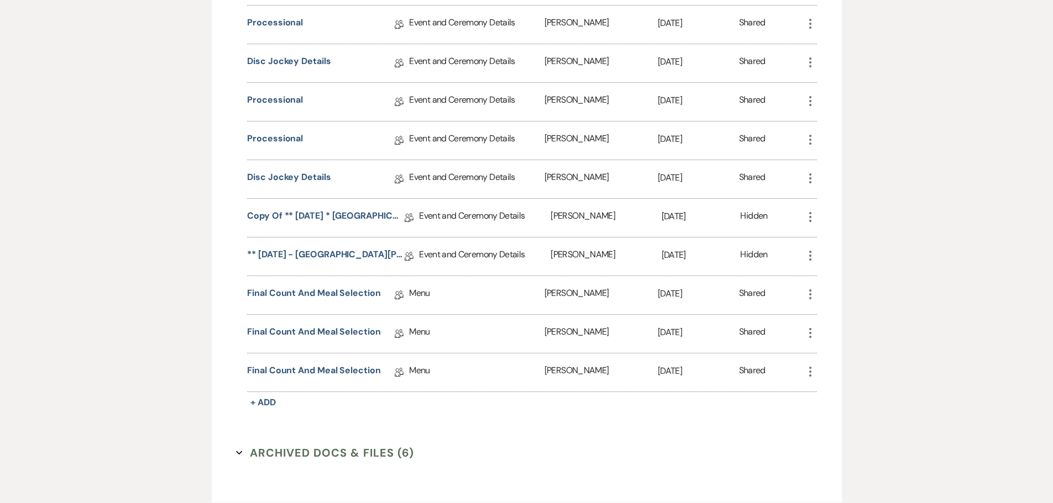
click at [809, 340] on icon "More" at bounding box center [810, 333] width 13 height 13
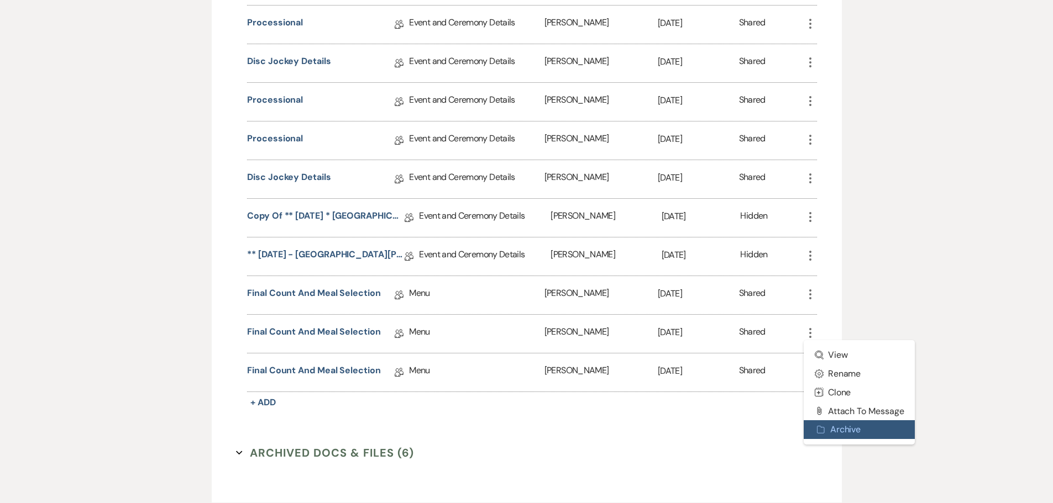
click at [826, 439] on button "Archive Archive" at bounding box center [860, 430] width 112 height 19
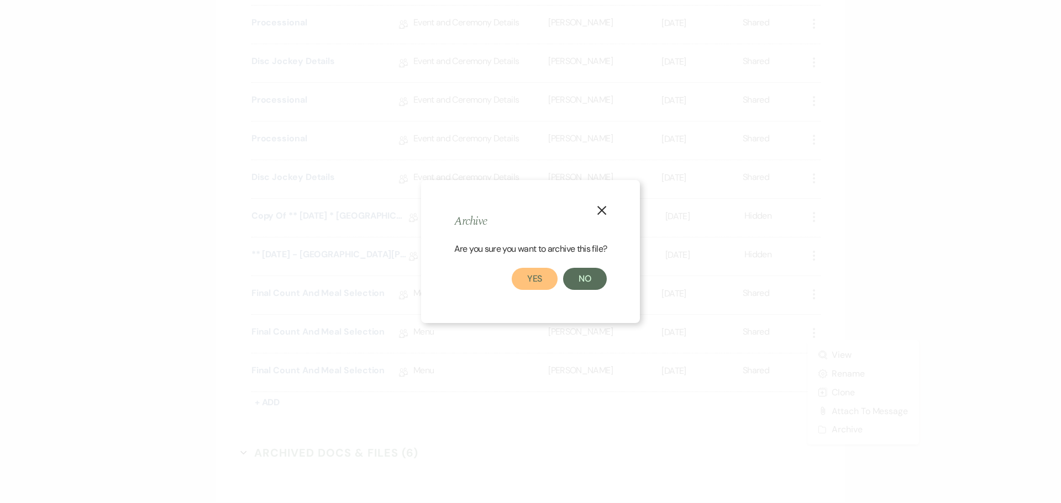
click at [538, 280] on button "Yes" at bounding box center [535, 279] width 46 height 22
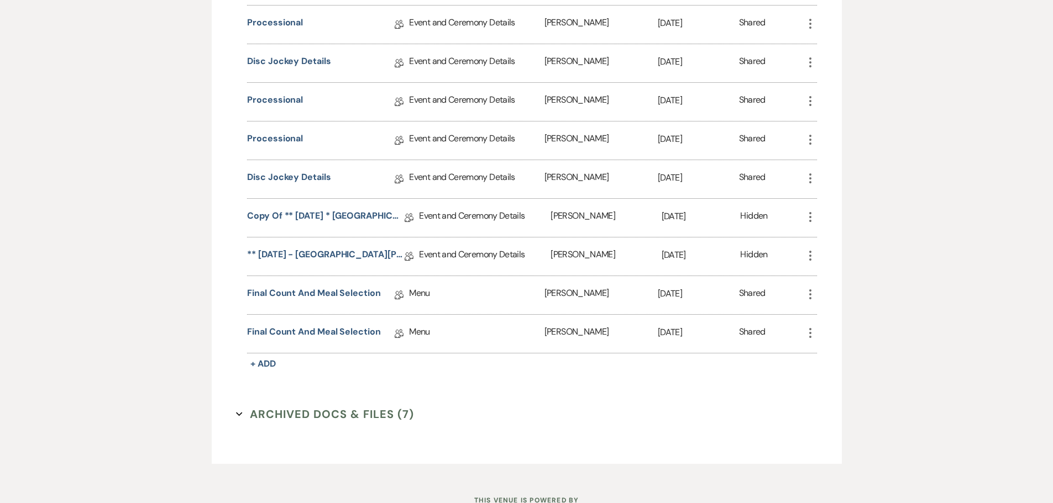
click at [806, 340] on icon "More" at bounding box center [810, 333] width 13 height 13
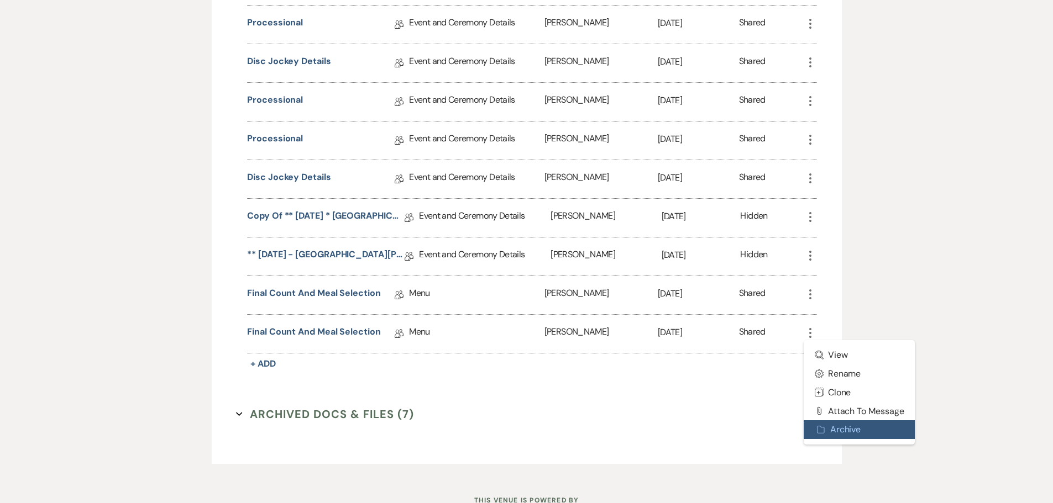
click at [847, 439] on button "Archive Archive" at bounding box center [860, 430] width 112 height 19
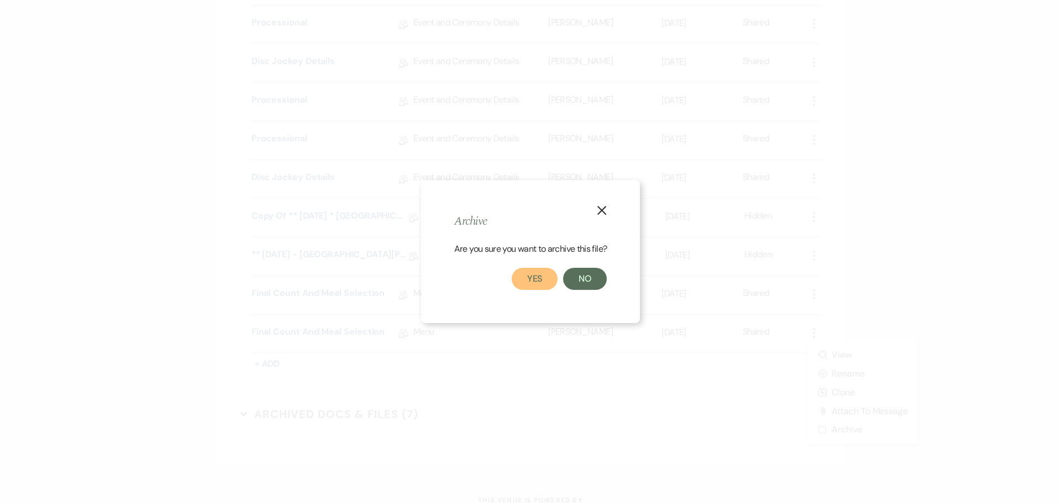
click at [538, 275] on button "Yes" at bounding box center [535, 279] width 46 height 22
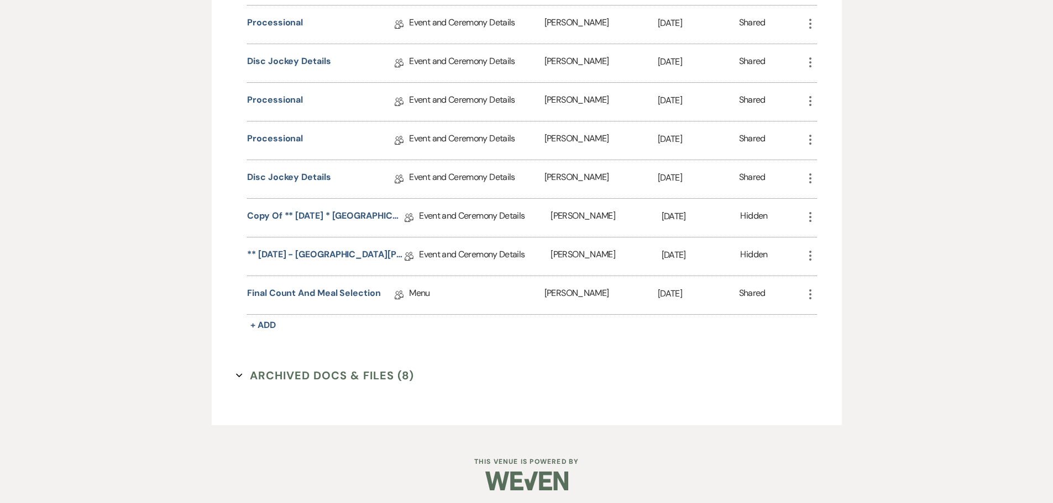
scroll to position [1105, 0]
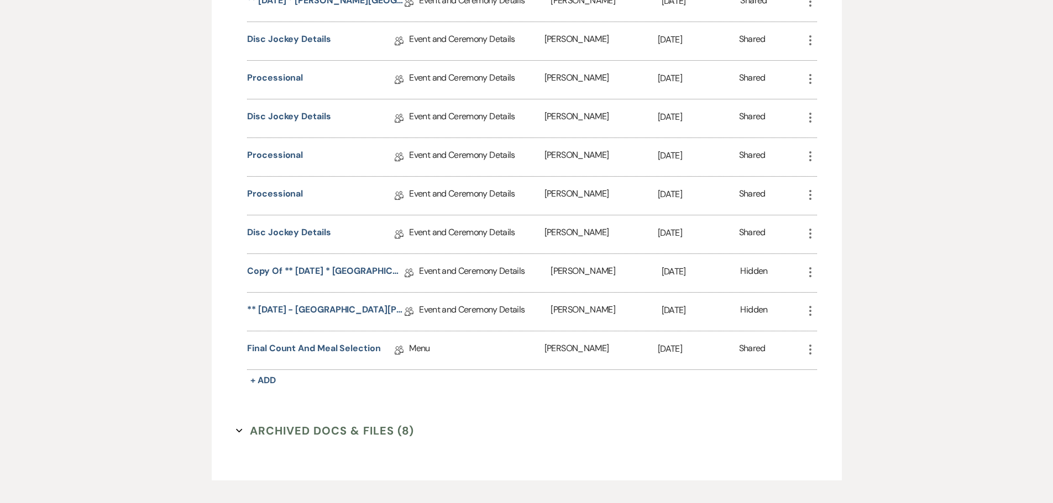
click at [811, 163] on icon "More" at bounding box center [810, 156] width 13 height 13
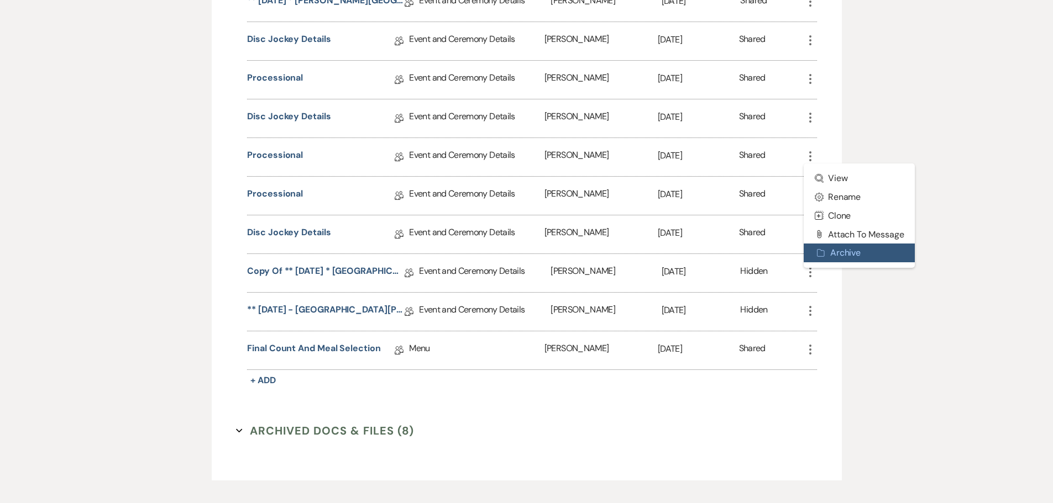
click at [830, 262] on button "Archive Archive" at bounding box center [860, 253] width 112 height 19
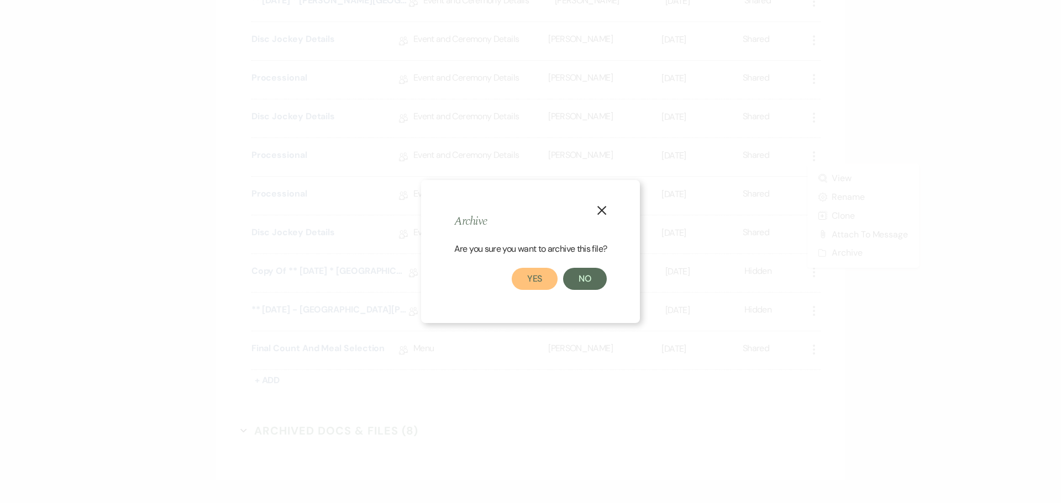
click at [539, 274] on button "Yes" at bounding box center [535, 279] width 46 height 22
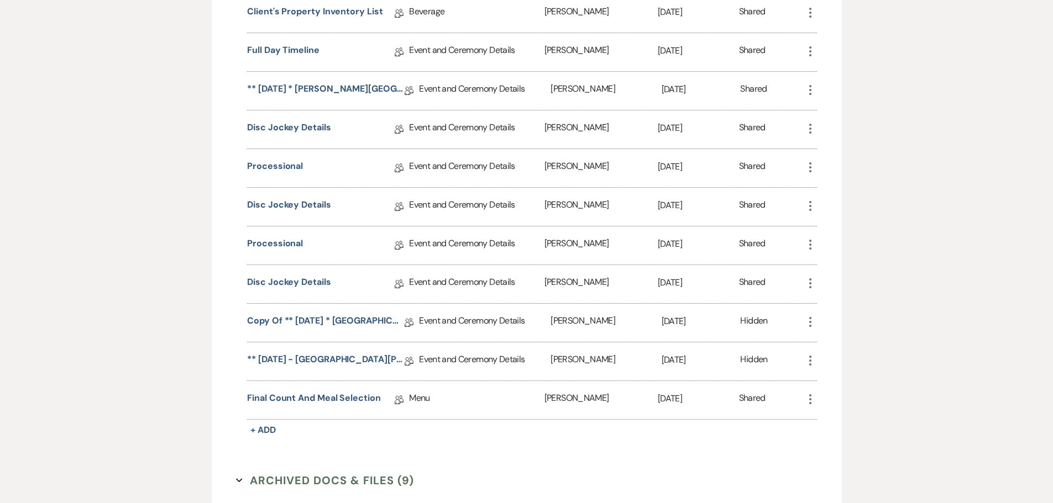
scroll to position [995, 0]
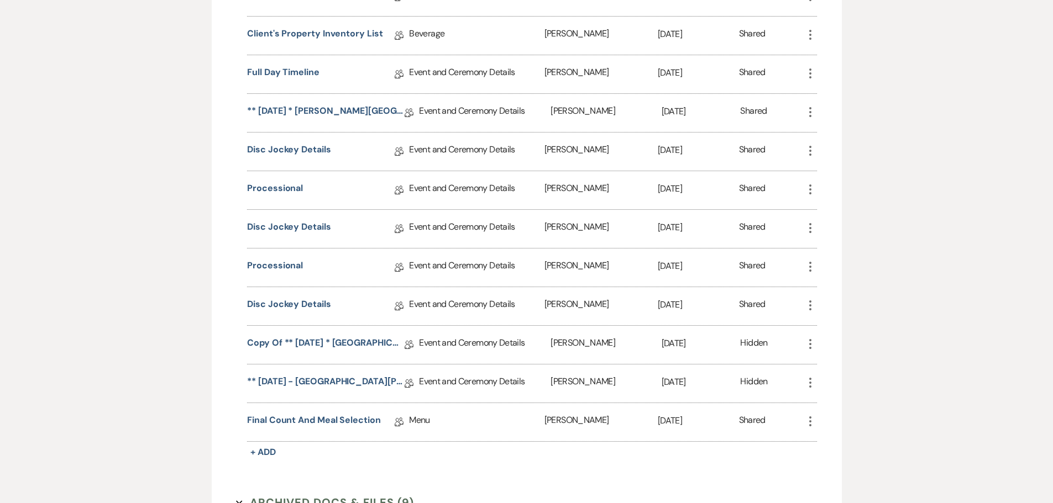
click at [812, 235] on icon "More" at bounding box center [810, 228] width 13 height 13
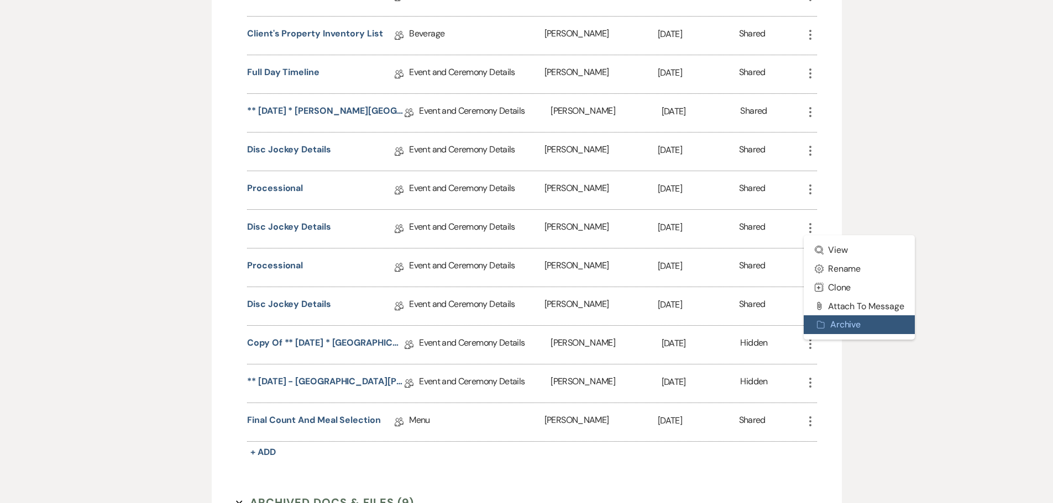
click at [833, 334] on button "Archive Archive" at bounding box center [860, 325] width 112 height 19
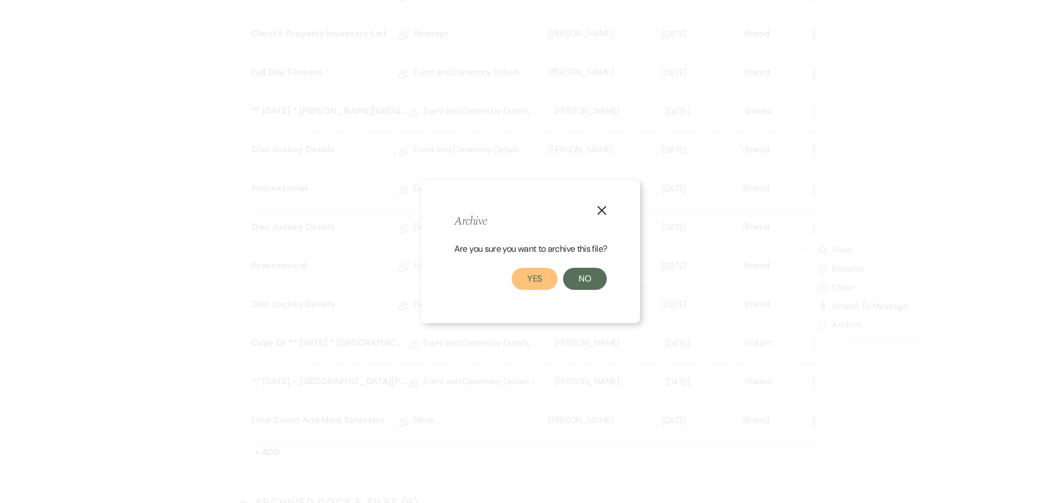
click at [538, 277] on button "Yes" at bounding box center [535, 279] width 46 height 22
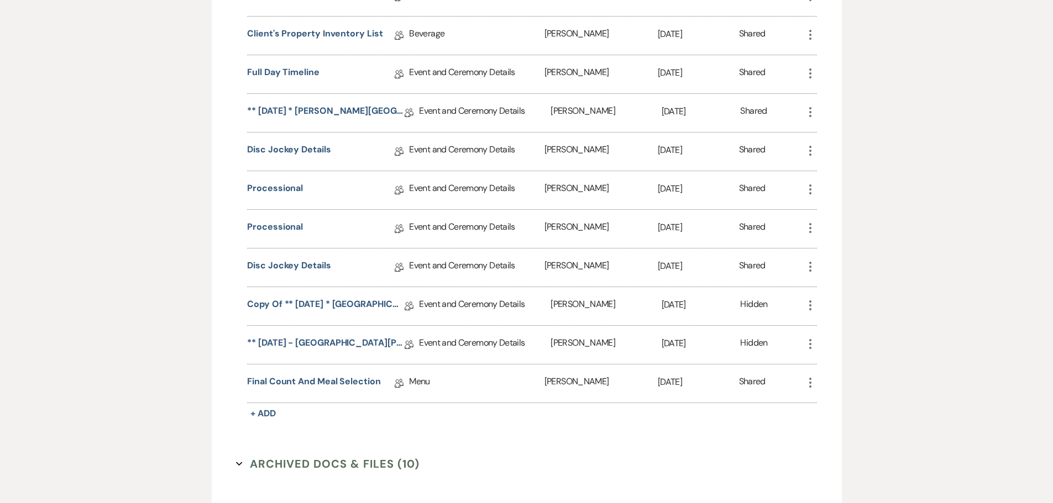
click at [811, 196] on icon "More" at bounding box center [810, 189] width 13 height 13
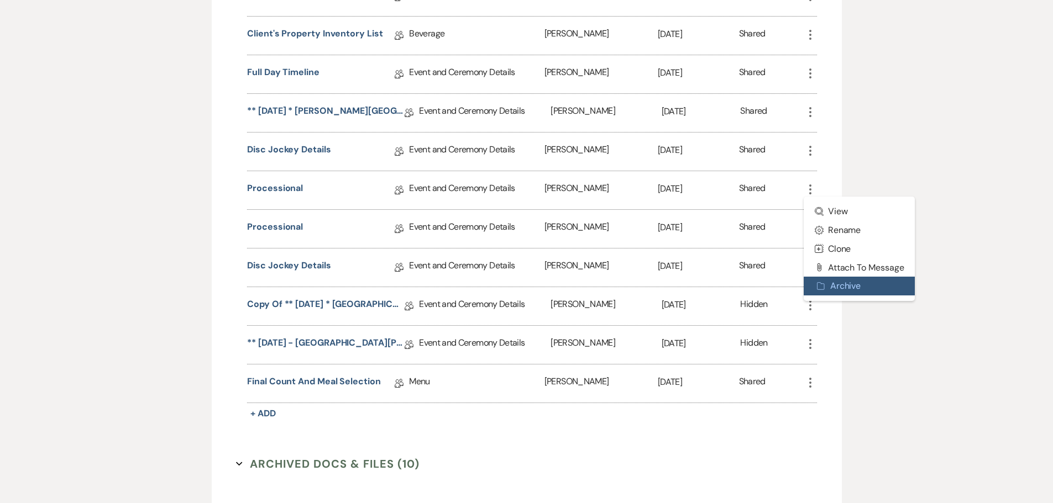
click at [827, 296] on button "Archive Archive" at bounding box center [860, 286] width 112 height 19
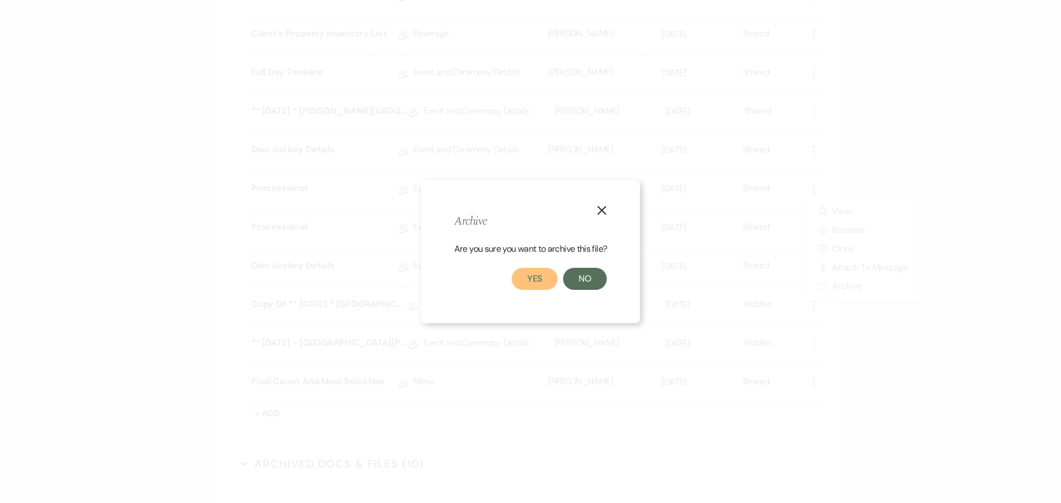
click at [529, 273] on button "Yes" at bounding box center [535, 279] width 46 height 22
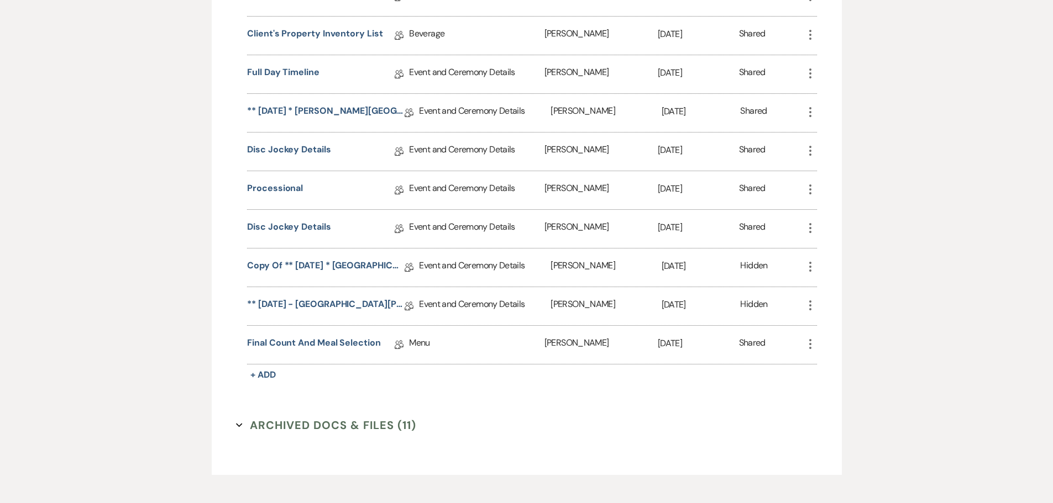
click at [808, 157] on icon "More" at bounding box center [810, 150] width 13 height 13
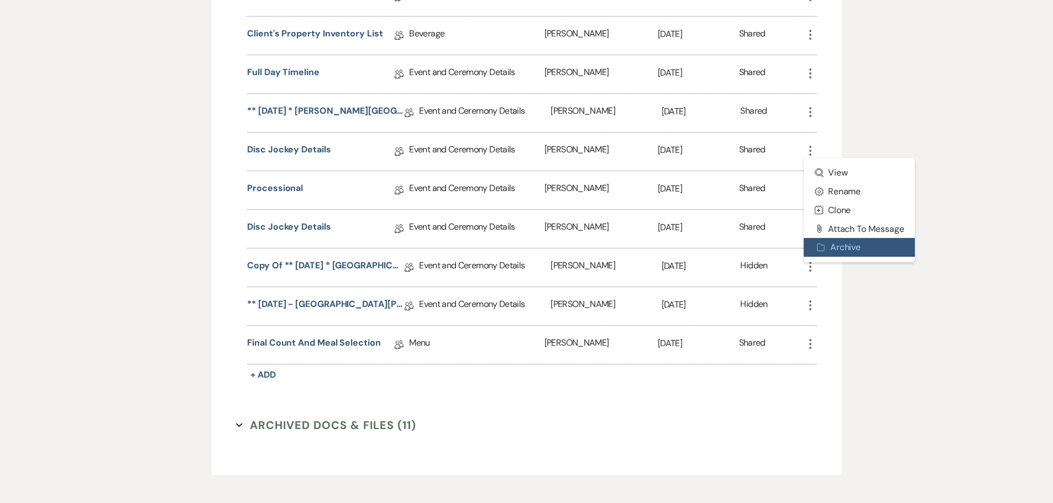
click at [824, 251] on use "button" at bounding box center [820, 247] width 7 height 7
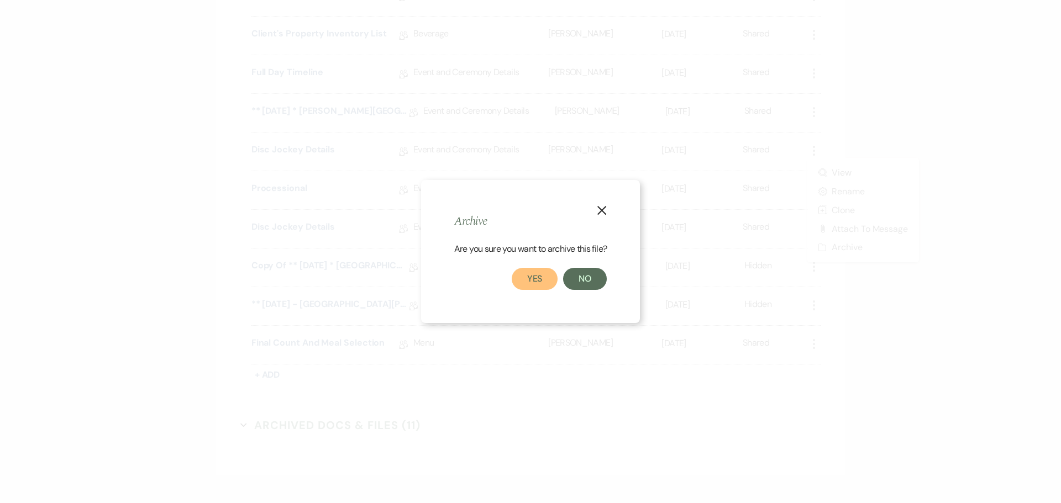
click at [547, 285] on button "Yes" at bounding box center [535, 279] width 46 height 22
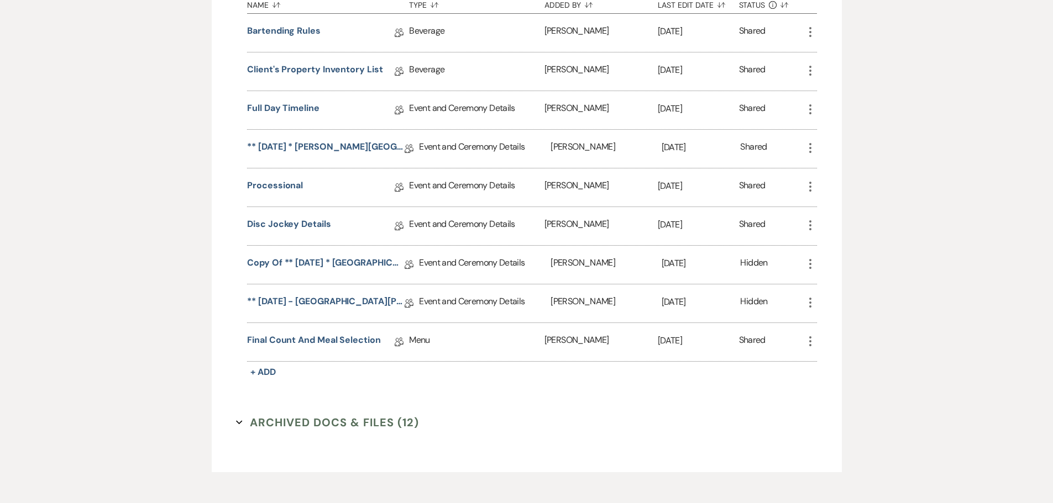
scroll to position [939, 0]
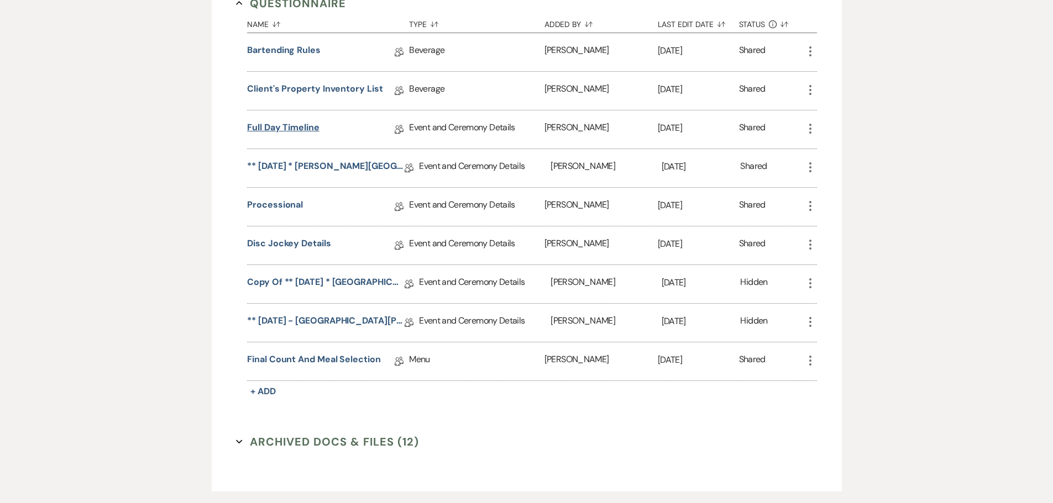
click at [304, 138] on link "Full Day Timeline" at bounding box center [283, 129] width 72 height 17
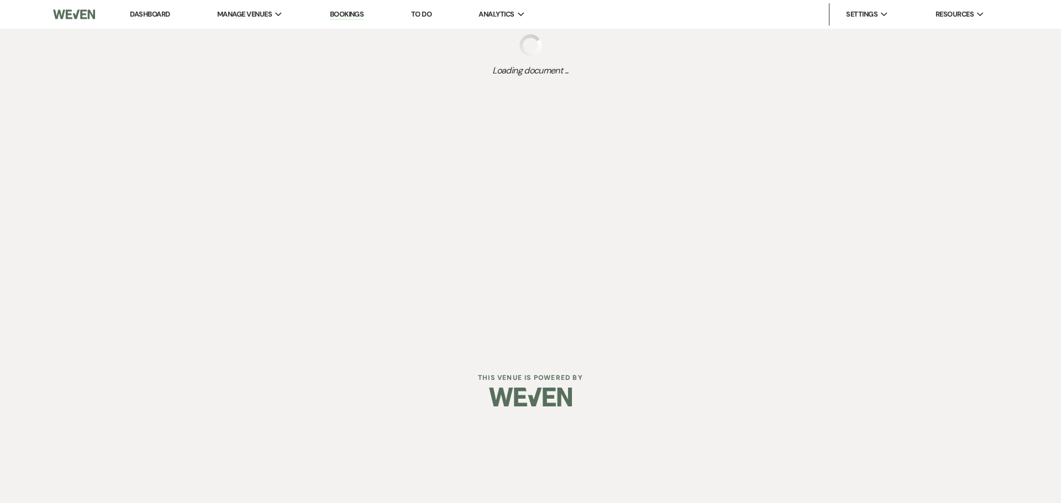
click at [304, 143] on div "Dashboard Manage Venues Expand The Buttes at Reflections Bookings To Do Analyti…" at bounding box center [530, 176] width 1061 height 353
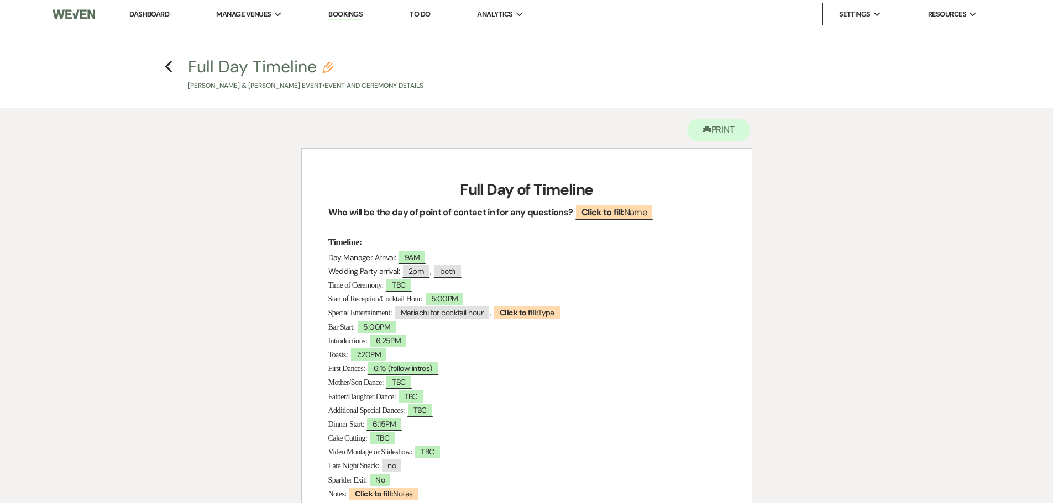
click at [516, 238] on h3 "Timeline:" at bounding box center [526, 242] width 397 height 16
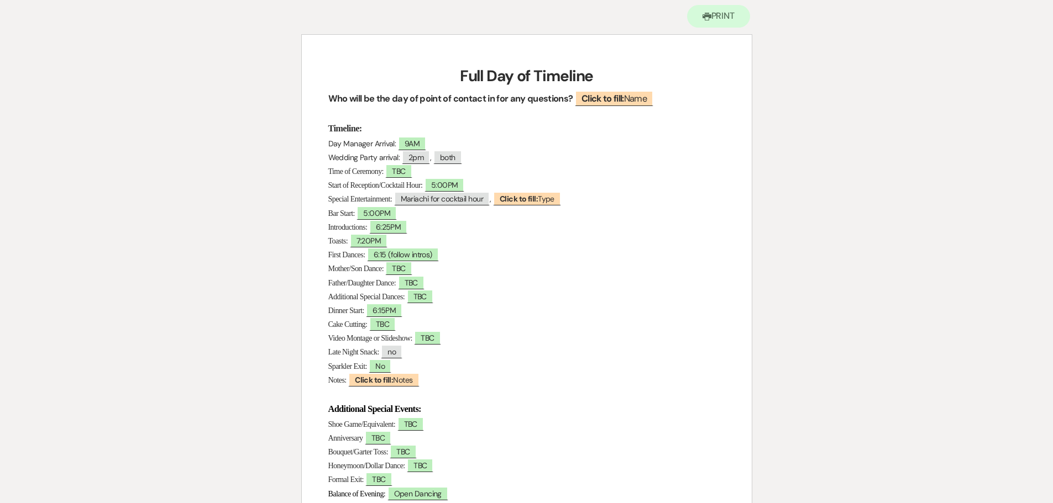
scroll to position [94, 0]
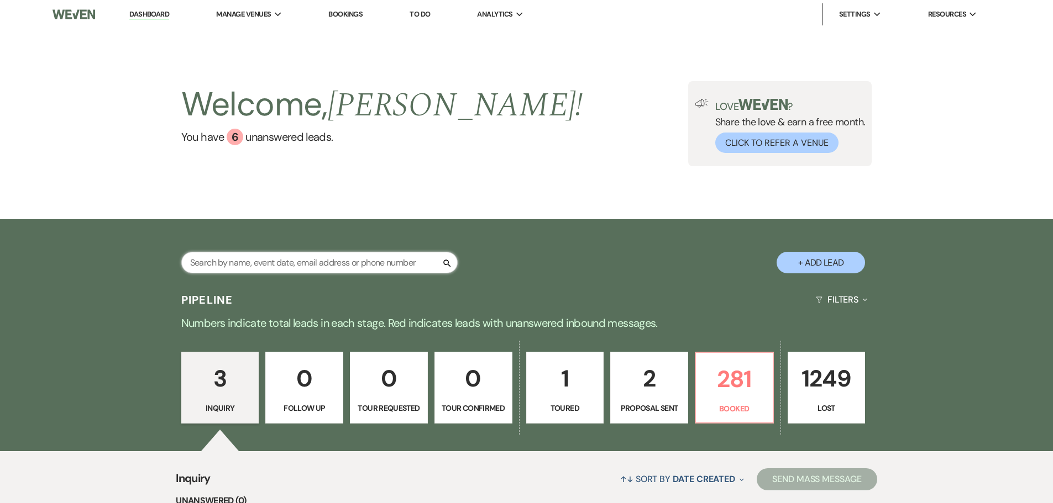
click at [343, 262] on input "text" at bounding box center [319, 263] width 276 height 22
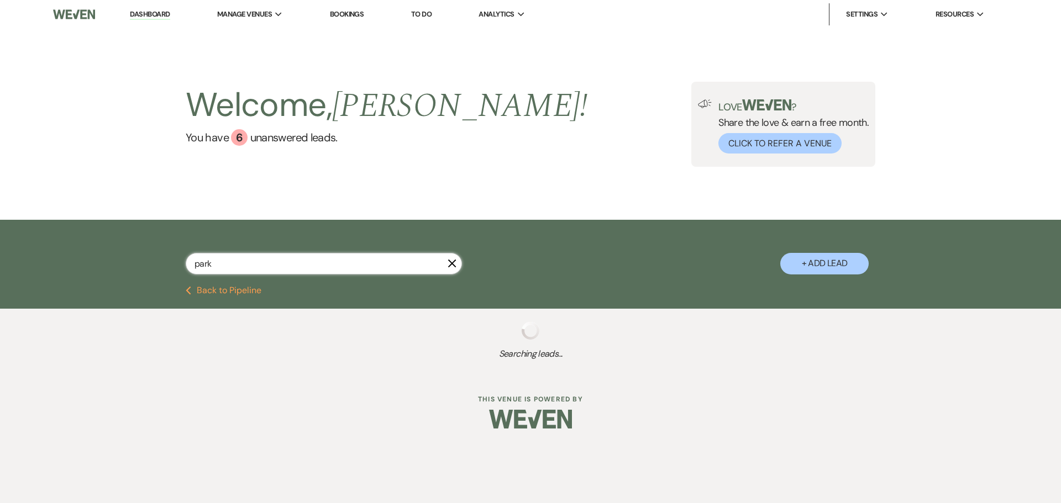
type input "[PERSON_NAME]"
select select "8"
select select "5"
select select "8"
select select "5"
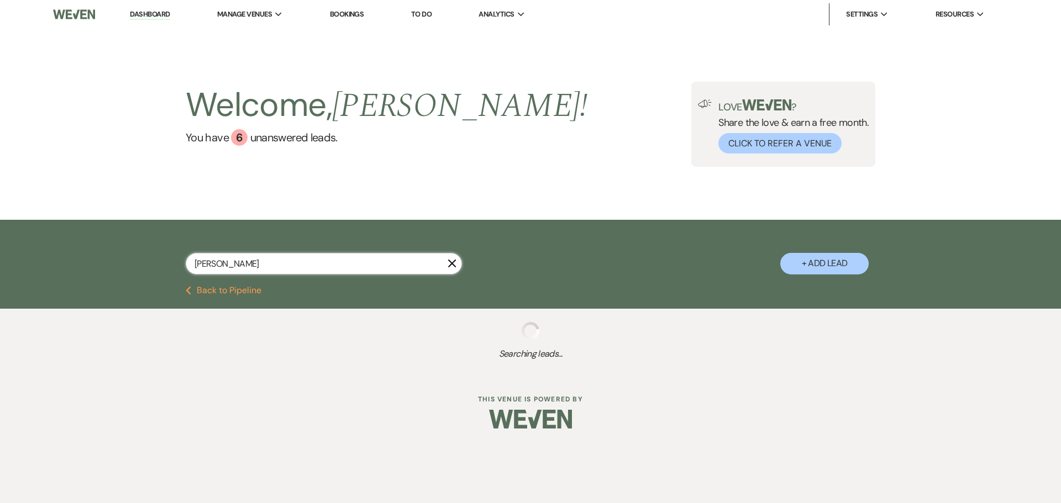
select select "8"
select select "5"
select select "8"
select select "5"
select select "8"
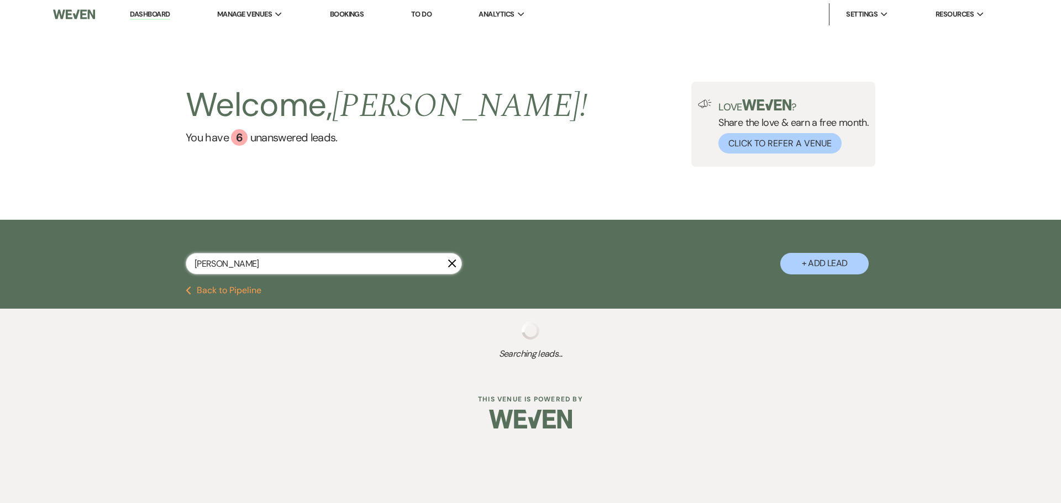
select select "8"
select select "10"
select select "8"
select select "5"
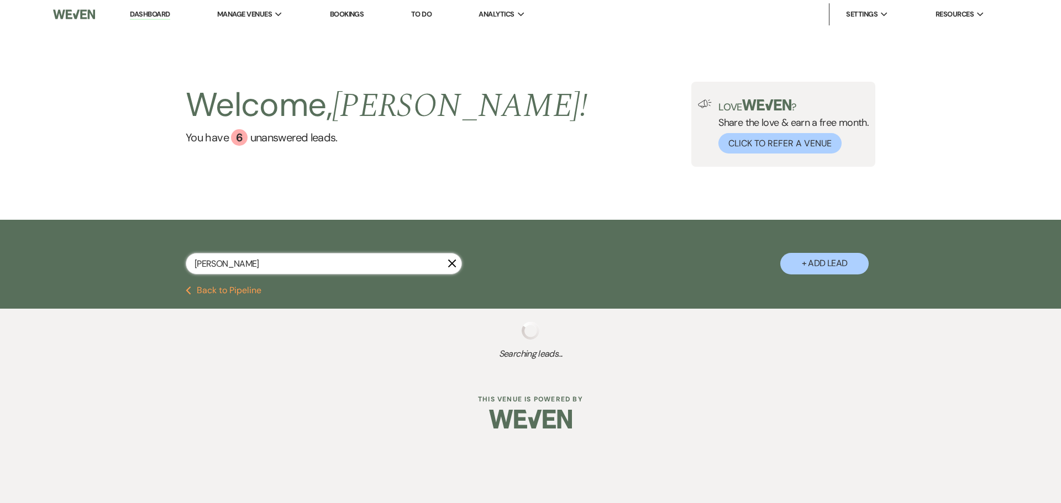
select select "8"
select select "6"
select select "8"
select select "5"
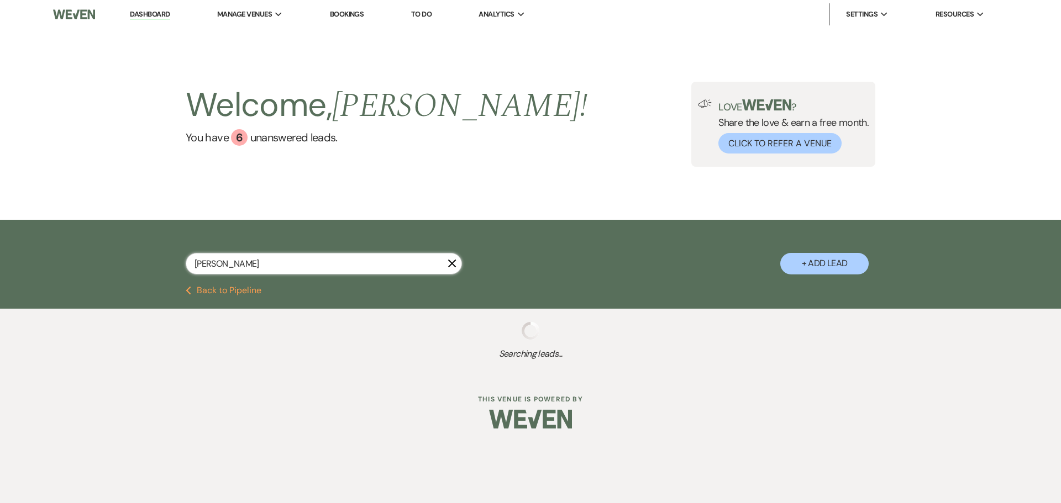
select select "8"
select select "6"
select select "8"
select select "6"
select select "8"
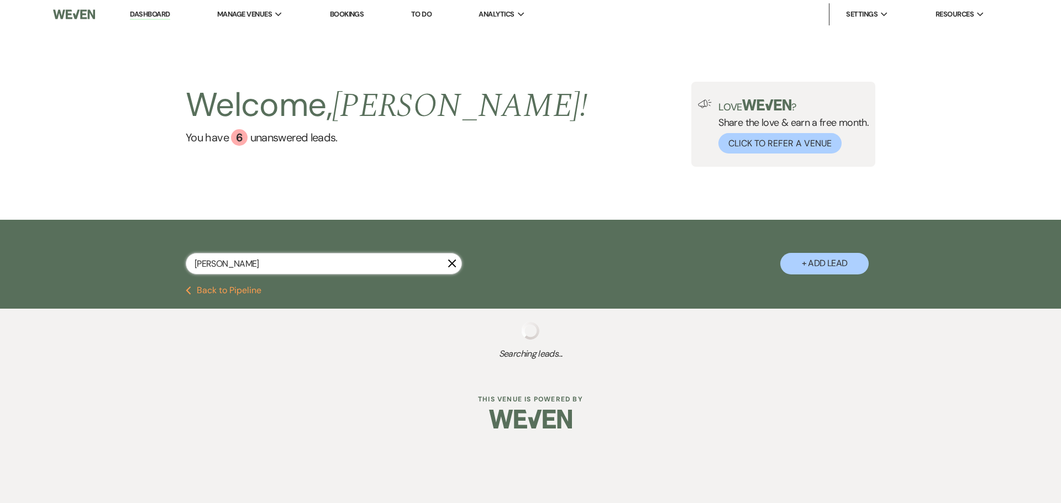
select select "4"
select select "8"
select select "5"
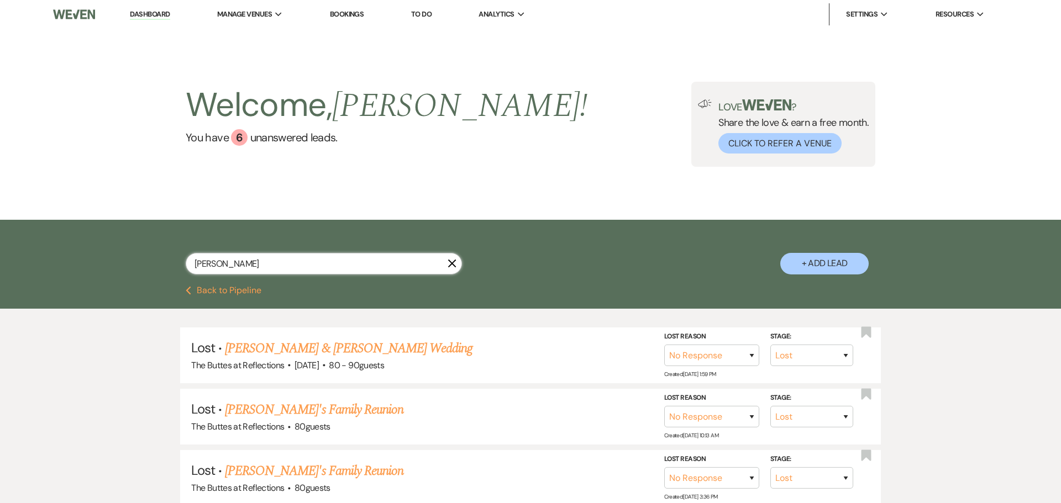
type input "parker"
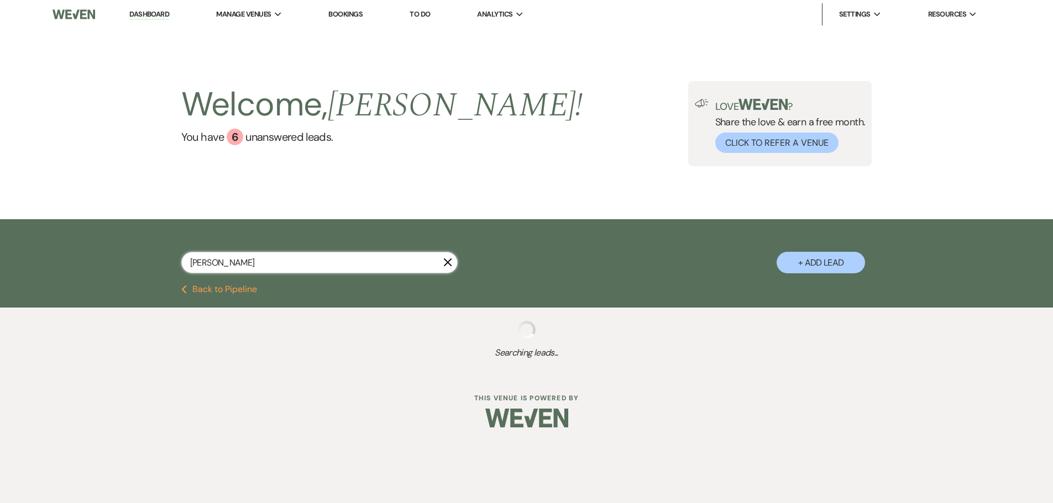
select select "8"
select select "5"
select select "8"
select select "6"
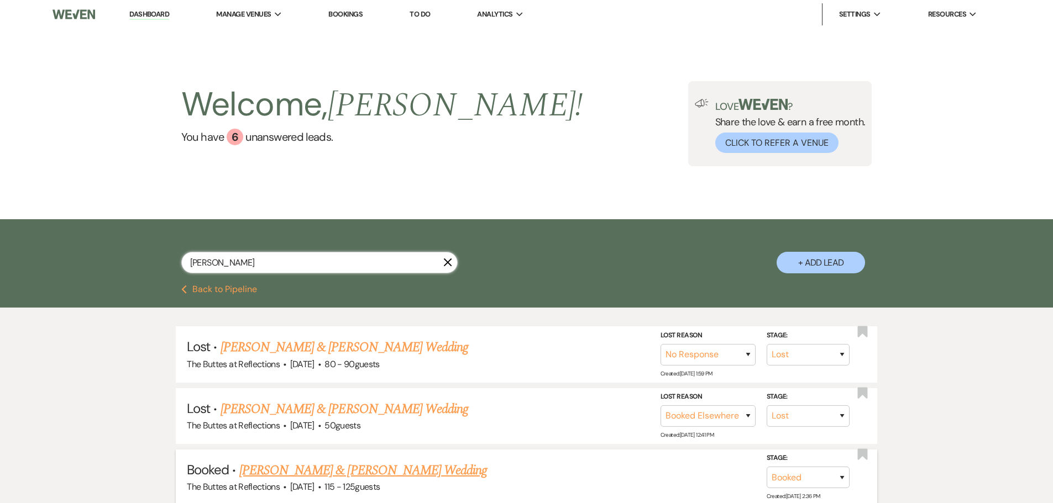
type input "parker"
click at [376, 472] on link "[PERSON_NAME] & [PERSON_NAME] Wedding" at bounding box center [363, 471] width 248 height 20
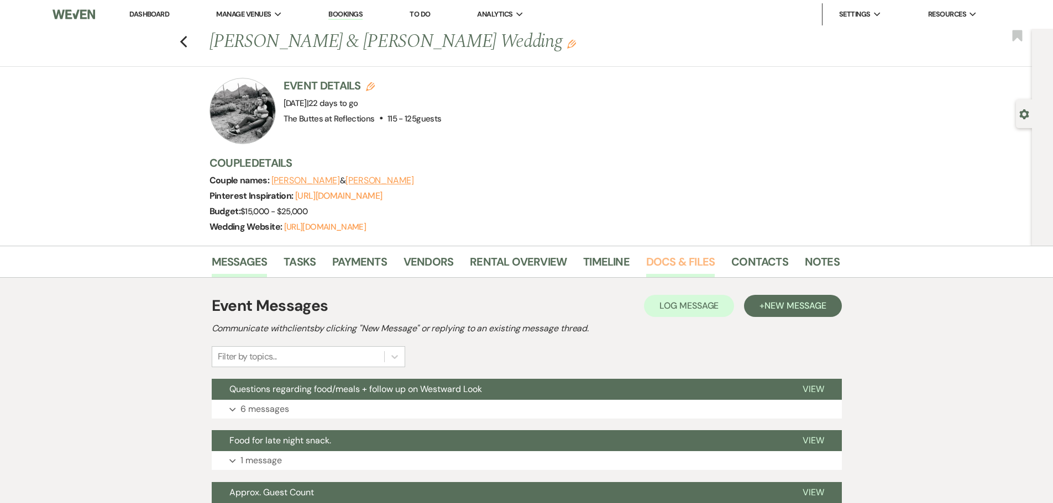
click at [663, 277] on link "Docs & Files" at bounding box center [680, 265] width 69 height 24
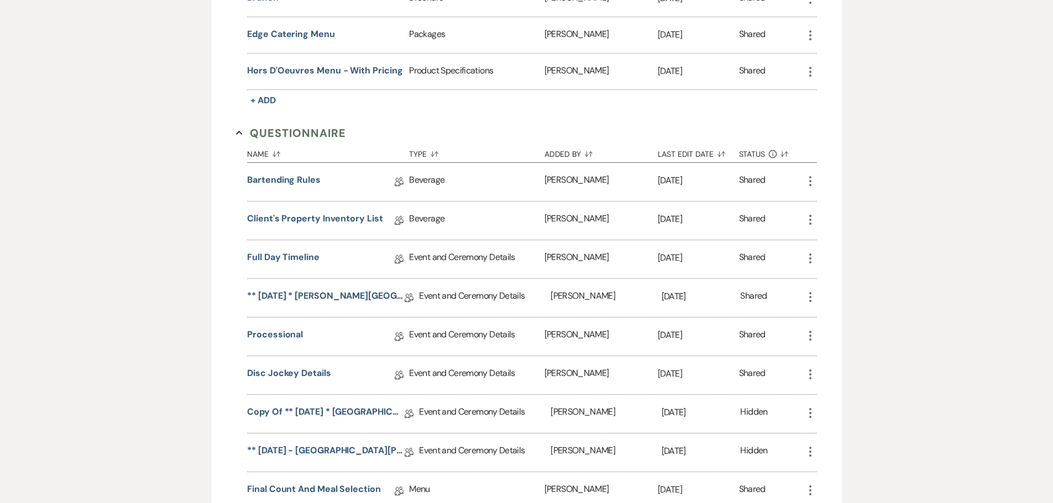
scroll to position [829, 0]
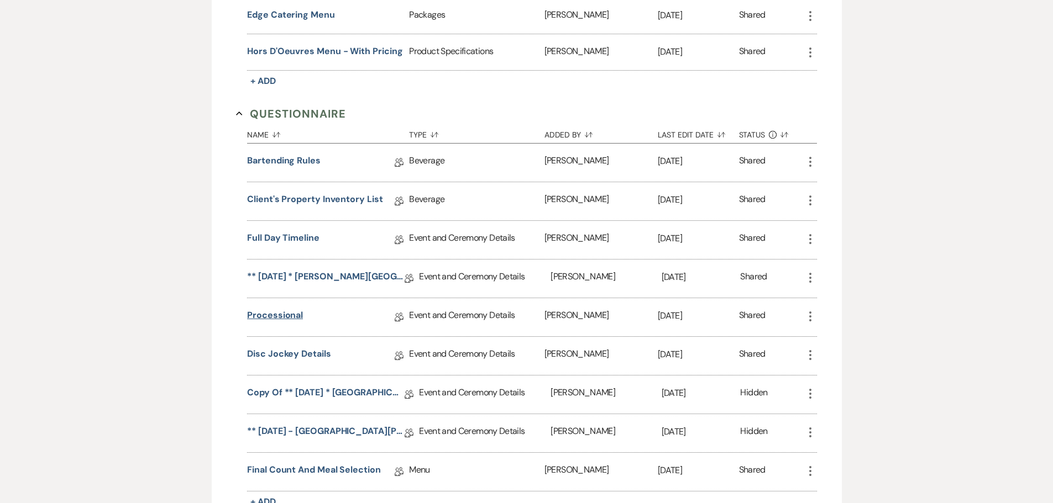
click at [283, 326] on link "Processional" at bounding box center [275, 317] width 56 height 17
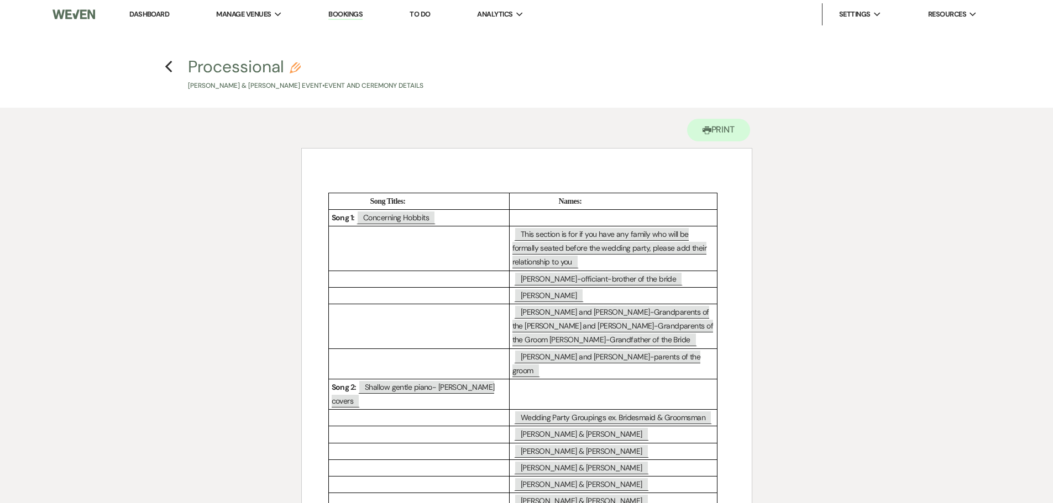
click at [471, 254] on p at bounding box center [419, 248] width 175 height 14
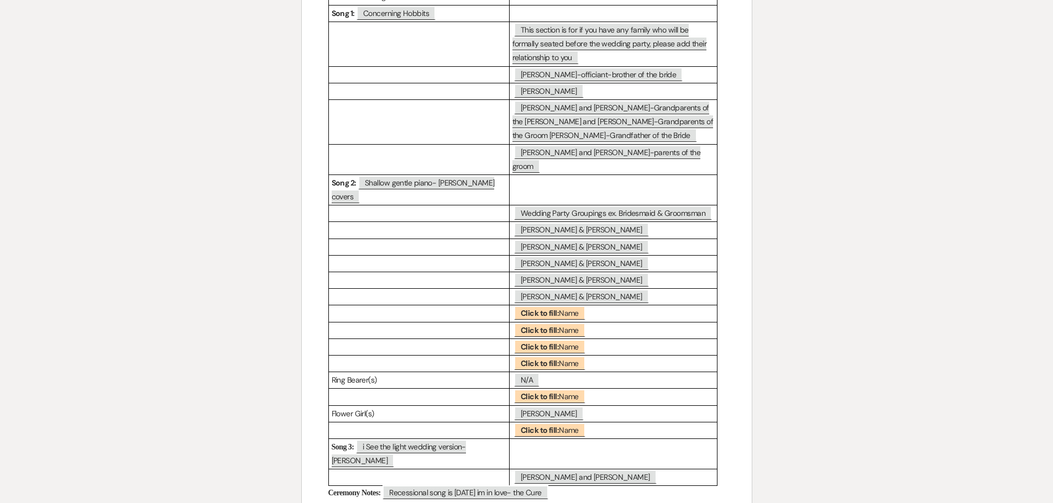
scroll to position [221, 0]
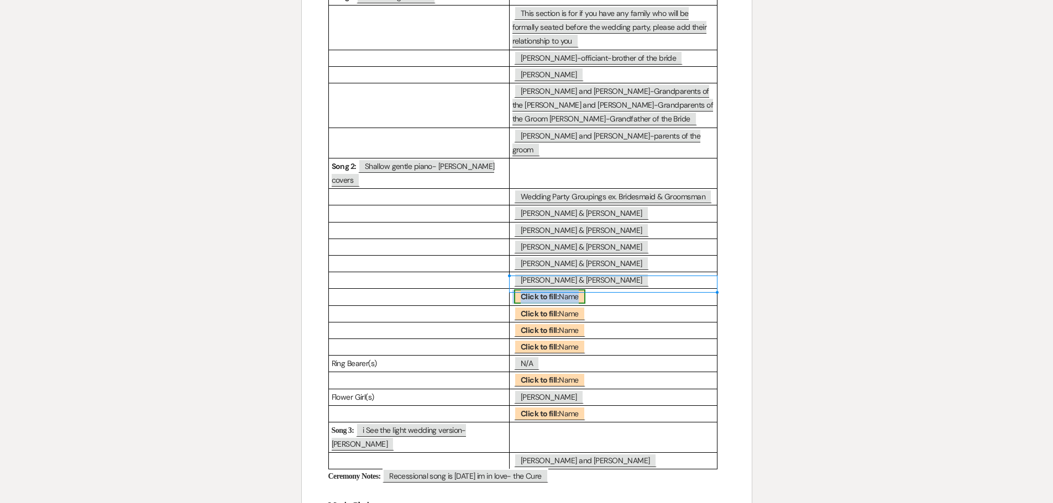
click at [558, 292] on b "Click to fill:" at bounding box center [540, 297] width 38 height 10
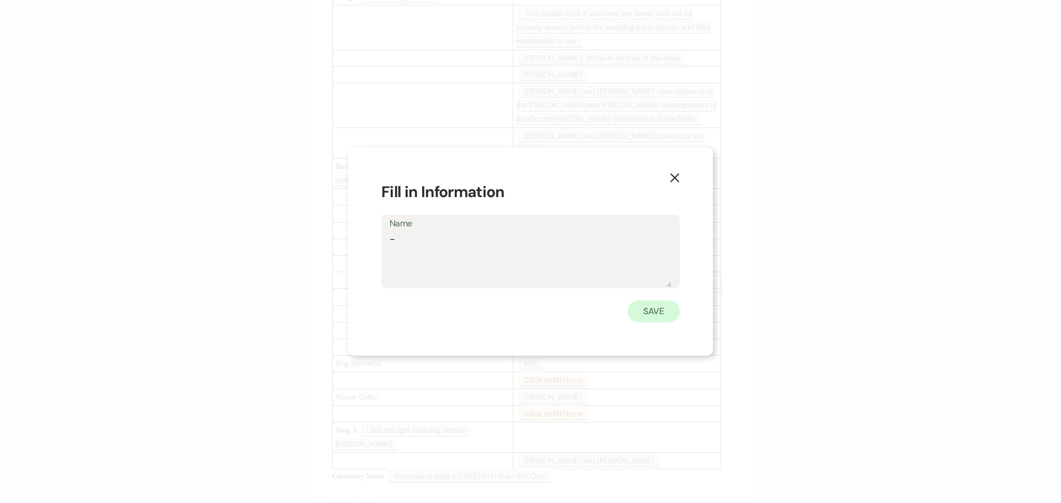
type textarea "-"
click at [653, 311] on button "Save" at bounding box center [654, 312] width 52 height 22
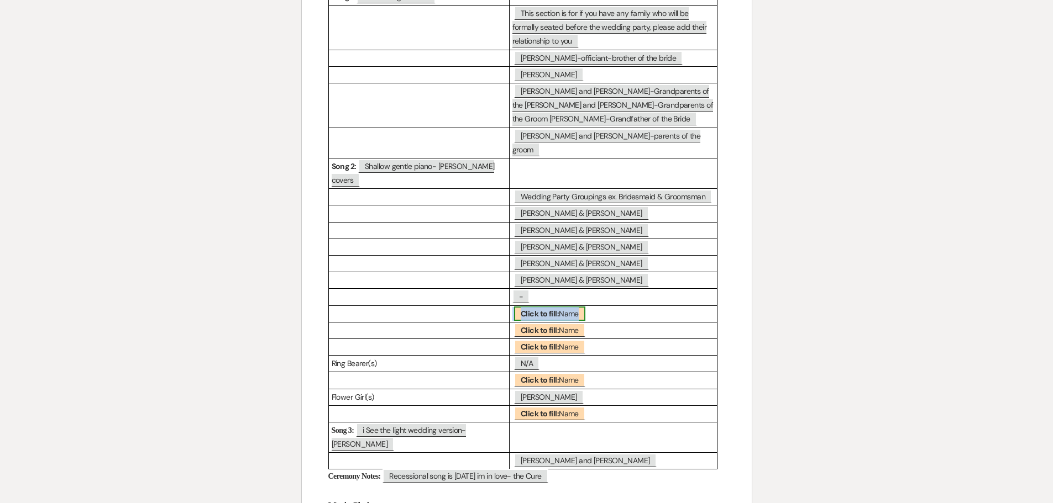
click at [560, 307] on span "Click to fill: Name" at bounding box center [549, 314] width 71 height 14
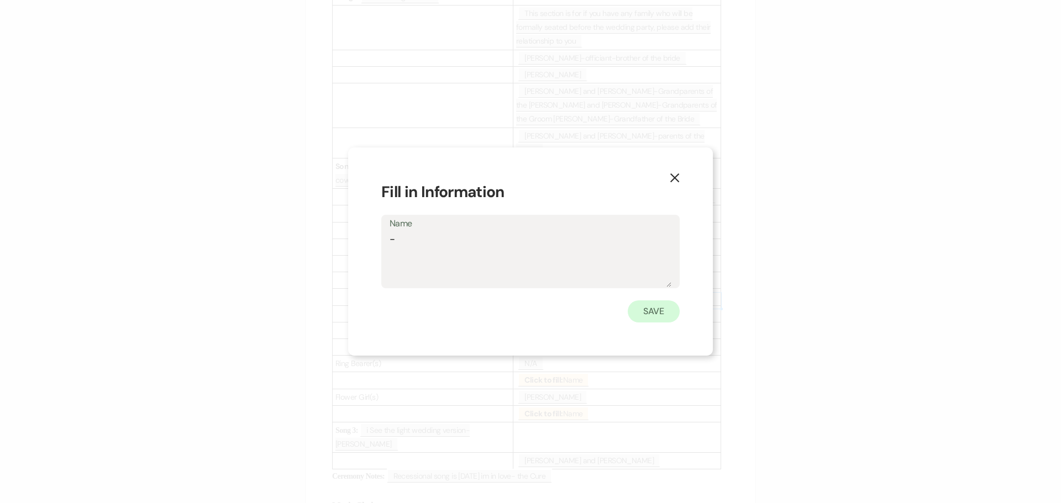
type textarea "-"
click at [664, 314] on button "Save" at bounding box center [654, 312] width 52 height 22
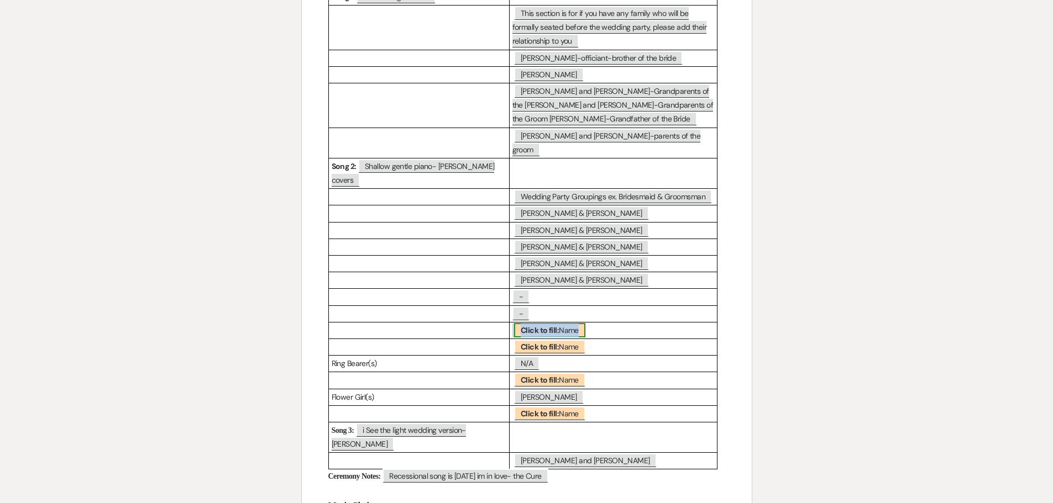
click at [561, 323] on span "Click to fill: Name" at bounding box center [549, 330] width 71 height 14
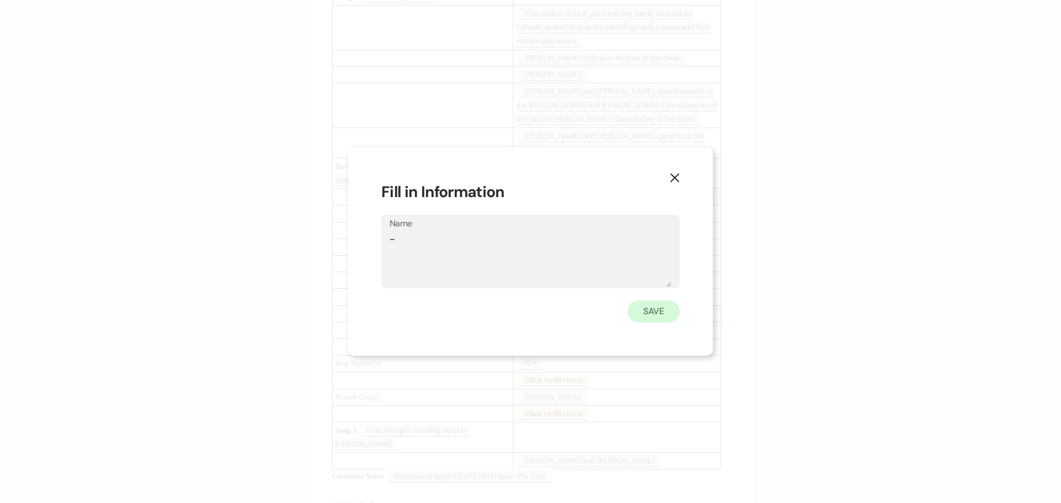
type textarea "-"
click at [651, 313] on button "Save" at bounding box center [654, 312] width 52 height 22
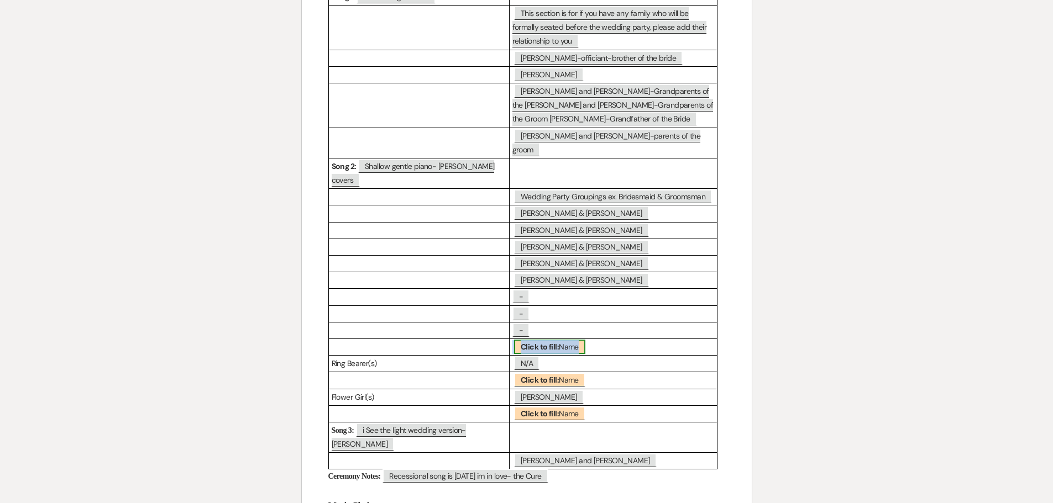
click at [560, 340] on span "Click to fill: Name" at bounding box center [549, 347] width 71 height 14
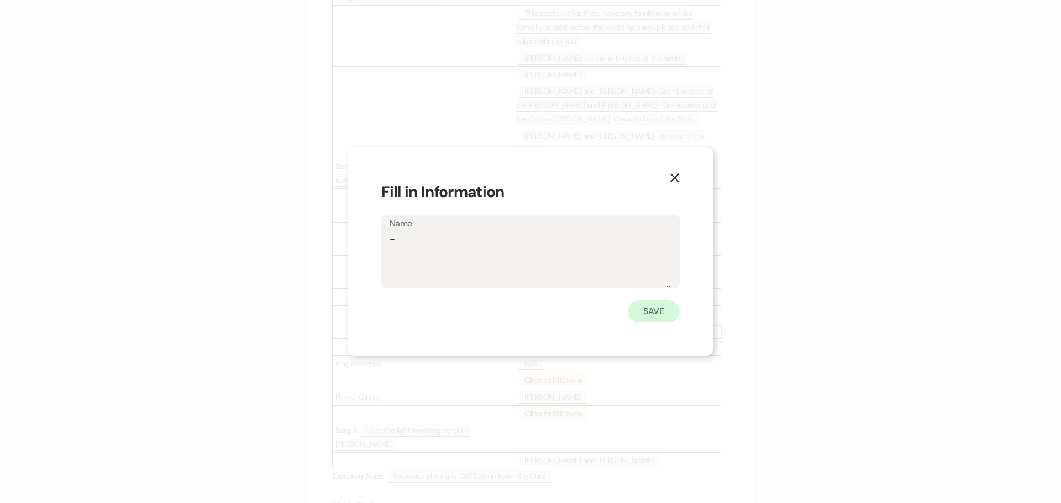
type textarea "-"
click at [666, 313] on button "Save" at bounding box center [654, 312] width 52 height 22
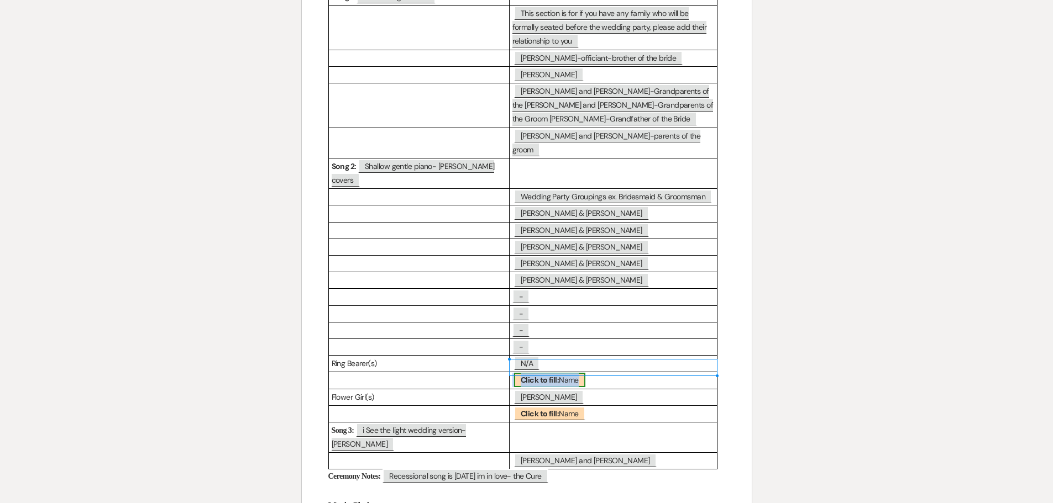
click at [556, 375] on b "Click to fill:" at bounding box center [540, 380] width 38 height 10
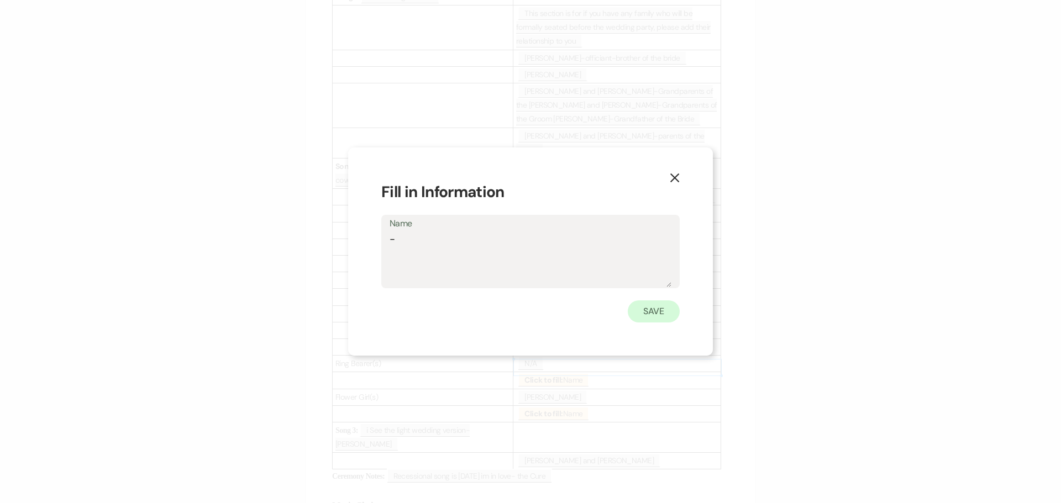
type textarea "-"
click at [654, 315] on button "Save" at bounding box center [654, 312] width 52 height 22
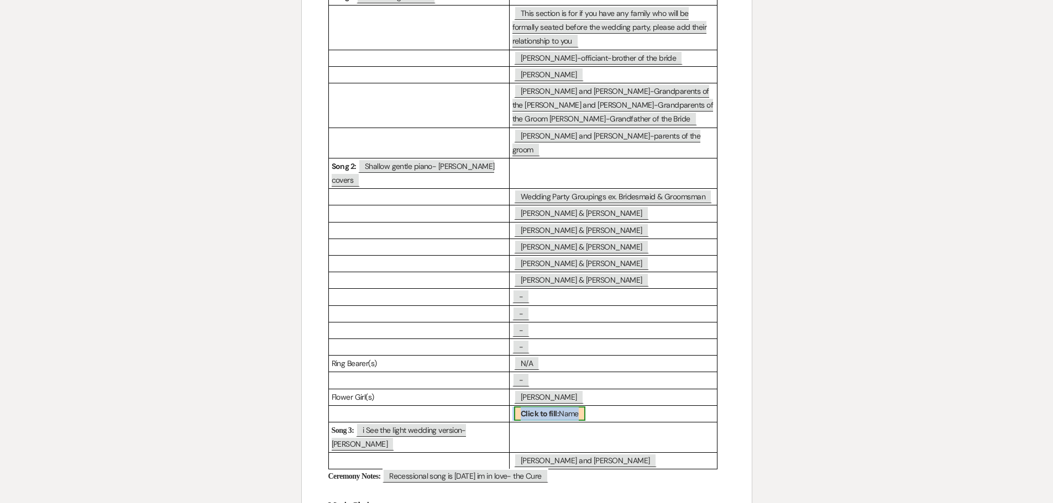
click at [534, 409] on b "Click to fill:" at bounding box center [540, 414] width 38 height 10
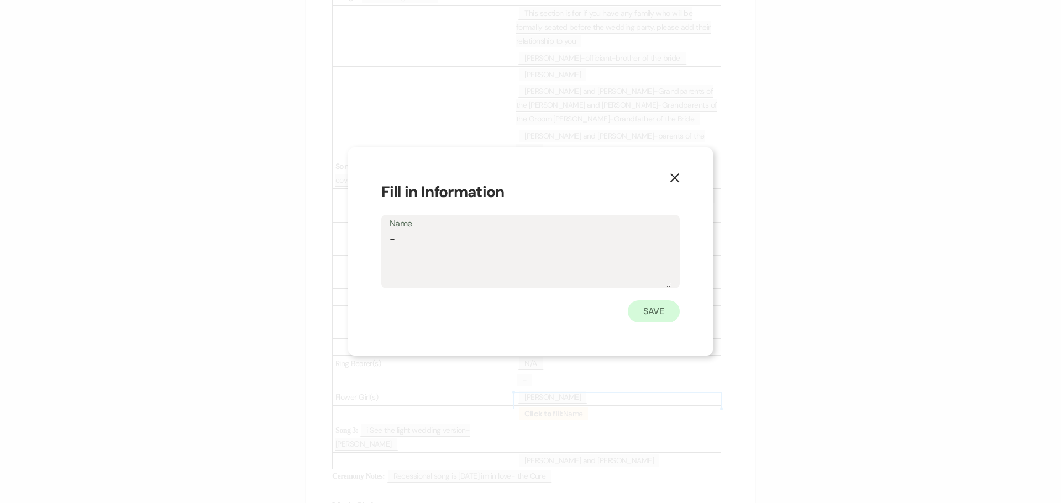
type textarea "-"
click at [643, 313] on button "Save" at bounding box center [654, 312] width 52 height 22
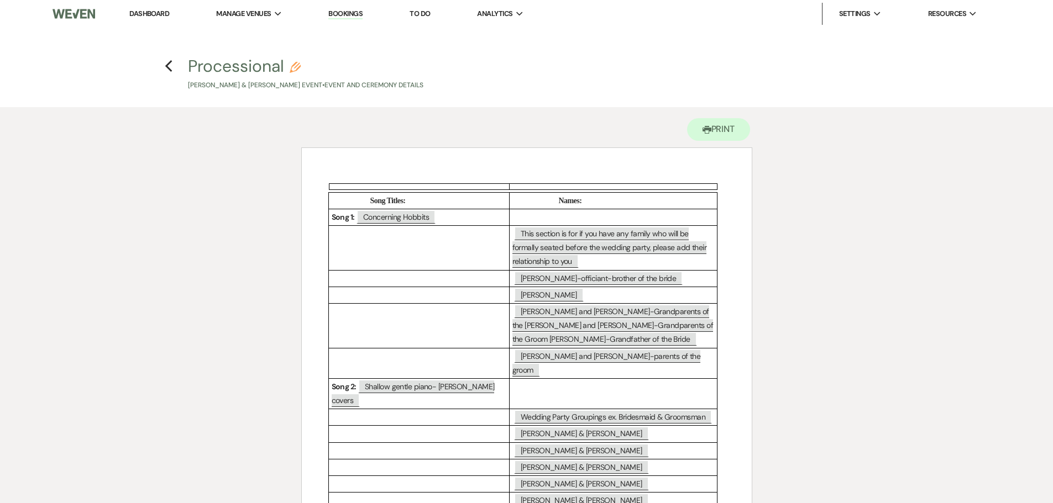
scroll to position [0, 0]
click at [166, 64] on icon "Previous" at bounding box center [169, 66] width 8 height 13
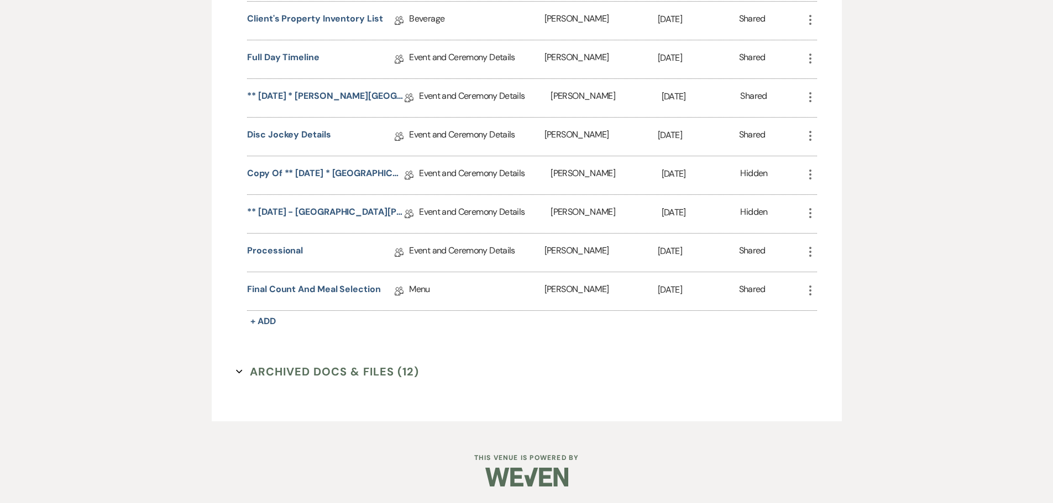
scroll to position [1023, 0]
click at [302, 290] on link "Final Count and Meal Selection" at bounding box center [314, 291] width 134 height 17
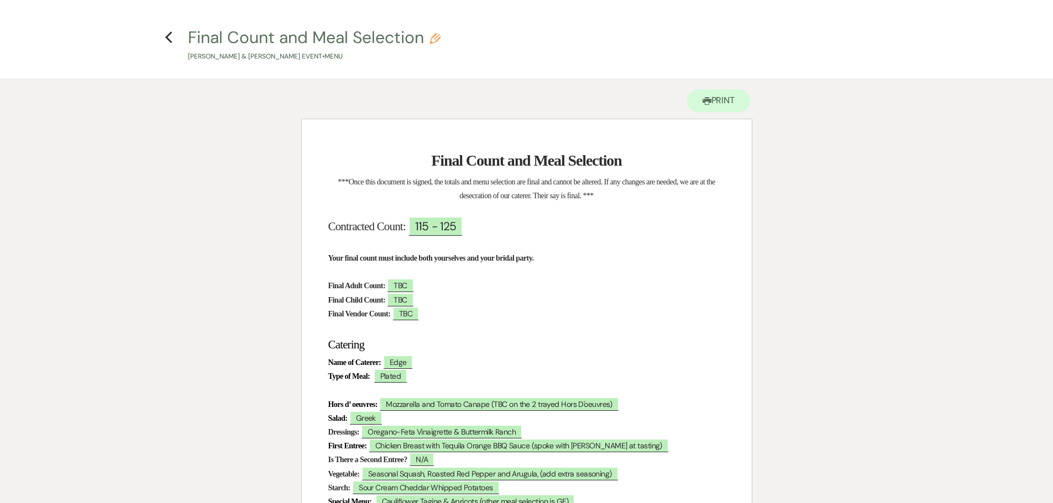
scroll to position [55, 0]
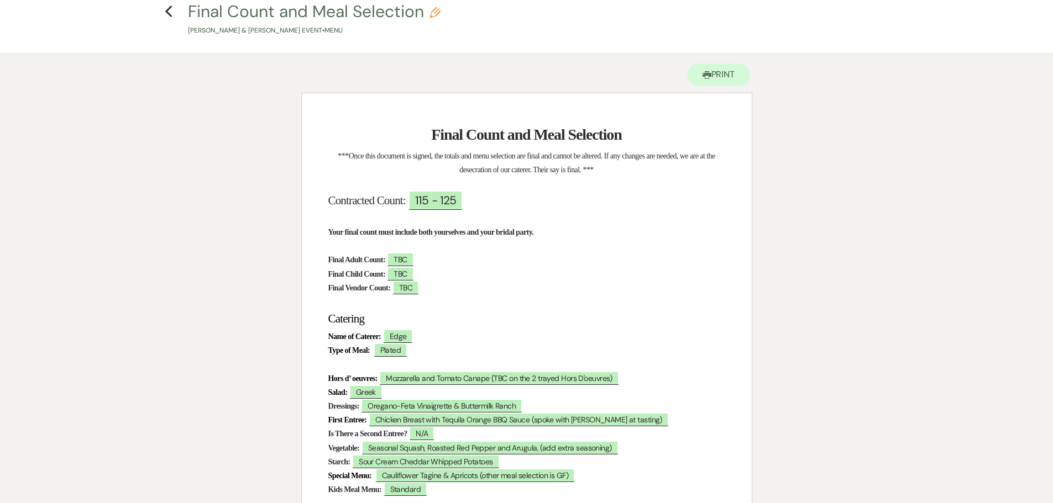
click at [584, 253] on p at bounding box center [526, 246] width 397 height 14
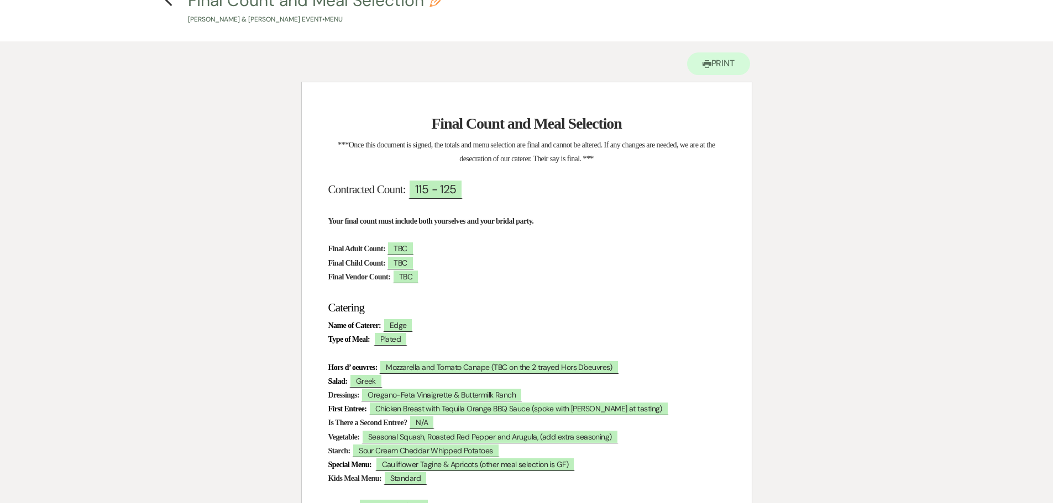
scroll to position [0, 0]
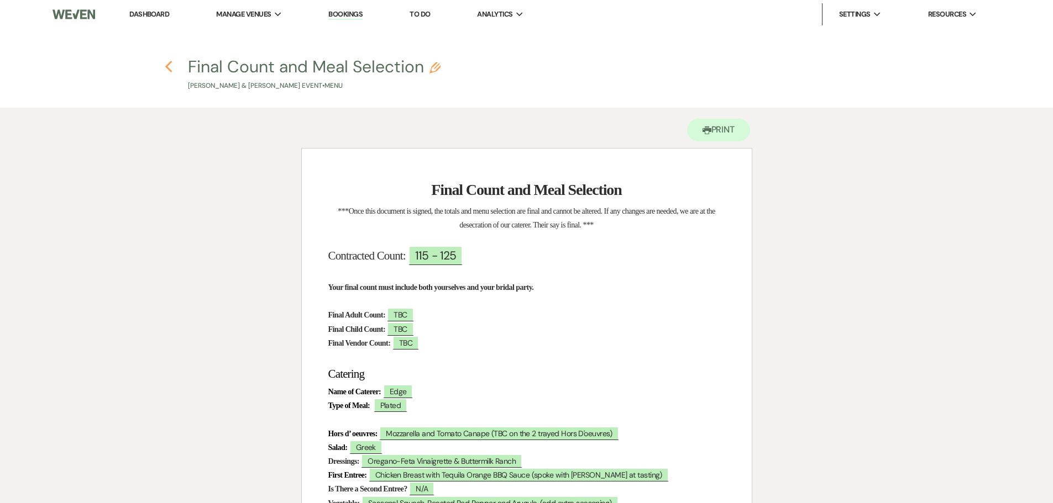
click at [167, 69] on use "button" at bounding box center [168, 67] width 7 height 12
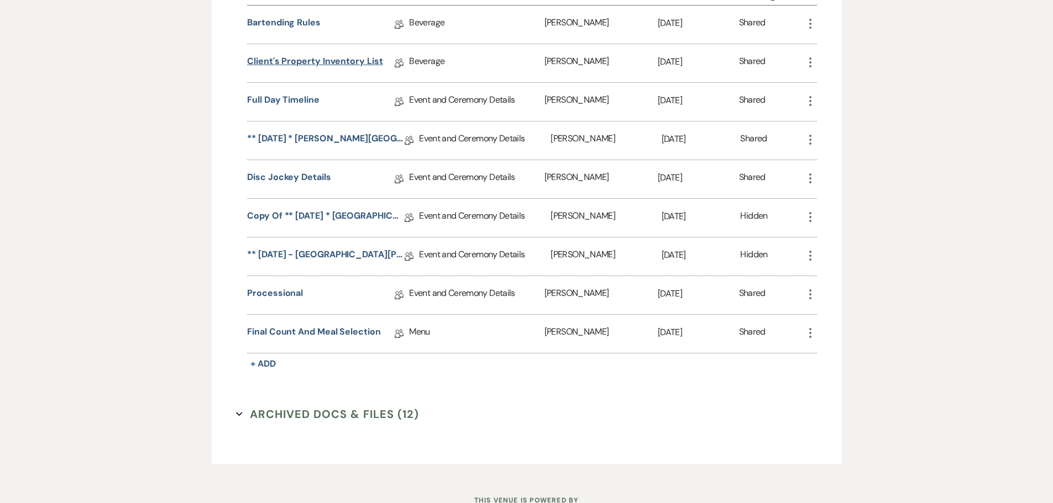
scroll to position [968, 0]
click at [296, 187] on link "Disc Jockey Details" at bounding box center [288, 178] width 83 height 17
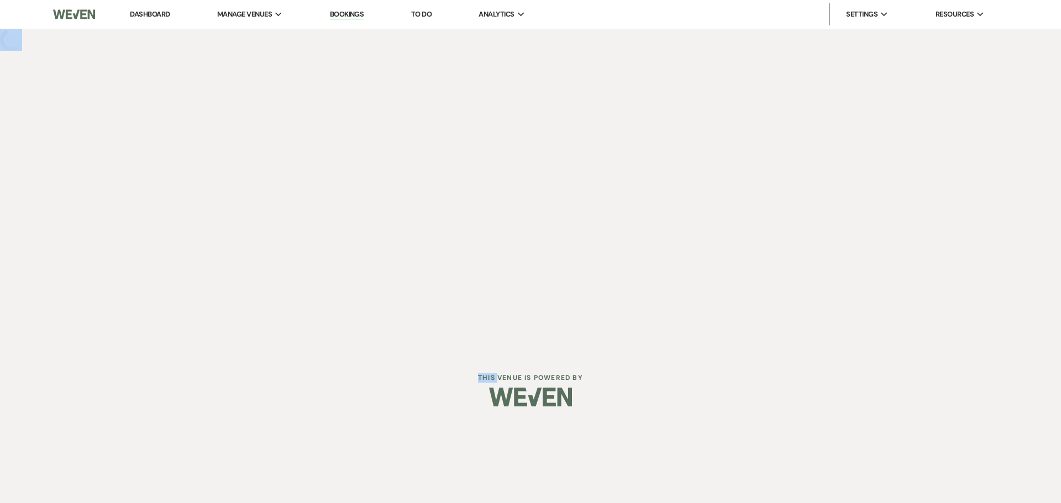
click at [296, 187] on div "Dashboard Manage Venues Expand The Buttes at Reflections Bookings To Do Analyti…" at bounding box center [530, 176] width 1061 height 353
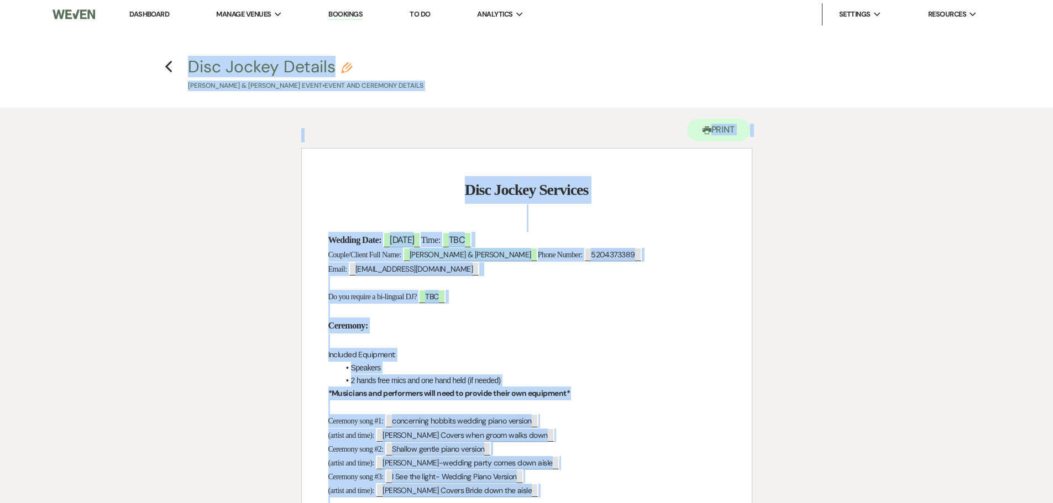
click at [523, 342] on p at bounding box center [526, 341] width 397 height 14
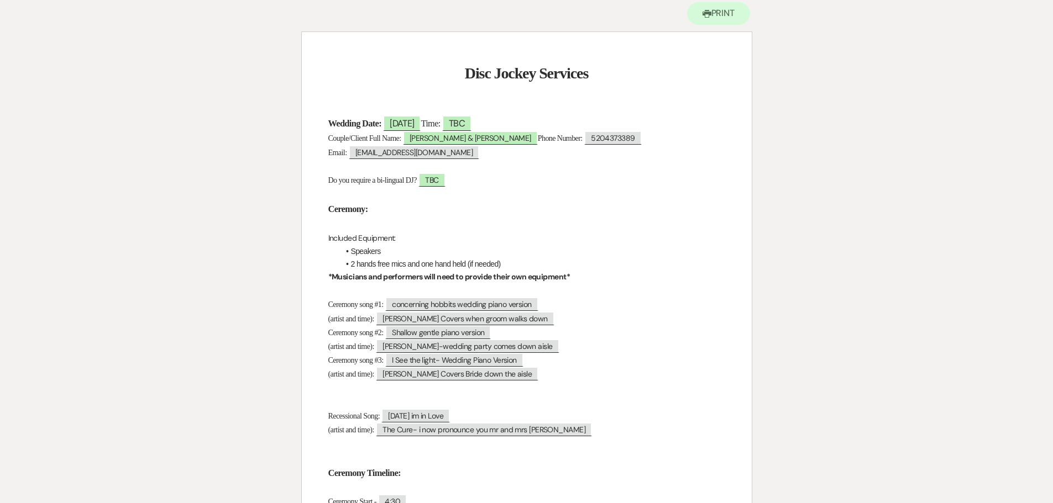
scroll to position [111, 0]
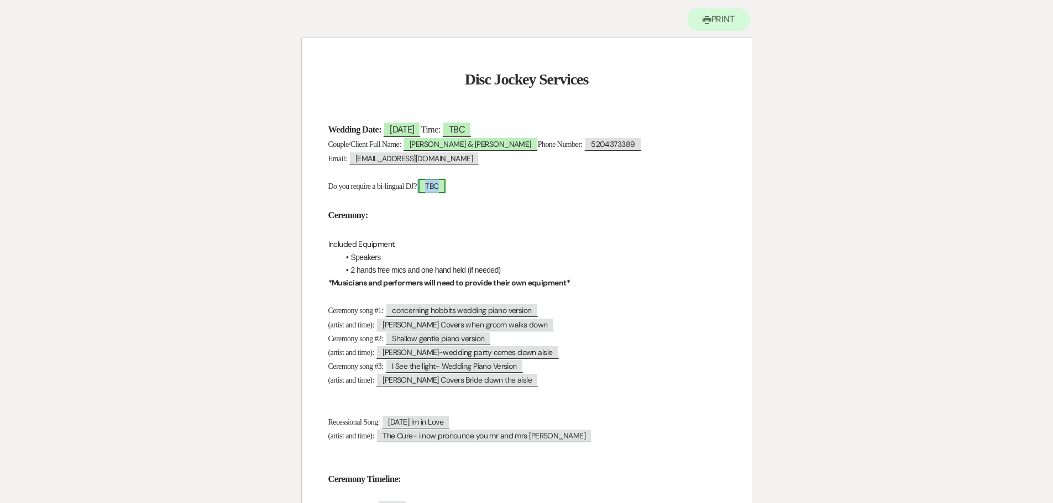
click at [445, 190] on span "TBC" at bounding box center [431, 186] width 27 height 14
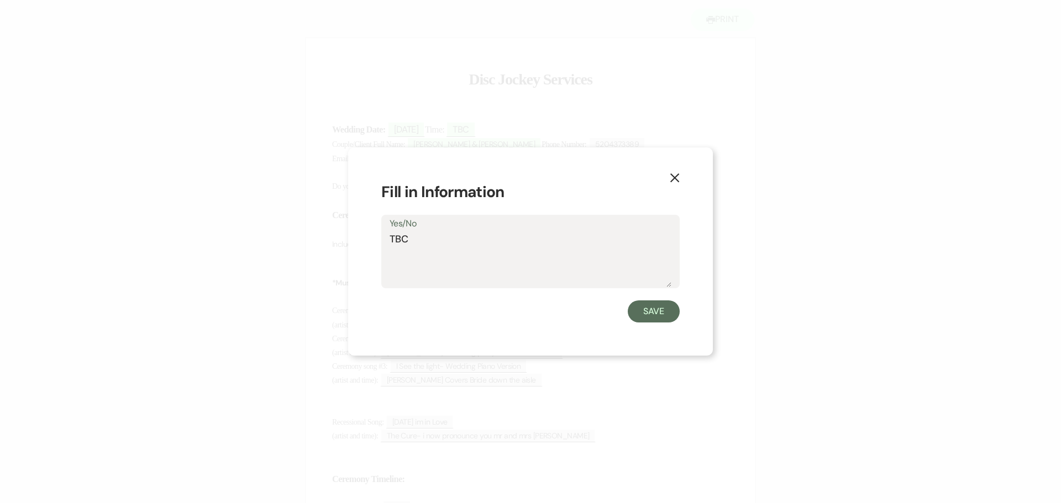
drag, startPoint x: 424, startPoint y: 247, endPoint x: 367, endPoint y: 248, distance: 56.4
click at [367, 248] on div "X Fill in Information Yes/No TBC Save" at bounding box center [530, 252] width 365 height 208
type textarea "No"
click at [655, 316] on button "Save" at bounding box center [654, 312] width 52 height 22
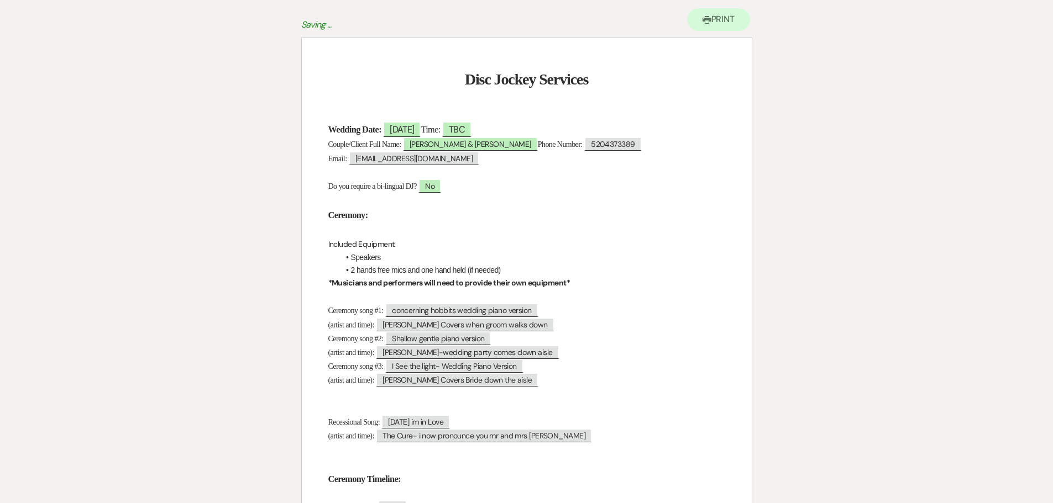
click at [630, 274] on li "2 hands free mics and one hand held (if needed)" at bounding box center [532, 270] width 386 height 12
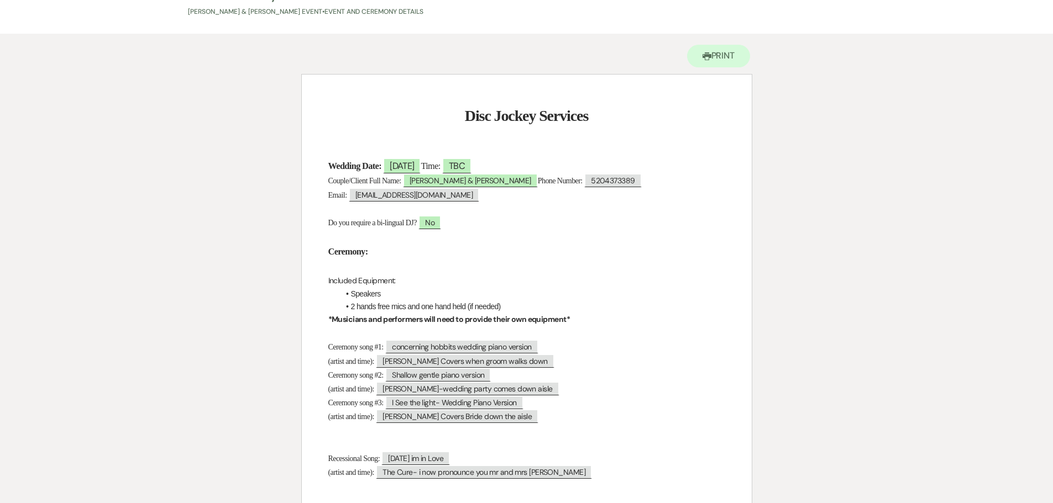
scroll to position [0, 0]
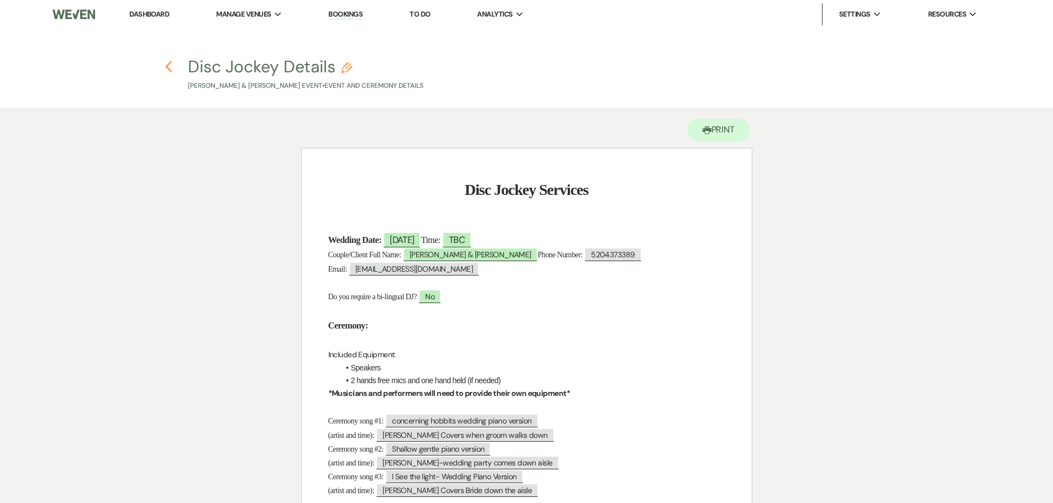
click at [169, 69] on use "button" at bounding box center [168, 67] width 7 height 12
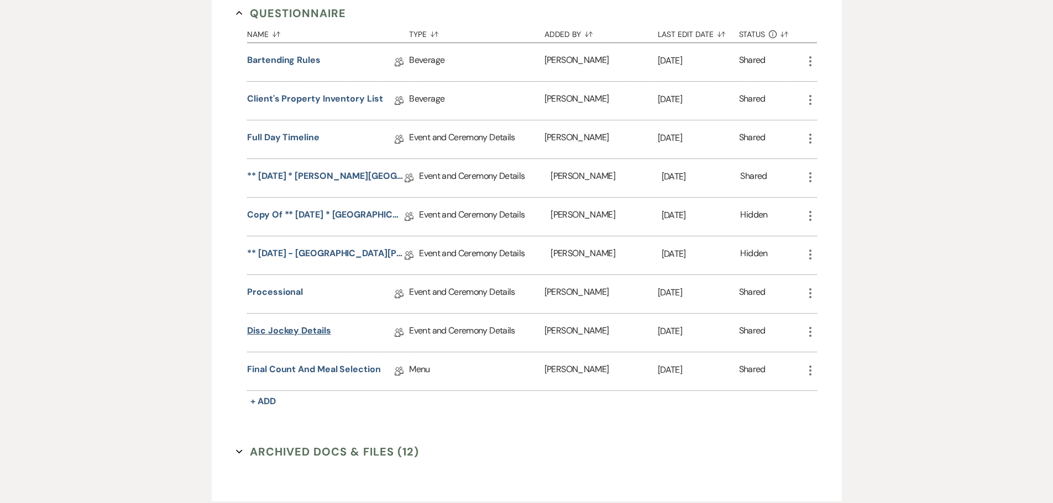
scroll to position [912, 0]
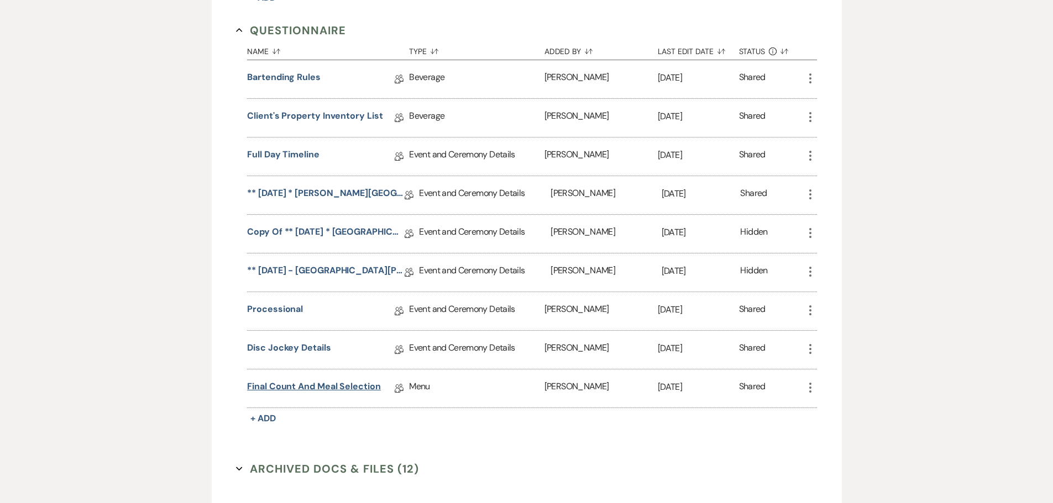
click at [293, 397] on link "Final Count and Meal Selection" at bounding box center [314, 388] width 134 height 17
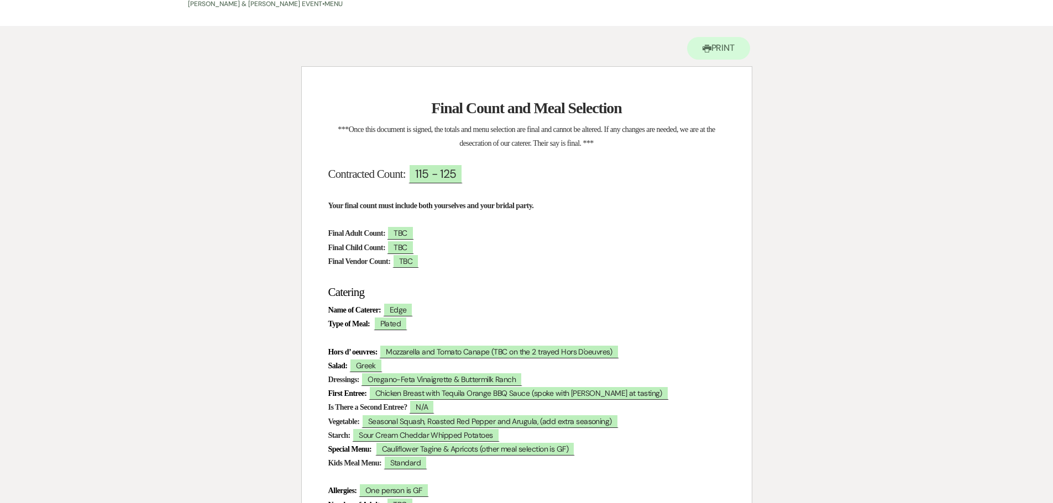
scroll to position [111, 0]
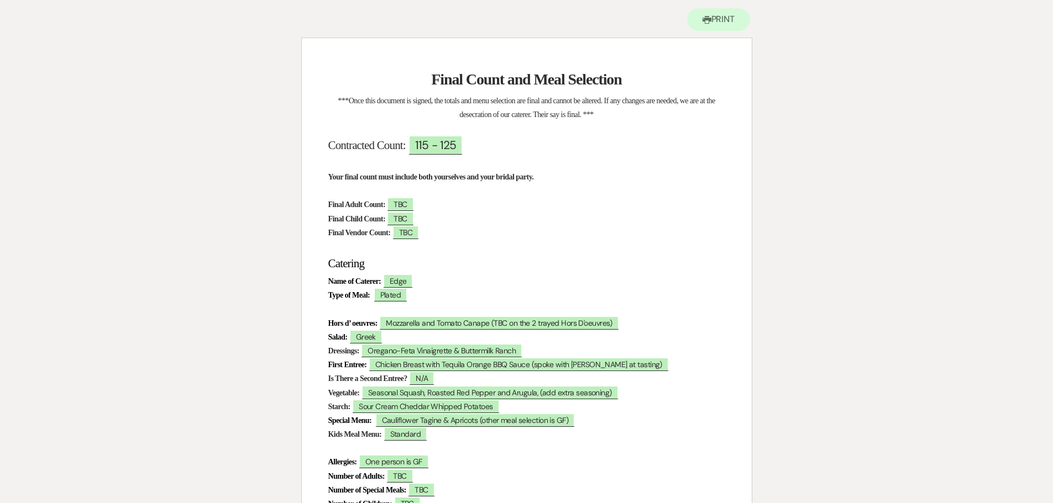
click at [455, 166] on p at bounding box center [526, 163] width 397 height 14
click at [538, 209] on p "Final Adult Count: ﻿ TBC ﻿" at bounding box center [526, 205] width 397 height 14
click at [575, 283] on p "Name of Caterer: ﻿ Edge ﻿" at bounding box center [526, 282] width 397 height 14
click at [549, 287] on p "Name of Caterer: ﻿ Edge ﻿" at bounding box center [526, 282] width 397 height 14
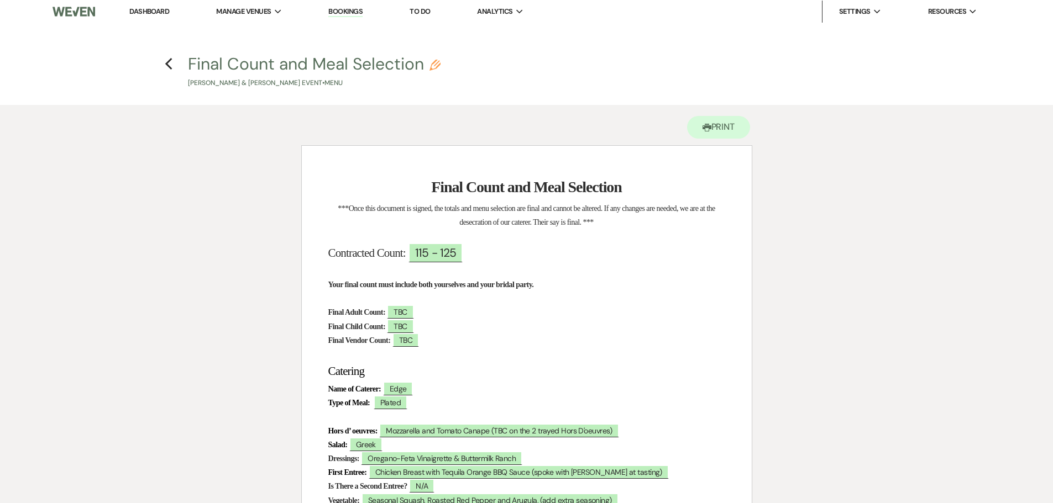
scroll to position [0, 0]
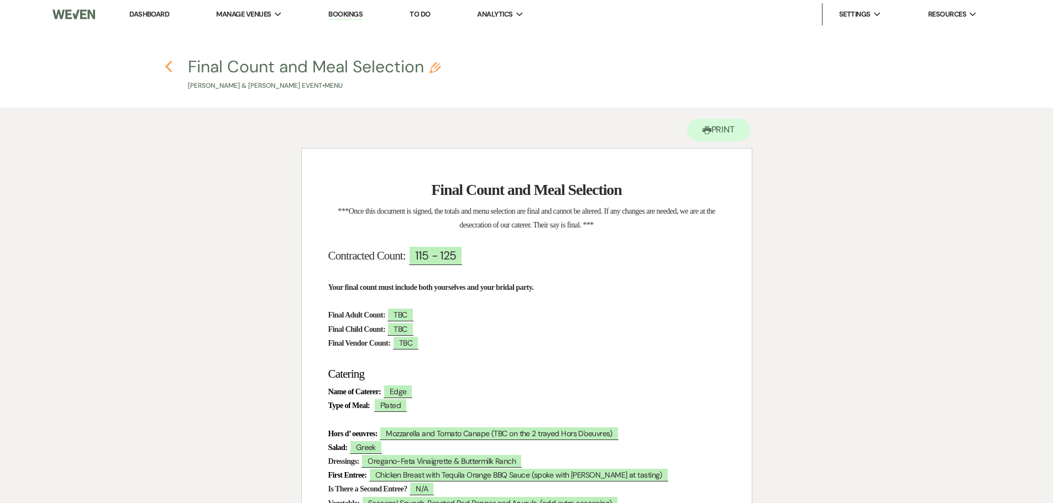
click at [169, 70] on use "button" at bounding box center [168, 67] width 7 height 12
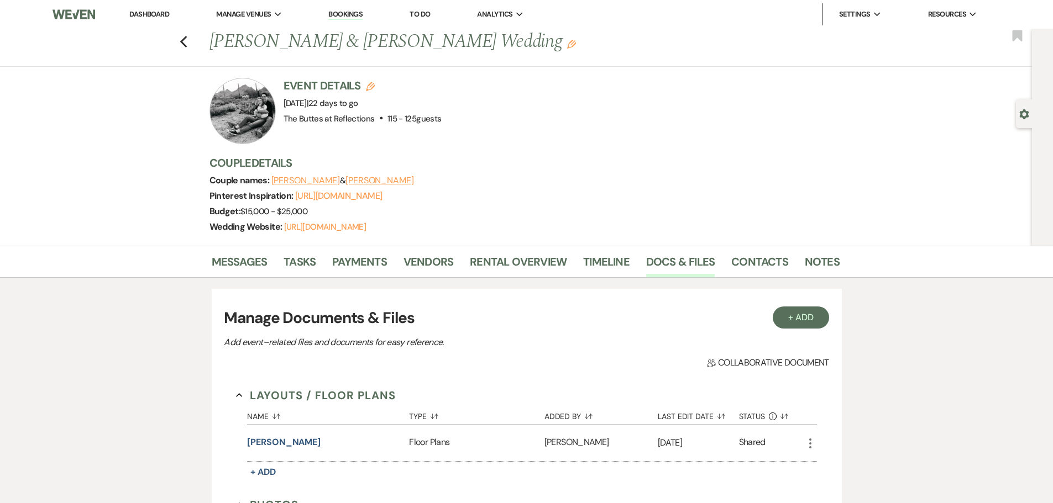
scroll to position [912, 0]
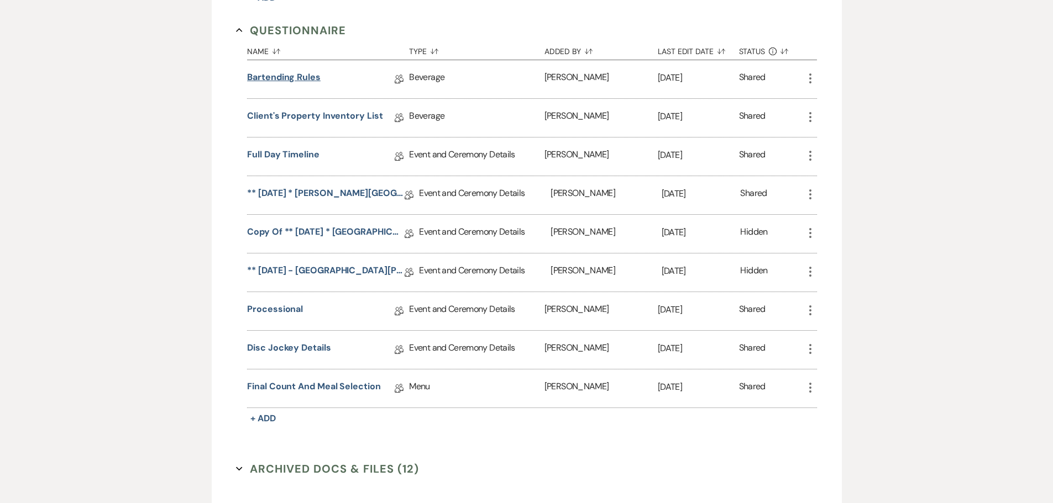
click at [289, 88] on link "Bartending Rules" at bounding box center [283, 79] width 73 height 17
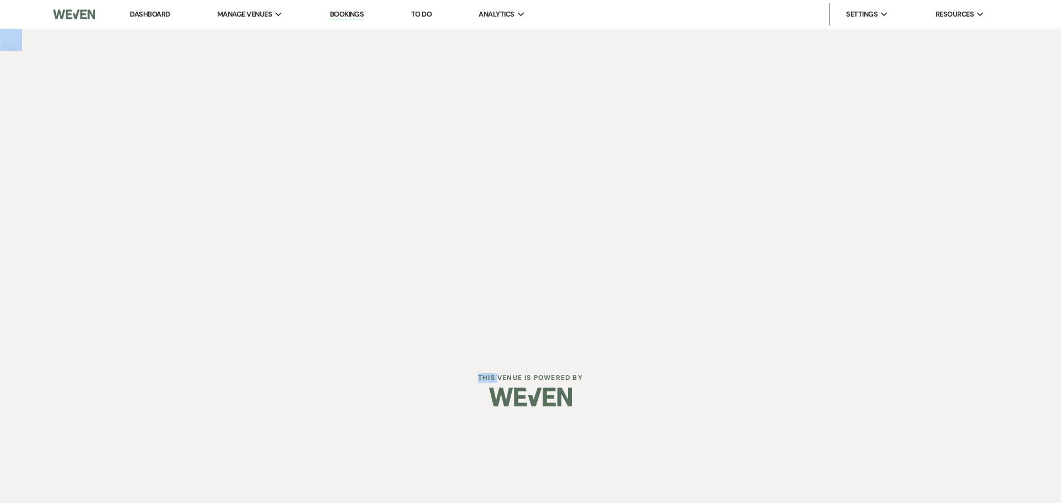
click at [289, 90] on div "Dashboard Manage Venues Expand The Buttes at Reflections Bookings To Do Analyti…" at bounding box center [530, 176] width 1061 height 353
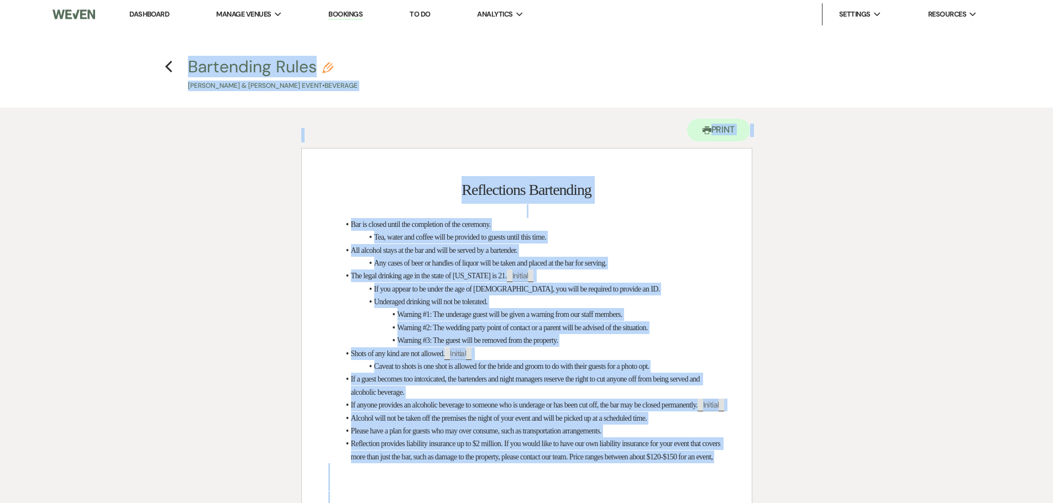
click at [343, 169] on div "Reflections Bartending Bar is closed until the completion of the ceremony. Tea,…" at bounding box center [527, 427] width 450 height 556
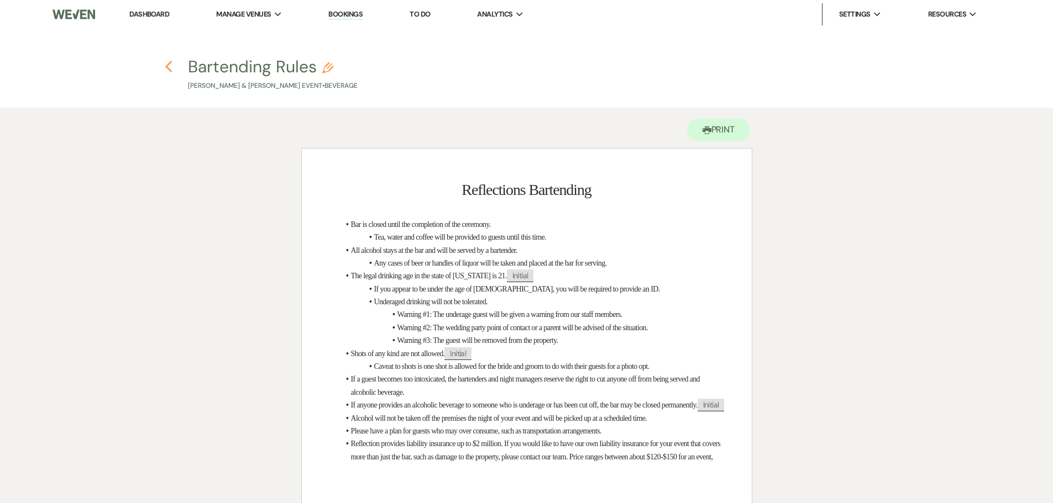
click at [172, 67] on icon "Previous" at bounding box center [169, 66] width 8 height 13
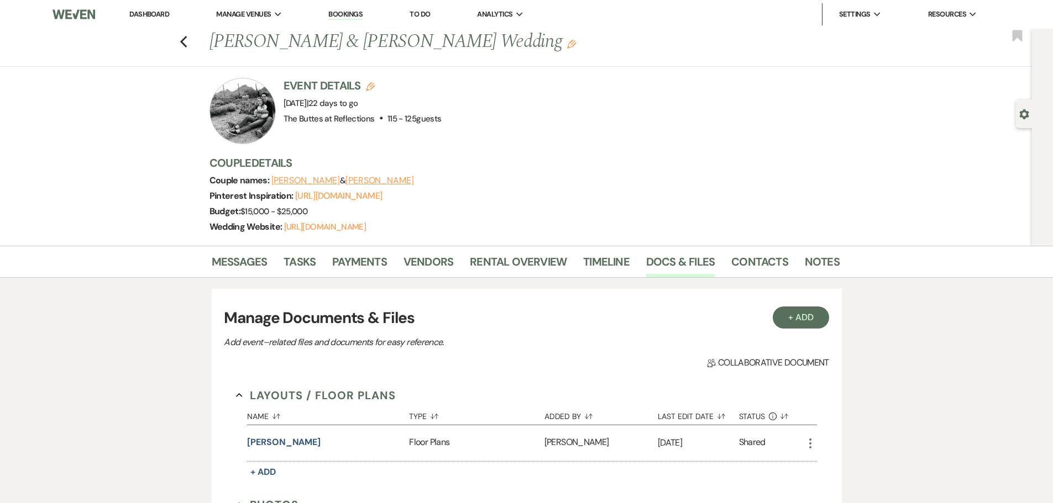
scroll to position [912, 0]
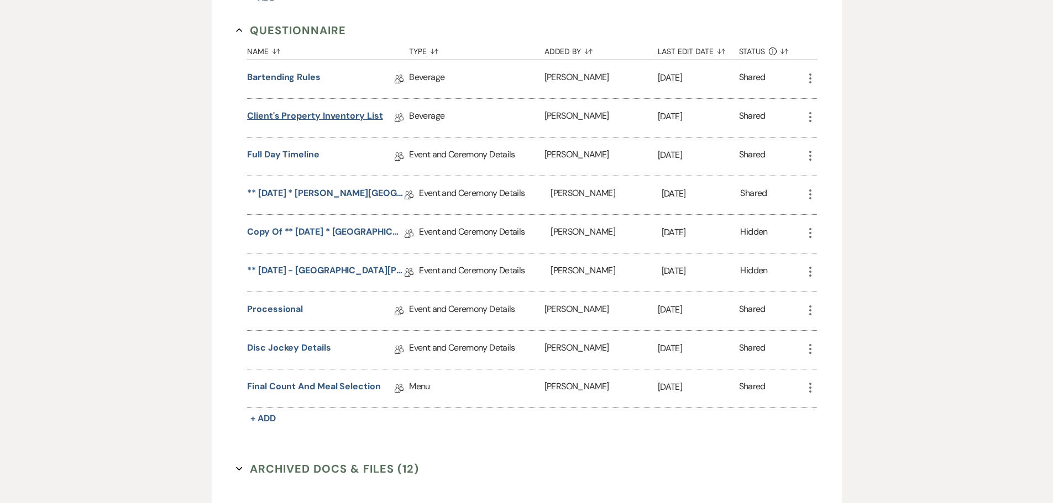
click at [313, 127] on link "Client's Property Inventory List" at bounding box center [314, 117] width 135 height 17
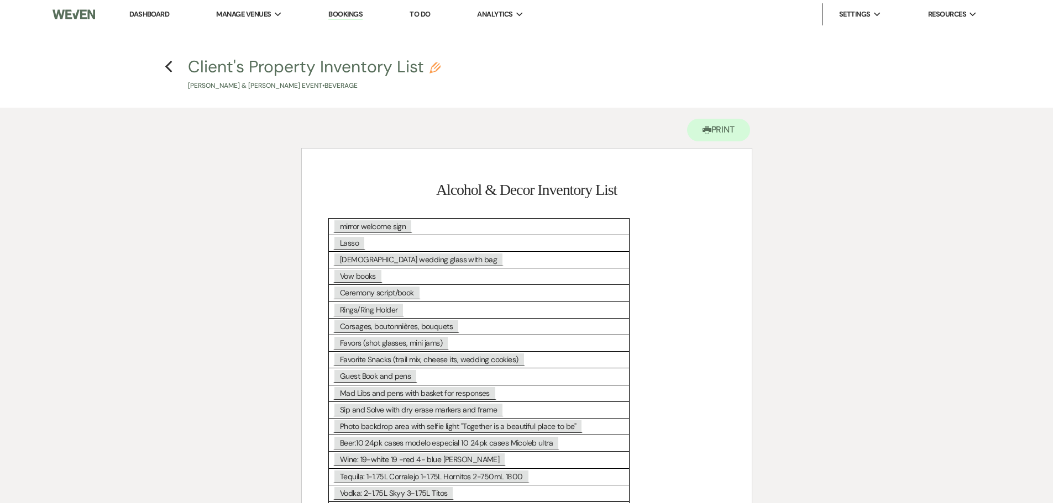
click at [653, 185] on h1 "Alcohol & Decor Inventory List" at bounding box center [526, 190] width 397 height 28
click at [168, 66] on icon "Previous" at bounding box center [169, 66] width 8 height 13
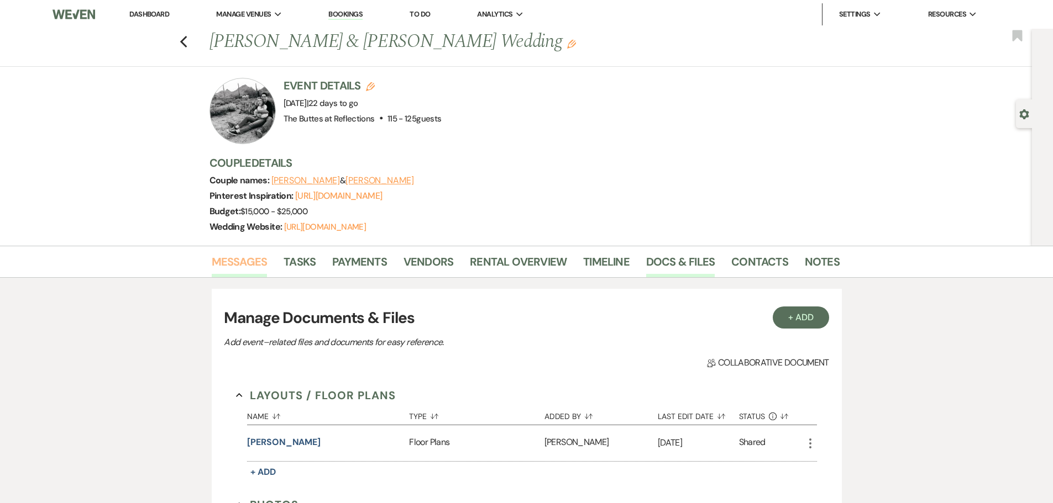
click at [227, 277] on link "Messages" at bounding box center [240, 265] width 56 height 24
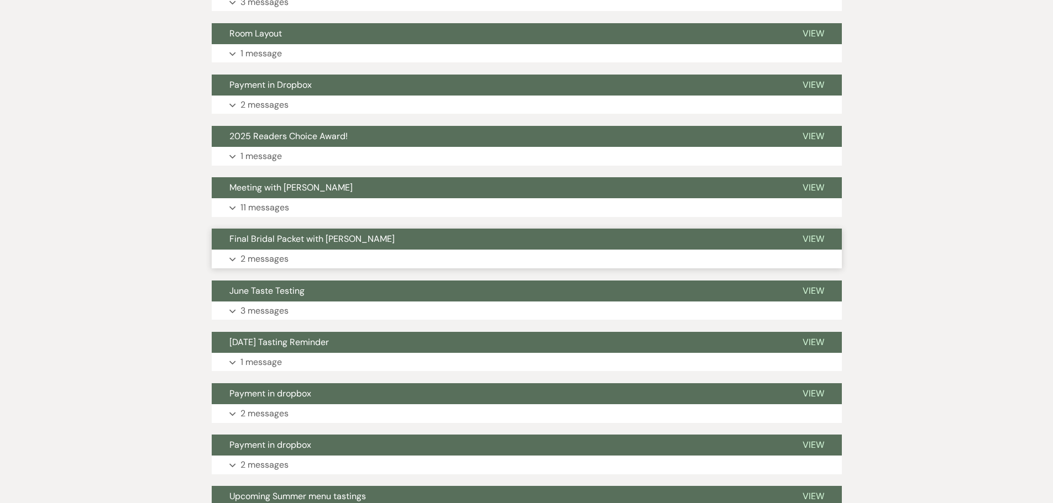
scroll to position [774, 0]
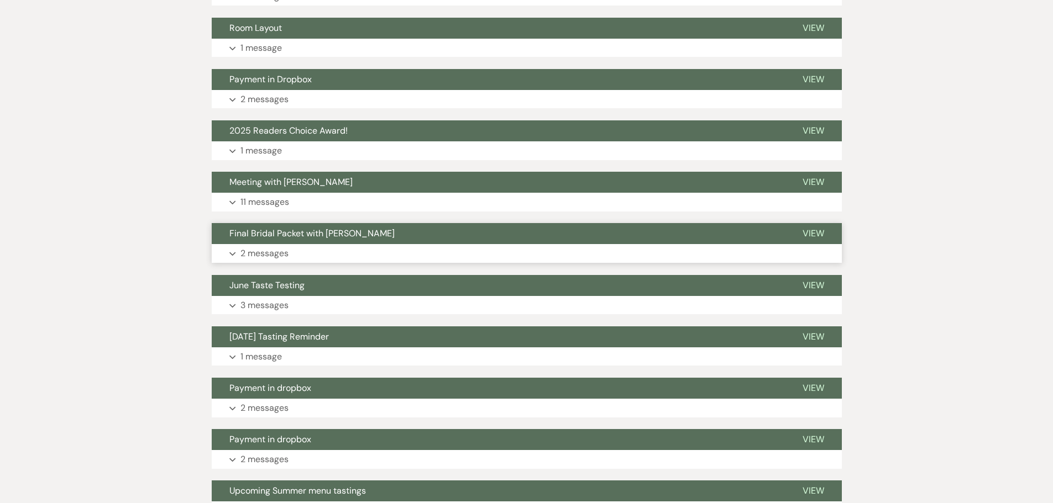
click at [265, 261] on p "2 messages" at bounding box center [264, 253] width 48 height 14
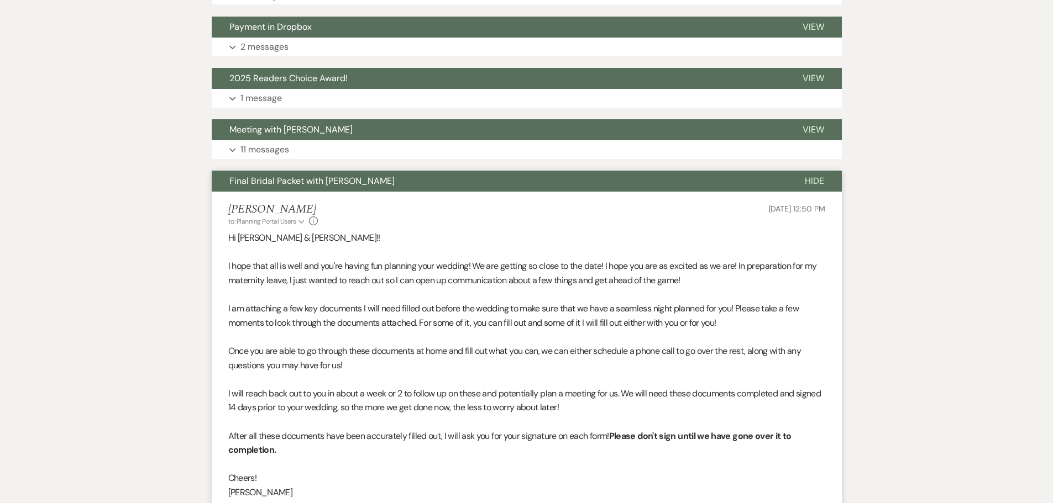
scroll to position [1105, 0]
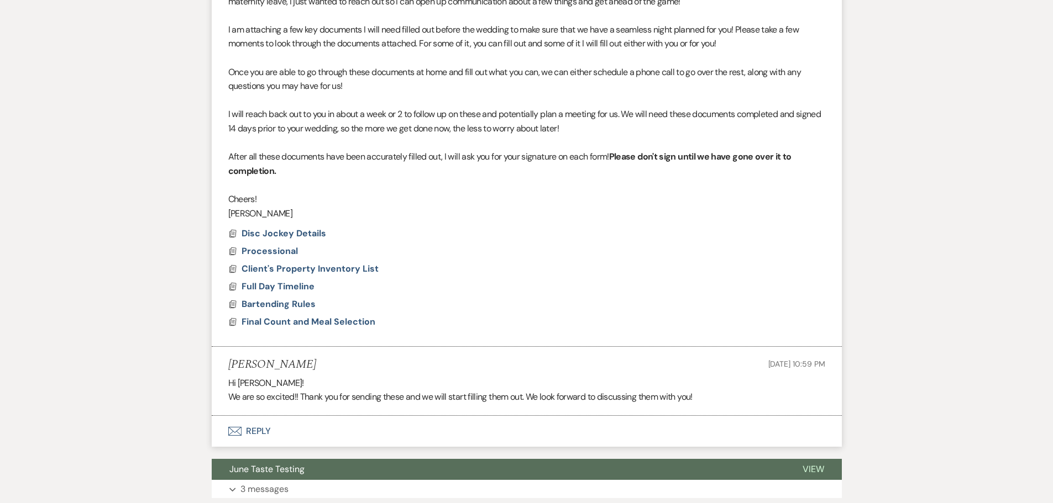
click at [245, 442] on button "Envelope Reply" at bounding box center [527, 431] width 630 height 31
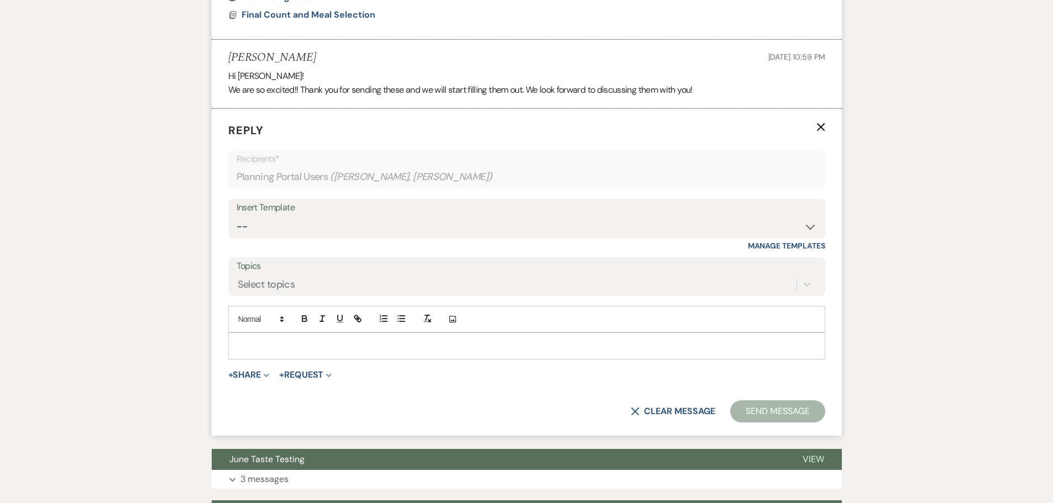
scroll to position [1418, 0]
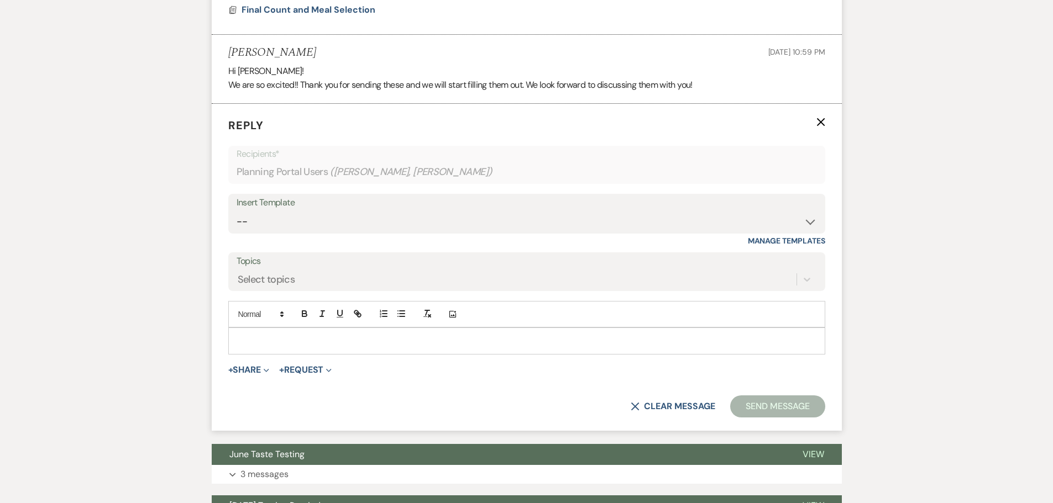
click at [272, 354] on div at bounding box center [527, 340] width 596 height 25
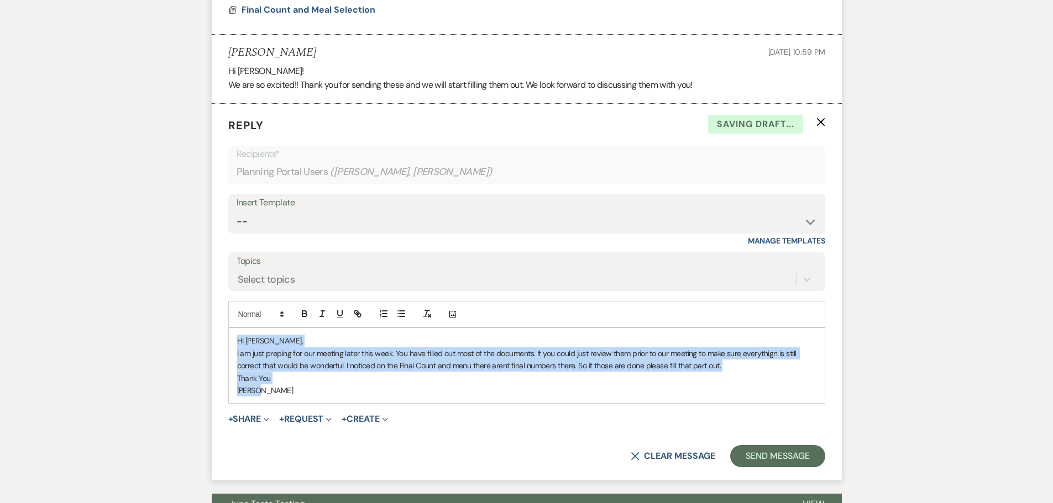
drag, startPoint x: 271, startPoint y: 405, endPoint x: 237, endPoint y: 354, distance: 61.6
click at [237, 354] on div "HI Dalya, I am just preping for our meeting later this week. You have filled ou…" at bounding box center [527, 365] width 596 height 75
copy div "HI Dalya, I am just preping for our meeting later this week. You have filled ou…"
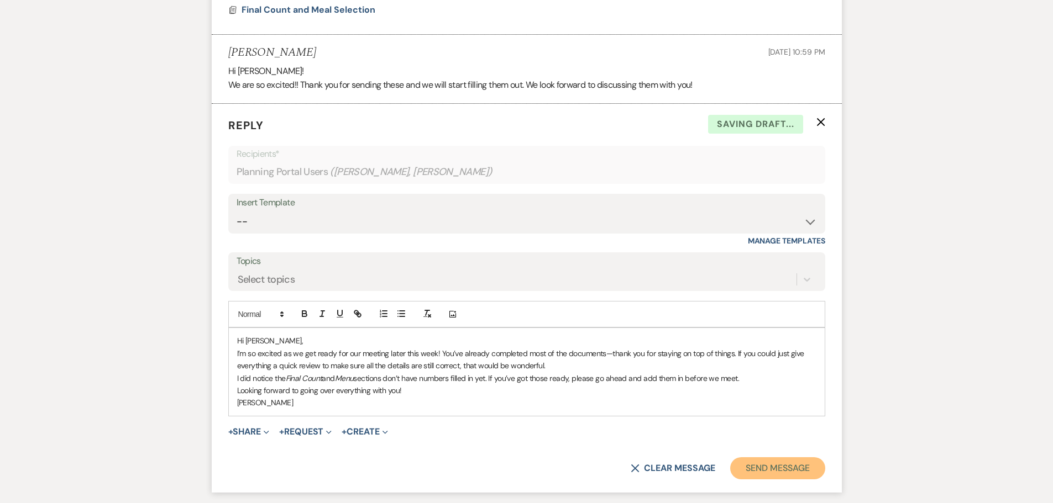
click at [766, 480] on button "Send Message" at bounding box center [777, 469] width 94 height 22
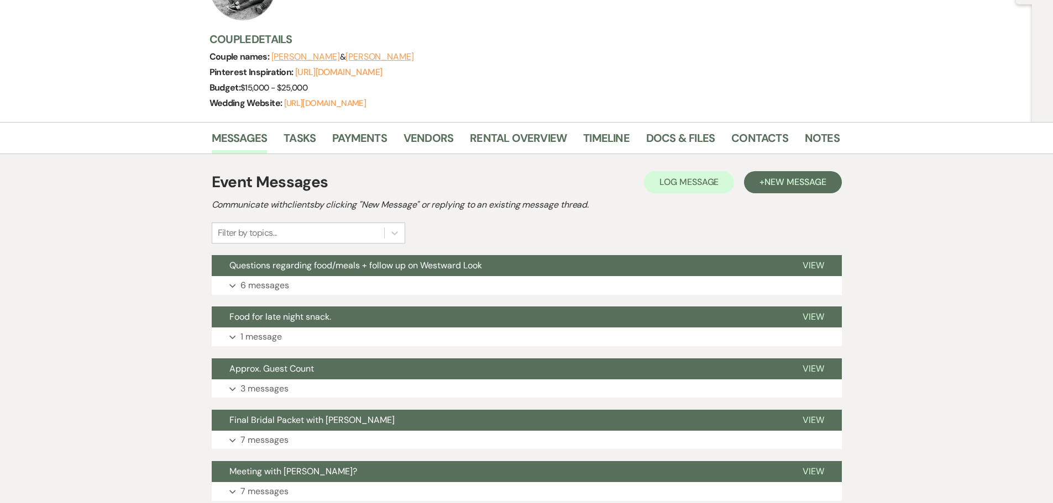
scroll to position [0, 0]
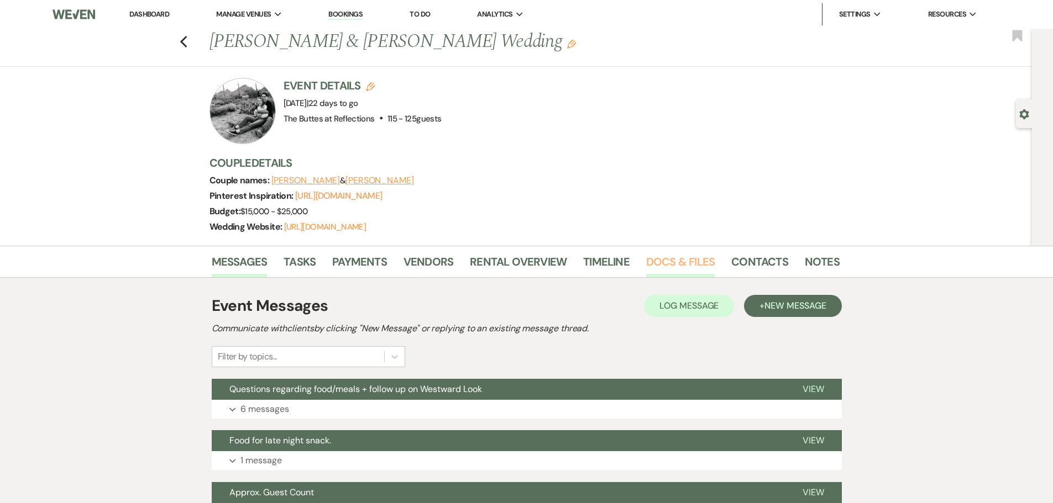
click at [687, 275] on link "Docs & Files" at bounding box center [680, 265] width 69 height 24
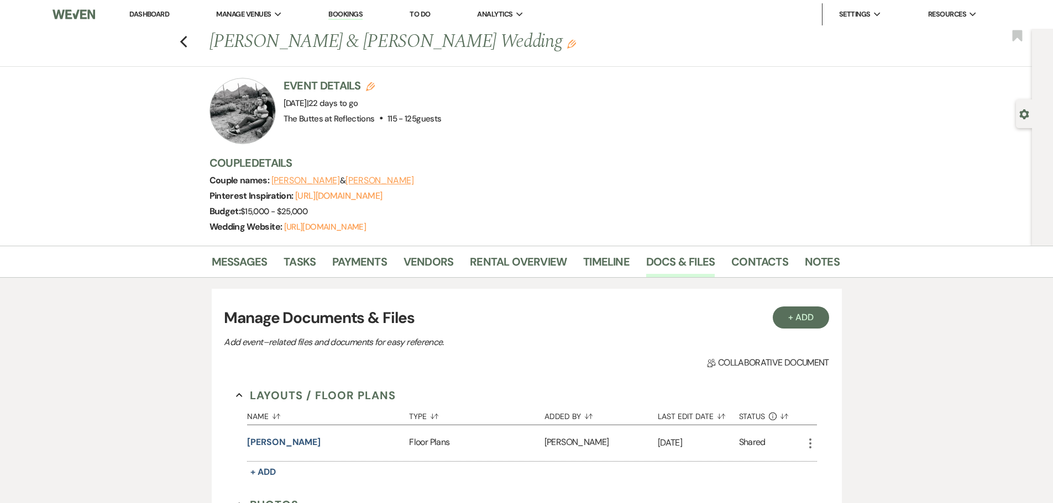
click at [623, 164] on h3 "Couple Details" at bounding box center [518, 162] width 619 height 15
click at [791, 144] on div "Event Details Edit Event Date: Friday, October 10th, 2025 | 22 days to go Venue…" at bounding box center [518, 111] width 619 height 66
click at [186, 43] on use "button" at bounding box center [183, 42] width 7 height 12
select select "8"
select select "5"
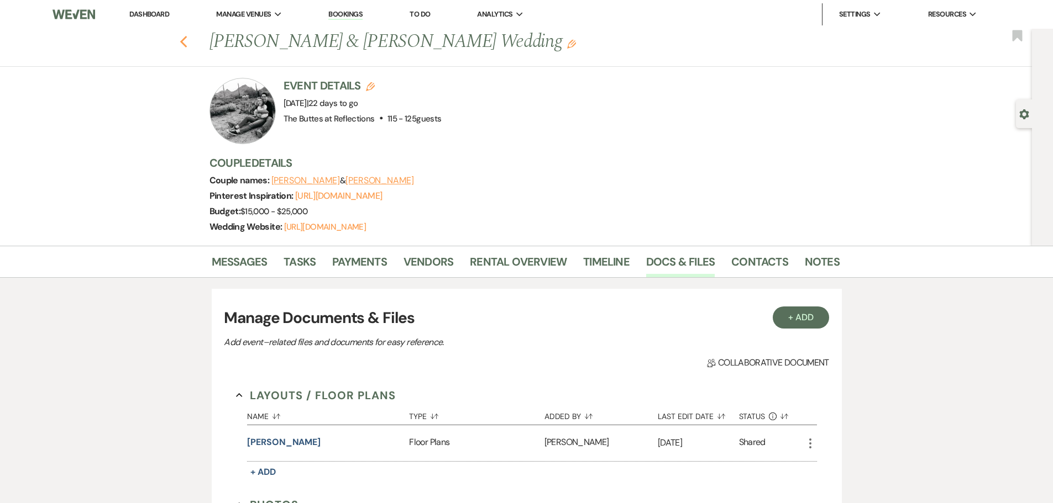
select select "8"
select select "6"
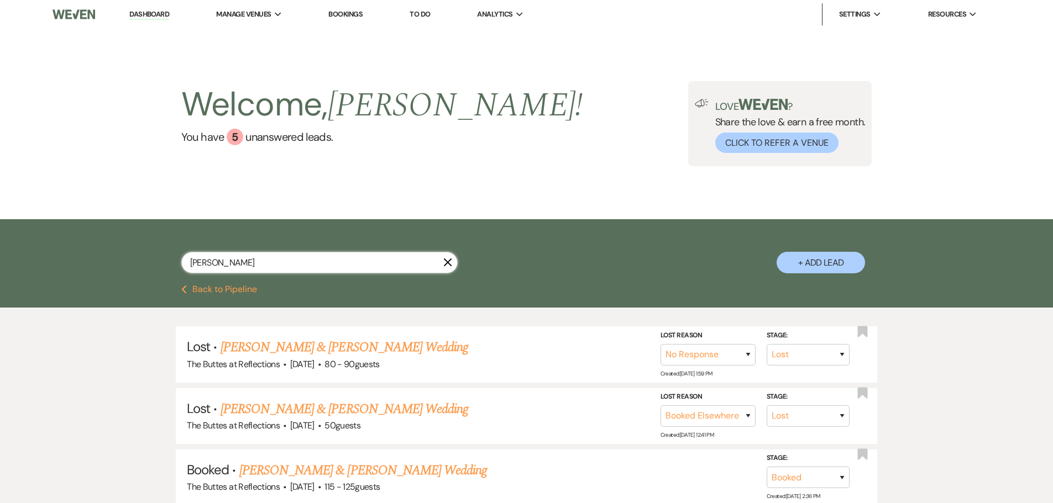
click at [410, 259] on input "parker" at bounding box center [319, 263] width 276 height 22
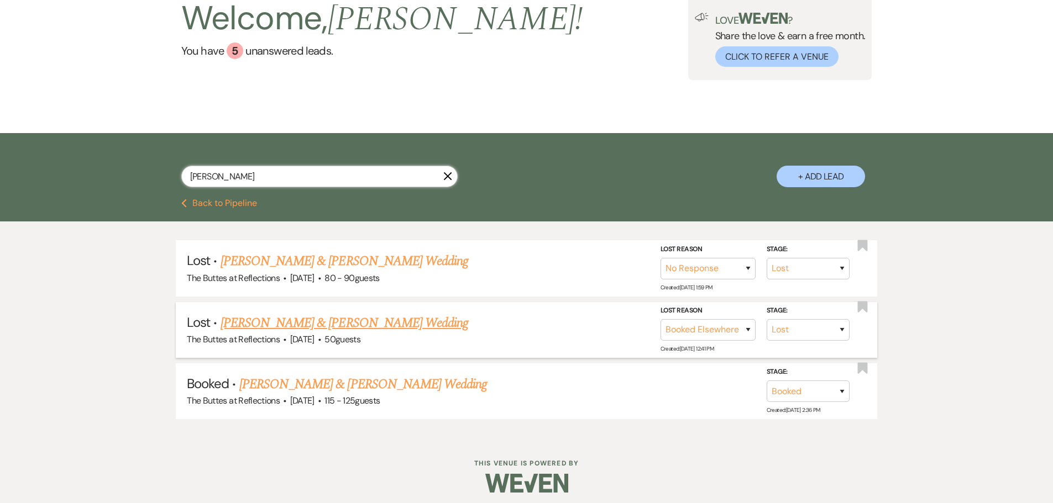
scroll to position [92, 0]
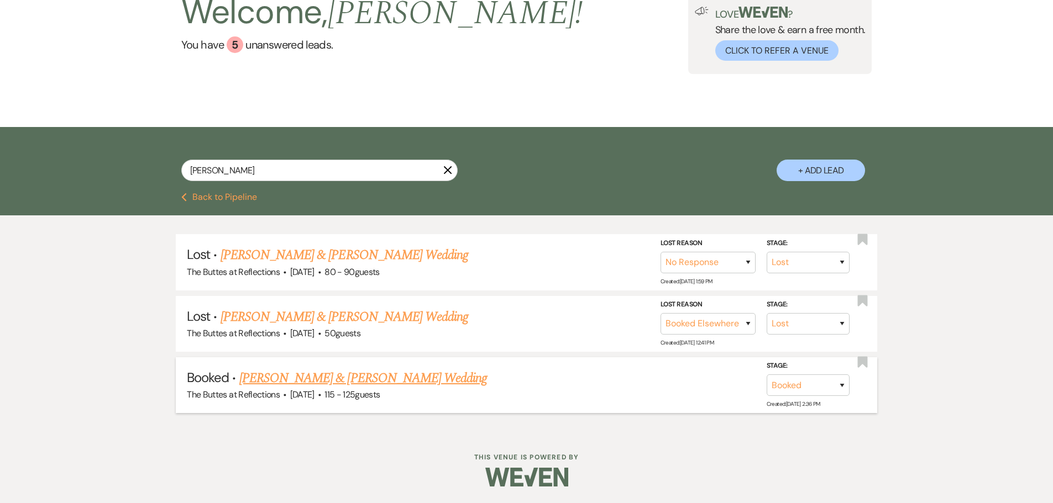
click at [390, 378] on link "[PERSON_NAME] & [PERSON_NAME] Wedding" at bounding box center [363, 379] width 248 height 20
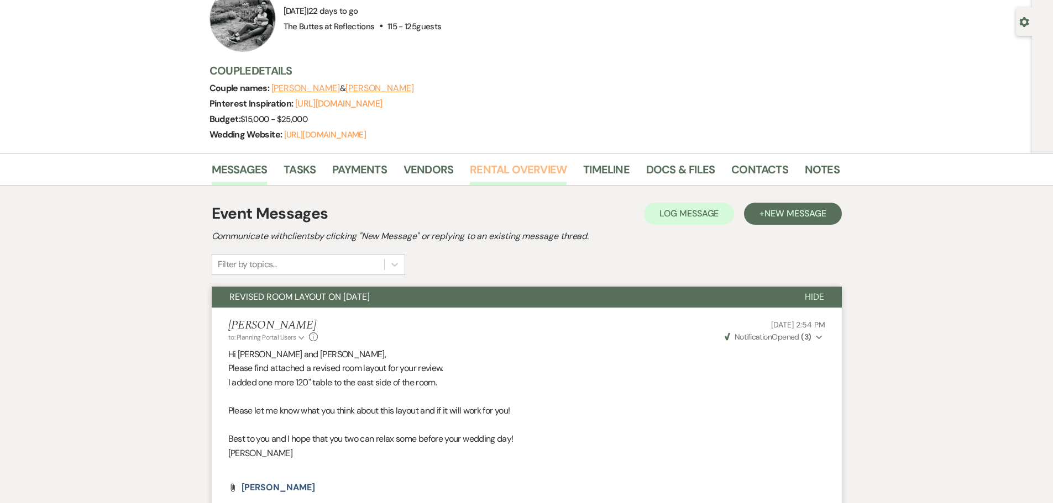
click at [512, 178] on link "Rental Overview" at bounding box center [518, 173] width 97 height 24
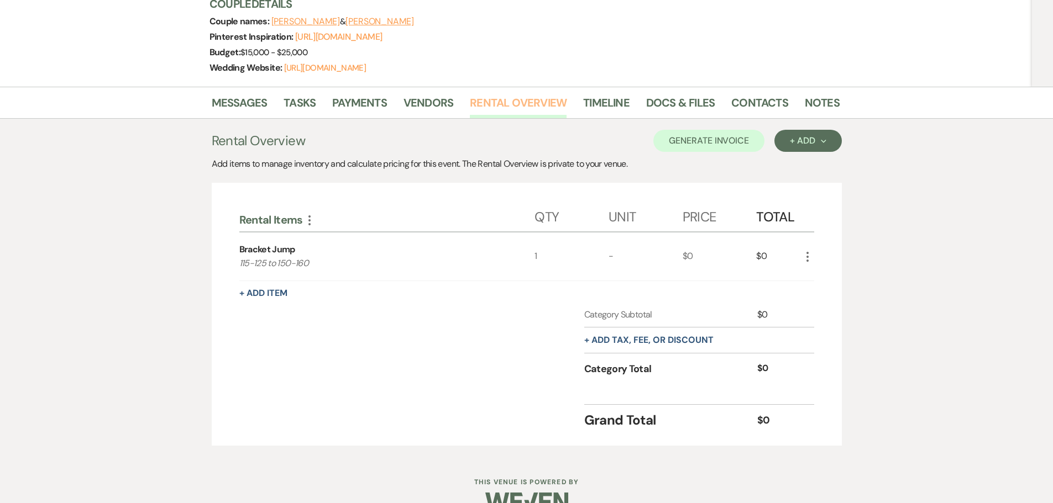
scroll to position [166, 0]
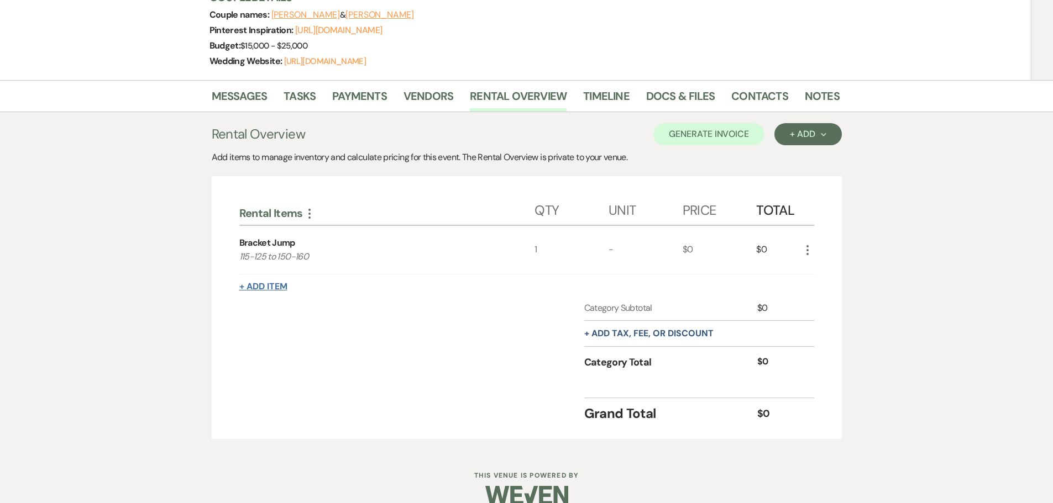
click at [258, 291] on button "+ Add Item" at bounding box center [263, 286] width 48 height 9
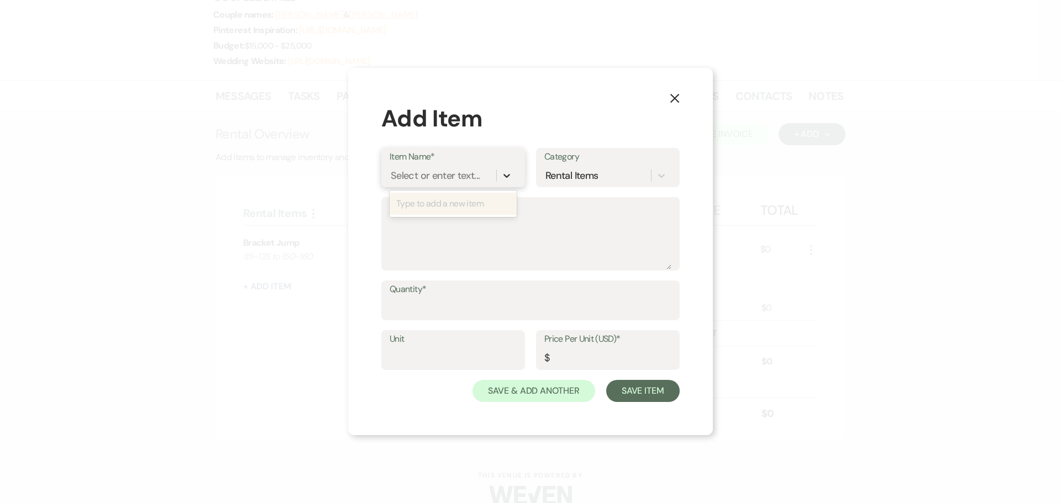
click at [512, 174] on div at bounding box center [507, 176] width 20 height 20
click at [451, 201] on div "Type to add a new item" at bounding box center [453, 204] width 127 height 22
click at [449, 171] on div "Select or enter text..." at bounding box center [435, 176] width 89 height 15
click at [449, 177] on div "Select or enter text..." at bounding box center [435, 176] width 89 height 15
type input "t"
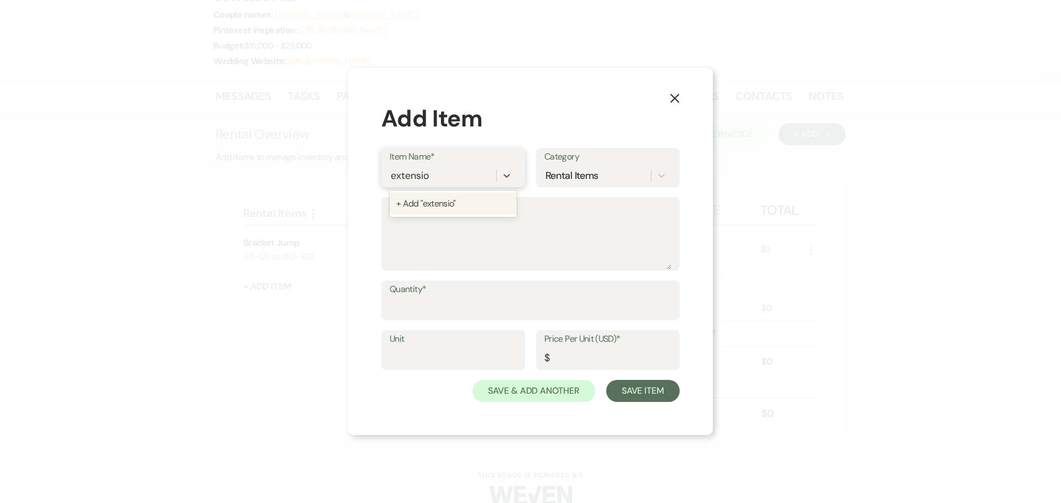
type input "extension"
click at [406, 177] on div "extension" at bounding box center [412, 176] width 43 height 15
click at [396, 176] on div "extension" at bounding box center [412, 176] width 43 height 15
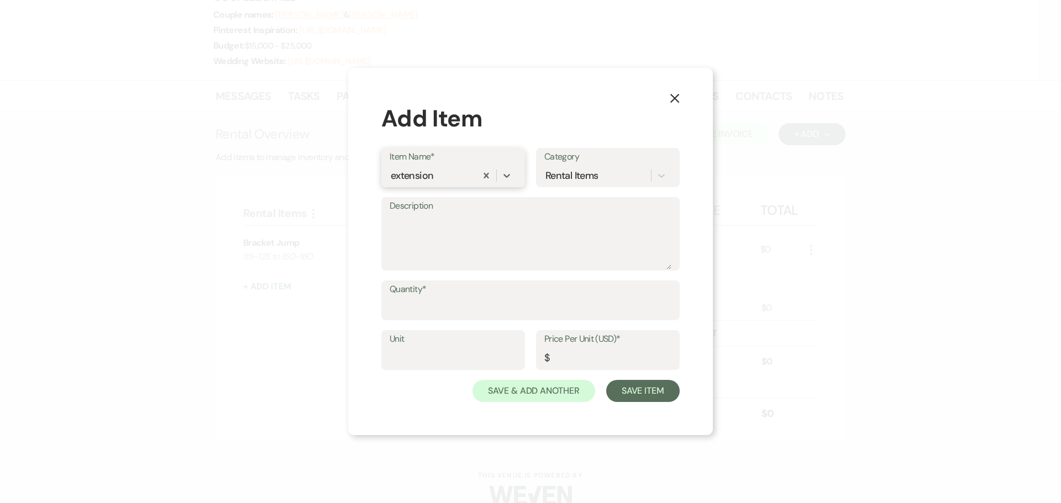
click at [396, 176] on div "extension" at bounding box center [412, 176] width 43 height 15
type input "Extension"
click at [400, 298] on input "Quantity*" at bounding box center [531, 309] width 282 height 22
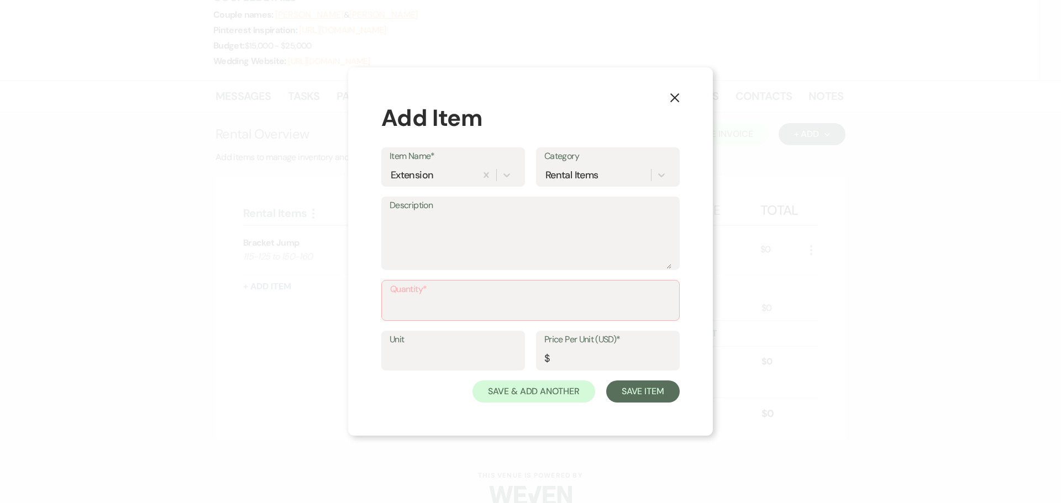
click at [676, 93] on icon "X" at bounding box center [675, 98] width 10 height 10
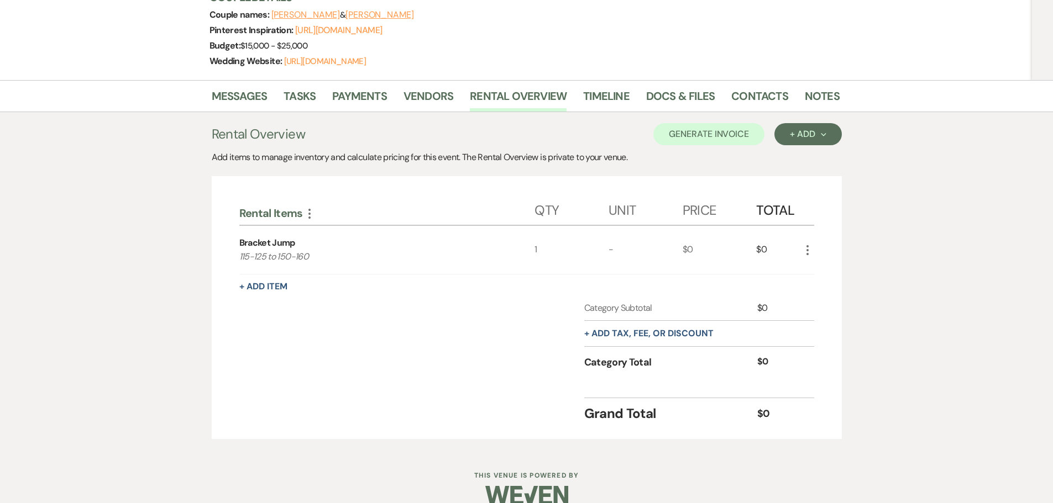
click at [671, 38] on div "Pinterest Inspiration: https://www.pinterest.com/DalyaElena/wedding-ideas/?invi…" at bounding box center [518, 30] width 619 height 15
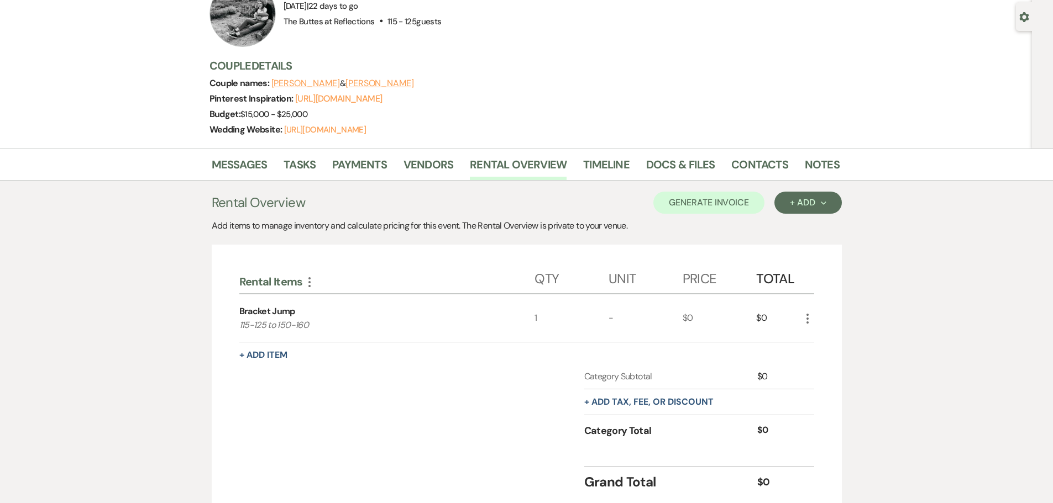
scroll to position [0, 0]
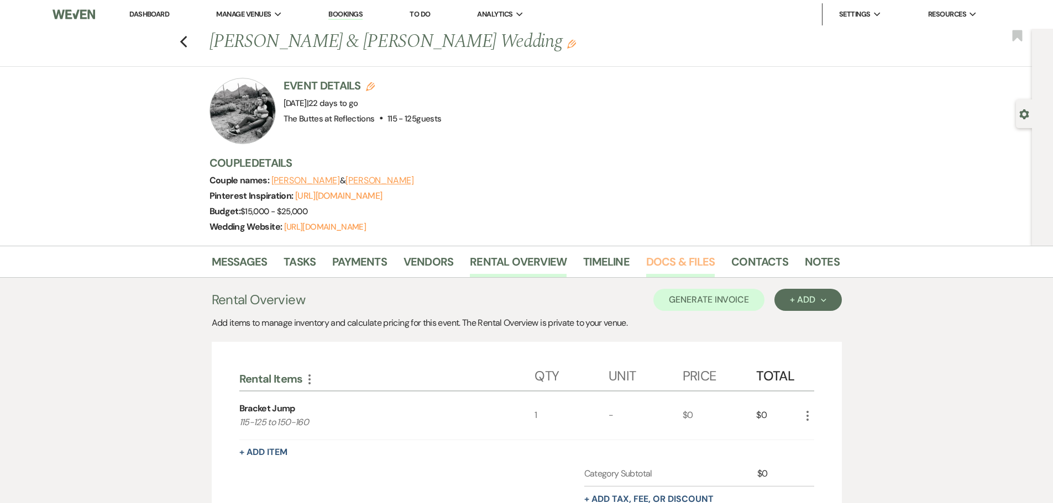
click at [649, 277] on link "Docs & Files" at bounding box center [680, 265] width 69 height 24
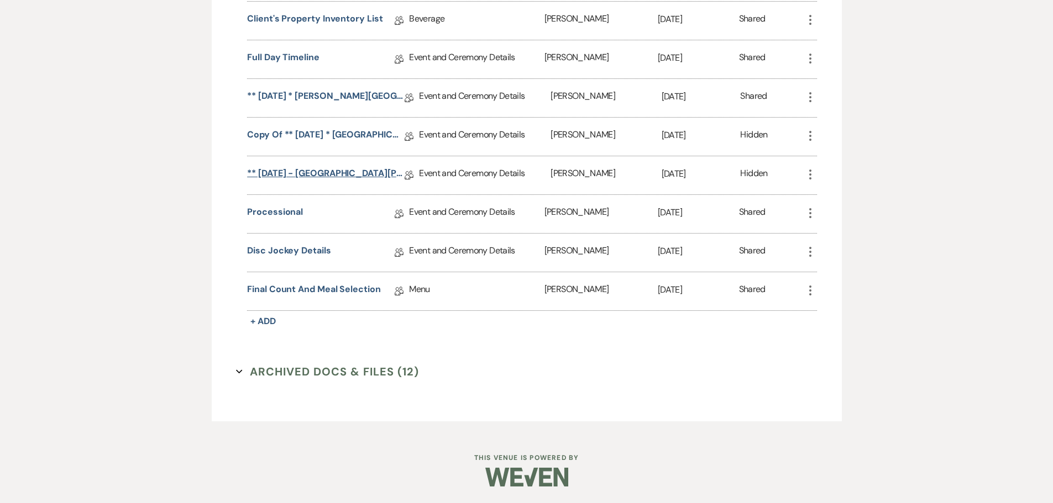
scroll to position [1059, 0]
click at [303, 290] on link "Final Count and Meal Selection" at bounding box center [314, 291] width 134 height 17
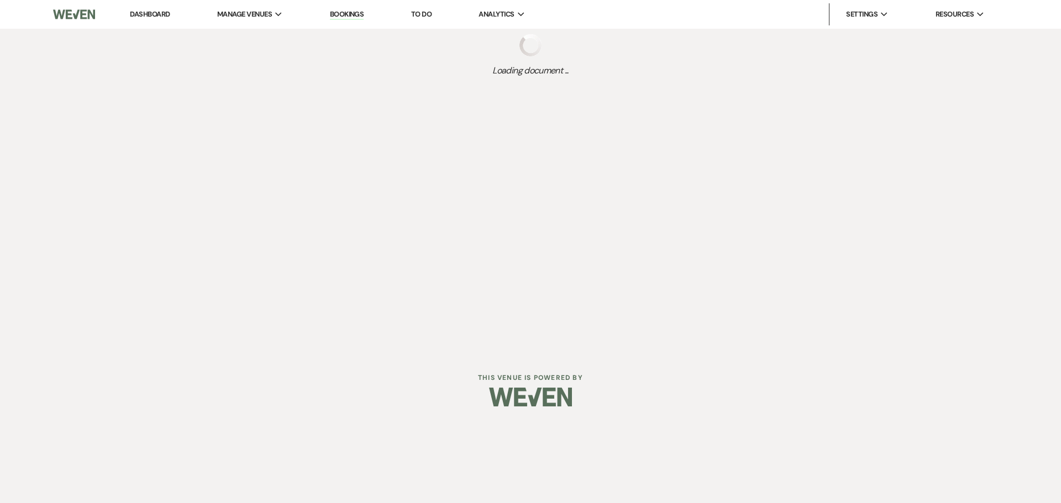
click at [303, 290] on div "Dashboard Manage Venues Expand The Buttes at Reflections Bookings To Do Analyti…" at bounding box center [530, 176] width 1061 height 353
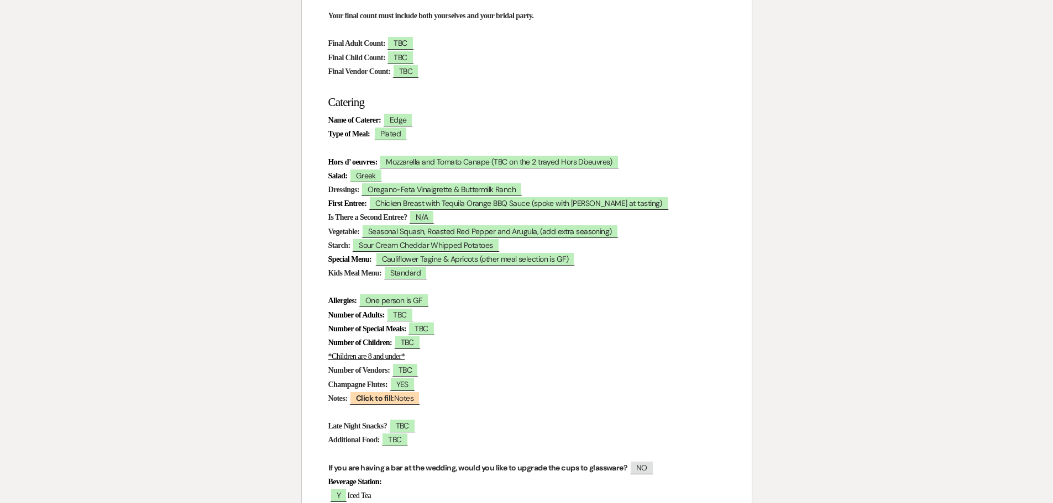
scroll to position [276, 0]
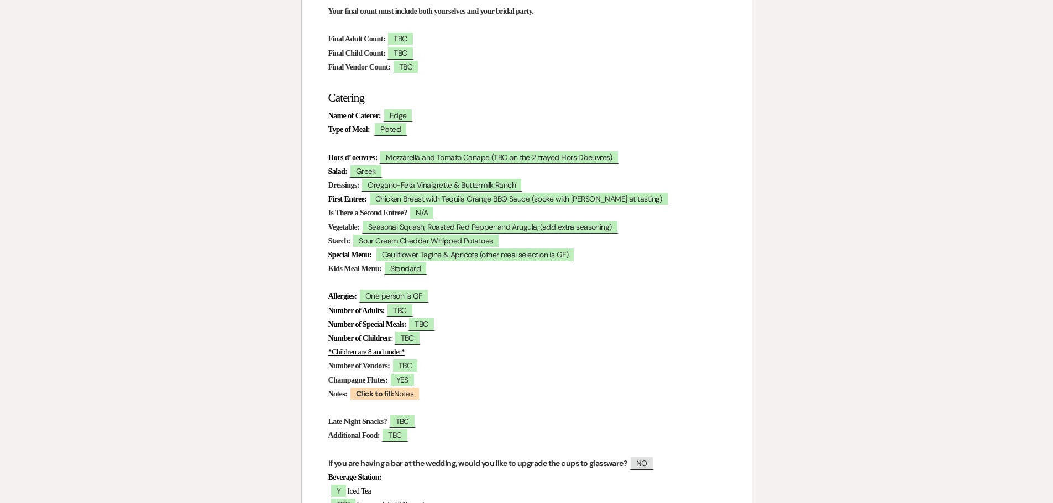
click at [509, 390] on p "Notes: ﻿ Click to fill: Notes ﻿" at bounding box center [526, 394] width 397 height 14
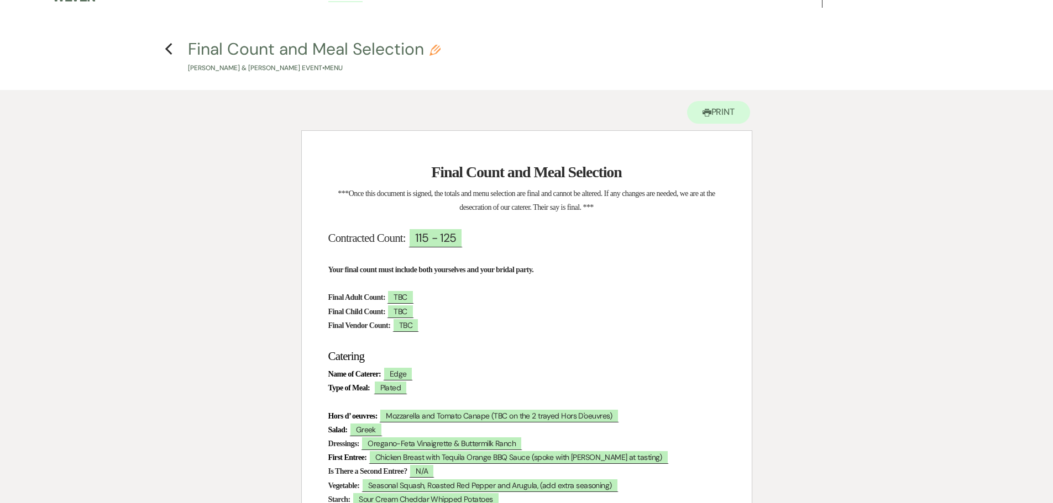
scroll to position [0, 0]
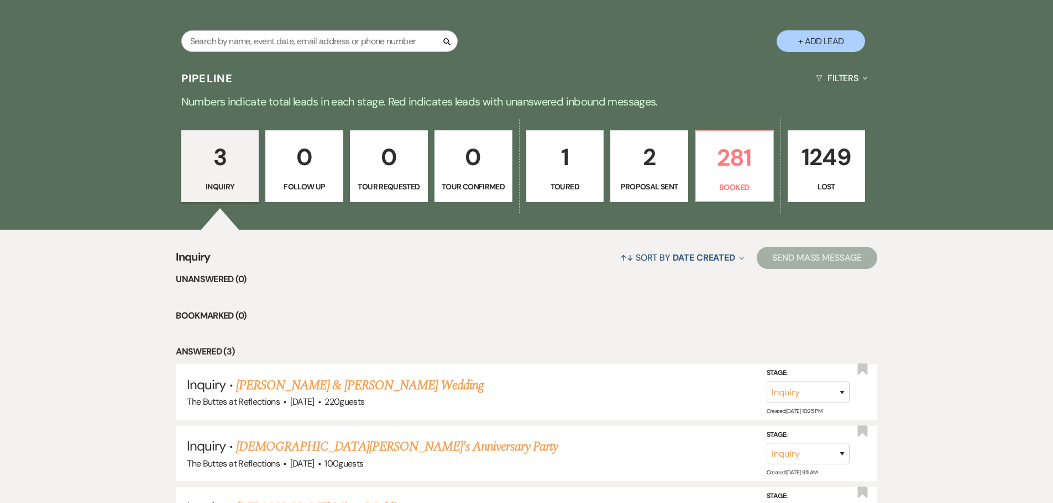
scroll to position [185, 0]
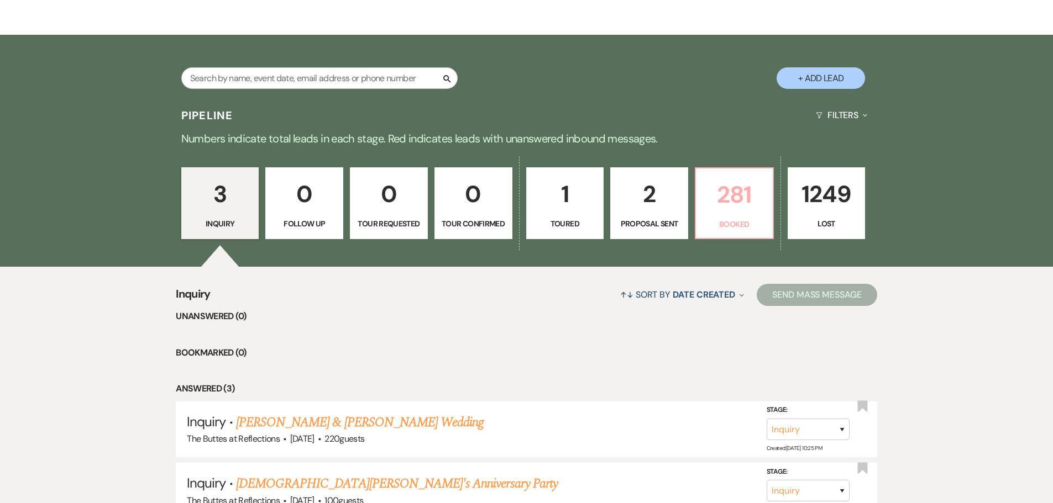
click at [733, 202] on p "281" at bounding box center [734, 194] width 64 height 37
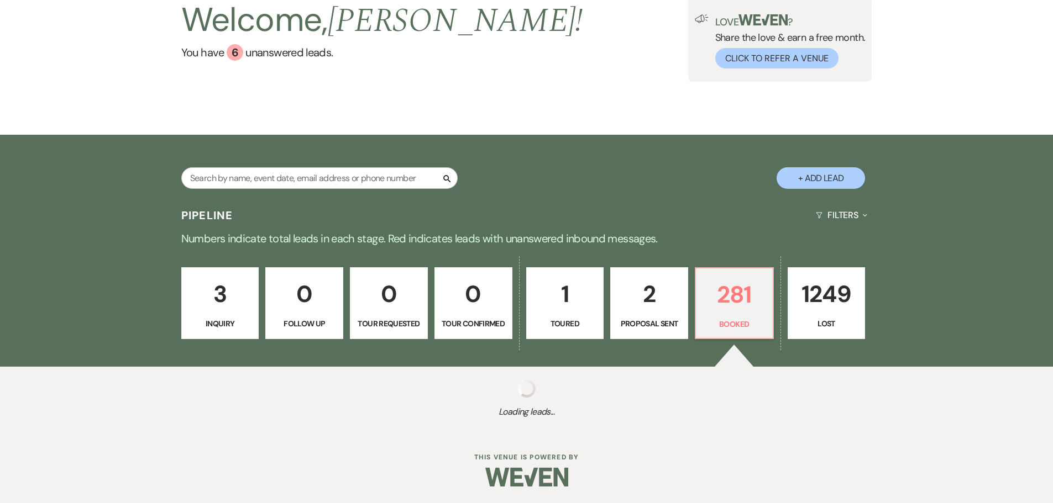
click at [298, 276] on p "0" at bounding box center [304, 294] width 64 height 37
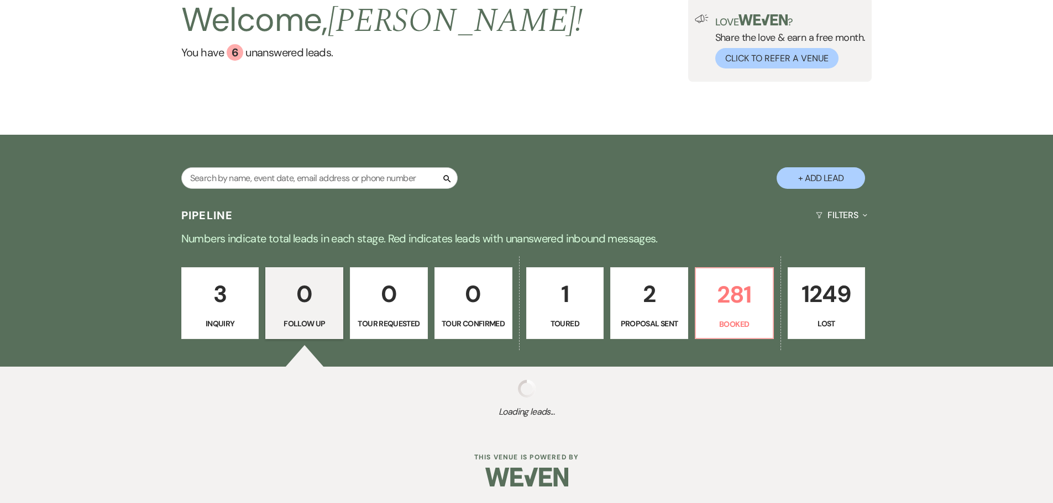
scroll to position [111, 0]
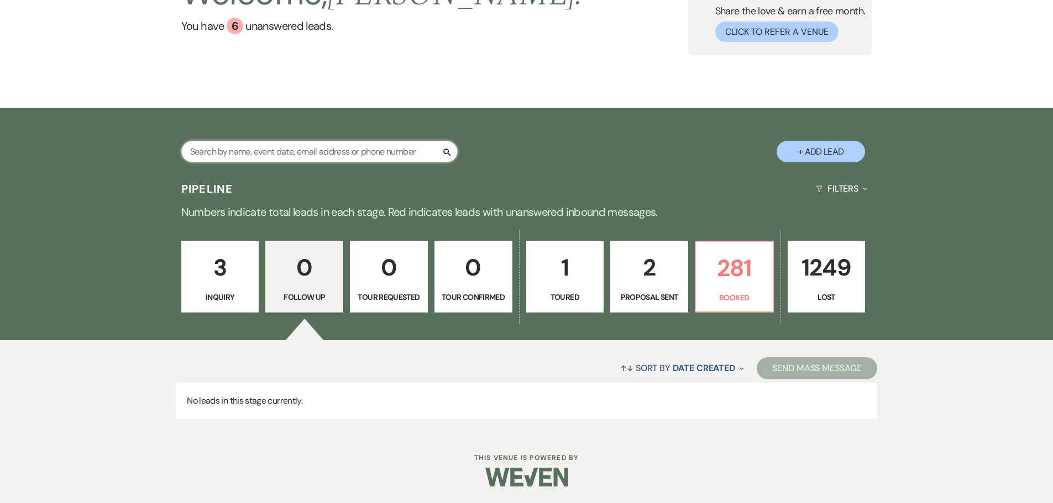
click at [314, 156] on input "text" at bounding box center [319, 152] width 276 height 22
type input "[PERSON_NAME]"
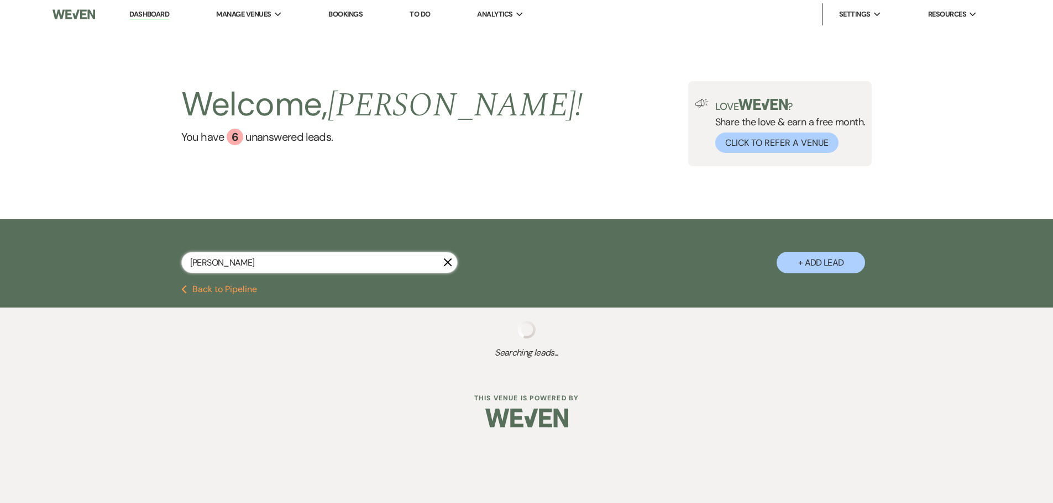
select select "8"
select select "5"
select select "8"
select select "6"
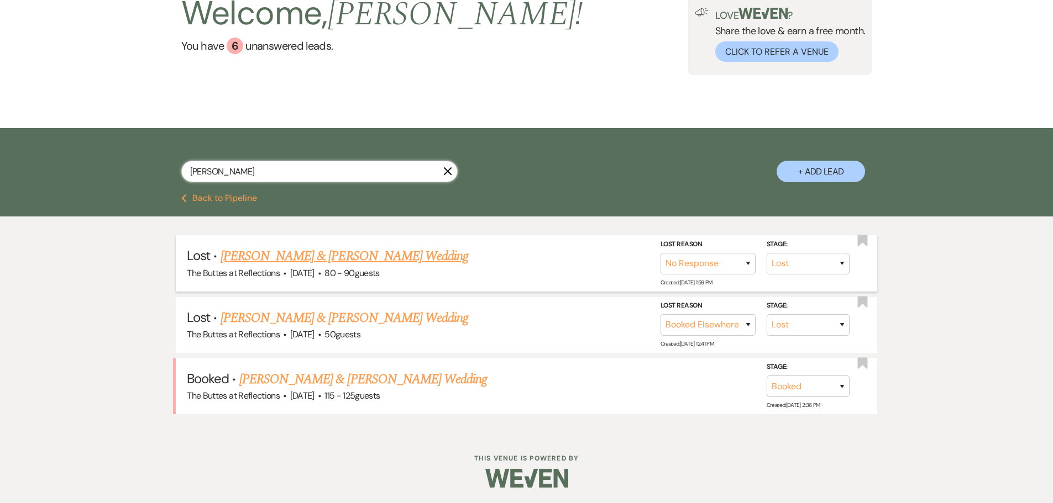
scroll to position [92, 0]
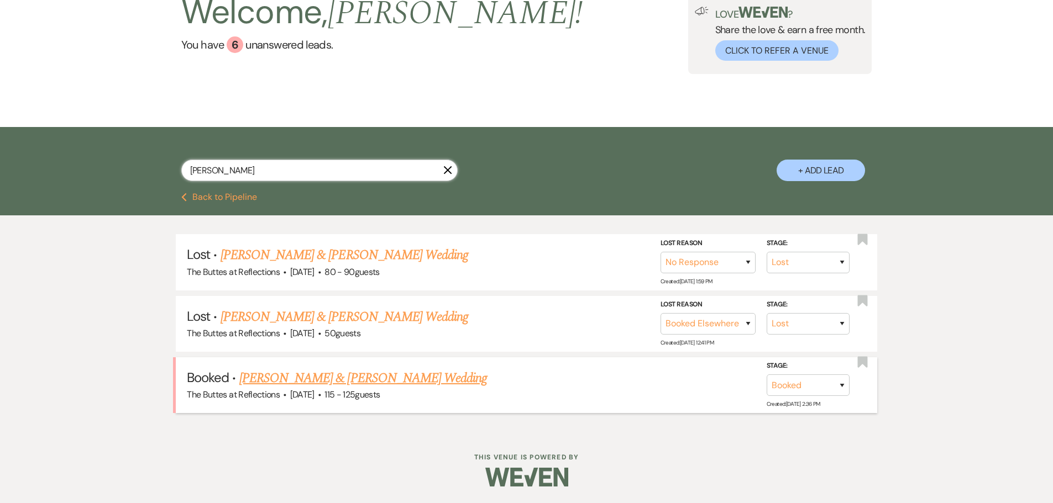
type input "[PERSON_NAME]"
click at [353, 376] on link "[PERSON_NAME] & [PERSON_NAME] Wedding" at bounding box center [363, 379] width 248 height 20
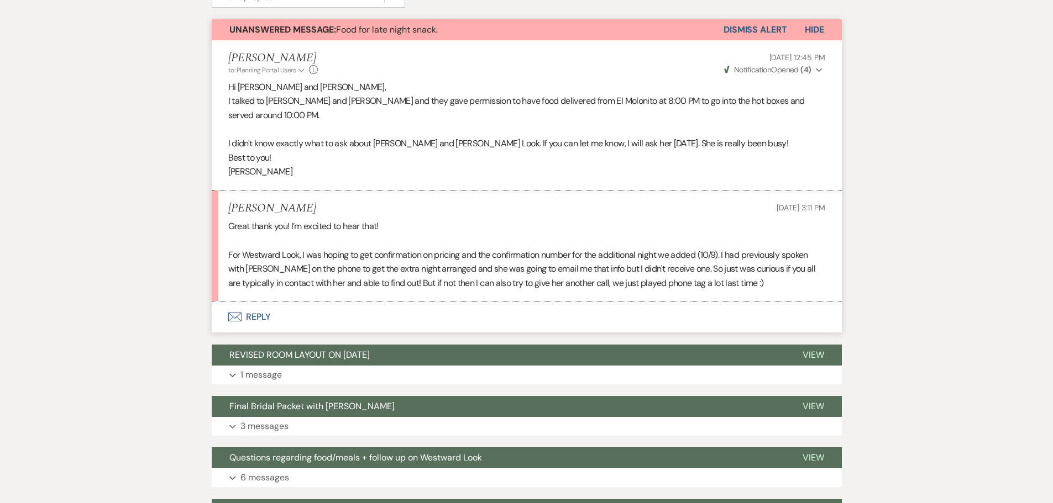
scroll to position [387, 0]
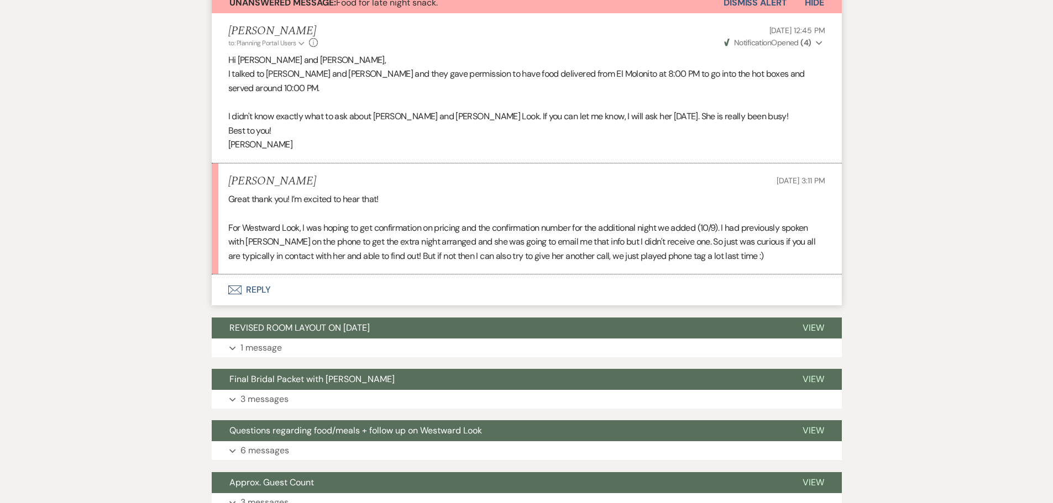
click at [251, 299] on button "Envelope Reply" at bounding box center [527, 290] width 630 height 31
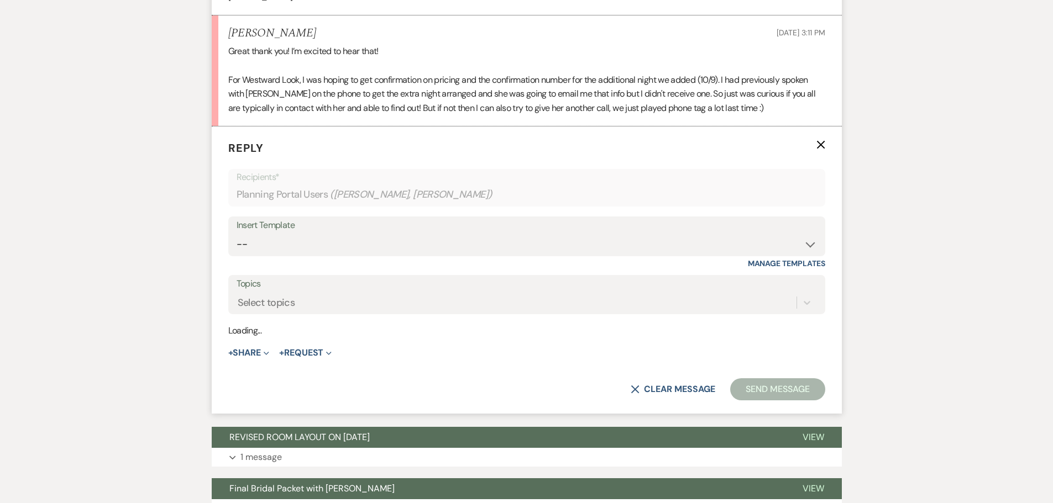
scroll to position [538, 0]
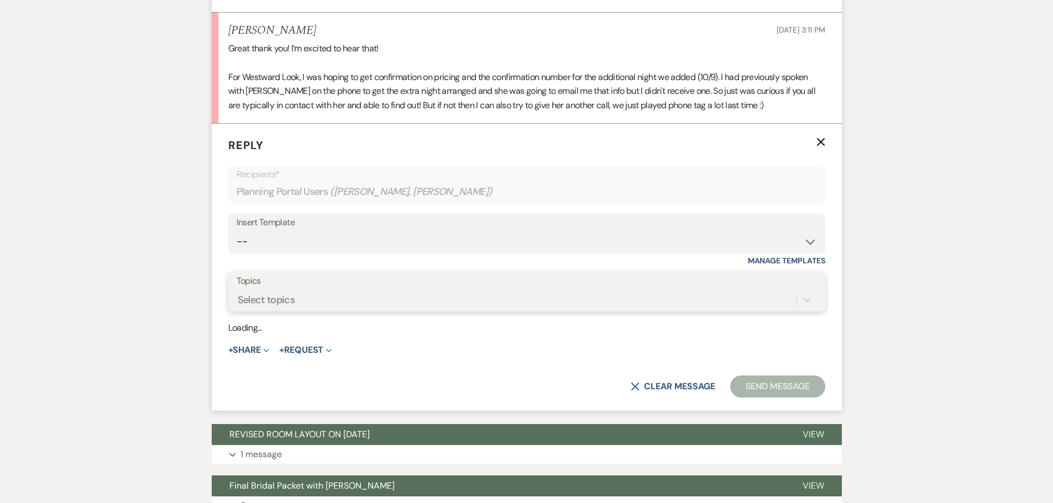
click at [292, 307] on div "Select topics" at bounding box center [266, 299] width 57 height 15
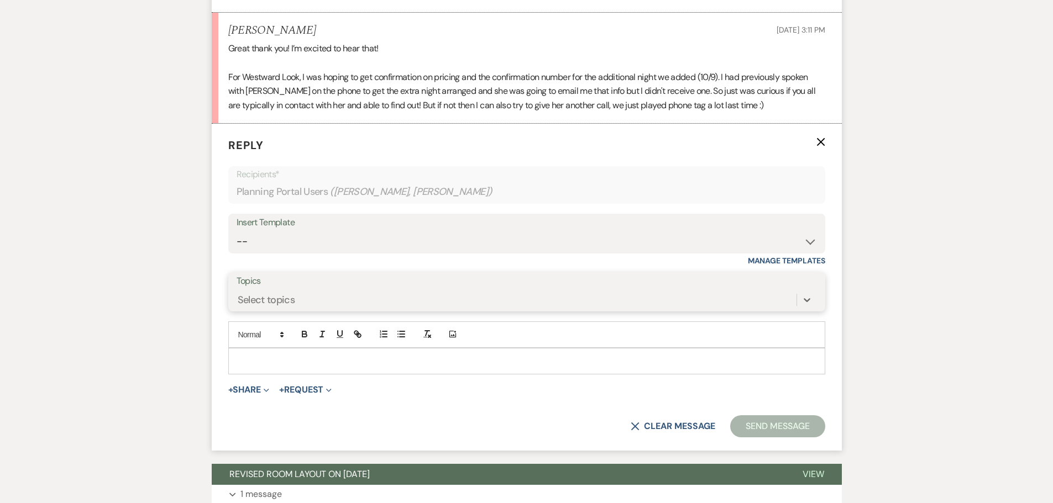
click at [307, 308] on div "Select topics" at bounding box center [517, 299] width 560 height 19
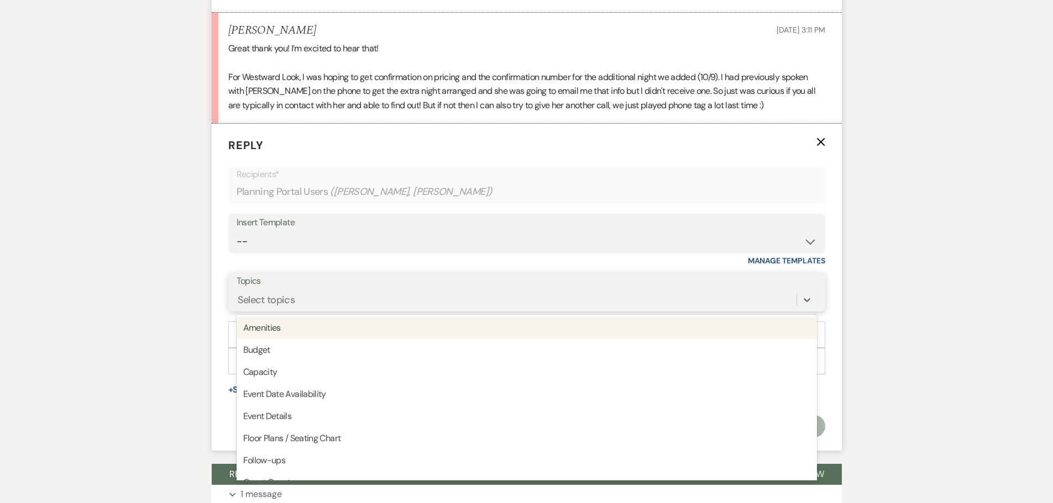
click at [295, 309] on div "Select topics" at bounding box center [517, 299] width 560 height 19
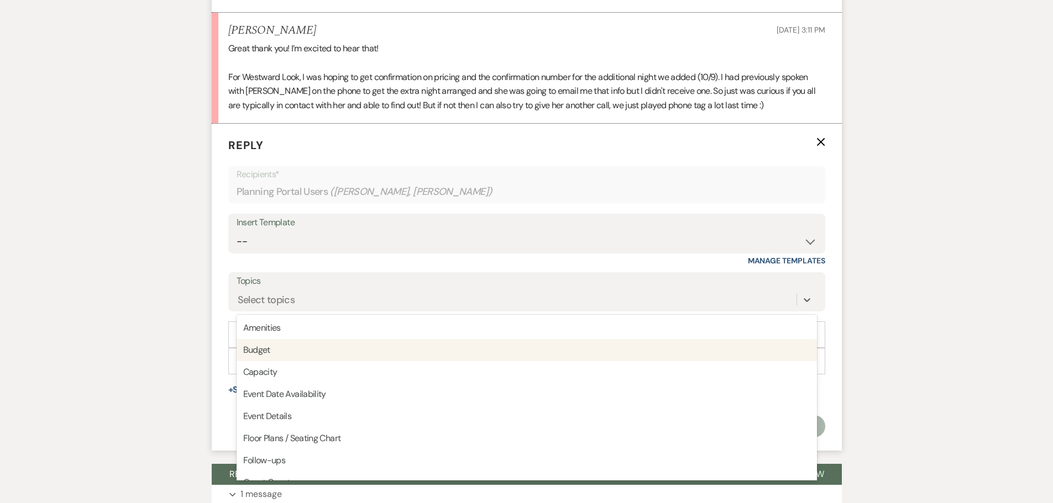
click at [233, 374] on div at bounding box center [527, 361] width 596 height 25
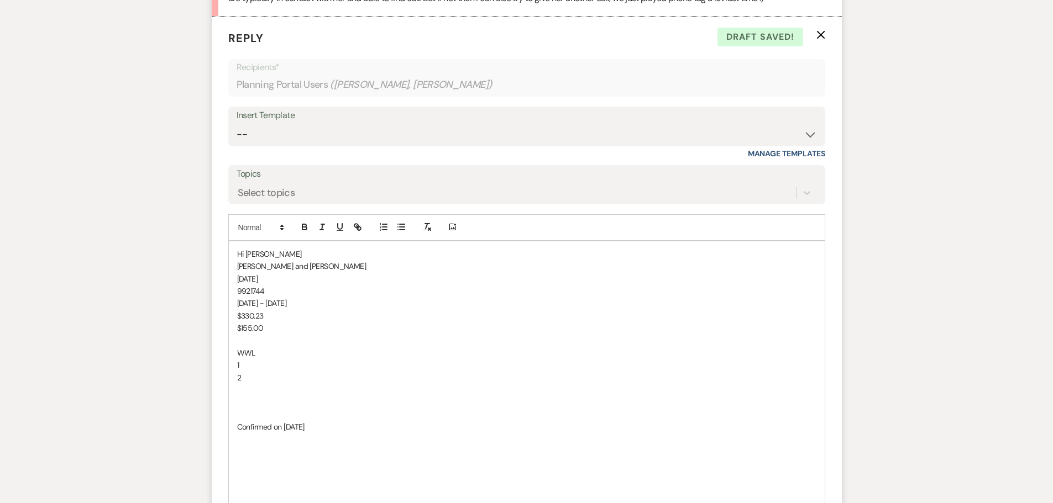
scroll to position [648, 0]
click at [249, 381] on p "2" at bounding box center [526, 375] width 579 height 12
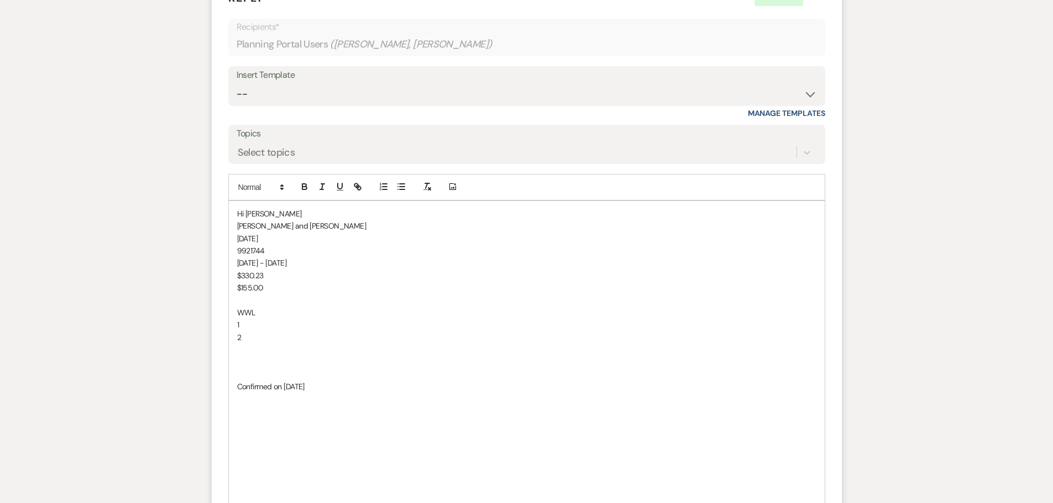
scroll to position [703, 0]
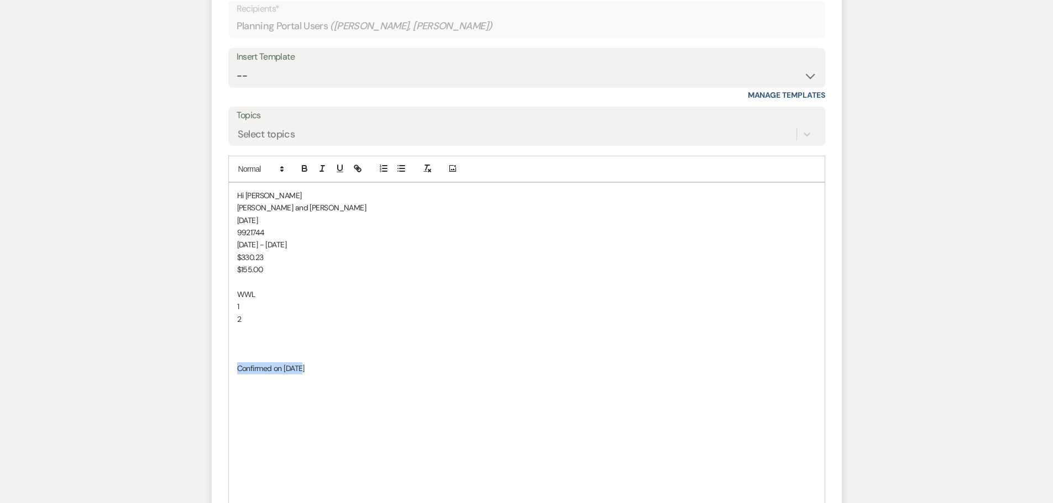
drag, startPoint x: 309, startPoint y: 386, endPoint x: 233, endPoint y: 382, distance: 76.9
click at [233, 382] on div "Hi Dalya Dalya Parker and Steven Santana Oct 10, 2025 9921744 Oct 9 - Oct 10 $3…" at bounding box center [527, 455] width 596 height 545
drag, startPoint x: 270, startPoint y: 271, endPoint x: 211, endPoint y: 280, distance: 59.2
click at [224, 277] on form "Reply X Draft saved! Recipients* Planning Portal Users ( Steven Santana, Dalya …" at bounding box center [527, 363] width 630 height 810
click at [358, 214] on p "Dalya Parker and Steven Santana" at bounding box center [526, 208] width 579 height 12
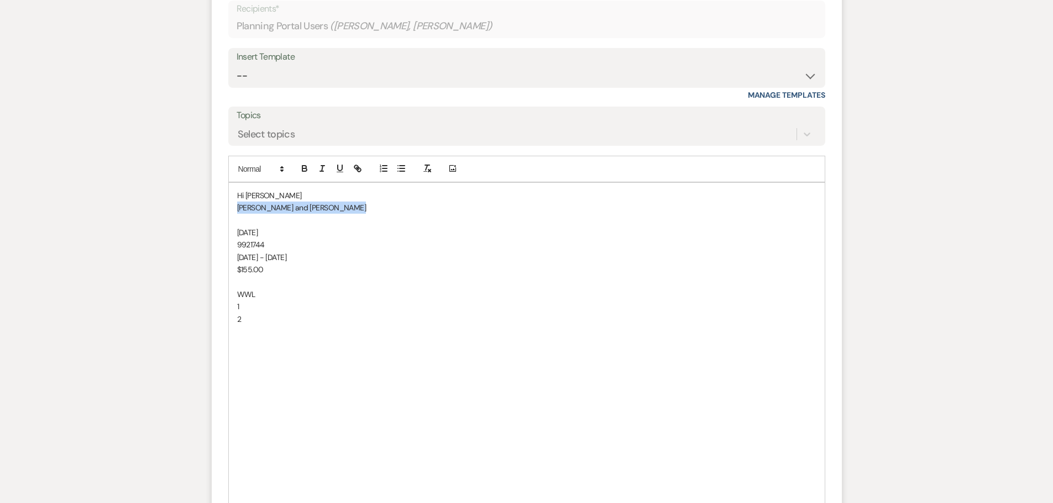
drag, startPoint x: 354, startPoint y: 223, endPoint x: 235, endPoint y: 225, distance: 118.8
click at [235, 225] on div "Hi Dalya Dalya Parker and Steven Santana Oct 10, 2025 9921744 Oct 9 - Oct 10 $1…" at bounding box center [527, 437] width 596 height 508
drag, startPoint x: 283, startPoint y: 243, endPoint x: 222, endPoint y: 243, distance: 61.3
click at [222, 243] on form "Reply X Saving draft... Recipients* Planning Portal Users ( Steven Santana, Dal…" at bounding box center [527, 363] width 630 height 810
click at [235, 234] on div "Hi Dalya I have aconfirmation number of 9921744 Oct 9 - Oct 10 $155.00 WWL 1 2" at bounding box center [527, 425] width 596 height 484
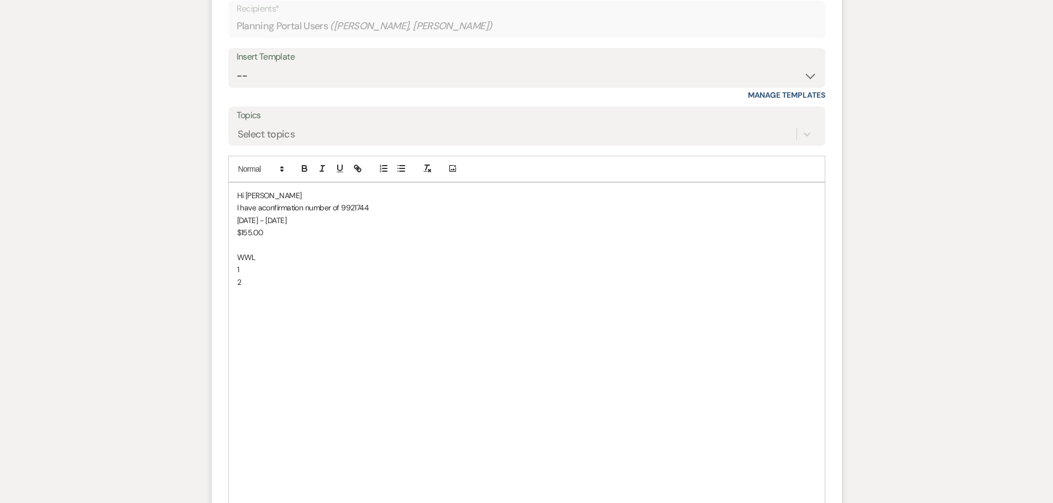
click at [237, 227] on p "Oct 9 - Oct 10" at bounding box center [526, 220] width 579 height 12
click at [440, 214] on p "I have aconfirmation number of 9921744 for Oct 9 - Oct 10" at bounding box center [526, 208] width 579 height 12
click at [236, 234] on div "Hi Dalya I have aconfirmation number of 9921744 for Oct 9 - Oct 10. The cost to…" at bounding box center [527, 412] width 596 height 459
drag, startPoint x: 245, startPoint y: 273, endPoint x: 227, endPoint y: 244, distance: 33.7
click at [227, 244] on form "Reply X Saving draft... Recipients* Planning Portal Users ( Steven Santana, Dal…" at bounding box center [527, 332] width 630 height 748
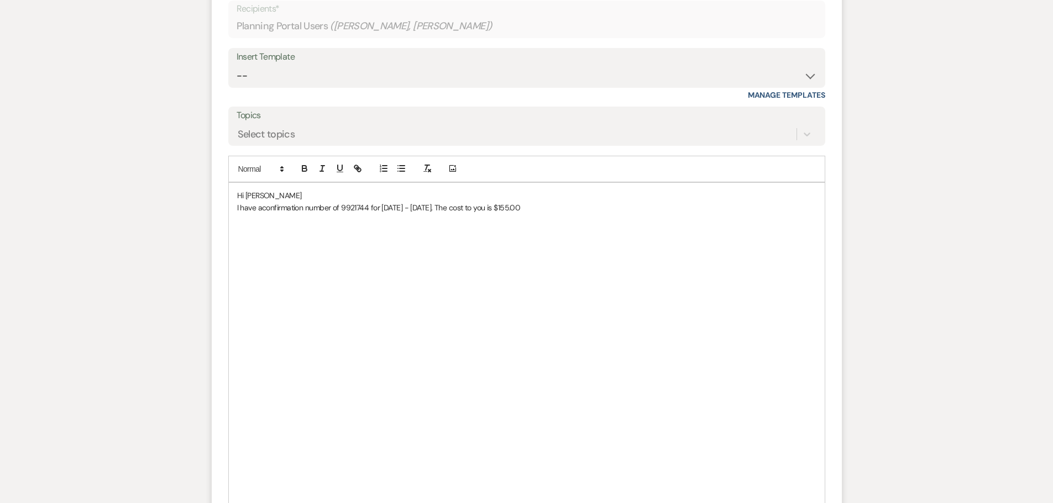
click at [535, 227] on p at bounding box center [526, 220] width 579 height 12
click at [529, 214] on p "I have aconfirmation number of 9921744 for Oct 9 - Oct 10. The cost to you is $…" at bounding box center [526, 208] width 579 height 12
click at [264, 214] on p "I have aconfirmation number of 9921744 for Oct 9 - Oct 10. The cost to you is $…" at bounding box center [526, 208] width 579 height 12
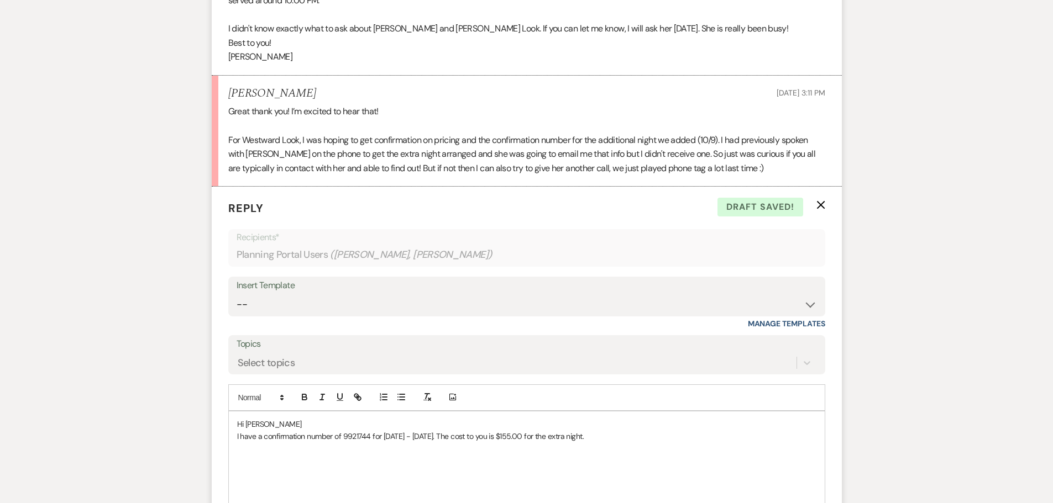
scroll to position [538, 0]
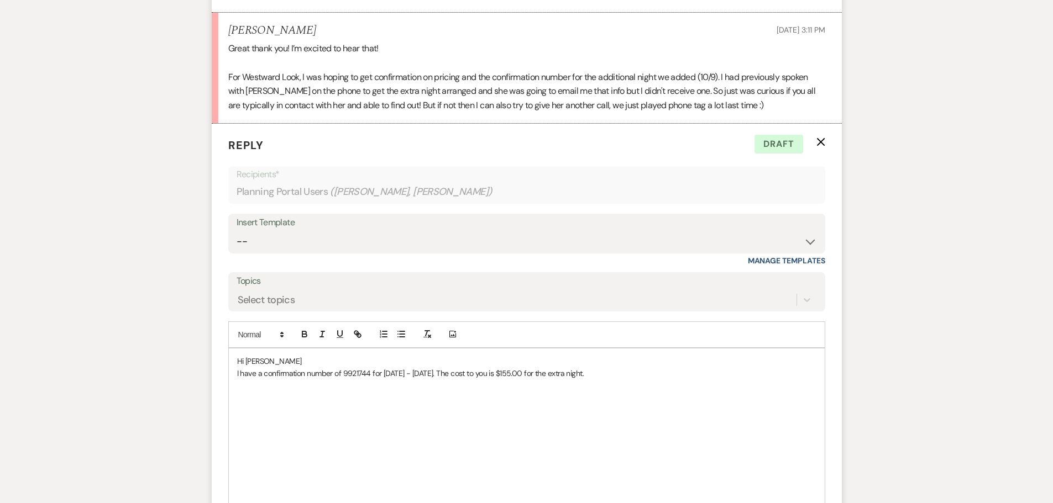
click at [618, 392] on p at bounding box center [526, 386] width 579 height 12
click at [597, 380] on p "I have a confirmation number of 9921744 for Oct 9 - Oct 10. The cost to you is …" at bounding box center [526, 373] width 579 height 12
click at [598, 380] on p "I have a confirmation number of 9921744 for Oct 9 - Oct 10. The cost to you is …" at bounding box center [526, 373] width 579 height 12
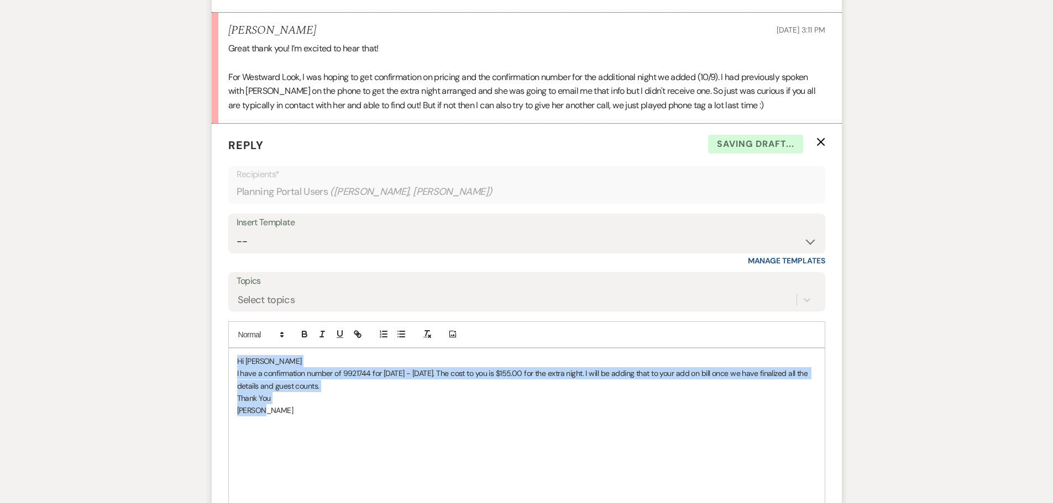
drag, startPoint x: 271, startPoint y: 429, endPoint x: 237, endPoint y: 374, distance: 64.7
copy div "Hi Dalya I have a confirmation number of 9921744 for Oct 9 - Oct 10. The cost t…"
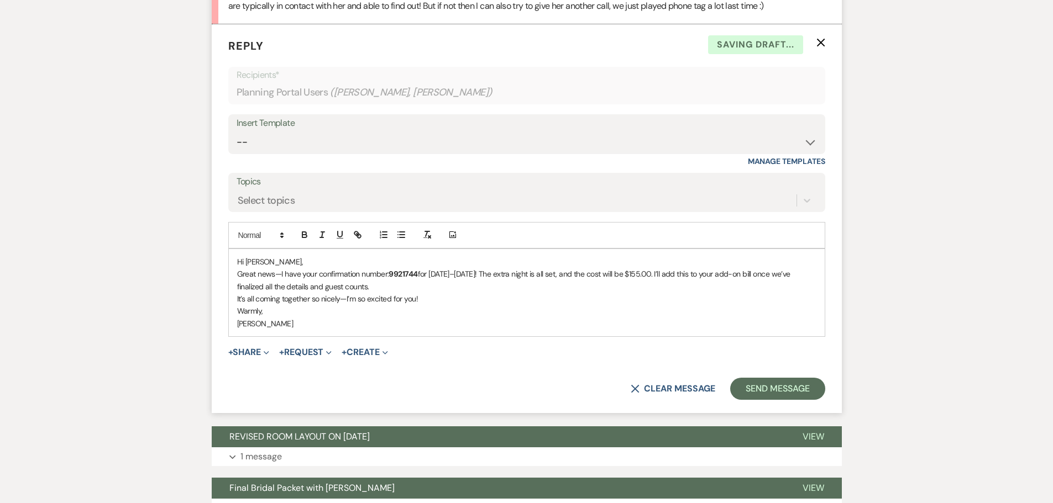
scroll to position [654, 0]
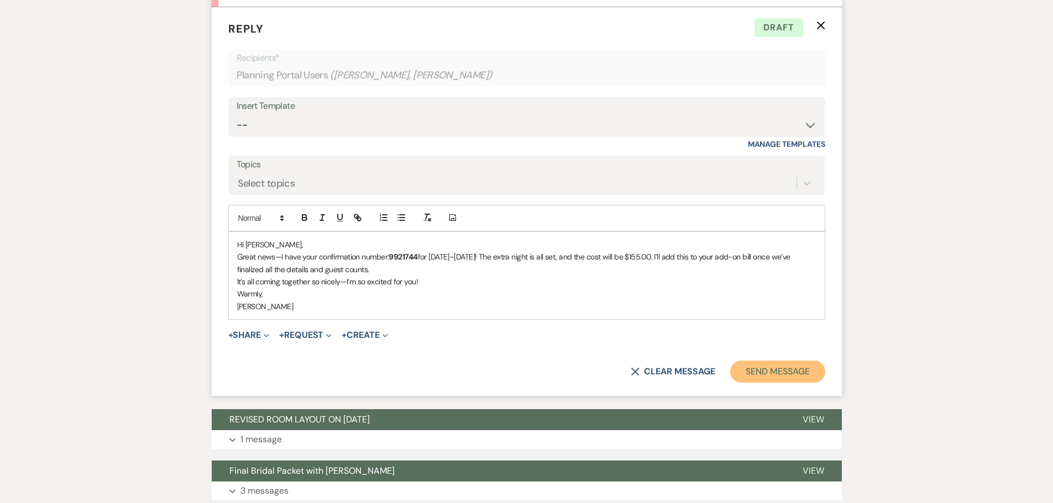
click at [780, 383] on button "Send Message" at bounding box center [777, 372] width 94 height 22
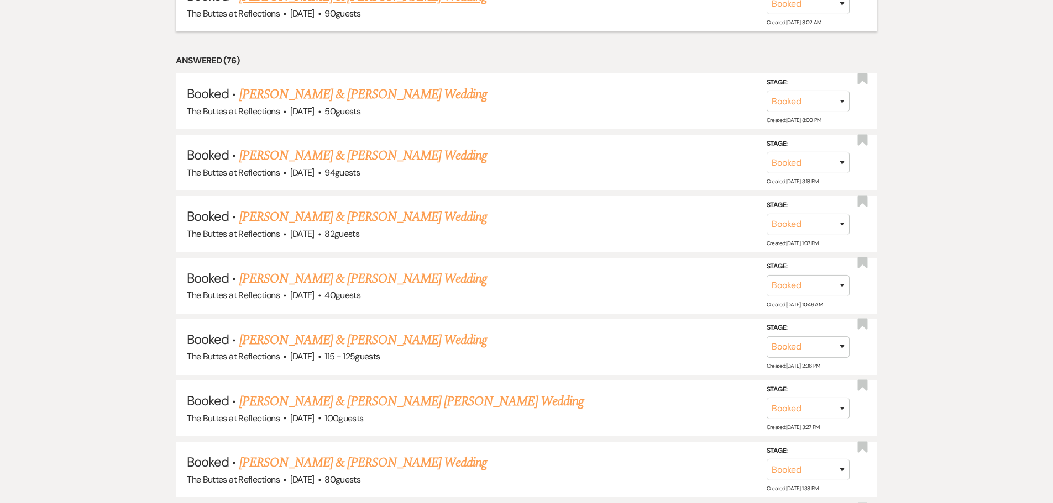
scroll to position [939, 0]
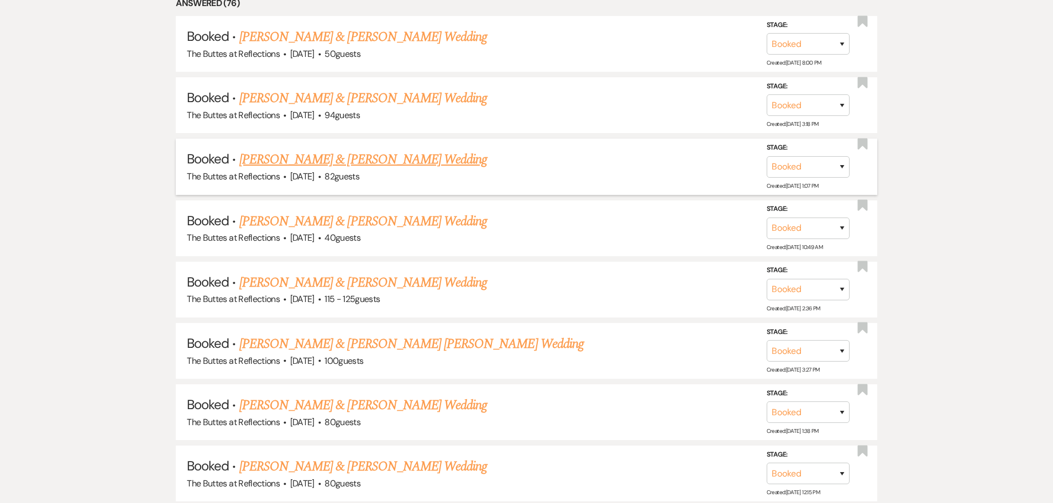
click at [287, 160] on link "[PERSON_NAME] & [PERSON_NAME] Wedding" at bounding box center [363, 160] width 248 height 20
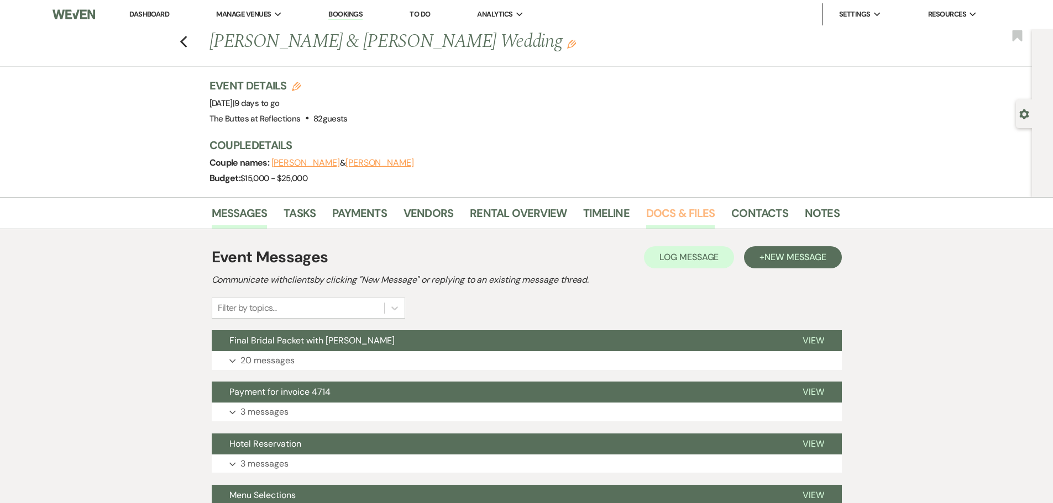
click at [675, 212] on link "Docs & Files" at bounding box center [680, 216] width 69 height 24
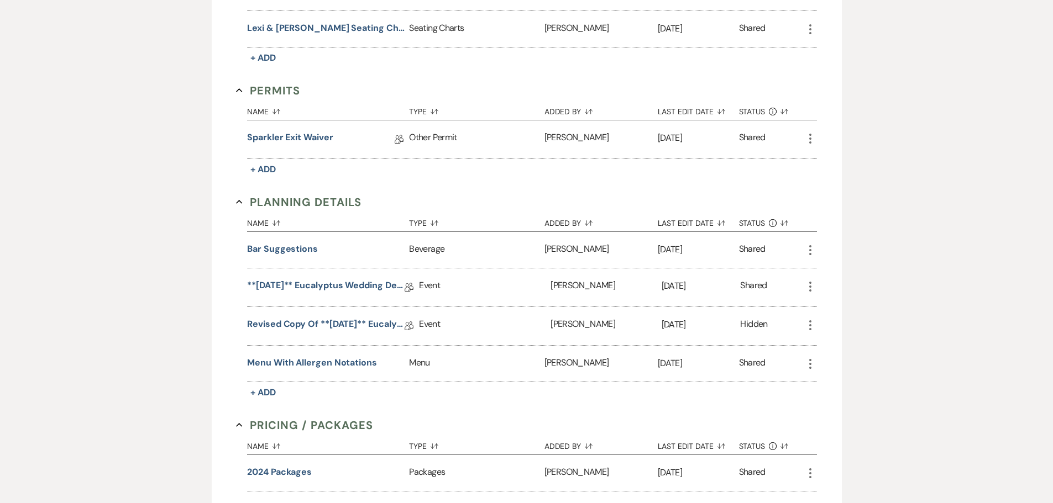
scroll to position [608, 0]
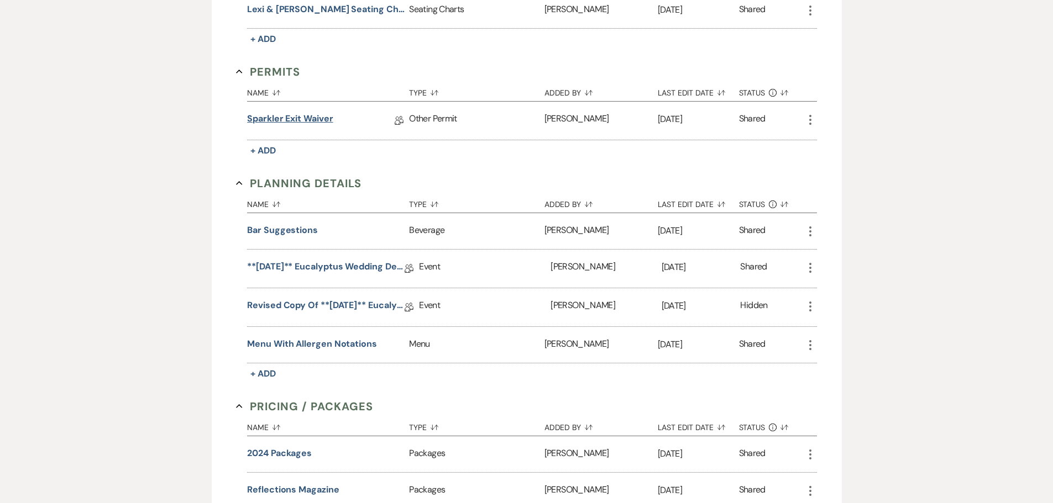
click at [308, 123] on link "Sparkler Exit Waiver" at bounding box center [290, 120] width 86 height 17
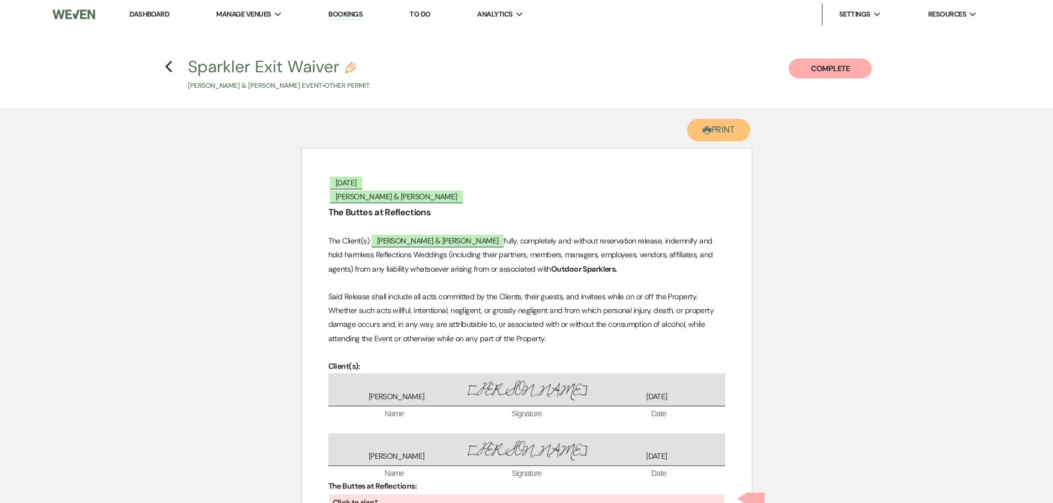
drag, startPoint x: 723, startPoint y: 128, endPoint x: 818, endPoint y: 435, distance: 321.5
click at [722, 128] on button "Printer Print" at bounding box center [719, 130] width 64 height 23
click at [167, 67] on icon "Previous" at bounding box center [169, 66] width 8 height 13
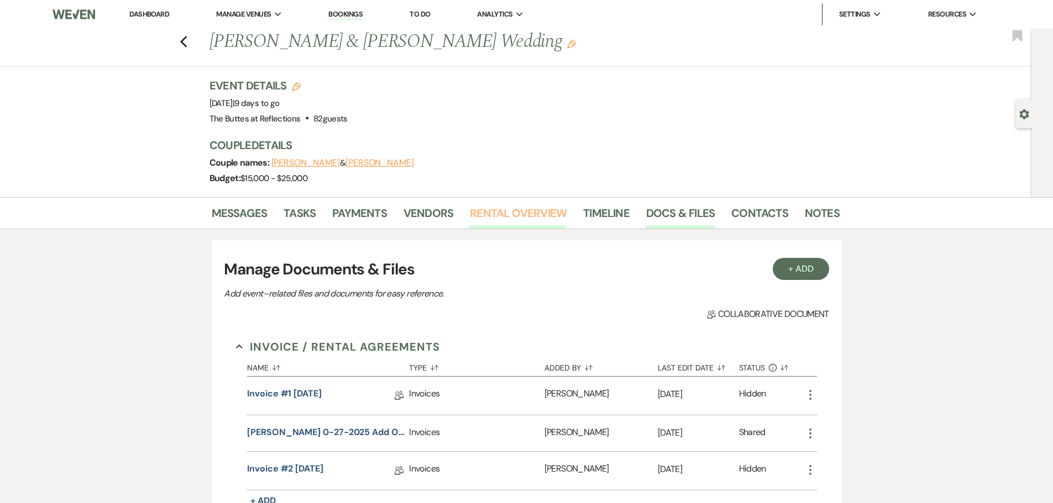
click at [540, 218] on link "Rental Overview" at bounding box center [518, 216] width 97 height 24
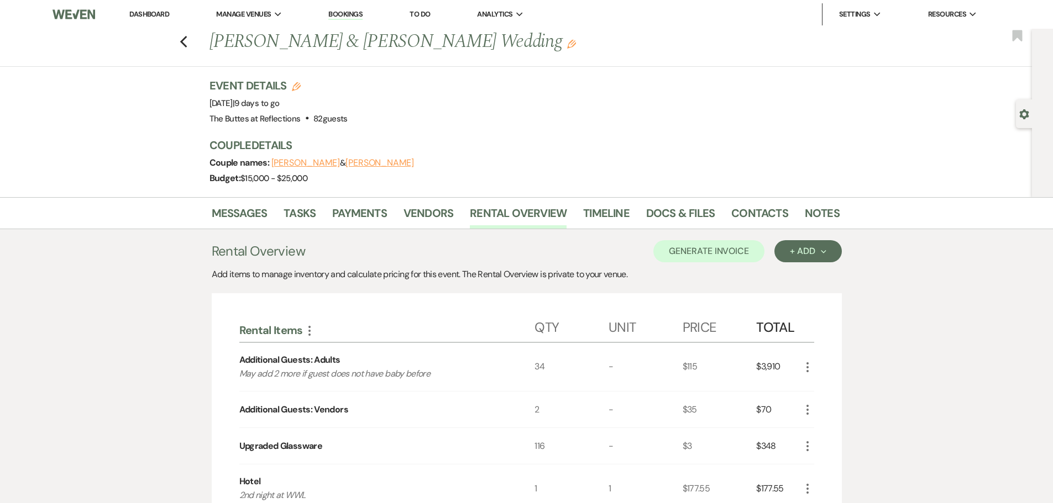
click at [143, 14] on link "Dashboard" at bounding box center [149, 13] width 40 height 9
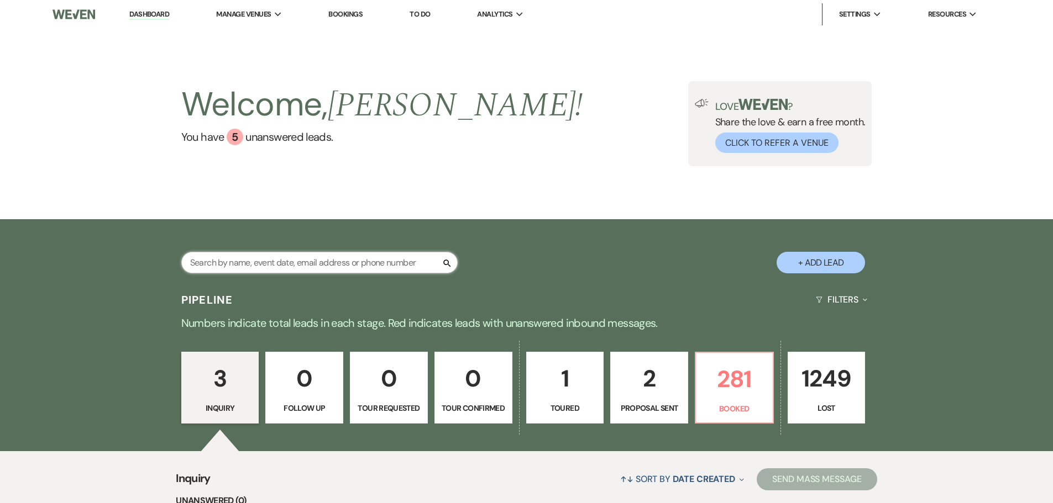
click at [367, 261] on input "text" at bounding box center [319, 263] width 276 height 22
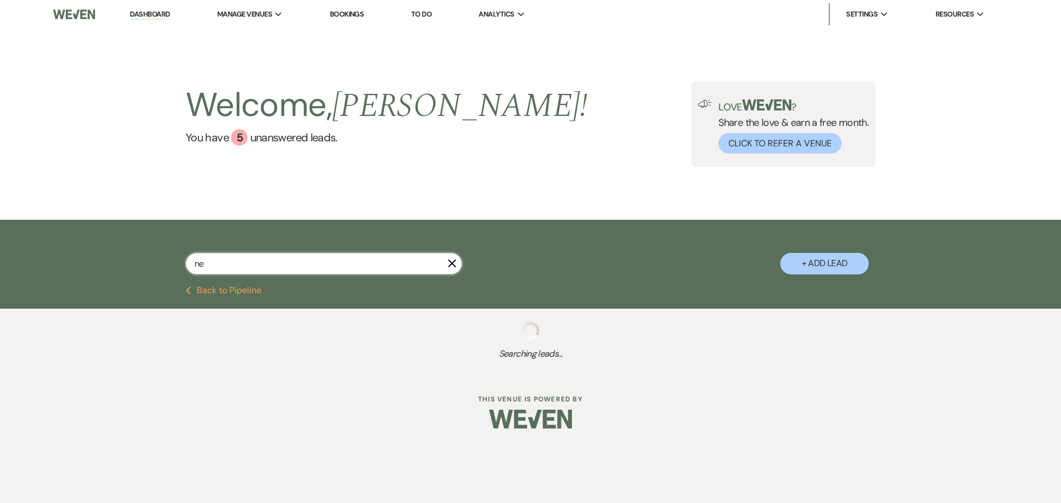
type input "nel"
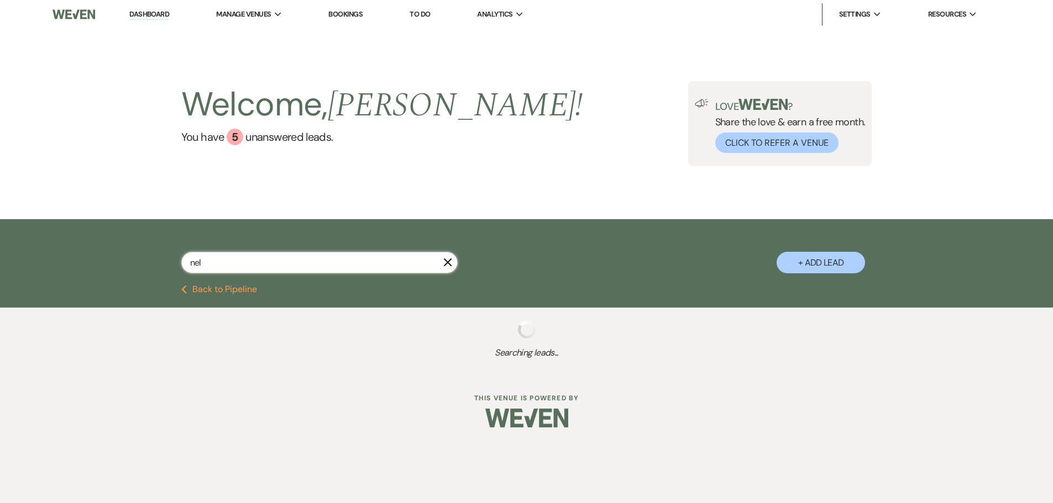
select select "8"
select select "5"
select select "8"
select select "6"
select select "8"
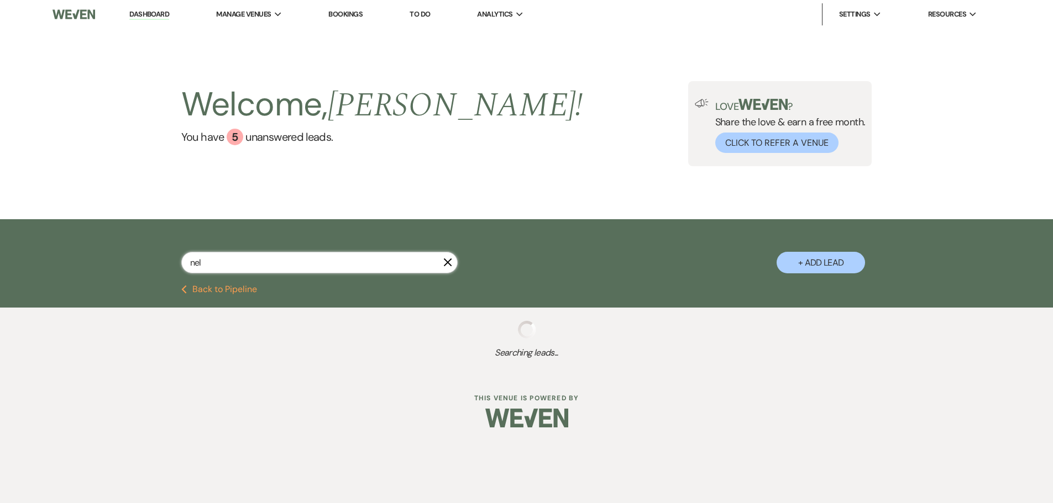
select select "5"
select select "8"
select select "5"
select select "8"
select select "5"
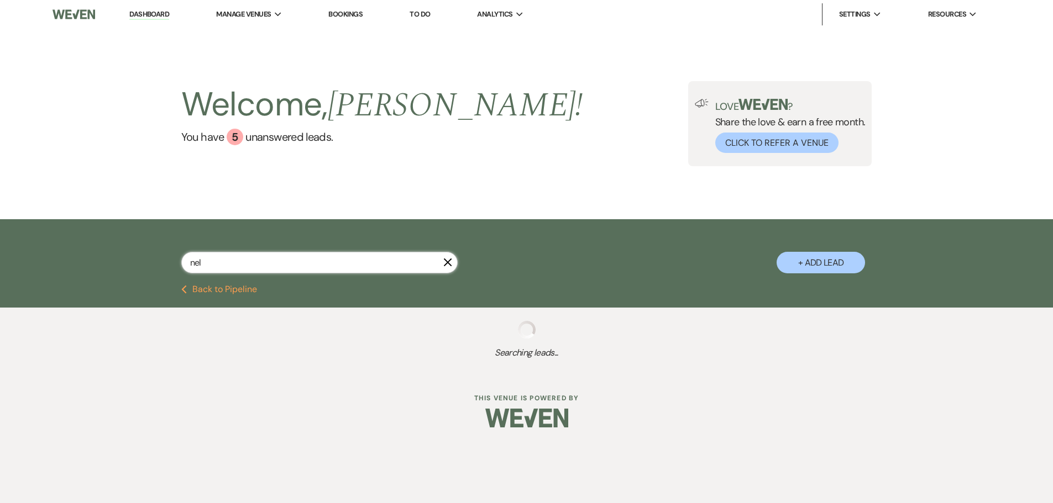
select select "8"
select select "5"
select select "8"
select select "5"
select select "8"
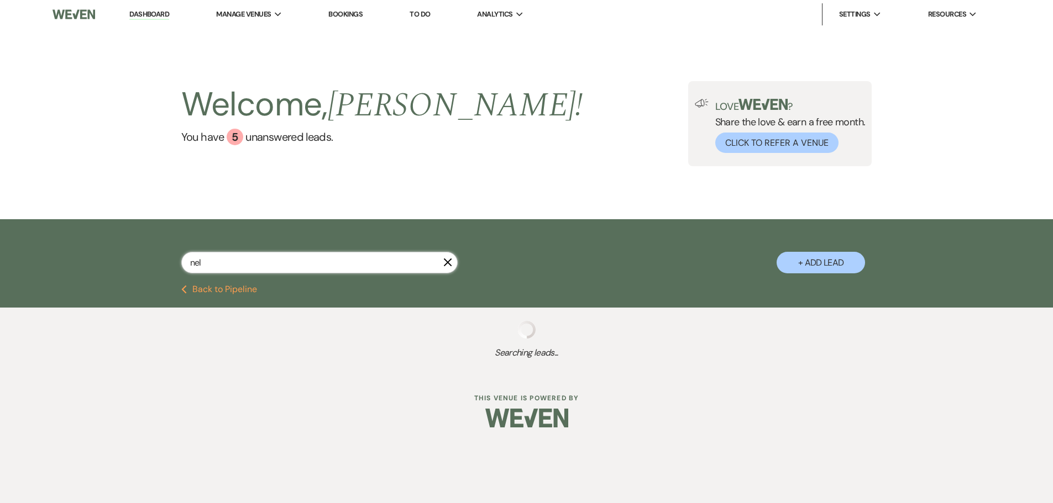
select select "5"
select select "8"
select select "5"
select select "8"
select select "1"
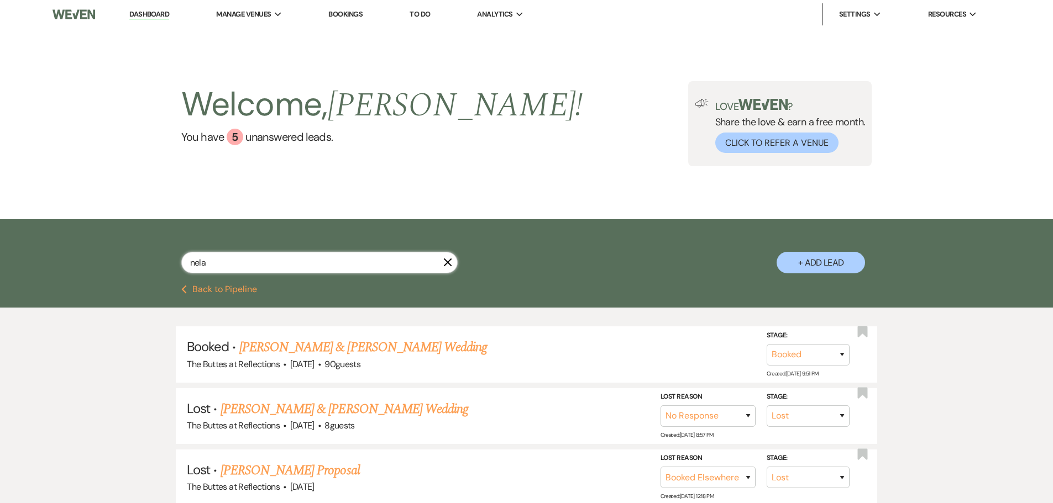
type input "nelas"
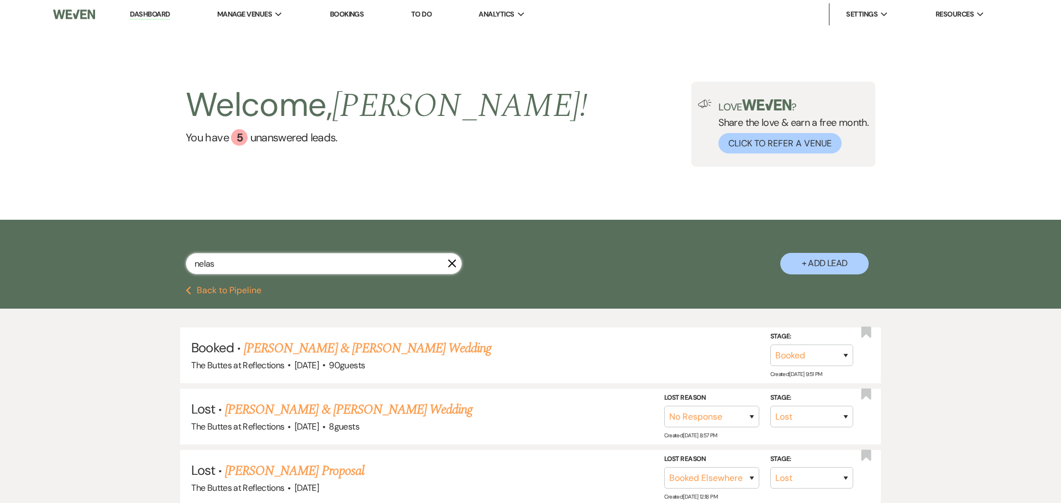
select select "8"
select select "5"
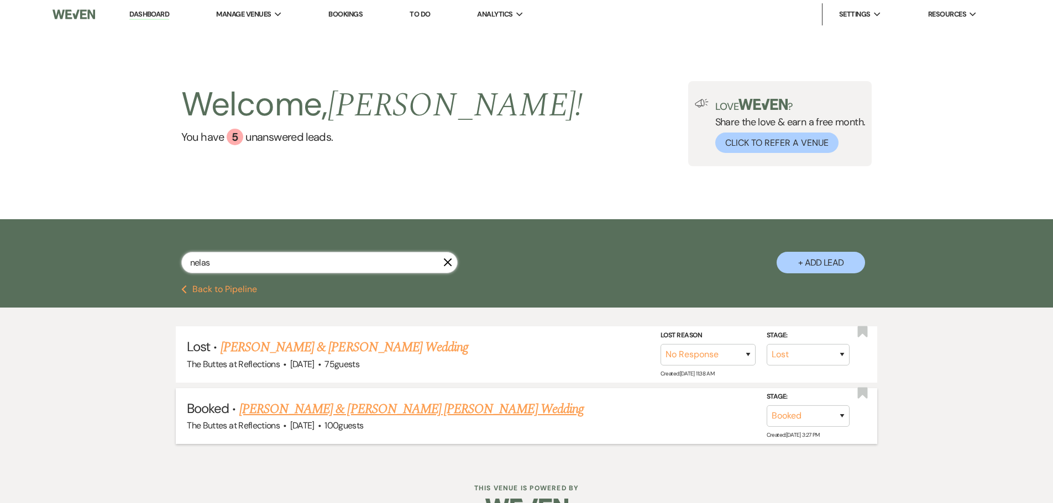
type input "nelas"
click at [359, 403] on link "[PERSON_NAME] & [PERSON_NAME] [PERSON_NAME] Wedding" at bounding box center [411, 410] width 344 height 20
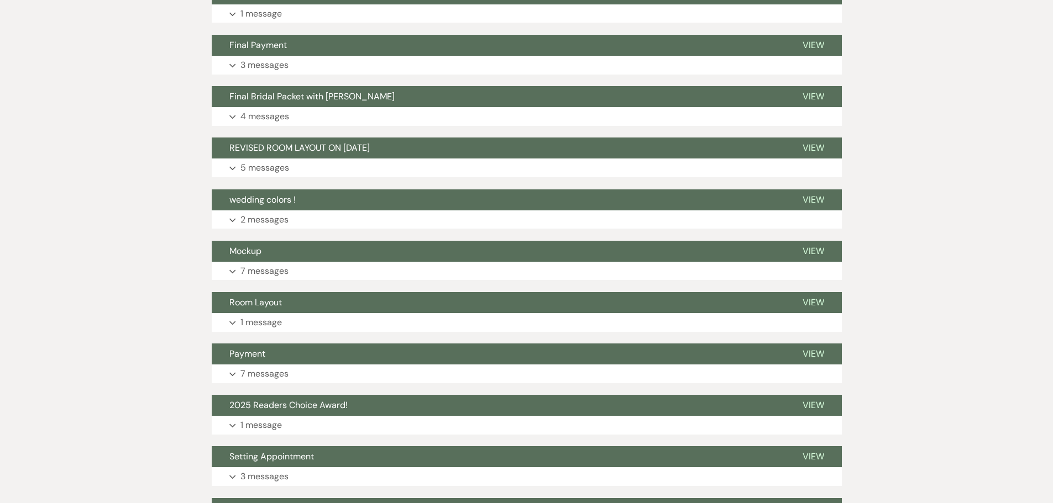
scroll to position [55, 0]
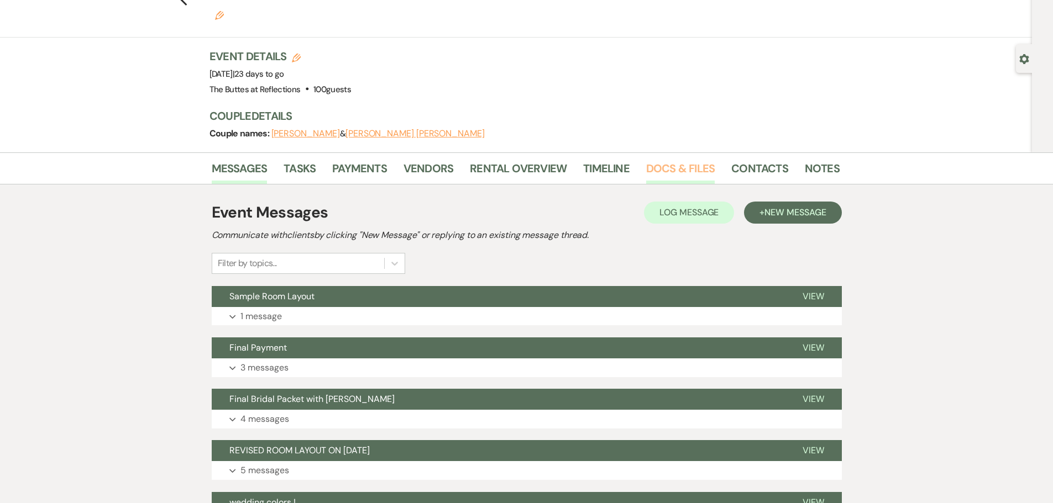
click at [659, 160] on link "Docs & Files" at bounding box center [680, 172] width 69 height 24
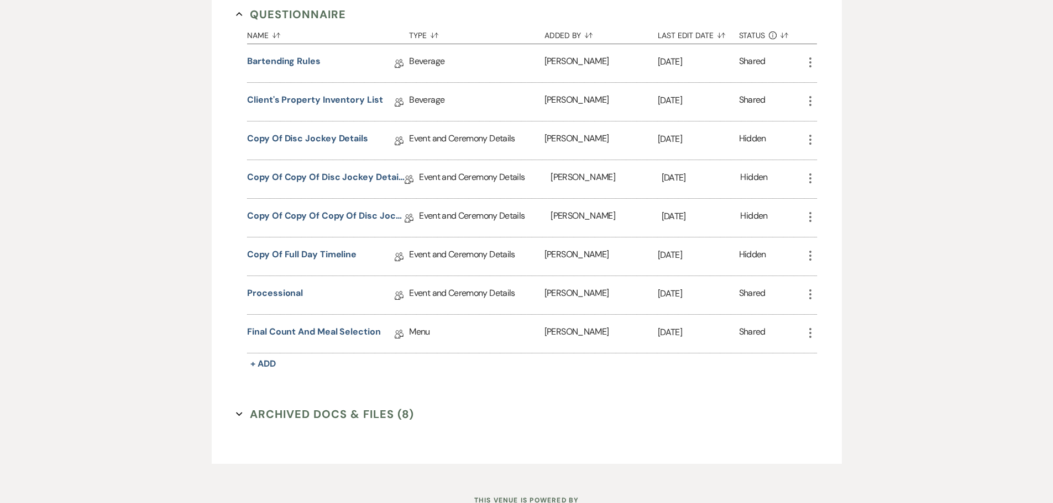
scroll to position [995, 0]
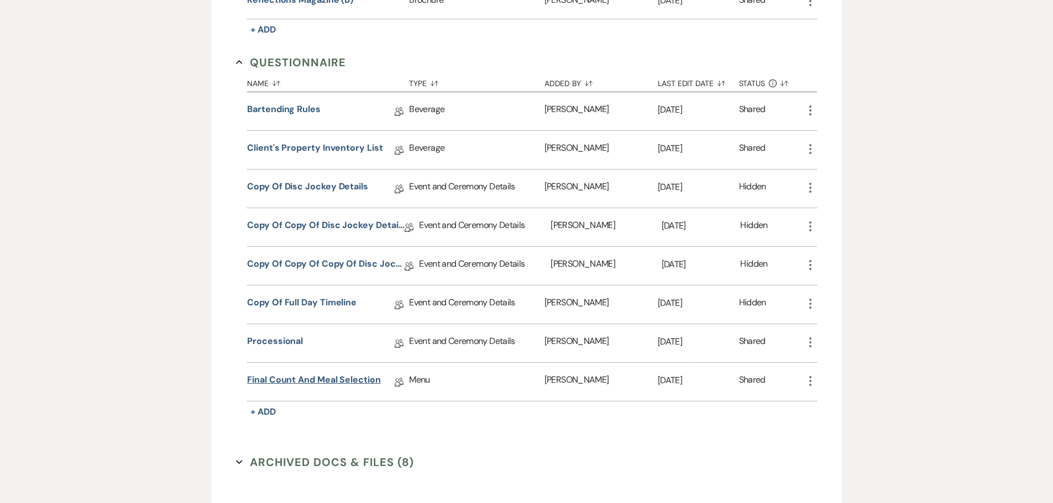
click at [348, 374] on link "Final Count and Meal Selection" at bounding box center [314, 382] width 134 height 17
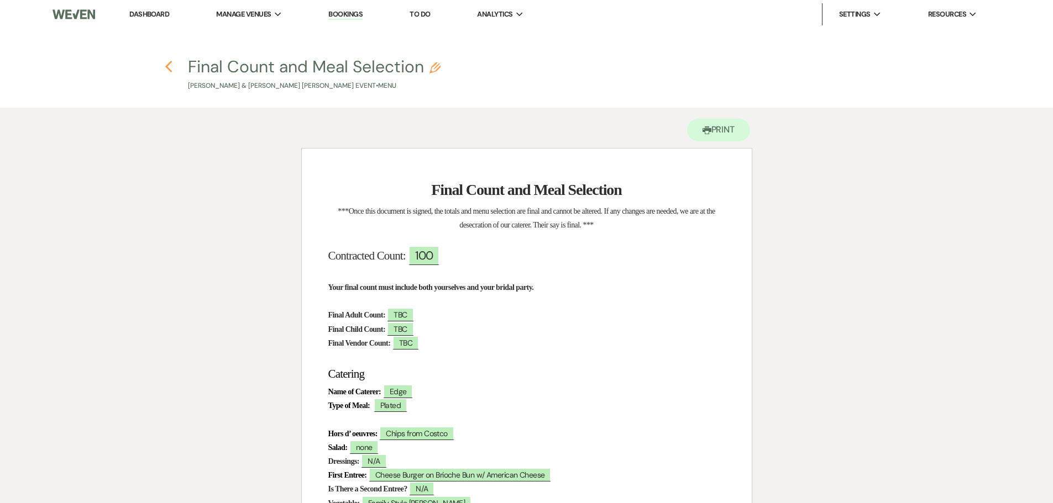
click at [169, 67] on icon "Previous" at bounding box center [169, 66] width 8 height 13
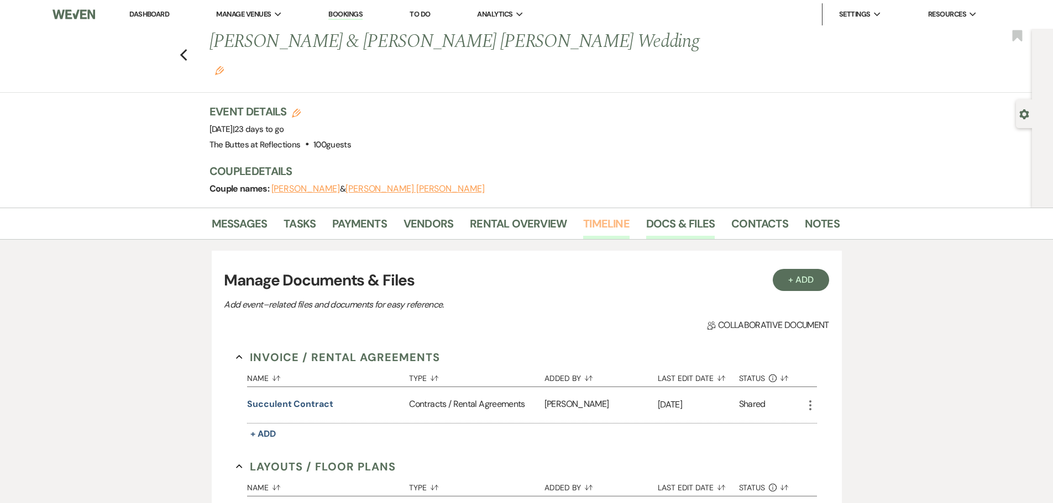
click at [610, 215] on link "Timeline" at bounding box center [606, 227] width 46 height 24
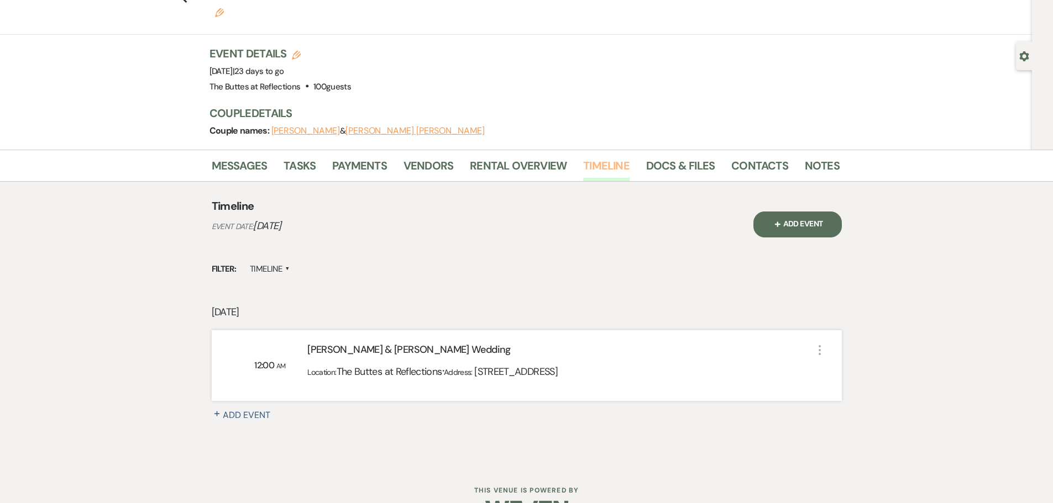
scroll to position [65, 0]
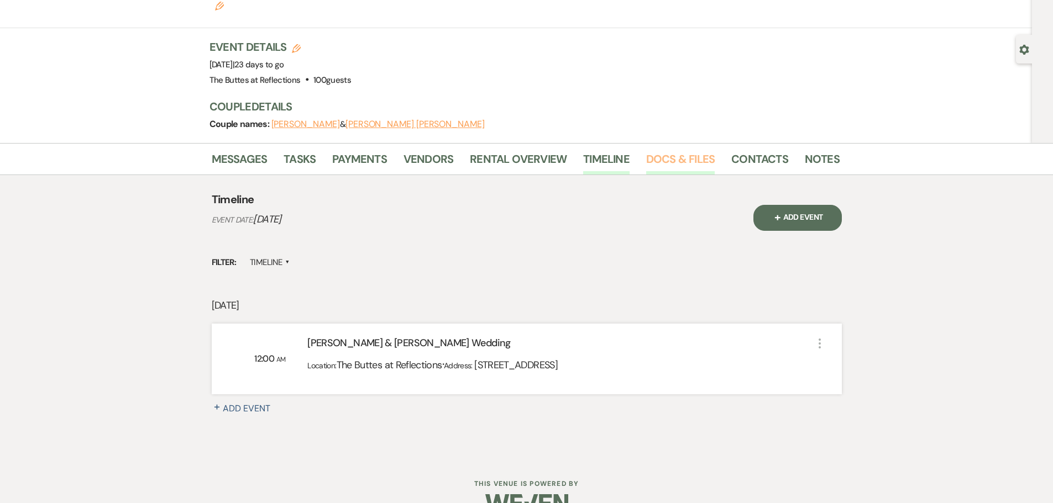
click at [652, 150] on link "Docs & Files" at bounding box center [680, 162] width 69 height 24
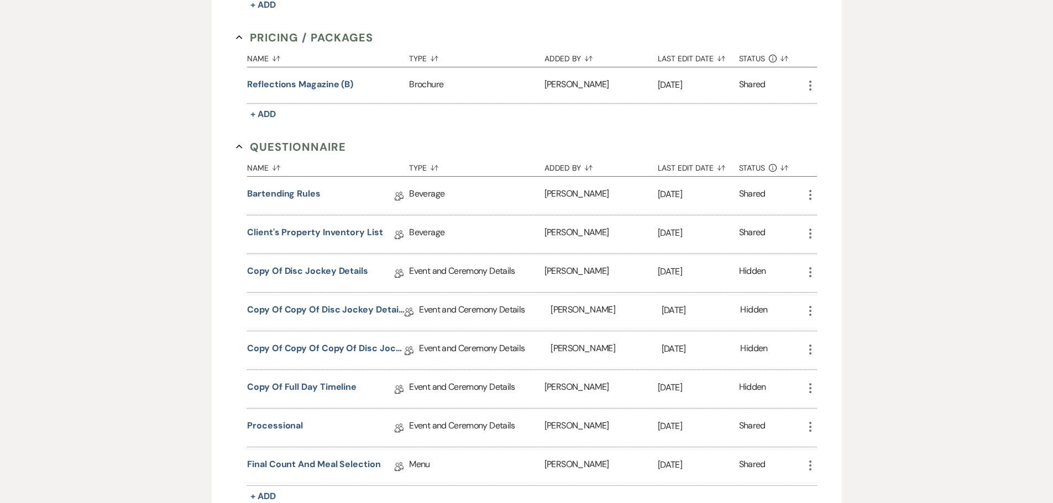
scroll to position [894, 0]
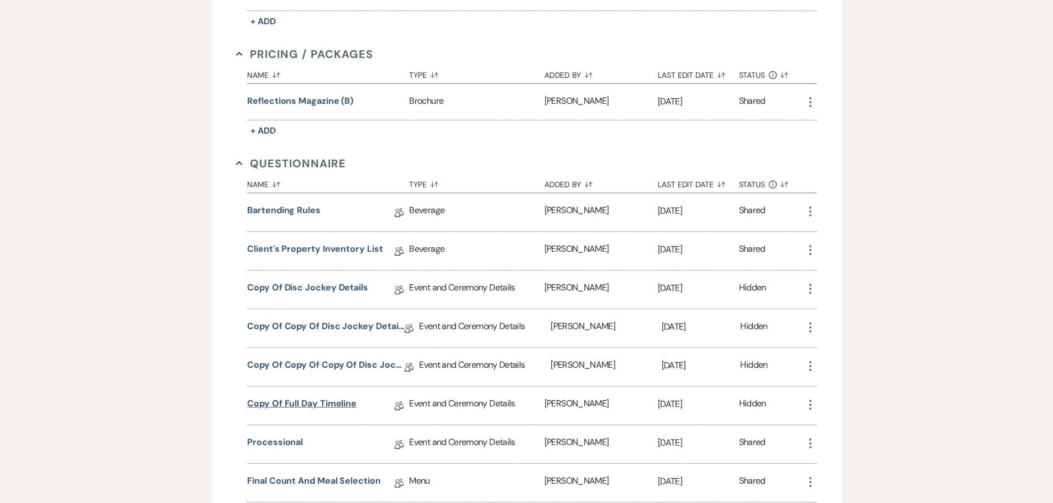
click at [317, 397] on link "Copy of Full Day Timeline" at bounding box center [301, 405] width 109 height 17
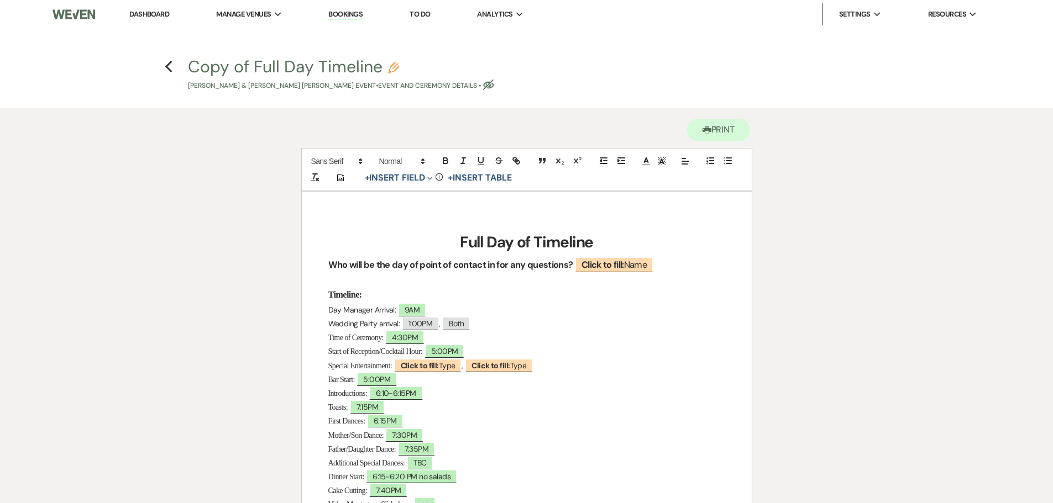
click at [584, 313] on p "Day Manager Arrival: ﻿ 9AM ﻿" at bounding box center [526, 310] width 397 height 14
click at [169, 69] on icon "Previous" at bounding box center [169, 66] width 8 height 13
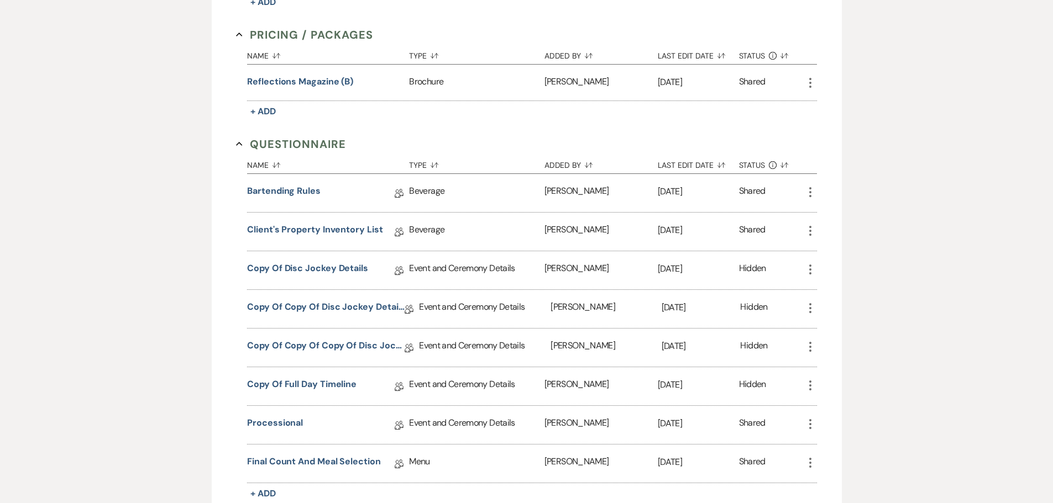
scroll to position [894, 0]
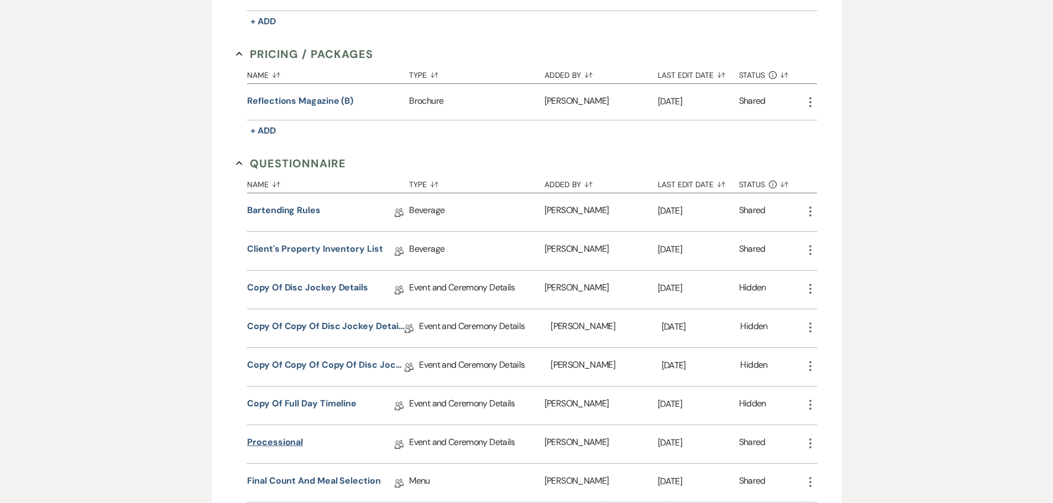
click at [281, 436] on link "Processional" at bounding box center [275, 444] width 56 height 17
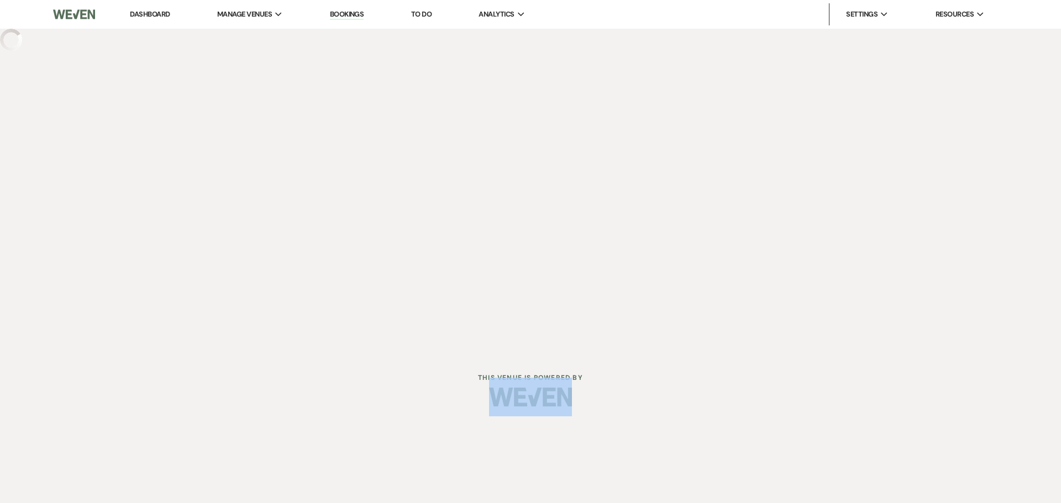
click at [281, 417] on div at bounding box center [531, 397] width 566 height 52
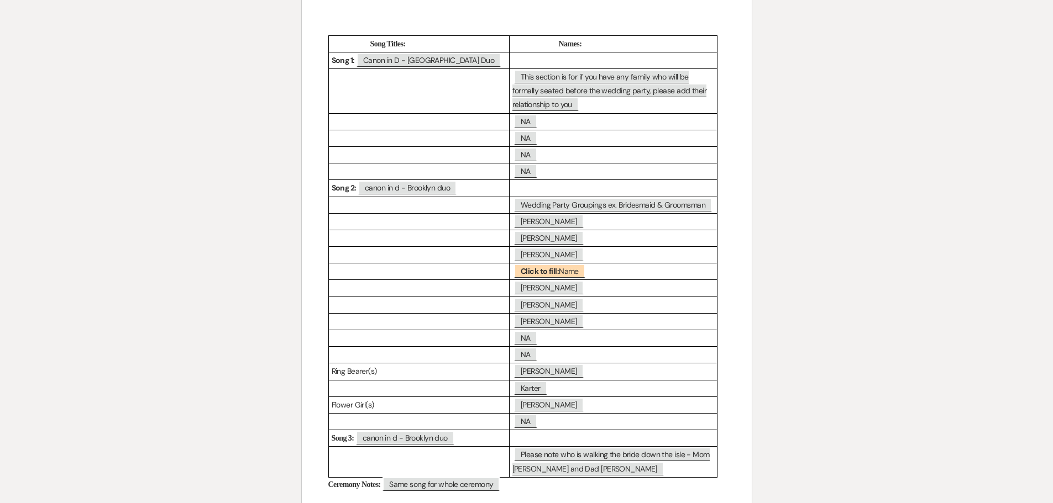
scroll to position [166, 0]
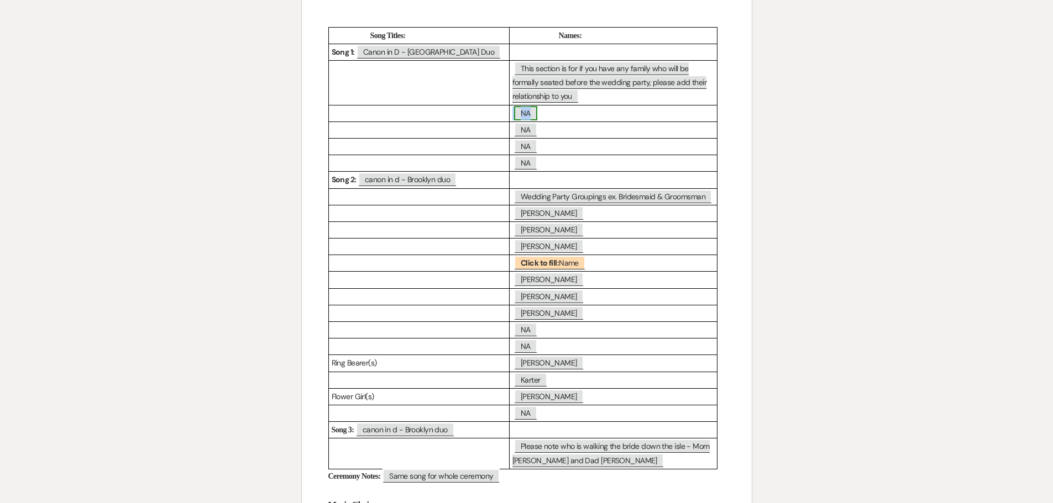
click at [531, 115] on span "NA" at bounding box center [525, 113] width 23 height 14
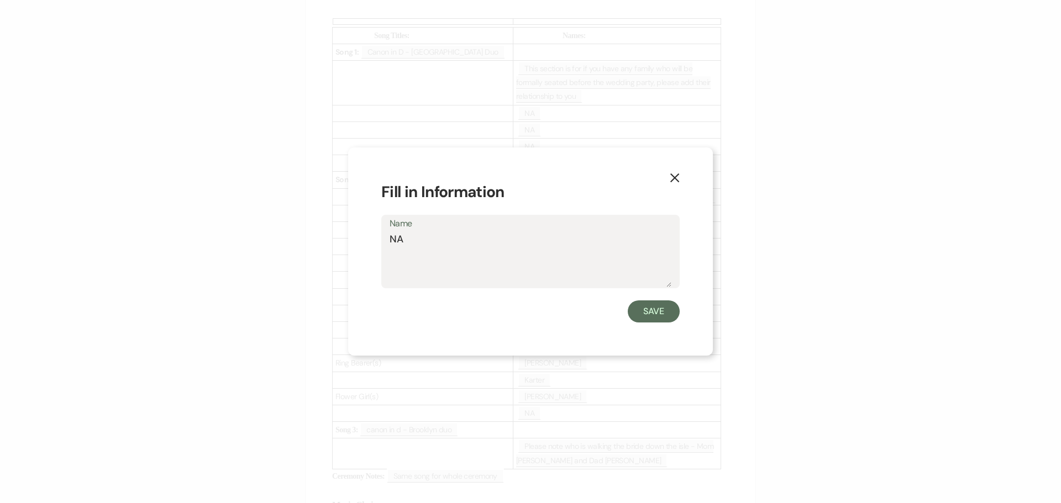
drag, startPoint x: 407, startPoint y: 240, endPoint x: 365, endPoint y: 240, distance: 41.5
click at [365, 240] on div "X Fill in Information Name NA Save" at bounding box center [530, 252] width 365 height 208
click at [397, 245] on textarea "NA" at bounding box center [531, 259] width 282 height 55
drag, startPoint x: 404, startPoint y: 244, endPoint x: 385, endPoint y: 241, distance: 19.5
click at [385, 241] on div "Name NA" at bounding box center [530, 251] width 298 height 73
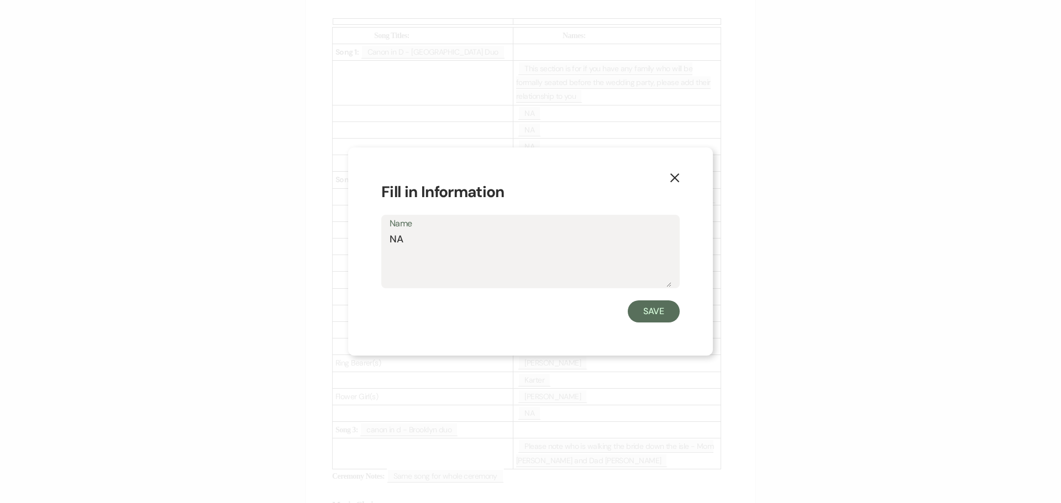
click at [676, 175] on icon "X" at bounding box center [675, 178] width 10 height 10
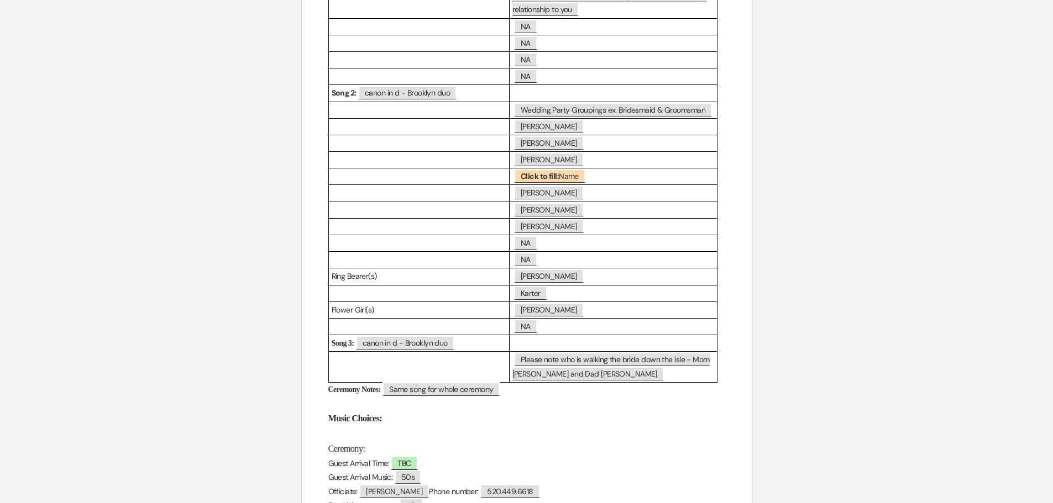
scroll to position [117, 0]
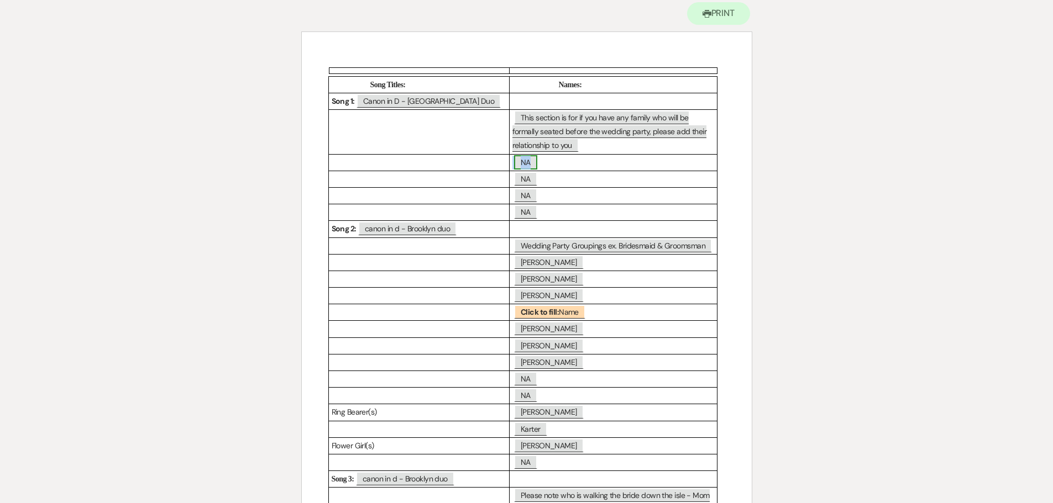
click at [527, 162] on span "NA" at bounding box center [525, 162] width 23 height 14
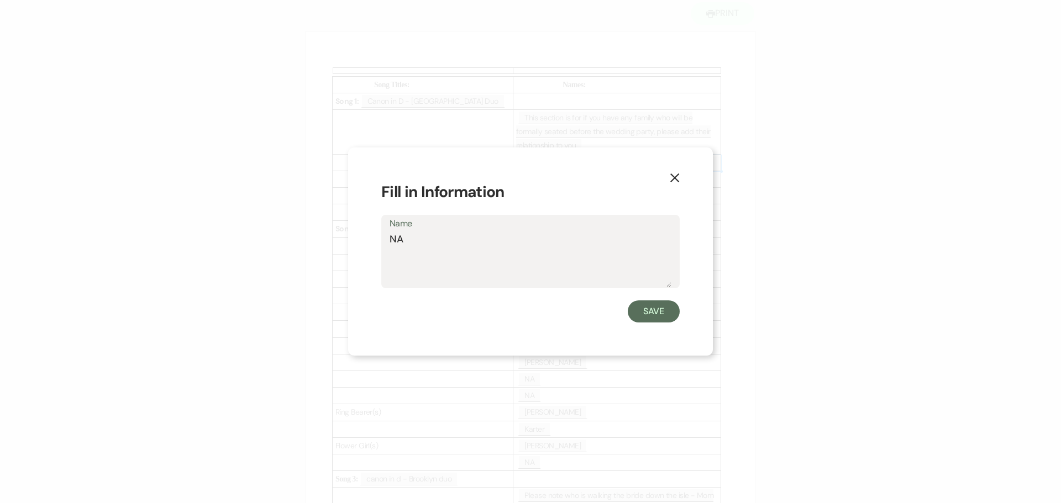
drag, startPoint x: 387, startPoint y: 243, endPoint x: 375, endPoint y: 243, distance: 11.6
click at [375, 243] on div "X Fill in Information Name NA Save" at bounding box center [530, 252] width 365 height 208
click at [426, 272] on textarea "NA" at bounding box center [531, 259] width 282 height 55
click at [400, 239] on textarea "NA" at bounding box center [531, 259] width 282 height 55
click at [403, 239] on textarea "NA" at bounding box center [531, 259] width 282 height 55
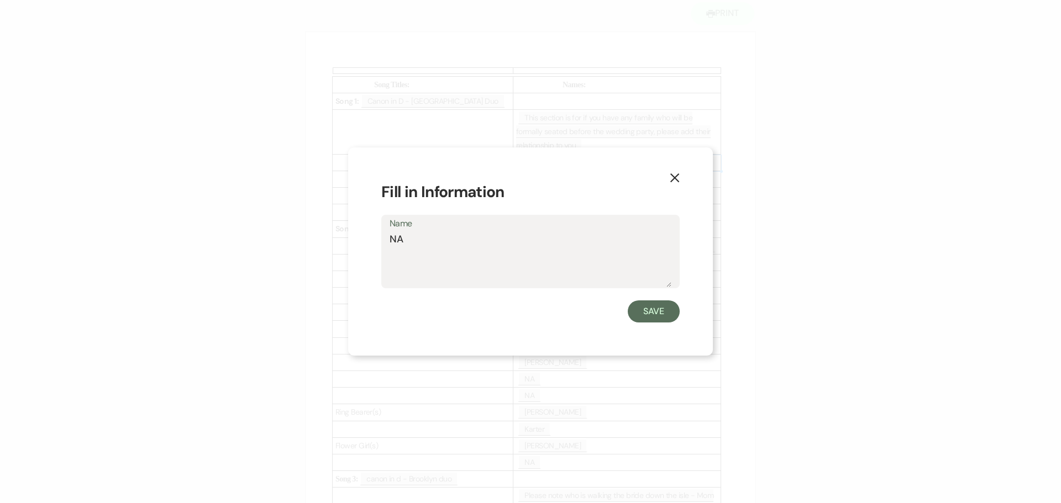
click at [674, 177] on use "button" at bounding box center [674, 178] width 9 height 9
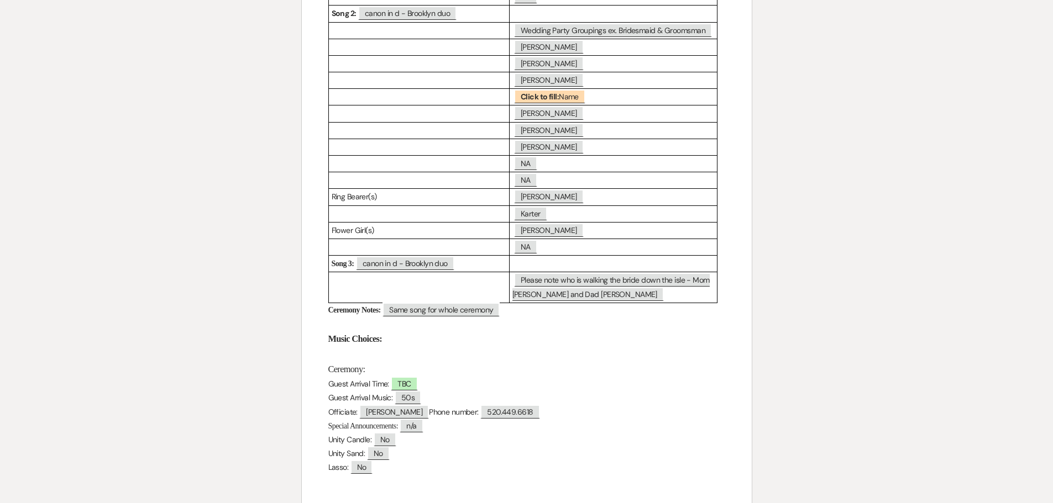
scroll to position [338, 0]
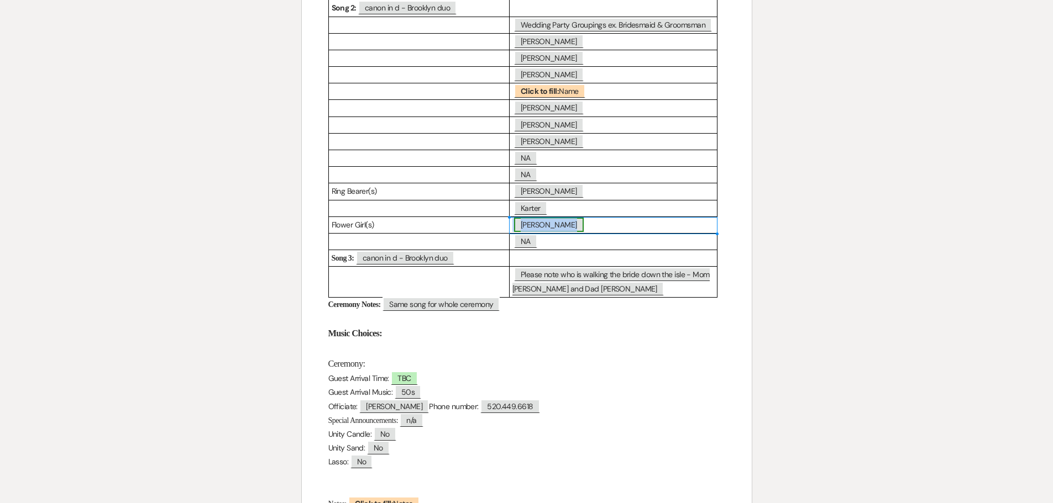
click at [534, 224] on span "[PERSON_NAME]" at bounding box center [549, 225] width 70 height 14
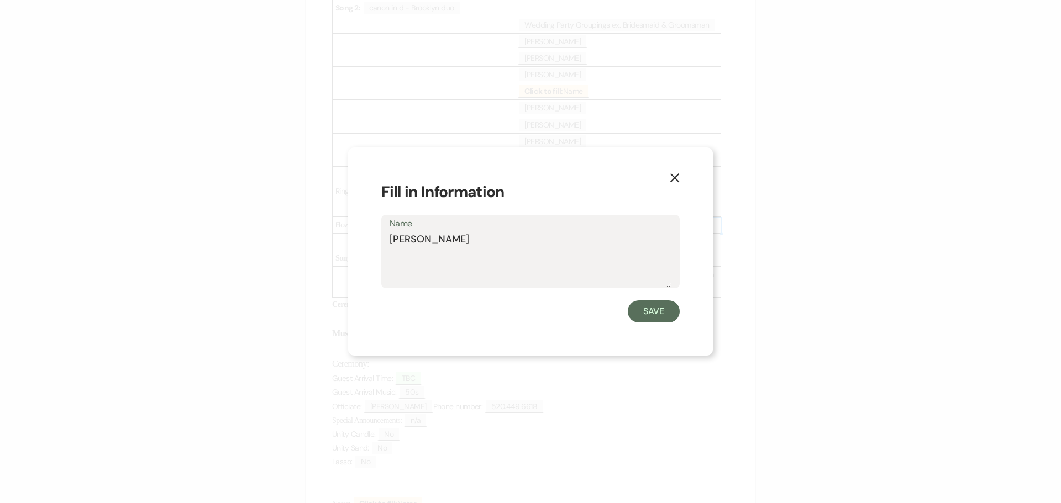
click at [674, 180] on use "button" at bounding box center [674, 178] width 9 height 9
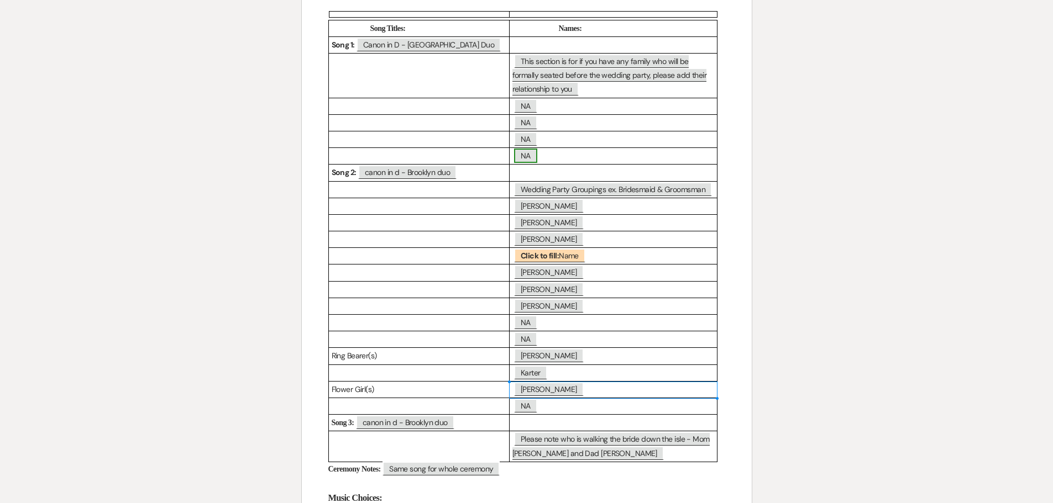
scroll to position [172, 0]
click at [534, 125] on span "NA" at bounding box center [525, 124] width 23 height 14
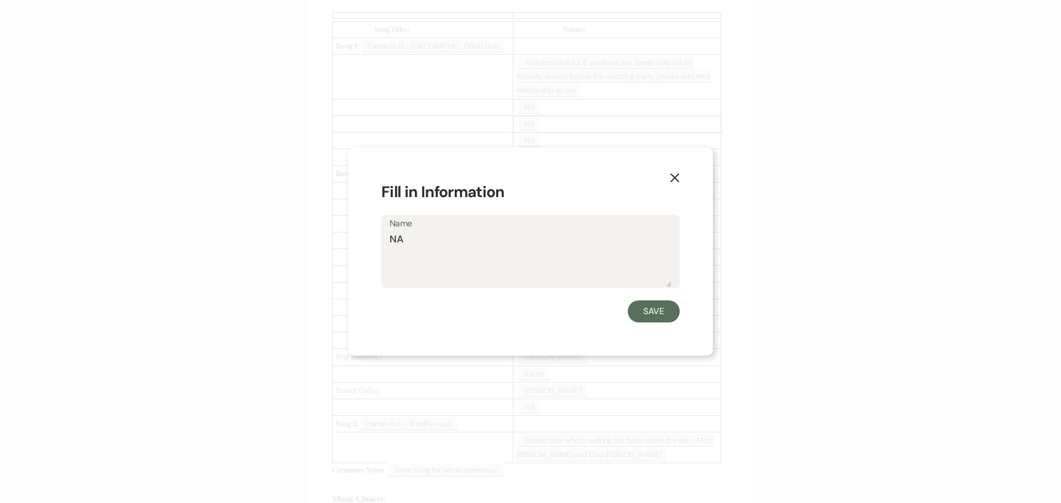
drag, startPoint x: 415, startPoint y: 239, endPoint x: 390, endPoint y: 240, distance: 24.9
click at [390, 240] on textarea "NA" at bounding box center [531, 259] width 282 height 55
click at [678, 177] on icon "X" at bounding box center [675, 178] width 10 height 10
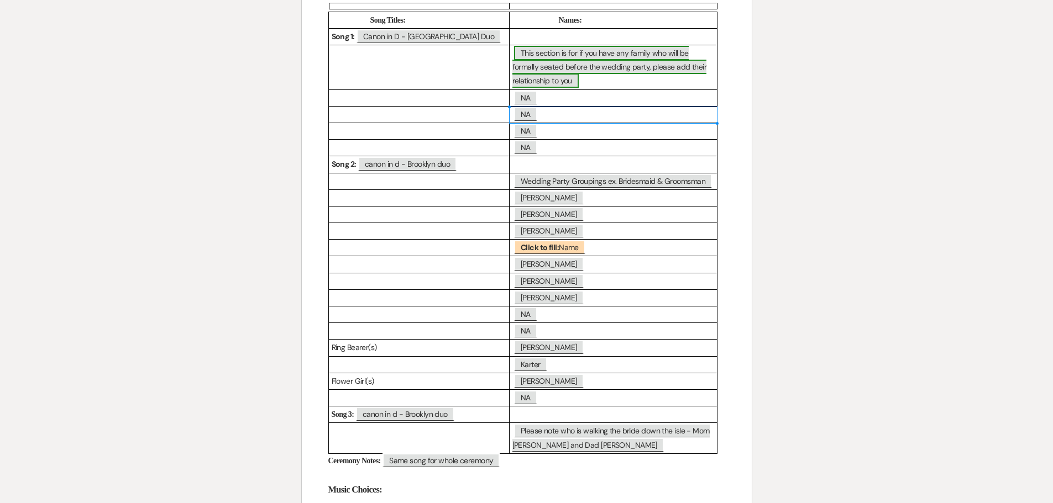
scroll to position [0, 0]
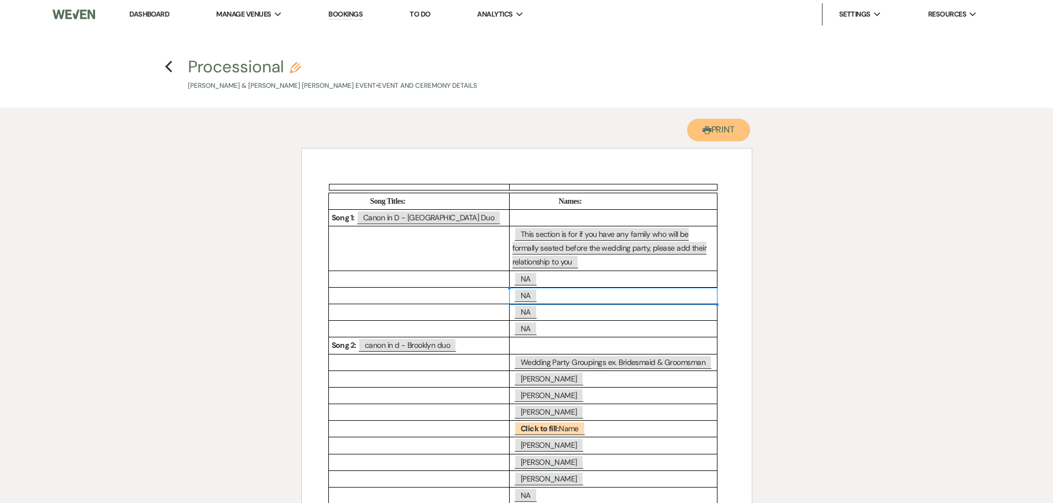
click at [706, 134] on use "button" at bounding box center [706, 131] width 9 height 8
click at [160, 12] on link "Dashboard" at bounding box center [149, 13] width 40 height 9
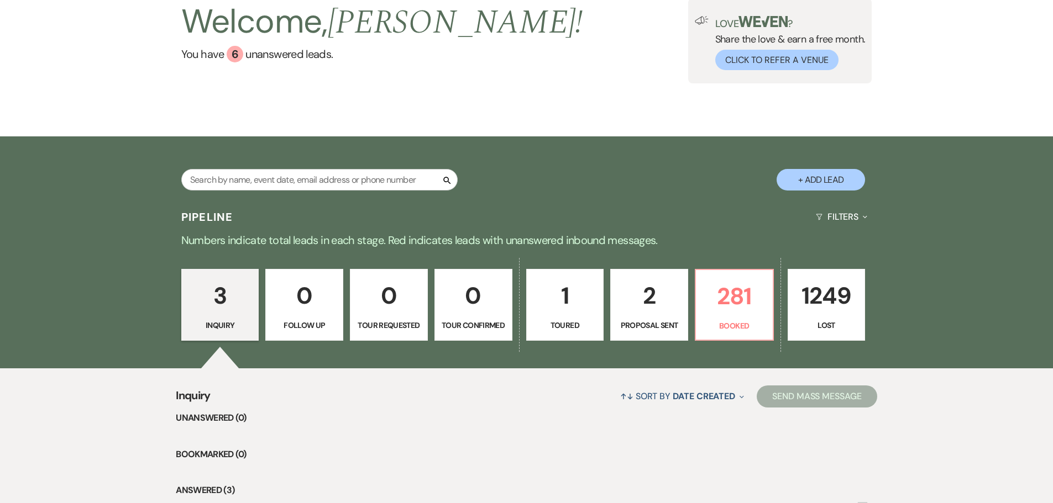
scroll to position [75, 0]
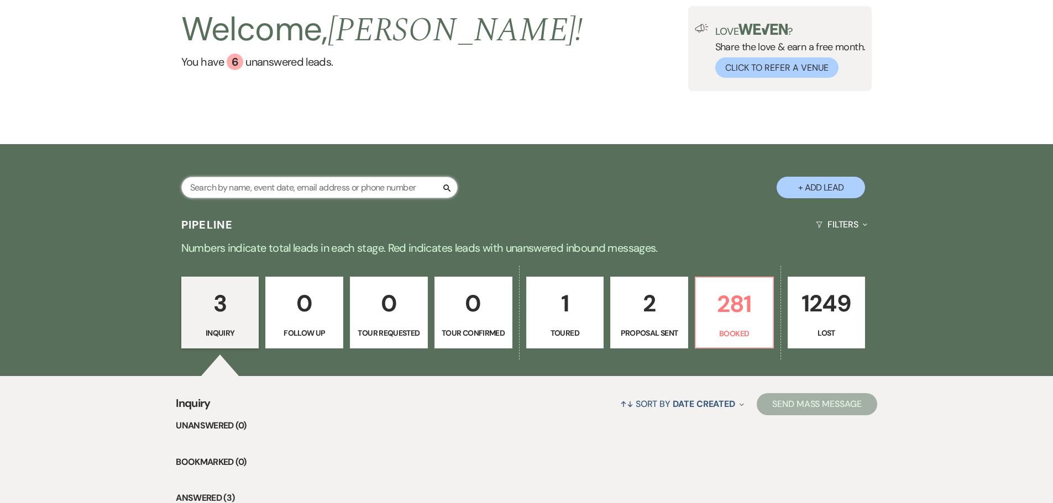
click at [380, 185] on input "text" at bounding box center [319, 188] width 276 height 22
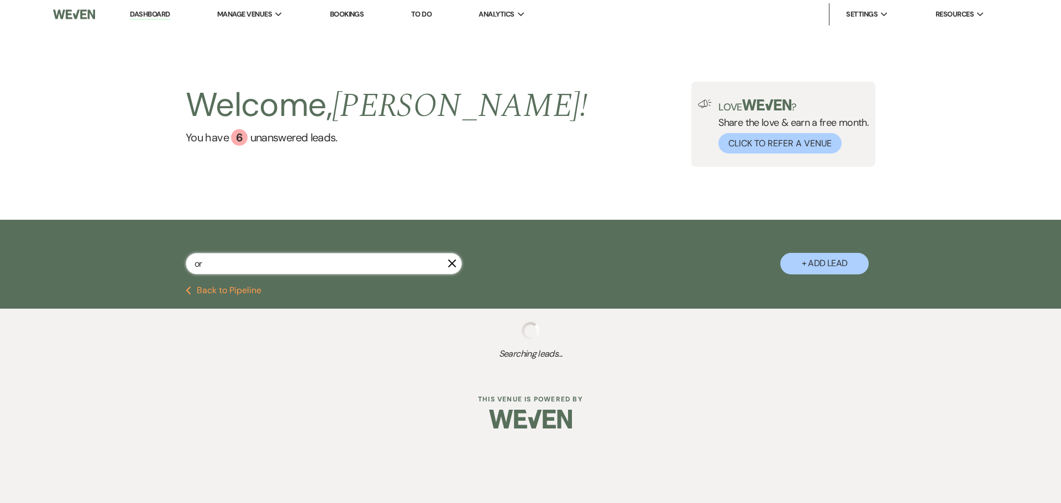
type input "orn"
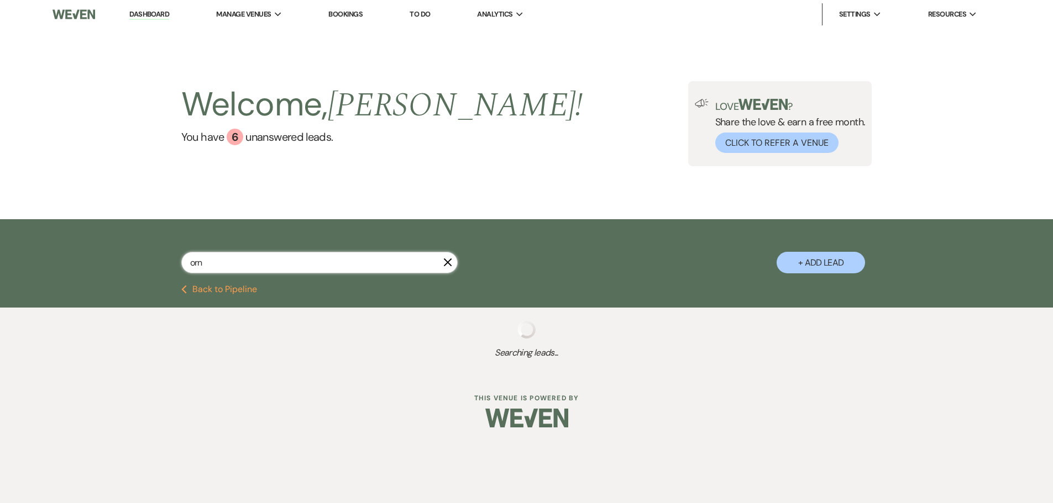
select select "8"
select select "2"
select select "8"
select select "5"
select select "8"
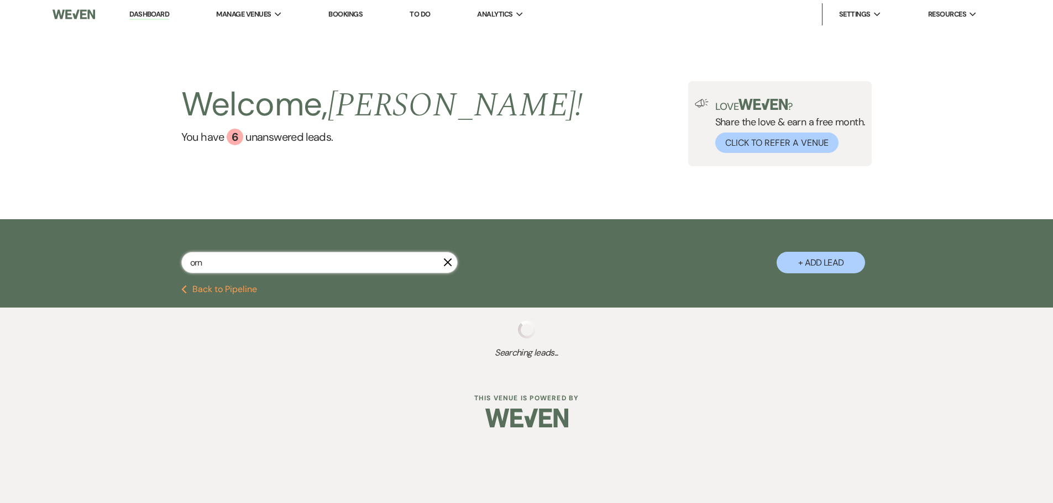
select select "5"
select select "8"
select select "5"
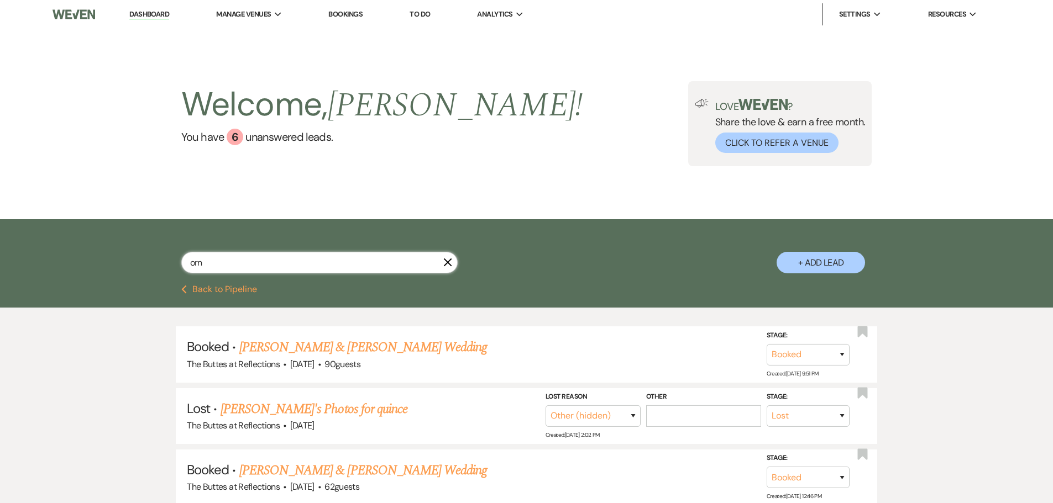
click at [259, 264] on input "orn" at bounding box center [319, 263] width 276 height 22
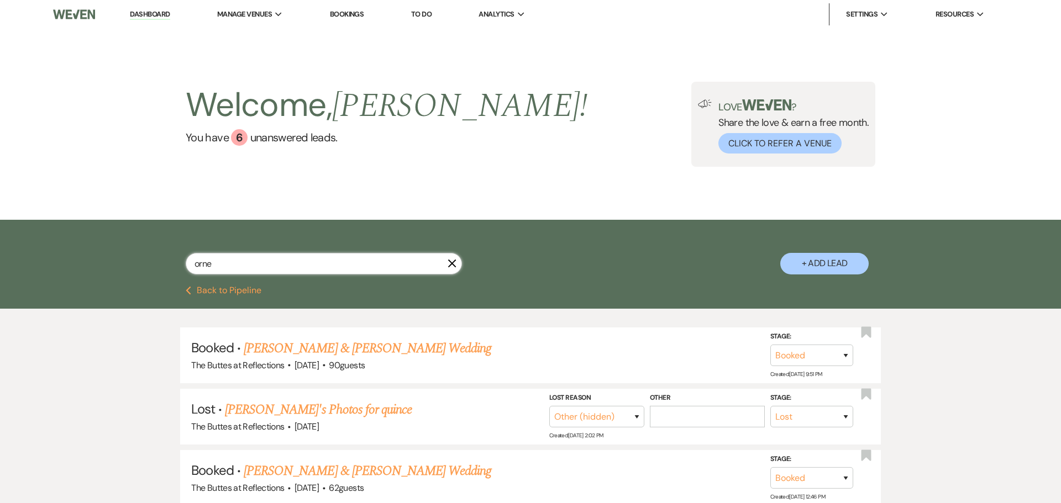
type input "ornel"
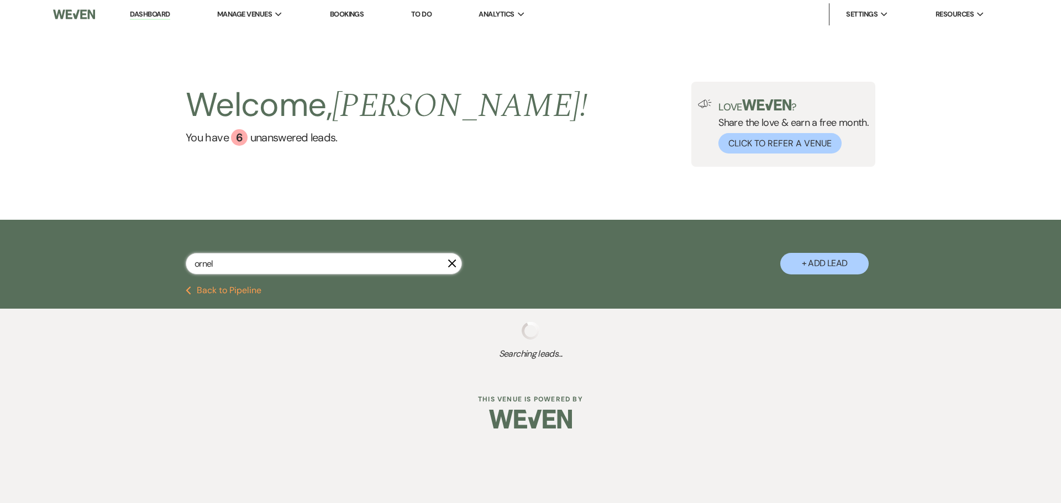
select select "8"
select select "2"
select select "8"
select select "5"
select select "8"
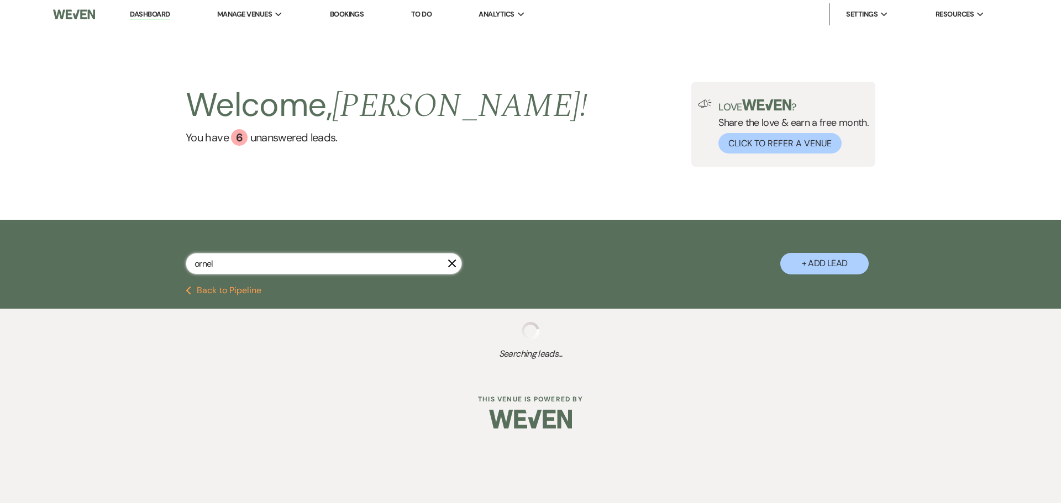
select select "5"
select select "8"
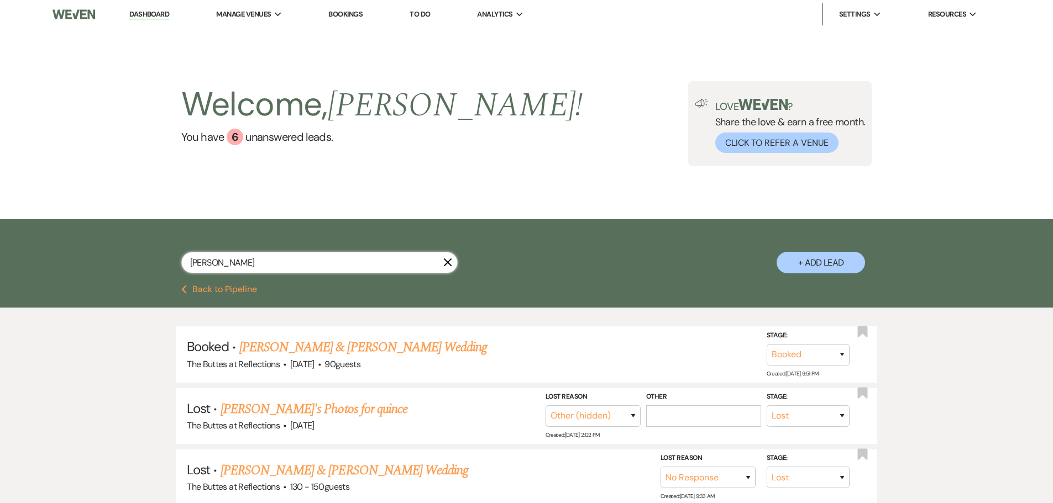
type input "[PERSON_NAME]"
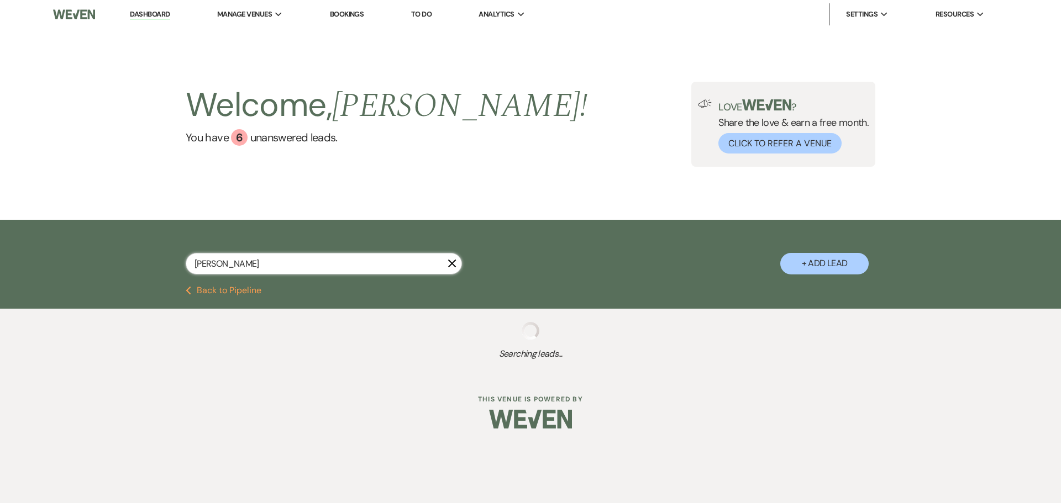
select select "8"
select select "5"
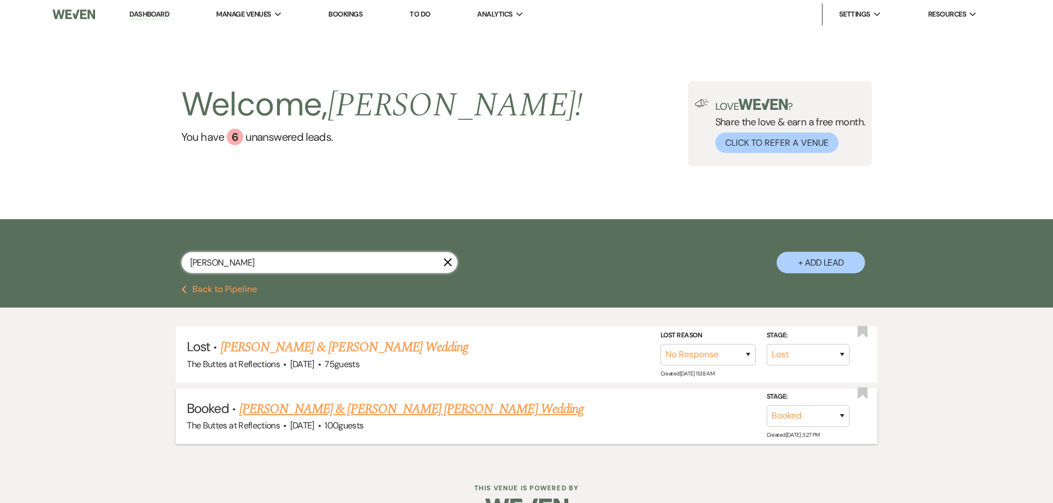
type input "[PERSON_NAME]"
click at [334, 408] on link "[PERSON_NAME] & [PERSON_NAME] [PERSON_NAME] Wedding" at bounding box center [411, 410] width 344 height 20
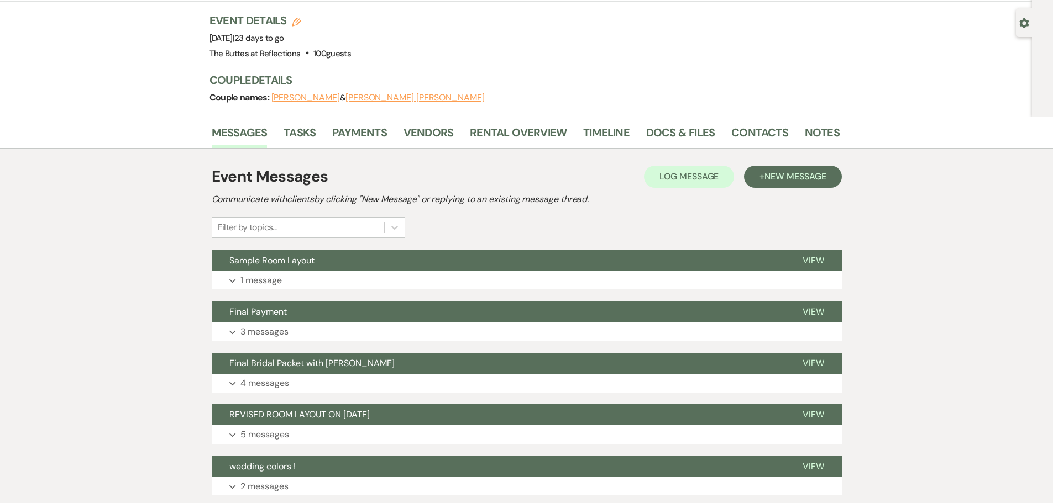
scroll to position [111, 0]
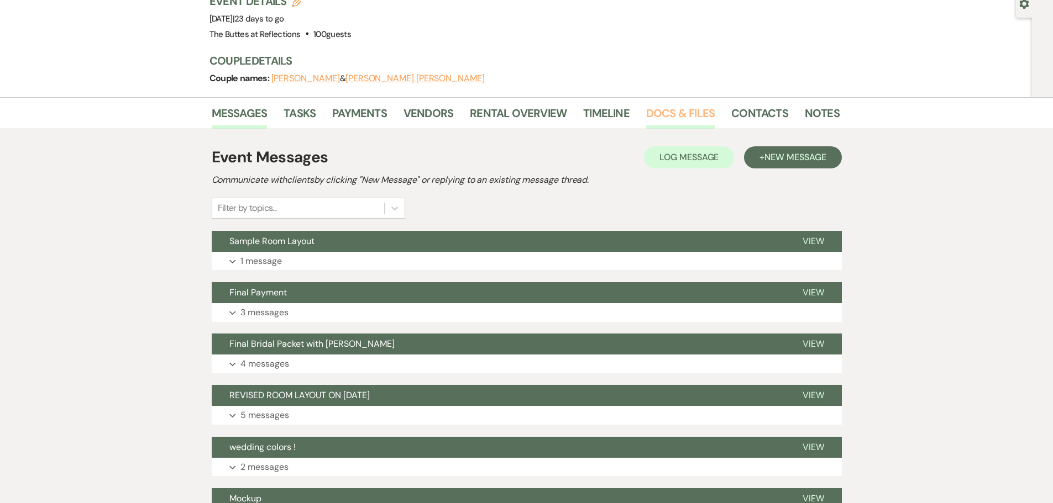
click at [686, 104] on link "Docs & Files" at bounding box center [680, 116] width 69 height 24
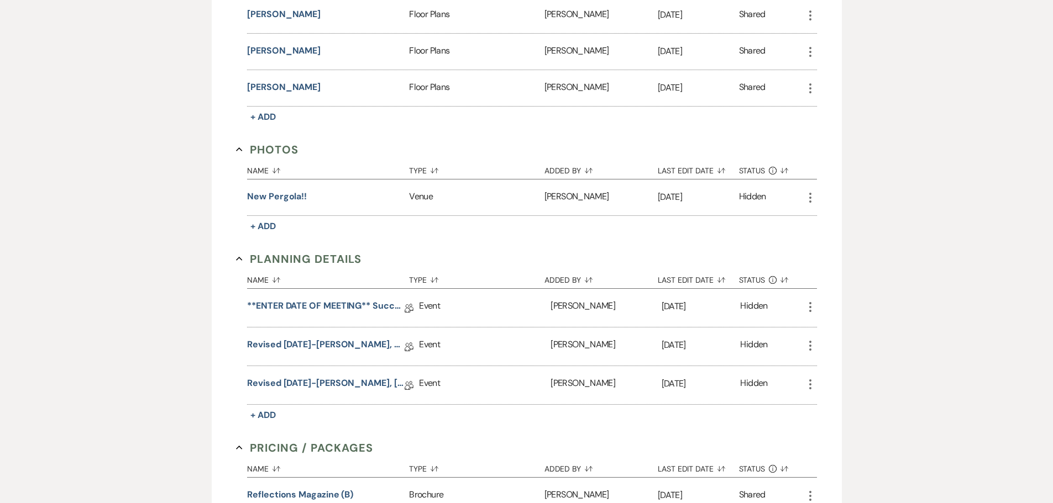
scroll to position [553, 0]
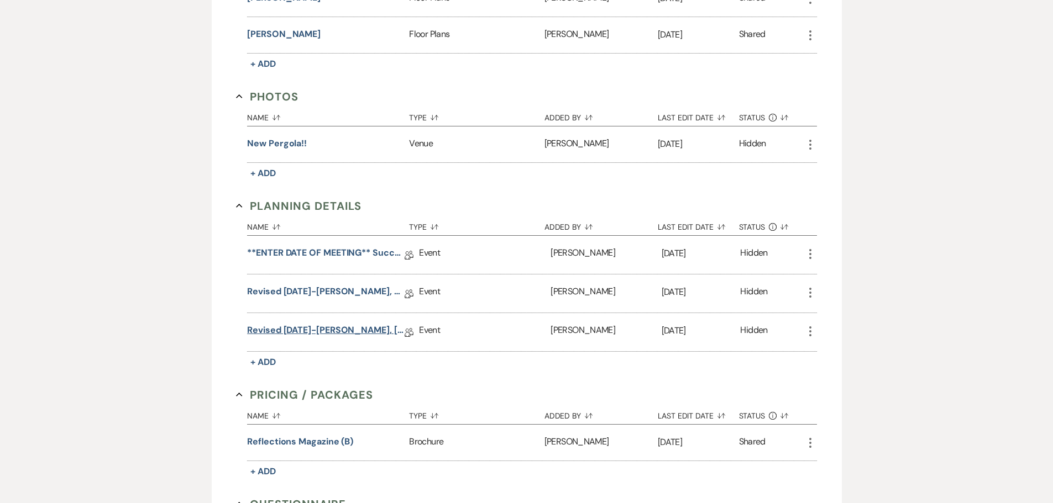
click at [329, 324] on link "Revised [DATE]-[PERSON_NAME], [DATE] Succulent W/ BAR Wedding Details" at bounding box center [325, 332] width 157 height 17
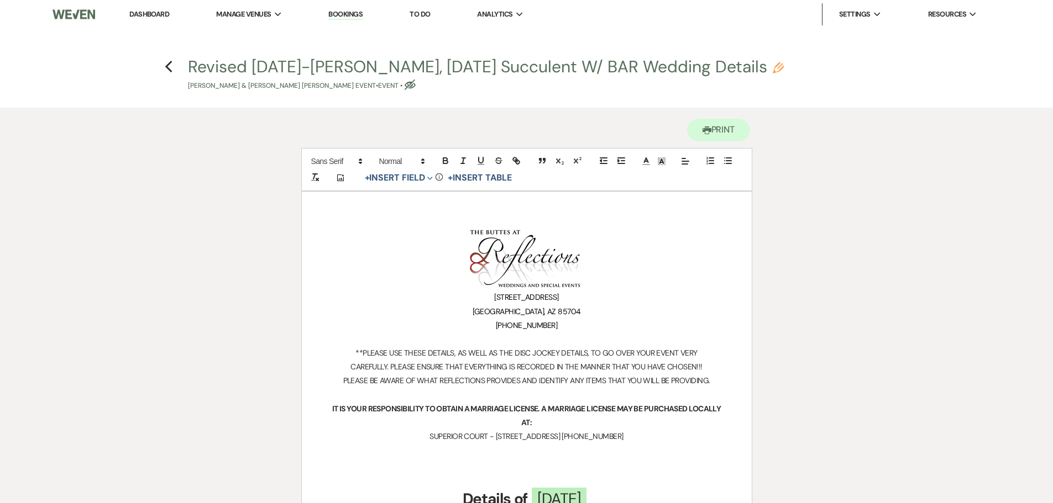
click at [161, 14] on link "Dashboard" at bounding box center [149, 13] width 40 height 9
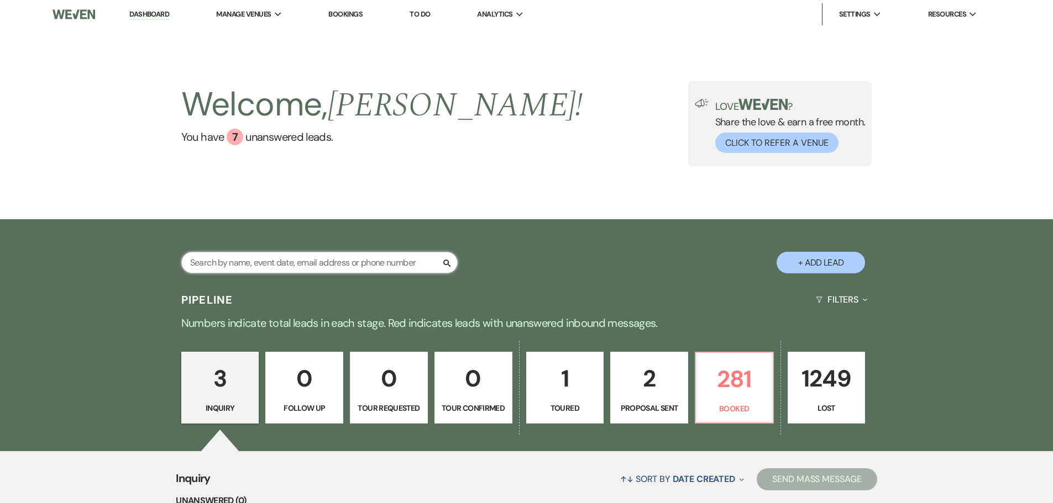
click at [307, 264] on input "text" at bounding box center [319, 263] width 276 height 22
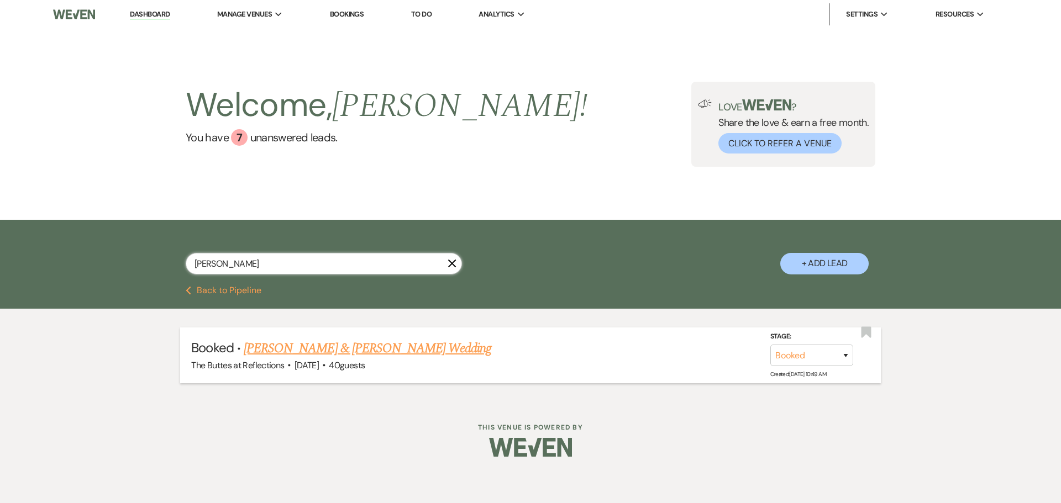
type input "[PERSON_NAME]"
click at [327, 348] on link "[PERSON_NAME] & [PERSON_NAME] Wedding" at bounding box center [368, 349] width 248 height 20
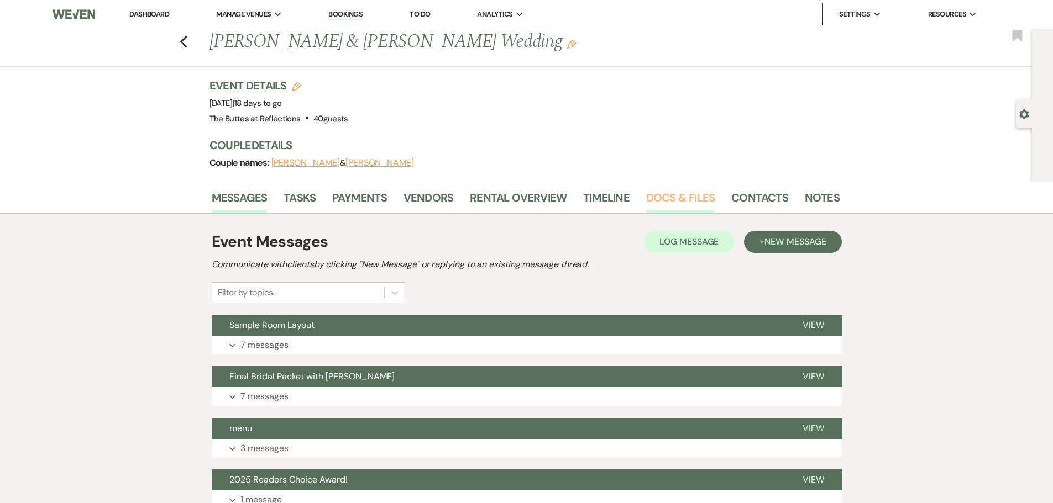
click at [682, 199] on link "Docs & Files" at bounding box center [680, 201] width 69 height 24
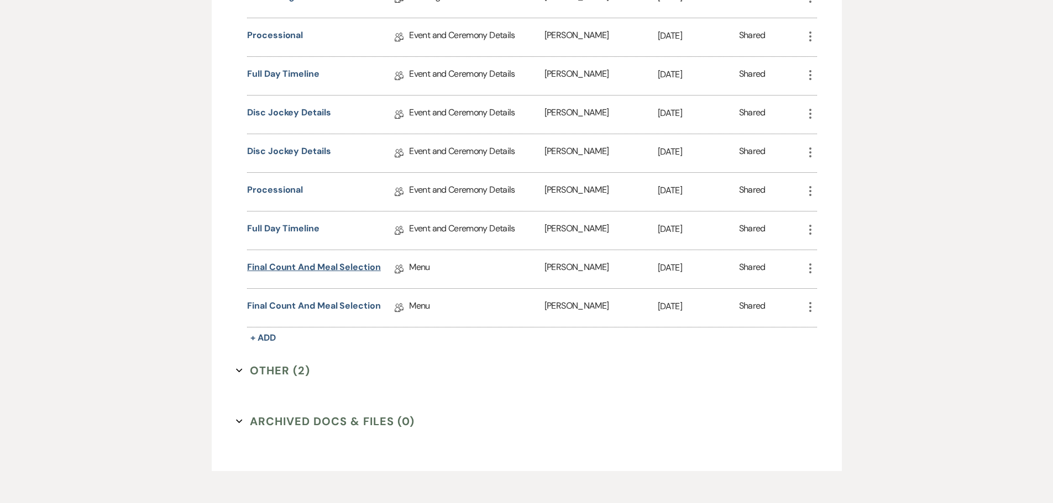
scroll to position [756, 0]
click at [323, 264] on link "Final Count and Meal Selection" at bounding box center [314, 268] width 134 height 17
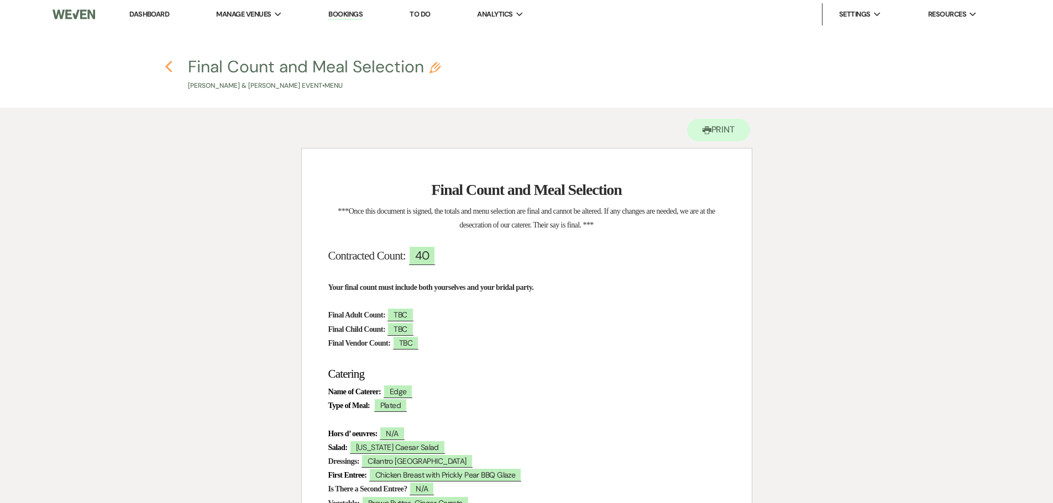
click at [169, 65] on use "button" at bounding box center [168, 67] width 7 height 12
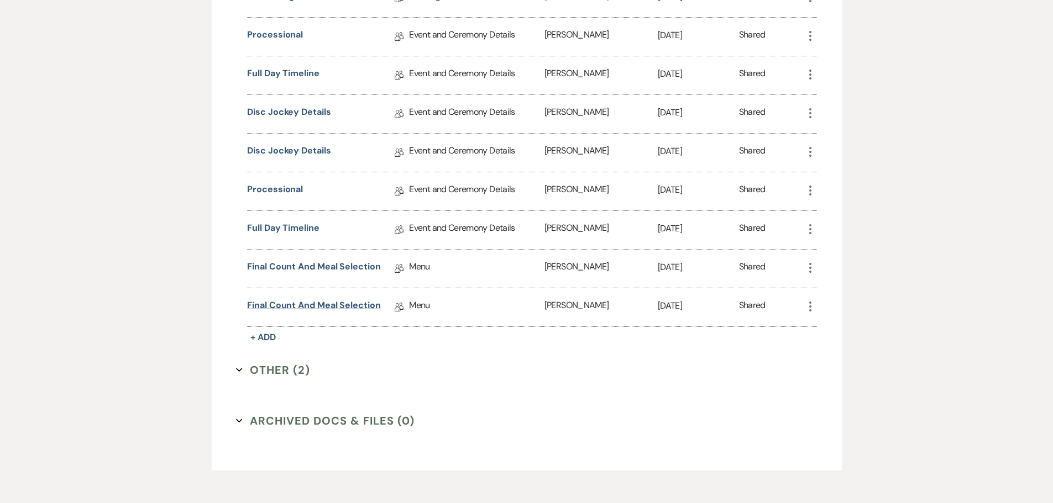
click at [313, 306] on link "Final Count and Meal Selection" at bounding box center [314, 307] width 134 height 17
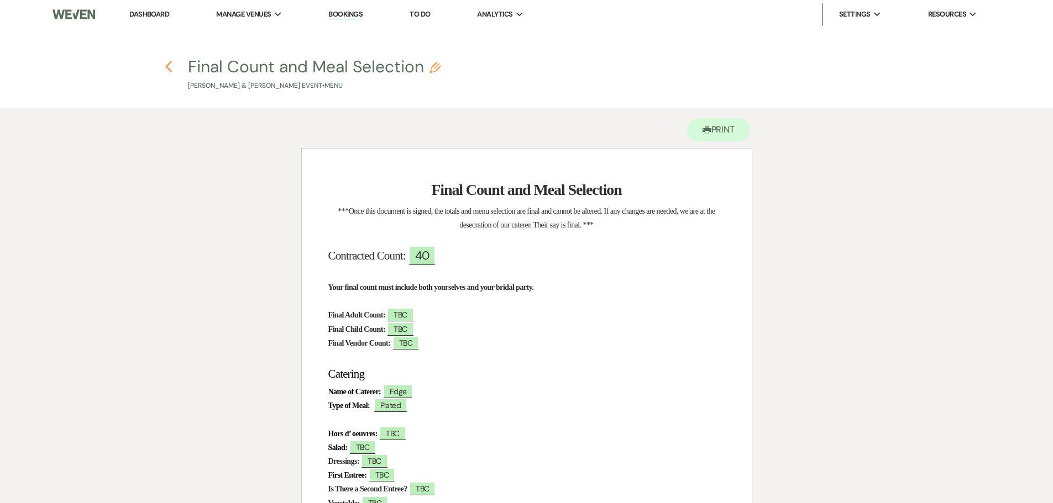
click at [170, 67] on icon "Previous" at bounding box center [169, 66] width 8 height 13
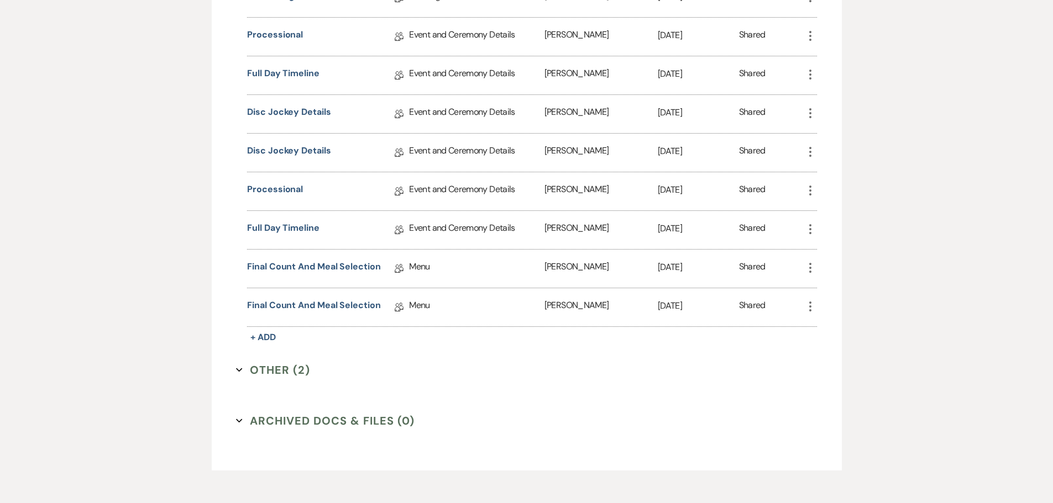
click at [810, 308] on icon "More" at bounding box center [810, 306] width 13 height 13
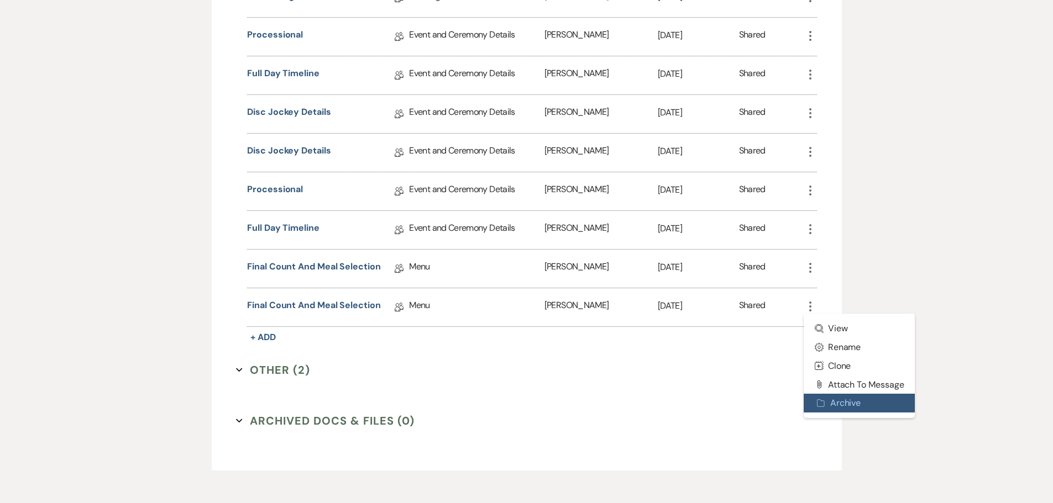
click at [846, 405] on button "Archive Archive" at bounding box center [860, 403] width 112 height 19
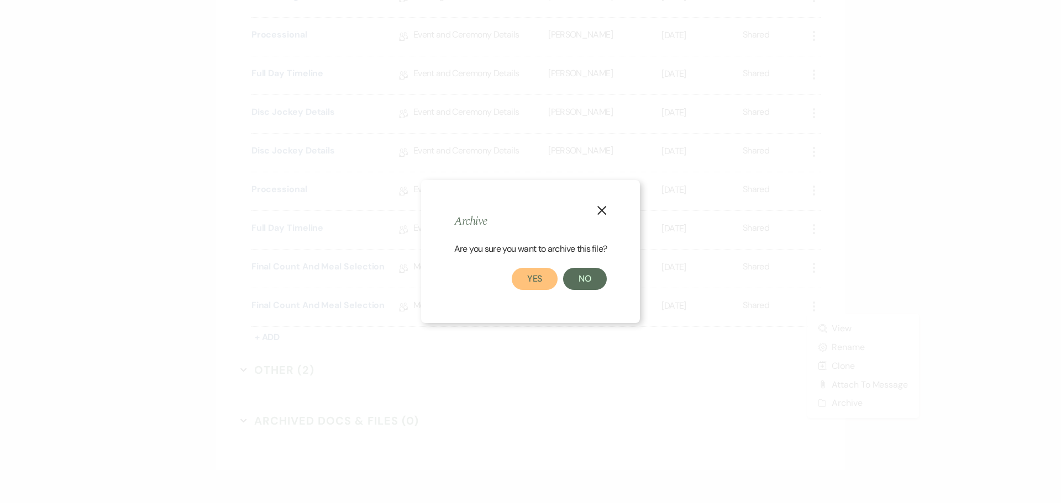
click at [537, 282] on button "Yes" at bounding box center [535, 279] width 46 height 22
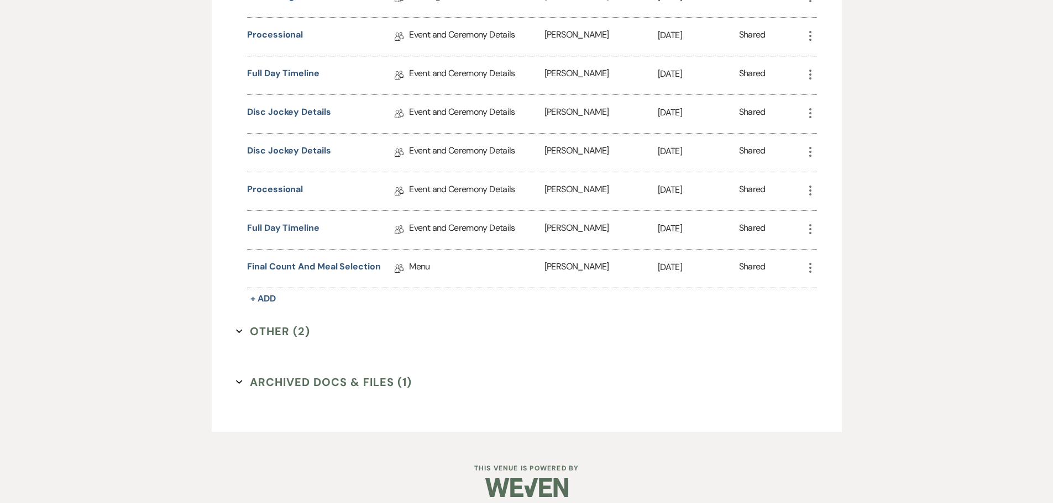
click at [808, 156] on icon "More" at bounding box center [810, 151] width 13 height 13
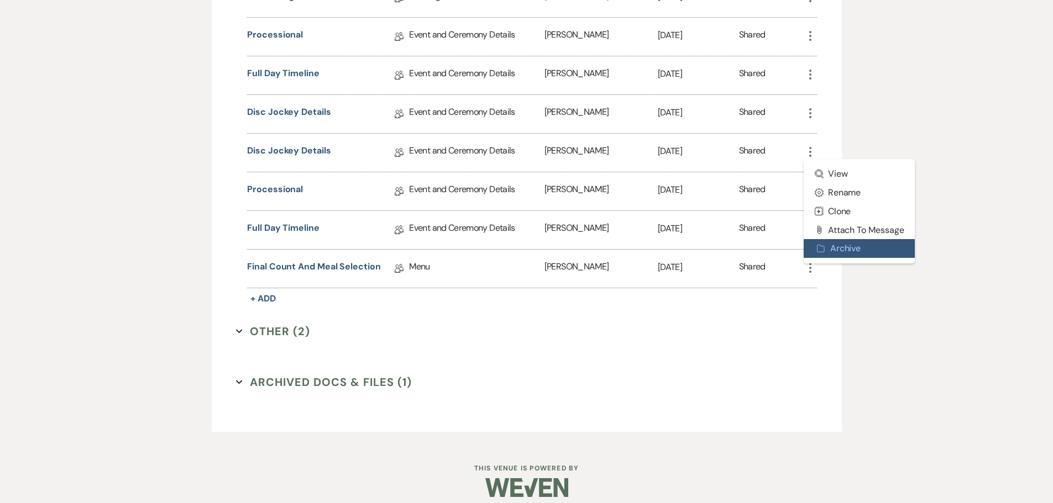
click at [833, 251] on button "Archive Archive" at bounding box center [860, 248] width 112 height 19
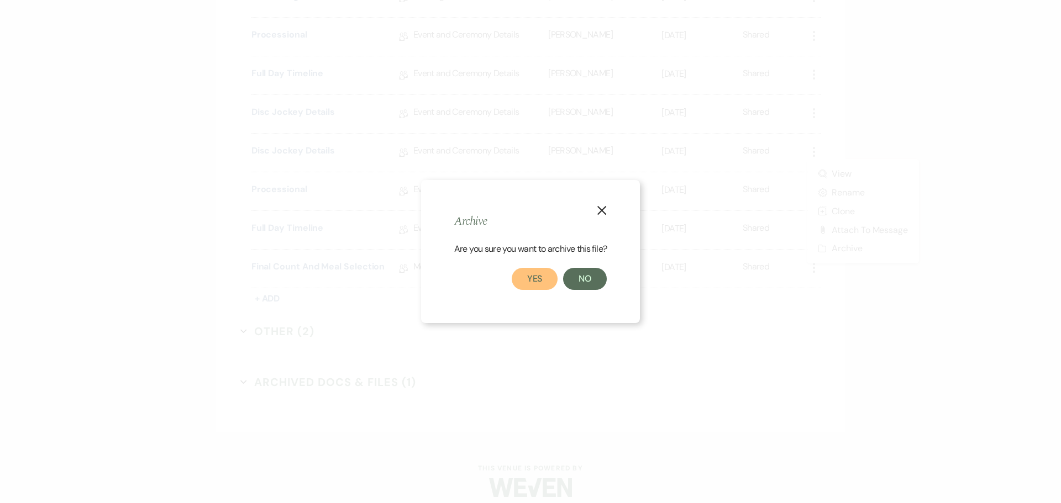
click at [542, 282] on button "Yes" at bounding box center [535, 279] width 46 height 22
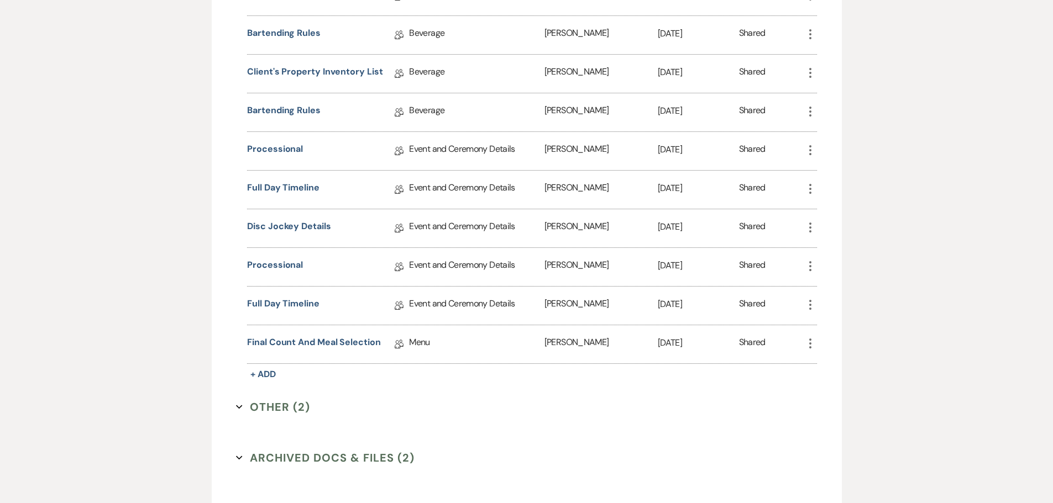
scroll to position [663, 0]
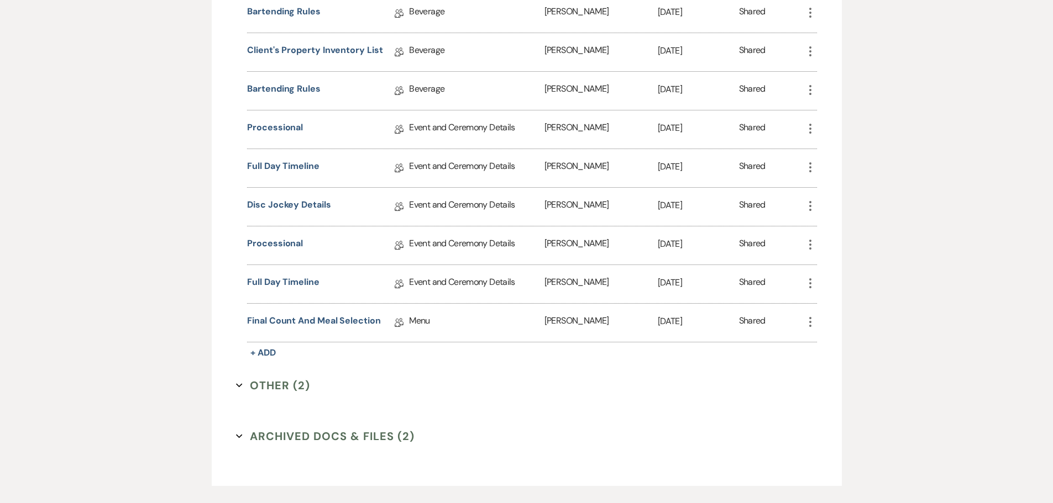
click at [811, 285] on icon "More" at bounding box center [810, 283] width 13 height 13
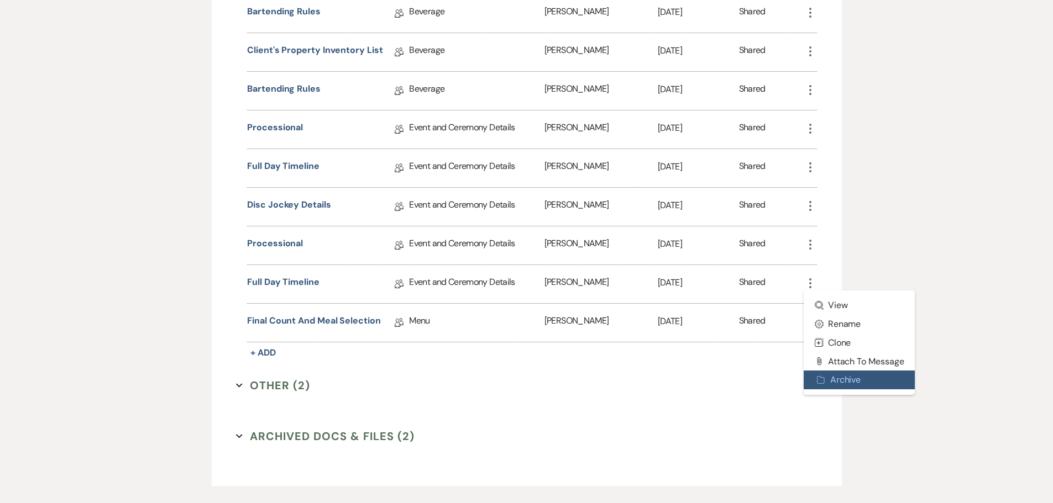
click at [833, 381] on button "Archive Archive" at bounding box center [860, 380] width 112 height 19
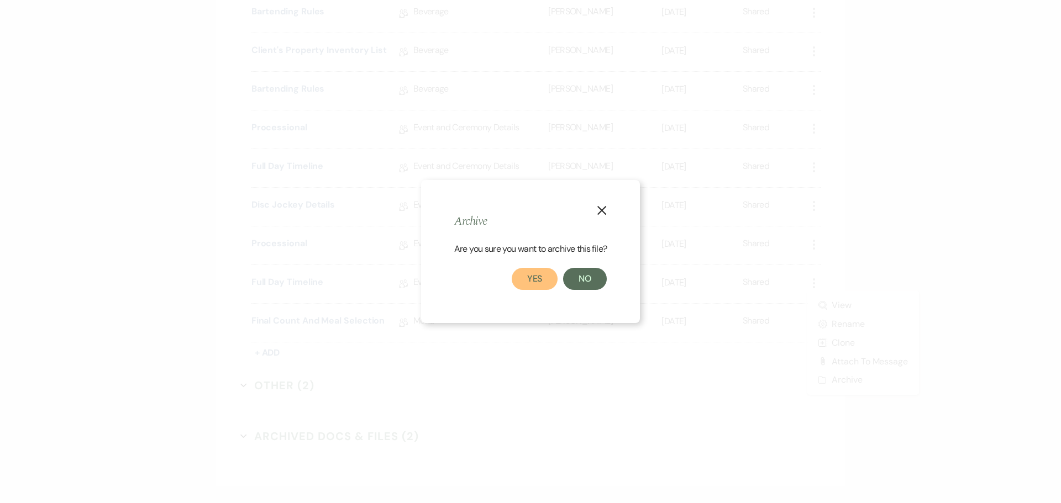
click at [523, 278] on button "Yes" at bounding box center [535, 279] width 46 height 22
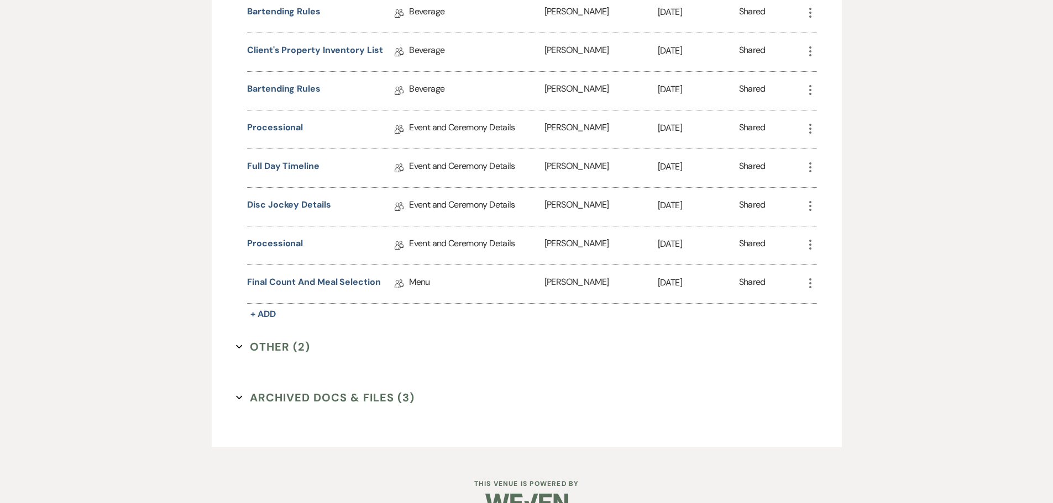
click at [811, 246] on icon "More" at bounding box center [810, 244] width 13 height 13
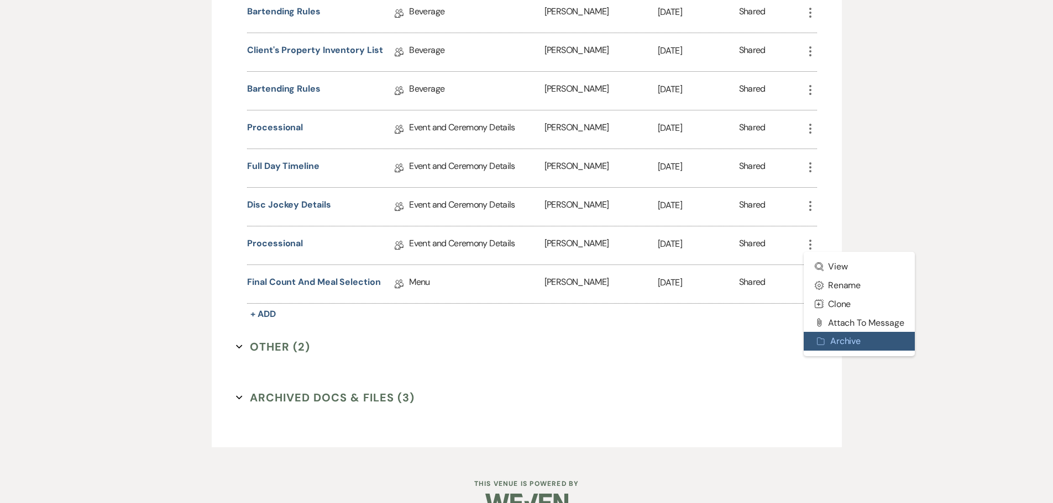
click at [841, 338] on button "Archive Archive" at bounding box center [860, 341] width 112 height 19
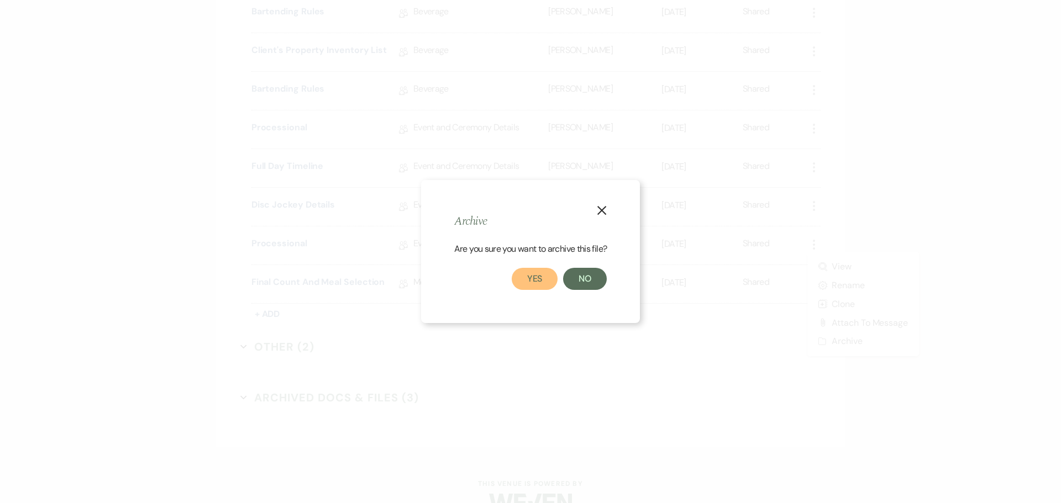
click at [531, 277] on button "Yes" at bounding box center [535, 279] width 46 height 22
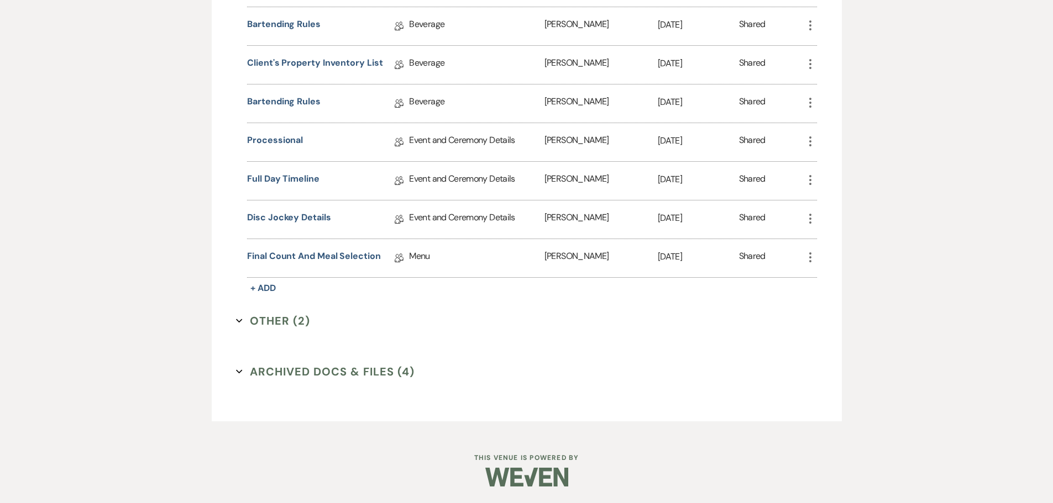
scroll to position [540, 0]
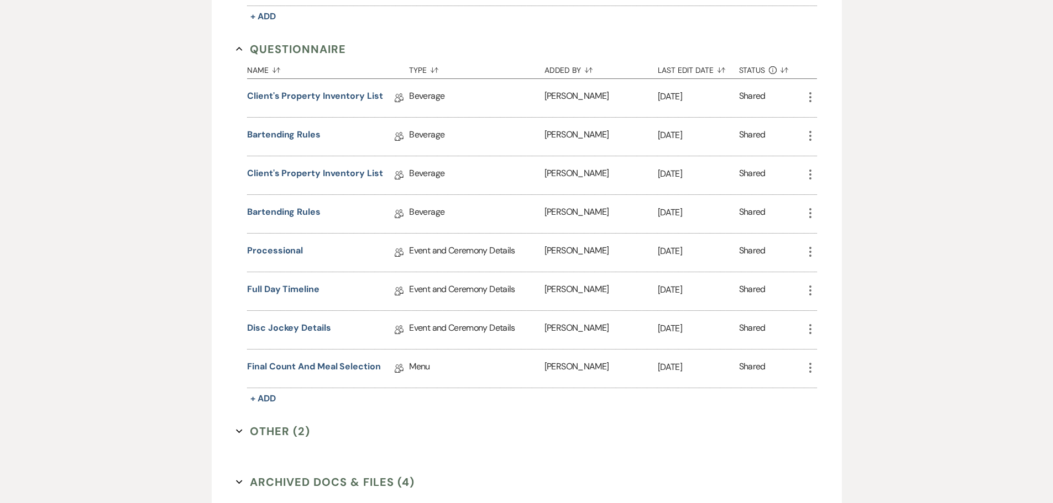
click at [811, 215] on icon "More" at bounding box center [810, 213] width 13 height 13
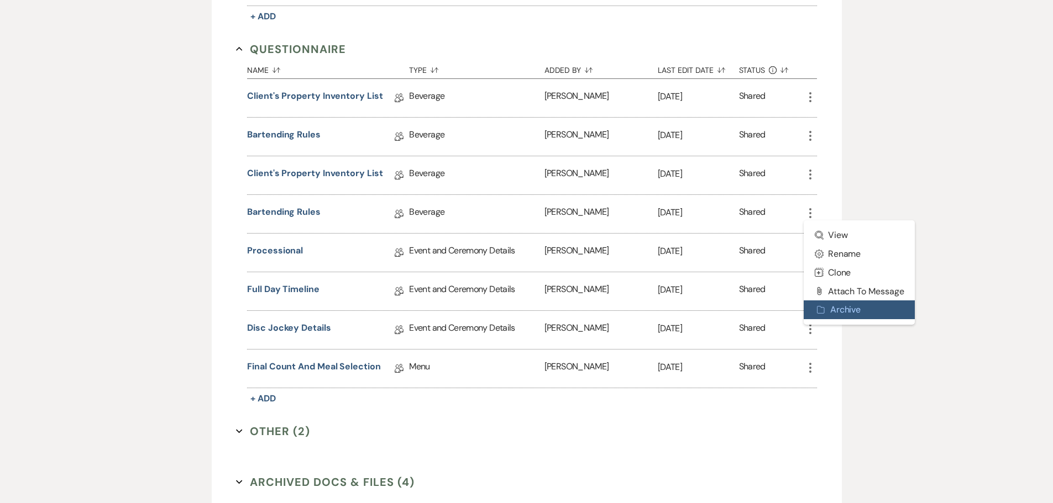
click at [838, 312] on button "Archive Archive" at bounding box center [860, 310] width 112 height 19
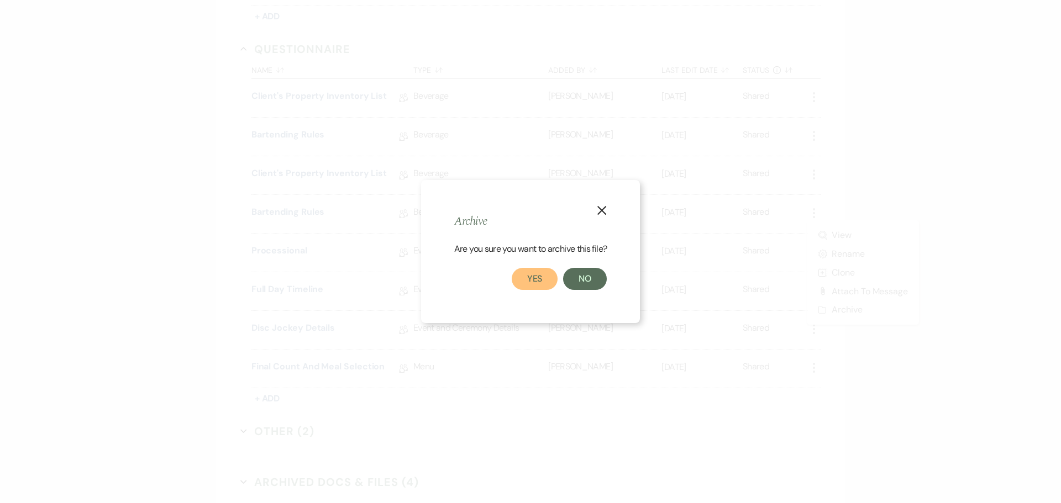
click at [531, 284] on button "Yes" at bounding box center [535, 279] width 46 height 22
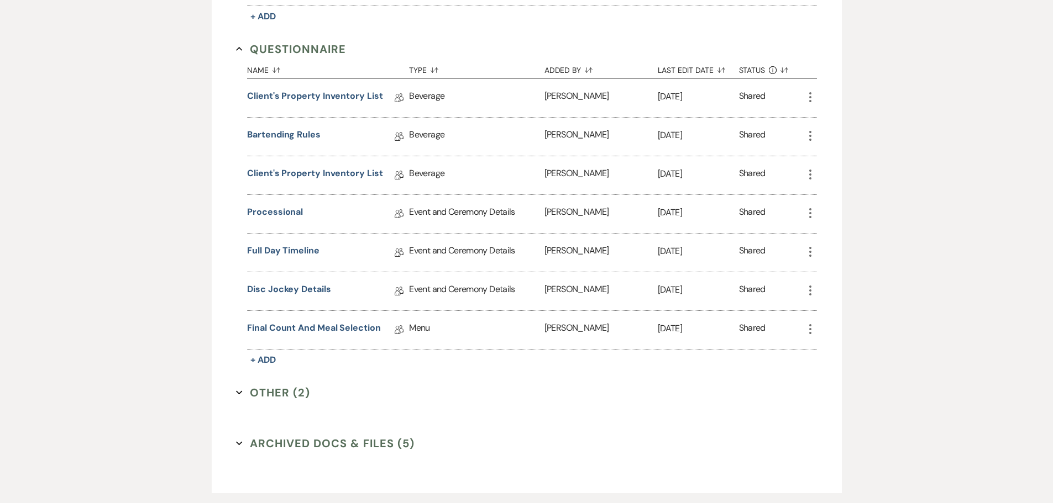
click at [809, 175] on use "button" at bounding box center [810, 175] width 2 height 10
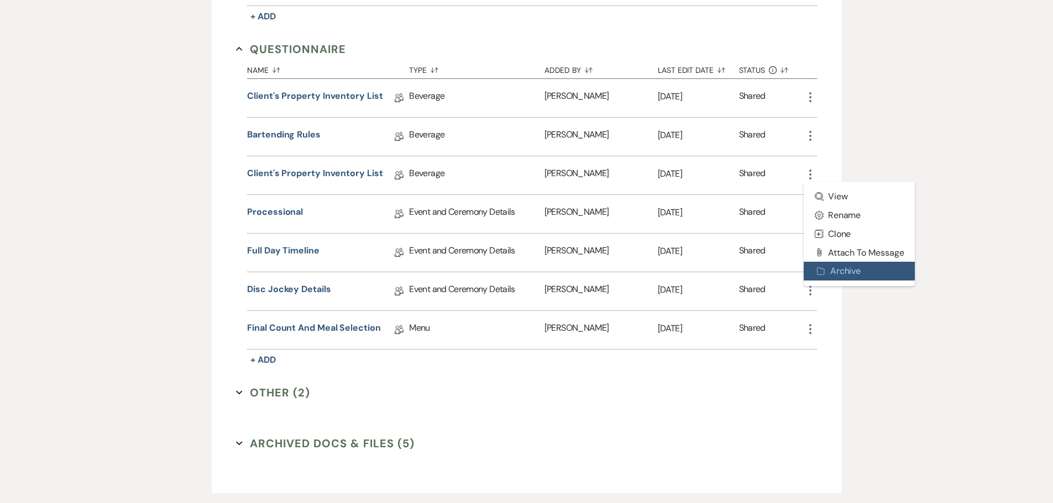
click at [832, 271] on button "Archive Archive" at bounding box center [860, 271] width 112 height 19
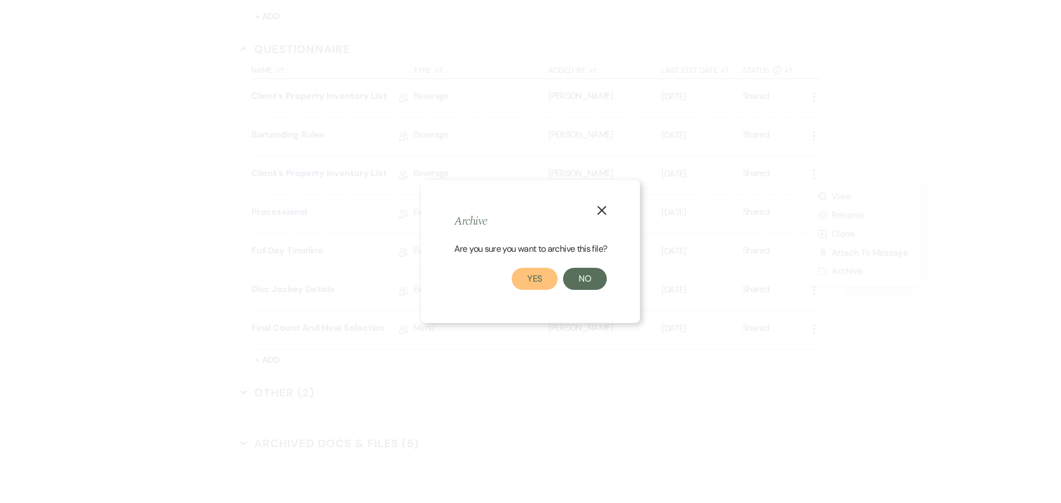
click at [549, 276] on button "Yes" at bounding box center [535, 279] width 46 height 22
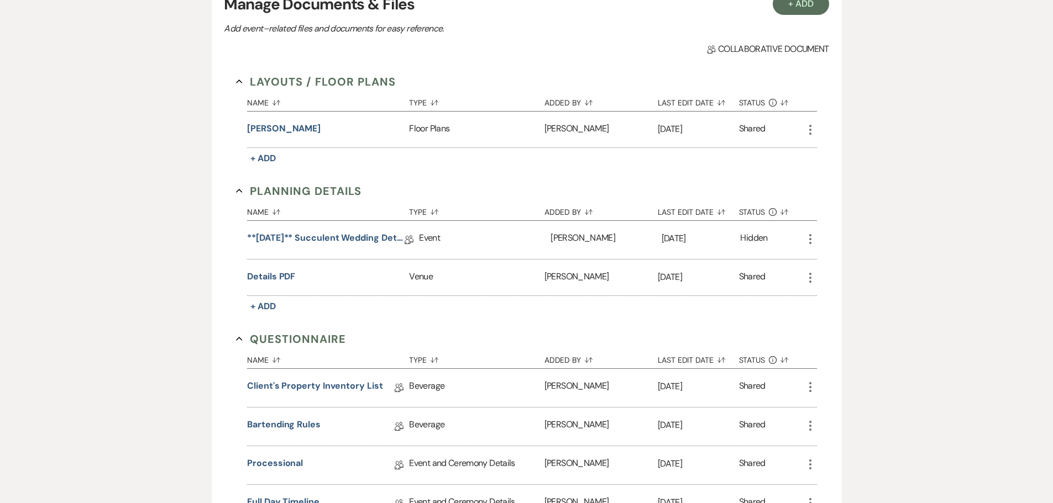
scroll to position [241, 0]
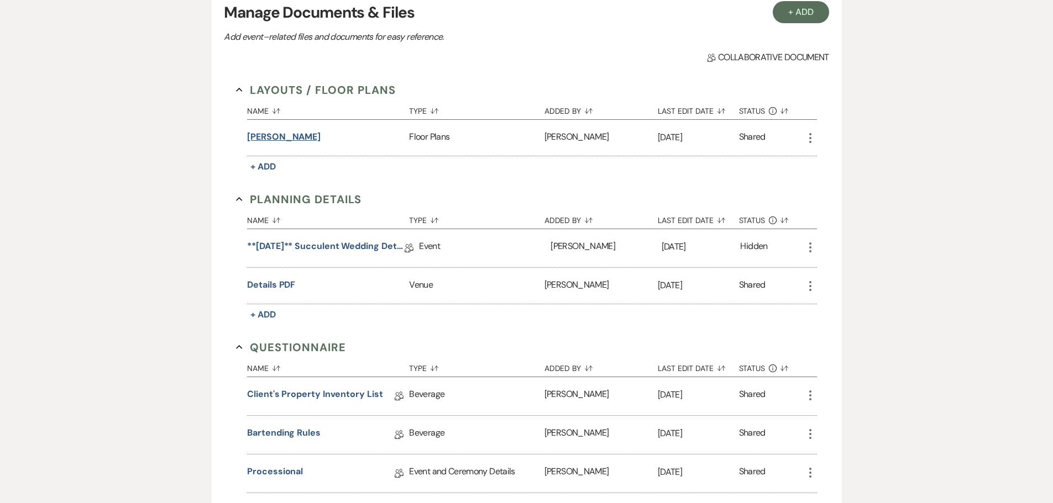
click at [283, 137] on button "[PERSON_NAME]" at bounding box center [283, 136] width 73 height 13
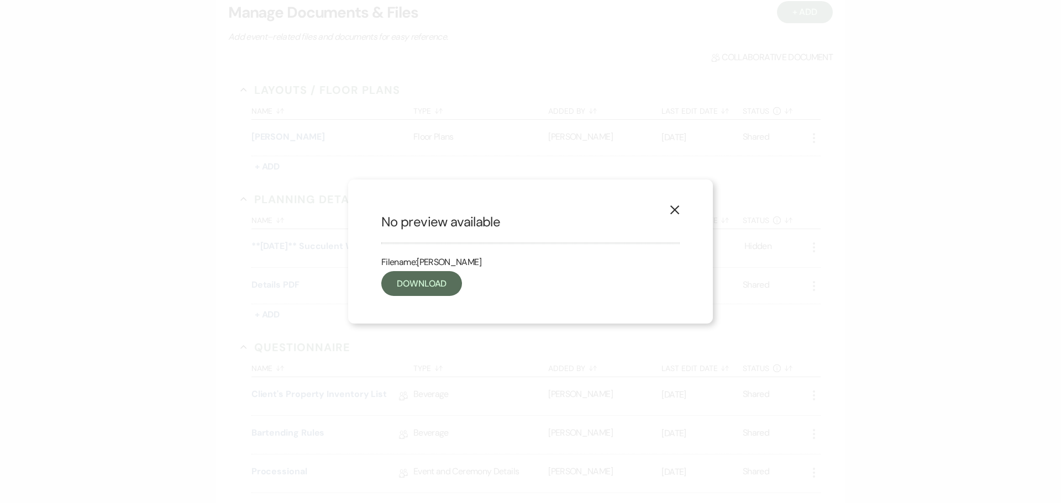
click at [674, 212] on icon "X" at bounding box center [675, 210] width 10 height 10
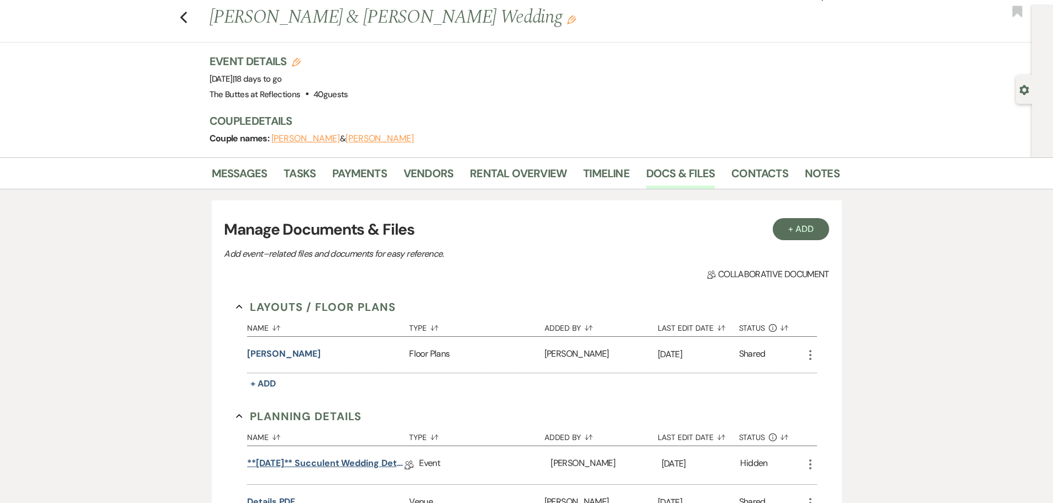
scroll to position [0, 0]
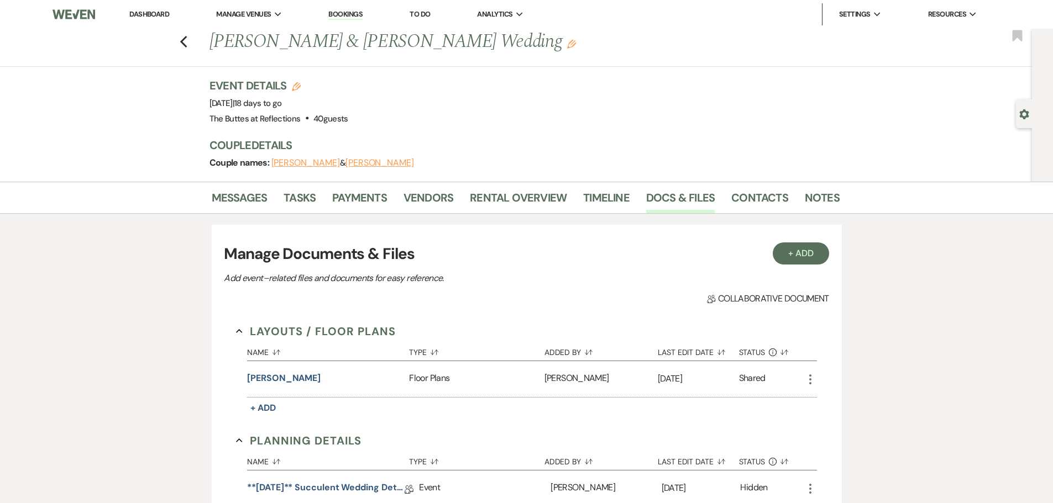
click at [349, 161] on button "[PERSON_NAME]" at bounding box center [379, 163] width 69 height 9
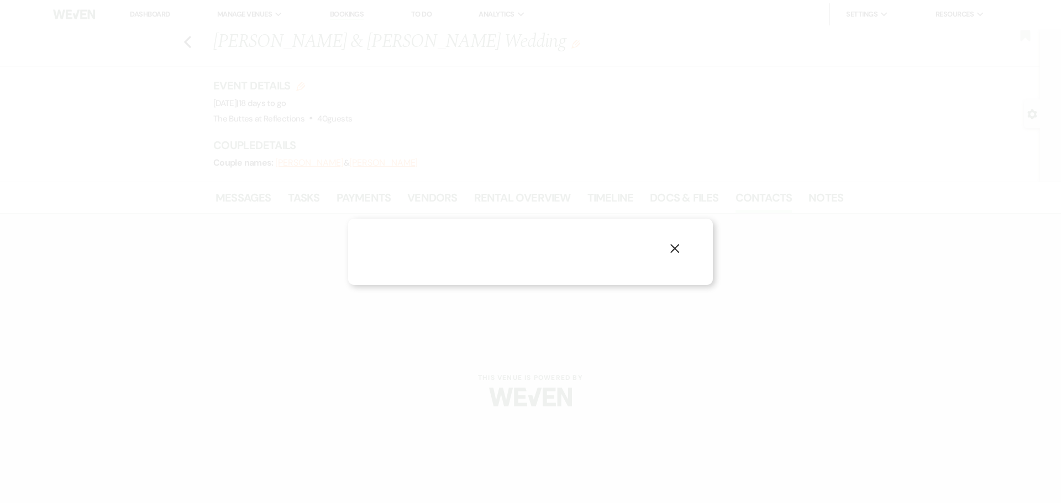
select select "1"
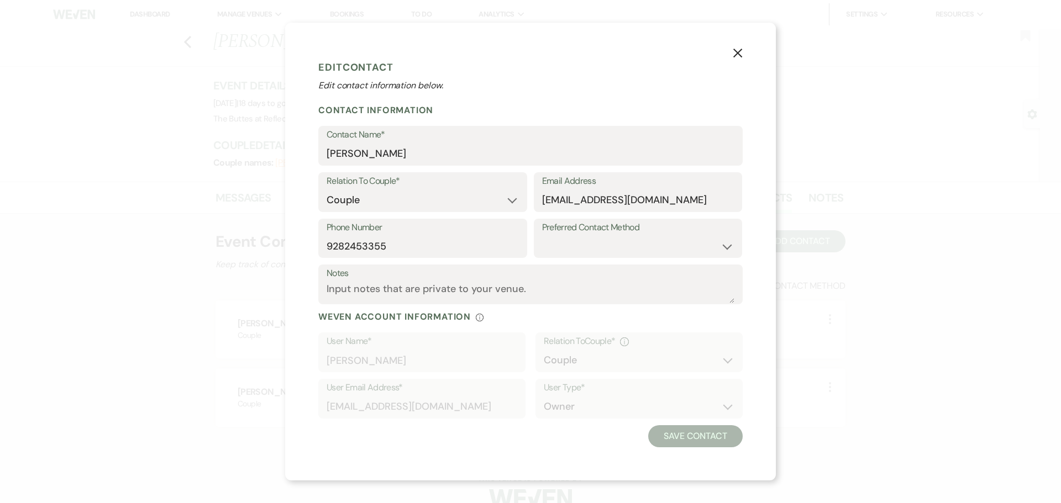
click at [741, 49] on icon "X" at bounding box center [738, 53] width 10 height 10
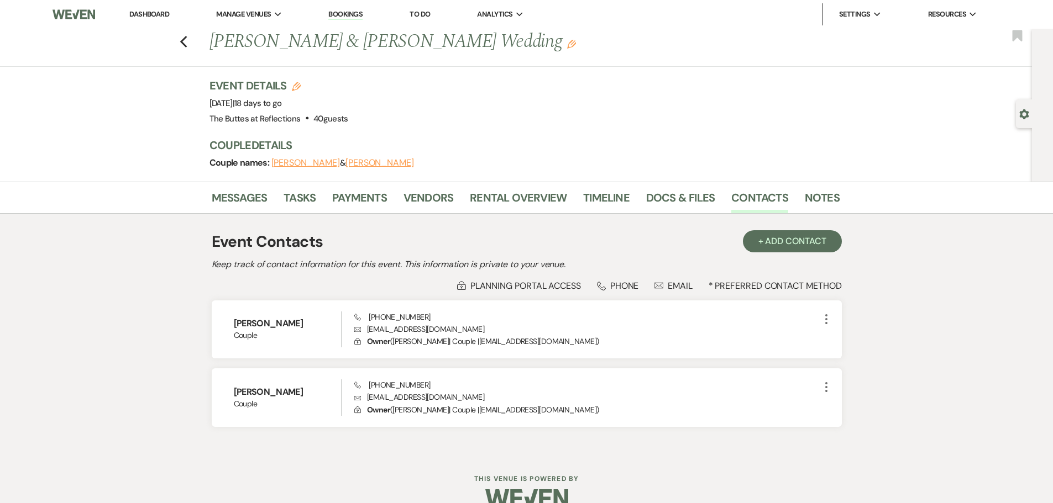
click at [136, 308] on div "Messages Tasks Payments Vendors Rental Overview Timeline Docs & Files Contacts …" at bounding box center [526, 318] width 1053 height 272
